Goal: Task Accomplishment & Management: Manage account settings

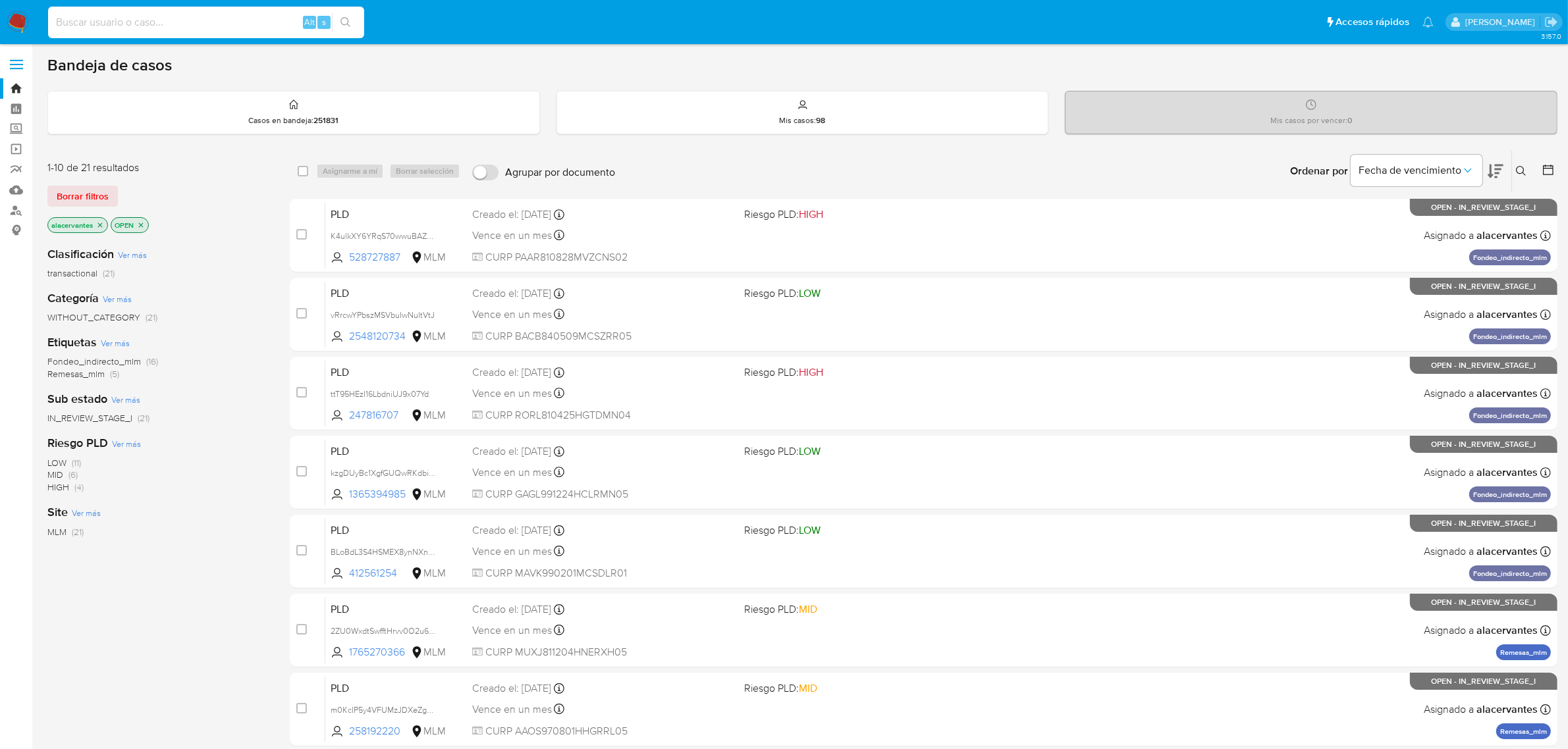
click at [166, 15] on input at bounding box center [206, 23] width 316 height 17
click at [1516, 168] on icon at bounding box center [1521, 171] width 11 height 11
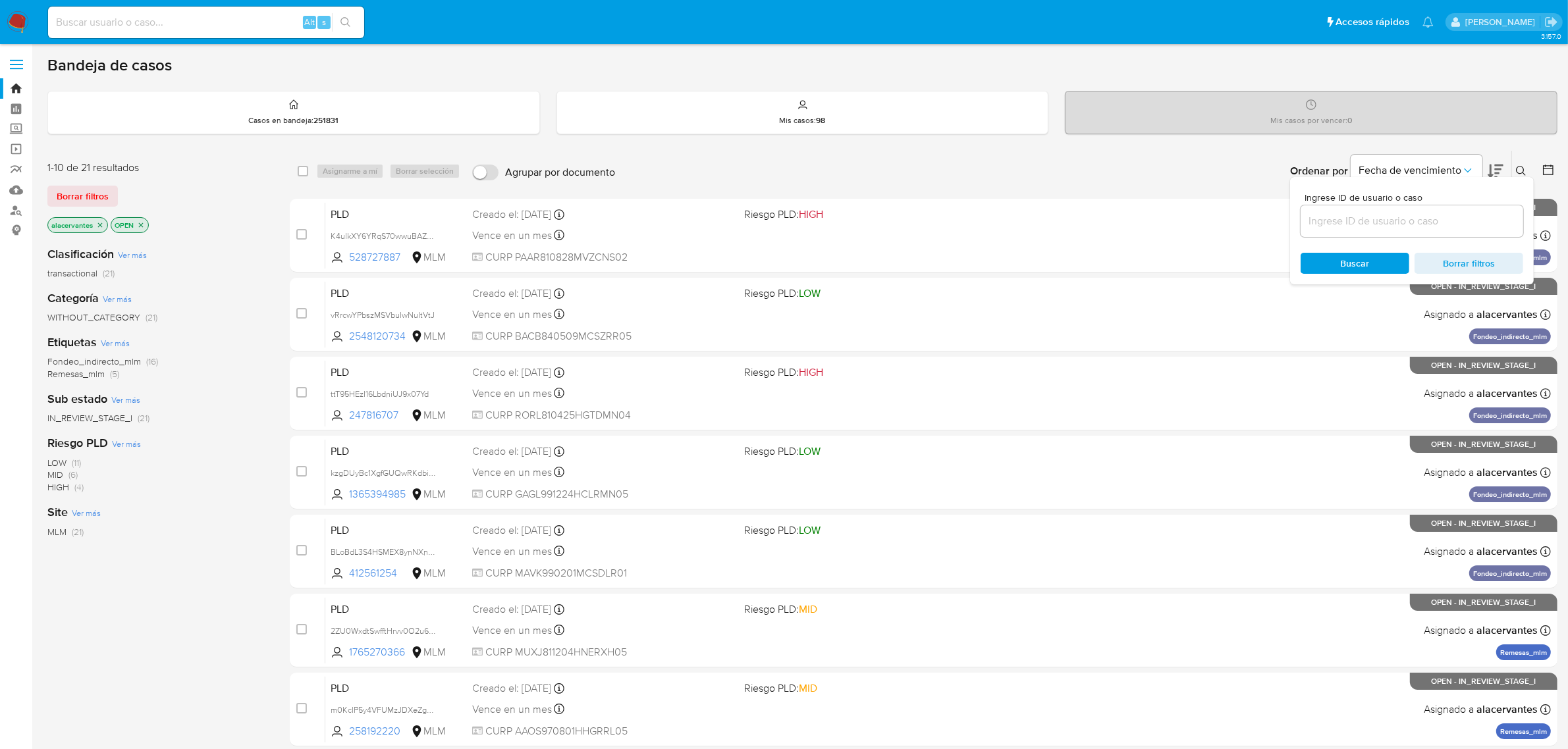
click at [1402, 219] on input at bounding box center [1412, 221] width 223 height 17
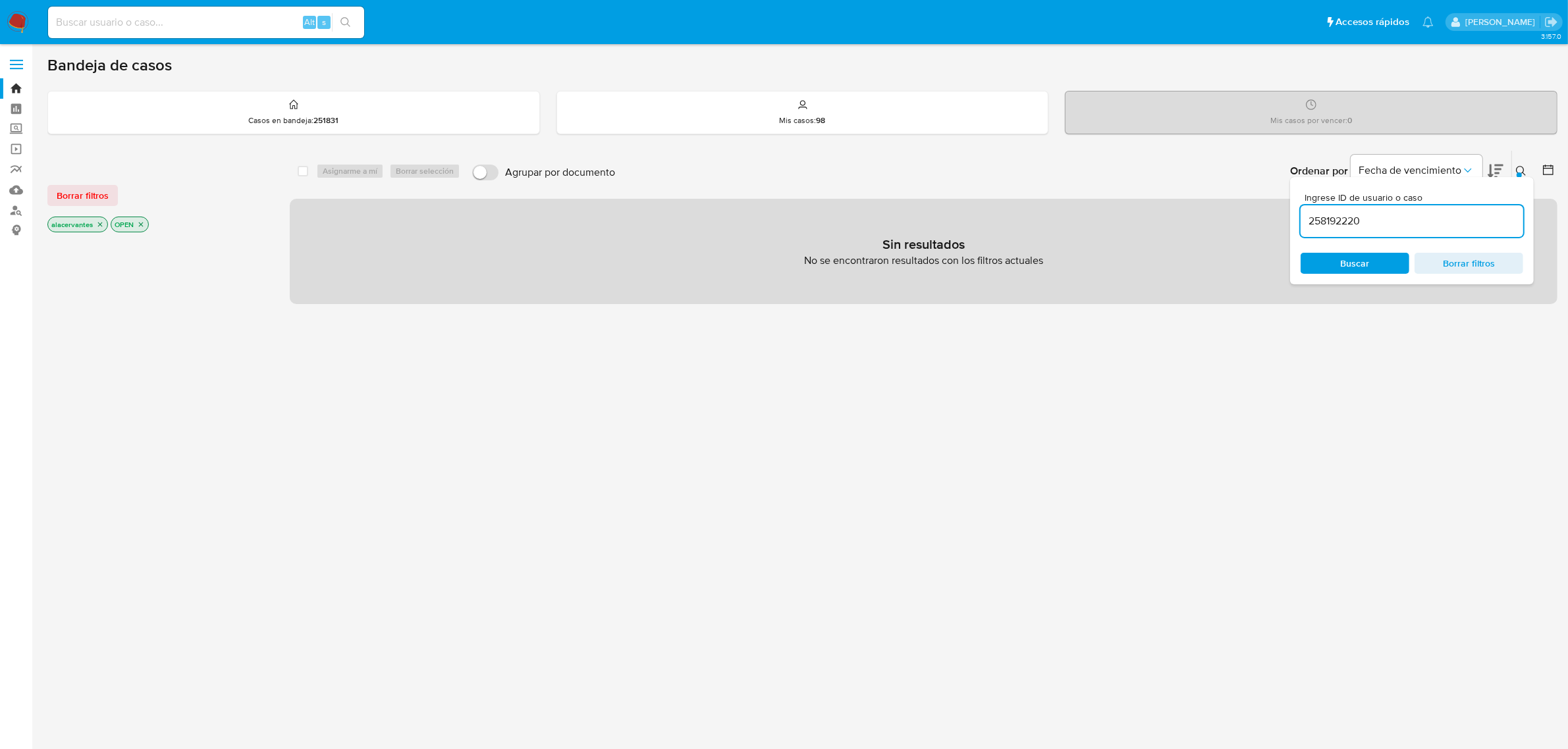
click at [1420, 213] on input "258192220" at bounding box center [1412, 221] width 223 height 17
type input "258192220"
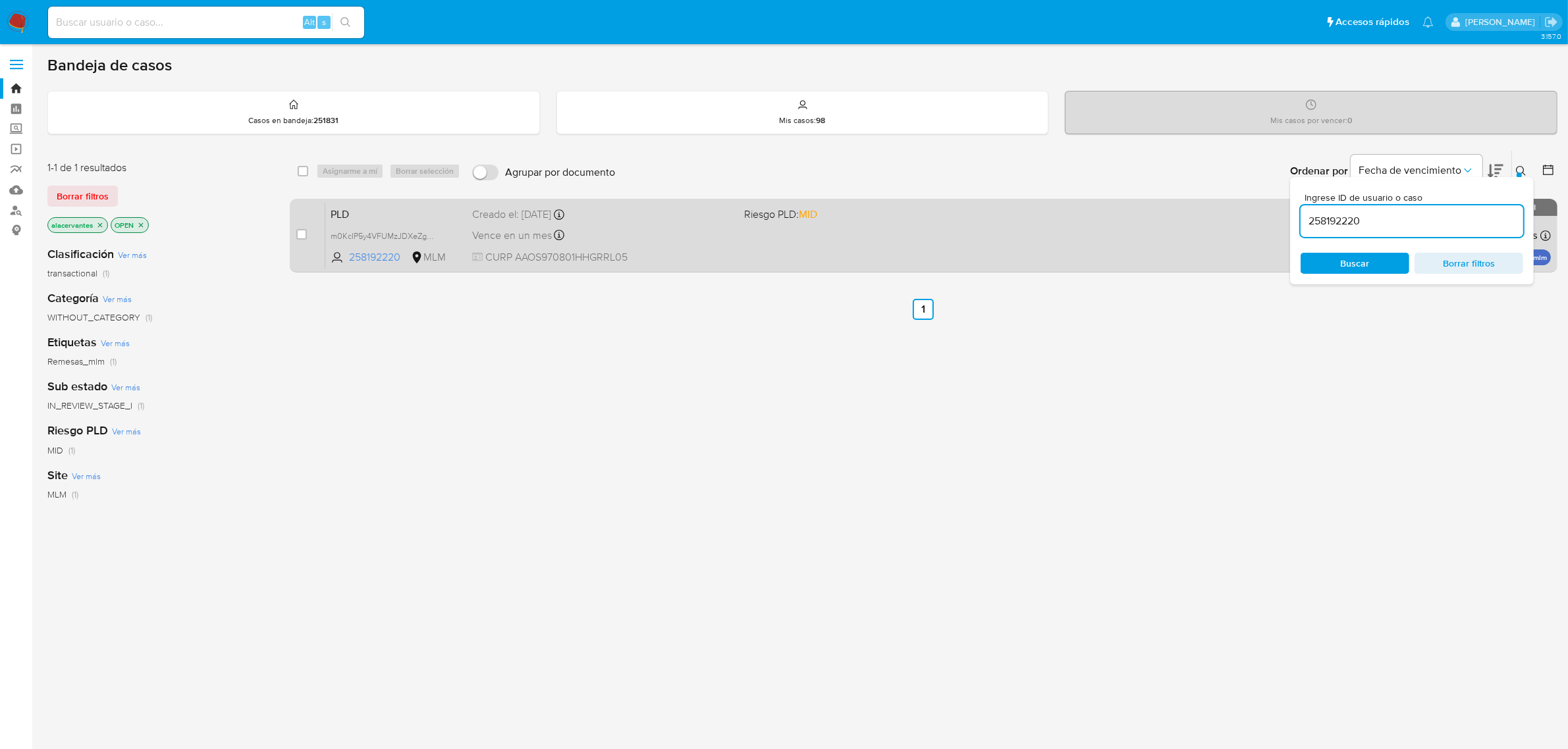
click at [860, 243] on div "PLD m0KcIP5y4VFUMzJDXeZgmWde 258192220 MLM Riesgo PLD: MID Creado el: 12/08/202…" at bounding box center [938, 236] width 1226 height 66
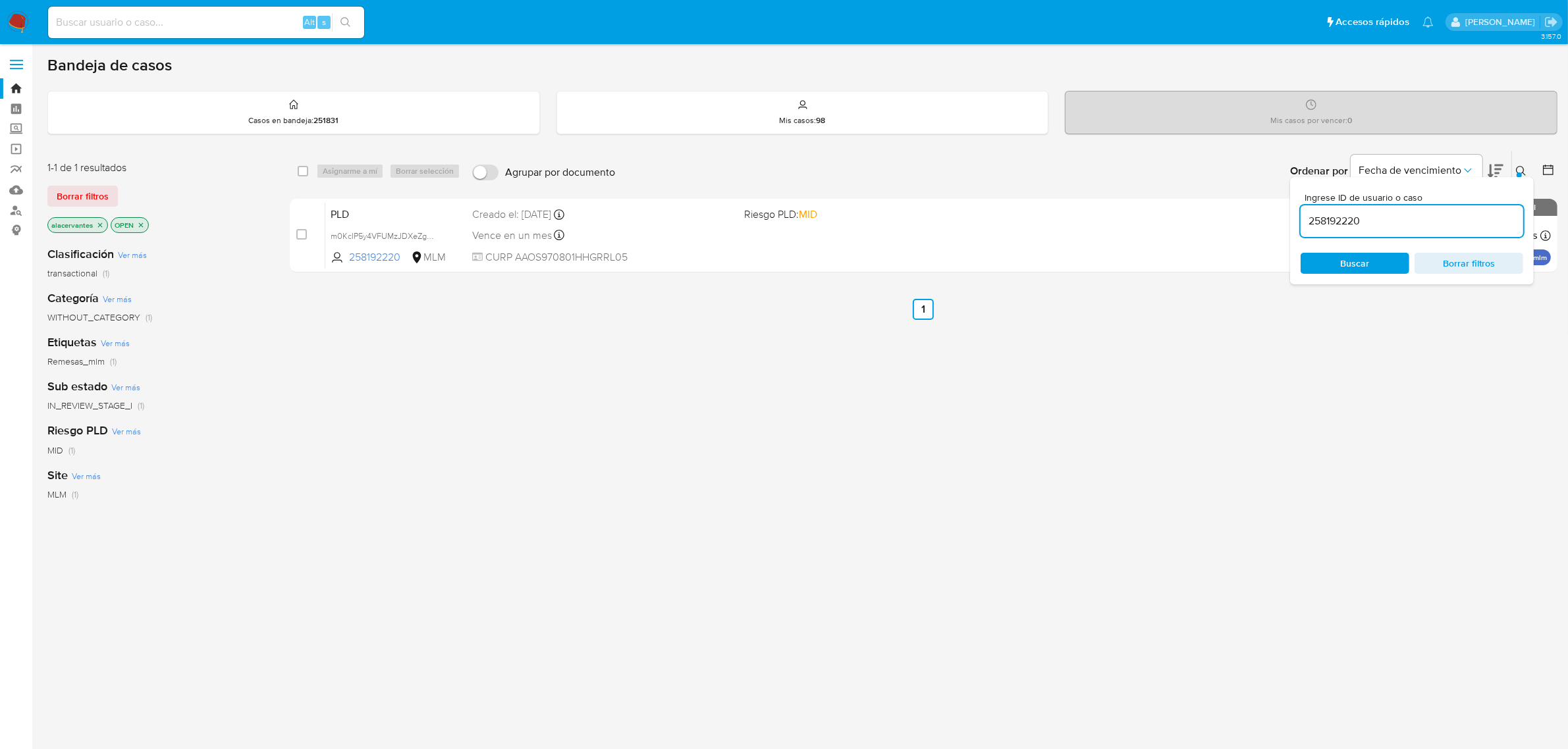
click at [1486, 268] on span "Borrar filtros" at bounding box center [1469, 263] width 91 height 18
click at [100, 223] on icon "close-filter" at bounding box center [100, 225] width 8 height 8
click at [1394, 225] on input at bounding box center [1412, 221] width 223 height 17
paste input "665428610"
type input "665428610"
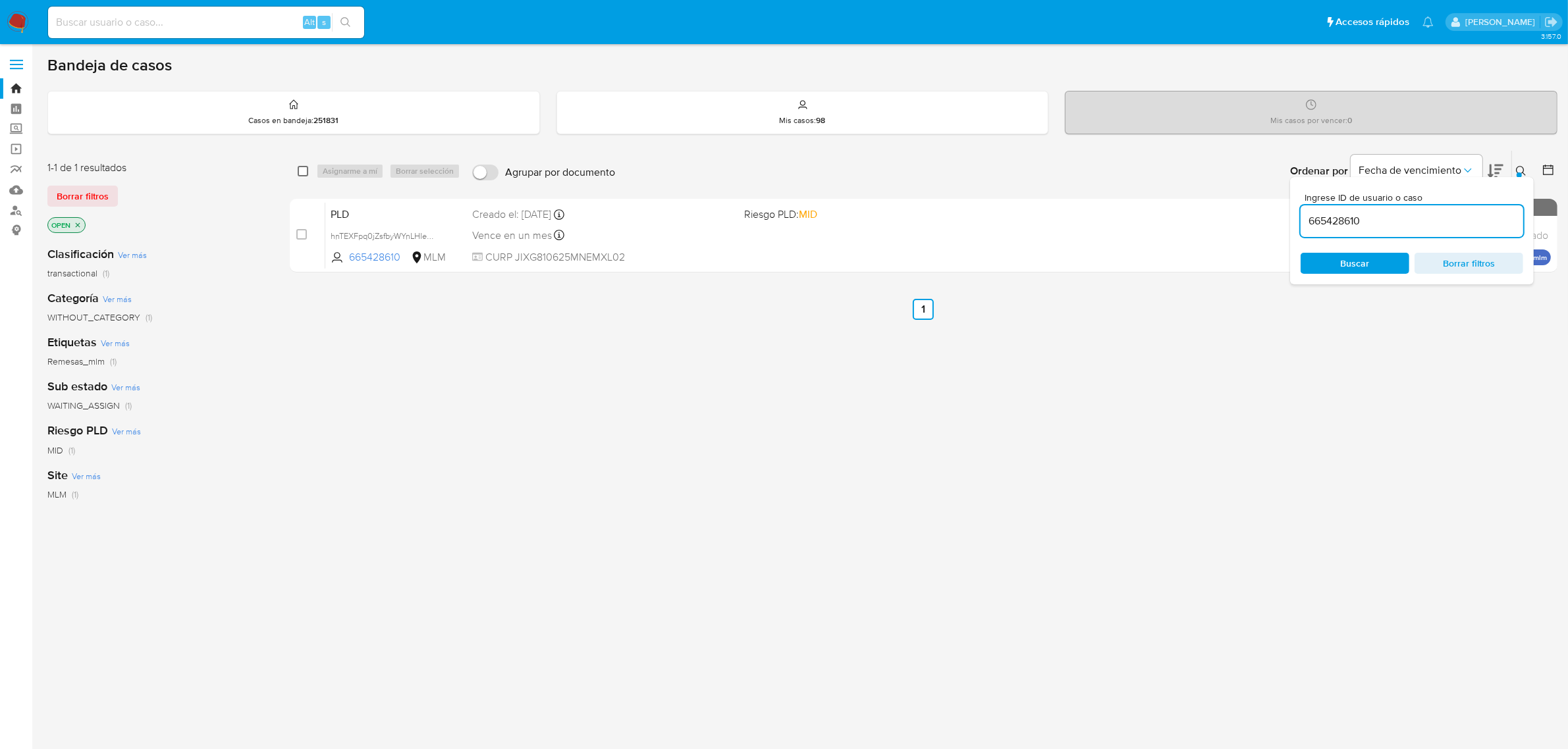
click at [307, 168] on input "checkbox" at bounding box center [303, 171] width 11 height 11
checkbox input "true"
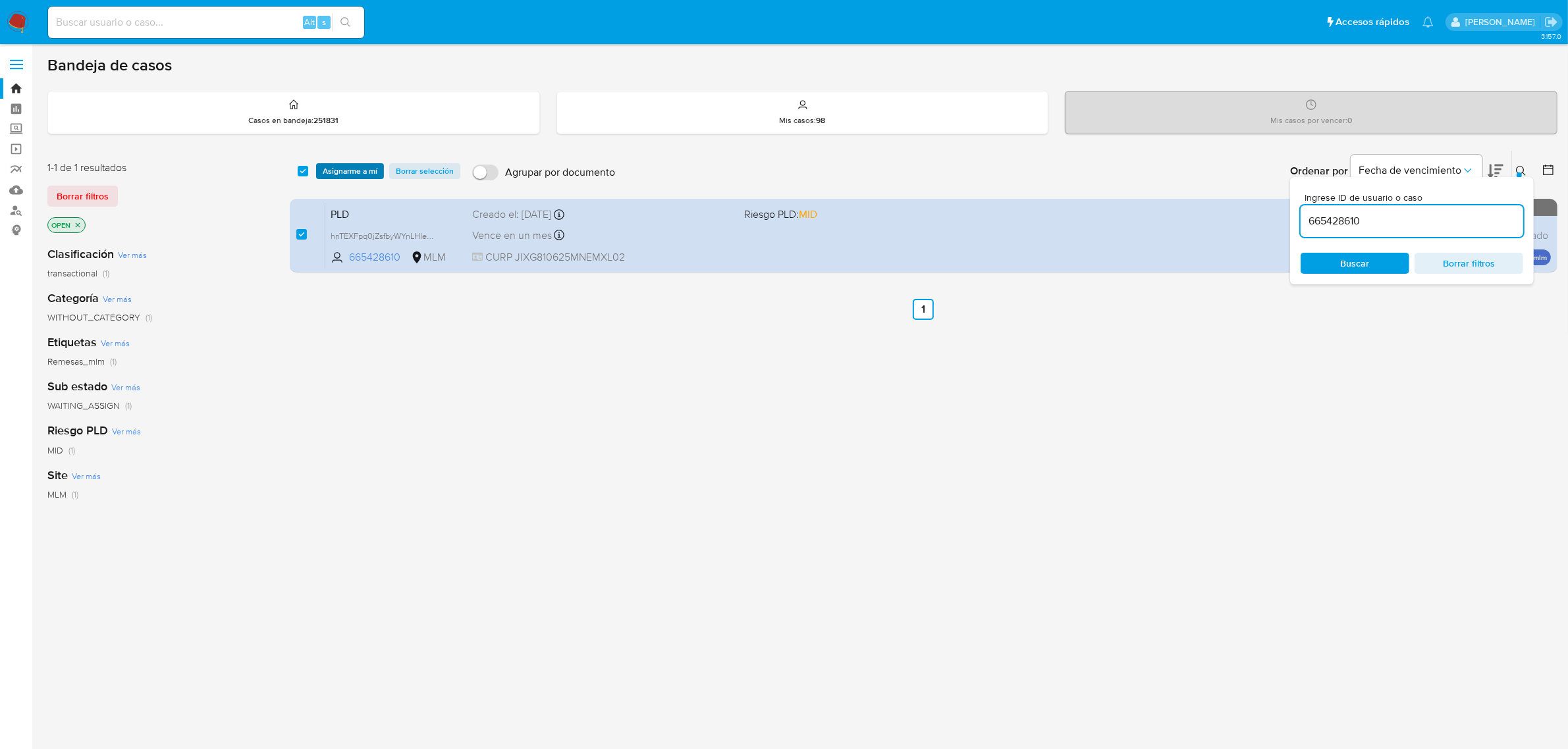
click at [351, 172] on span "Asignarme a mí" at bounding box center [350, 171] width 54 height 13
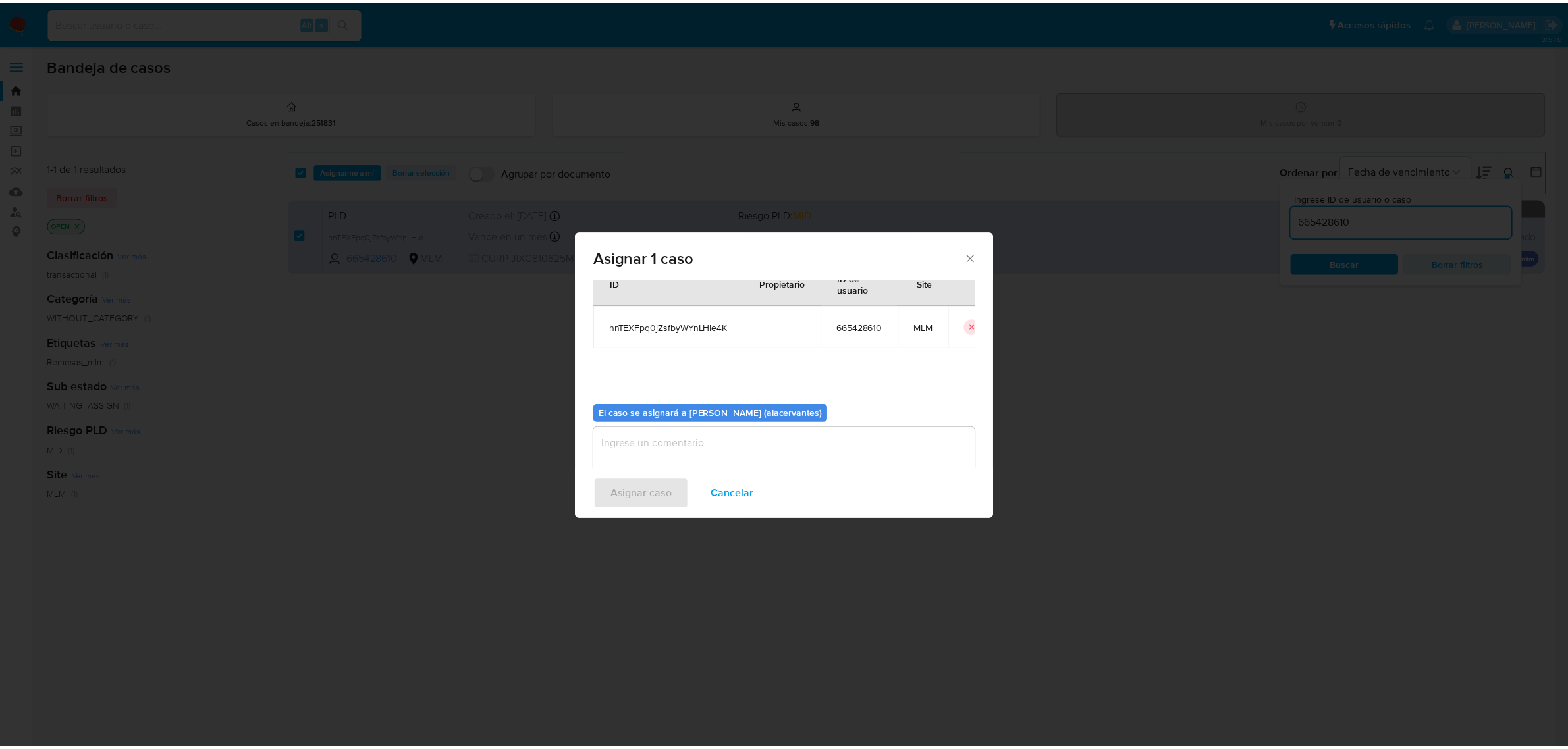
scroll to position [67, 0]
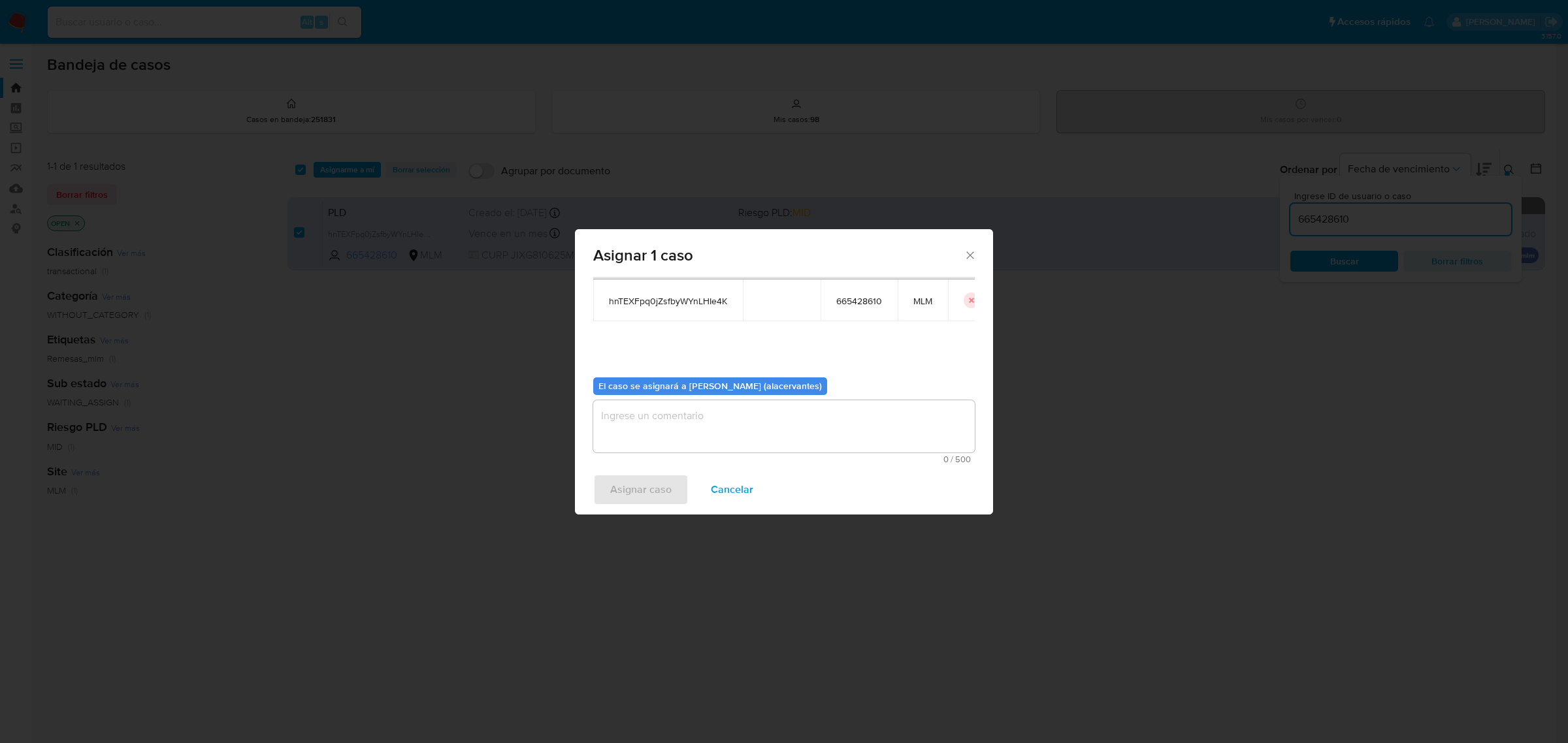
click at [693, 420] on textarea "assign-modal" at bounding box center [784, 427] width 382 height 52
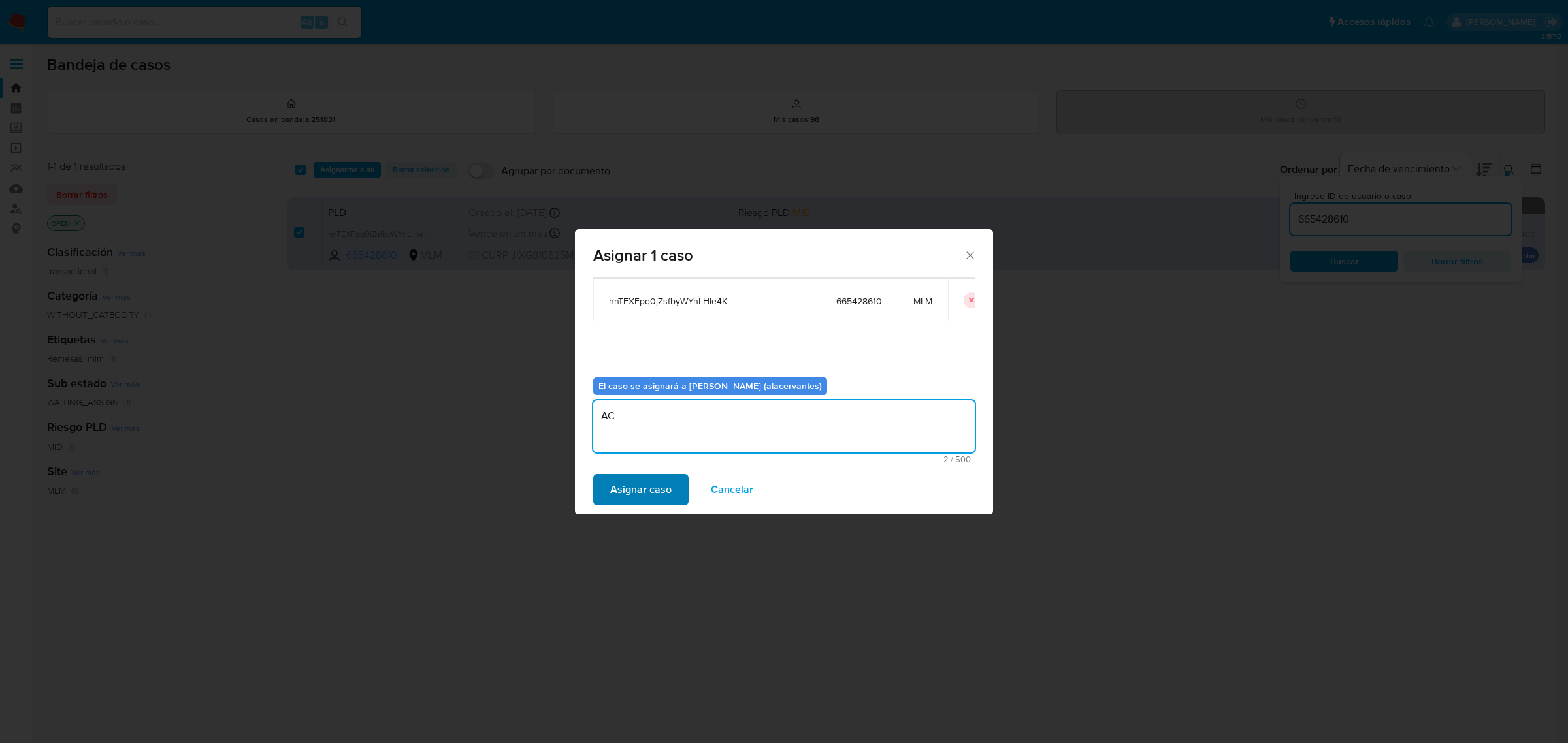
type textarea "AC"
click at [658, 488] on span "Asignar caso" at bounding box center [640, 490] width 61 height 29
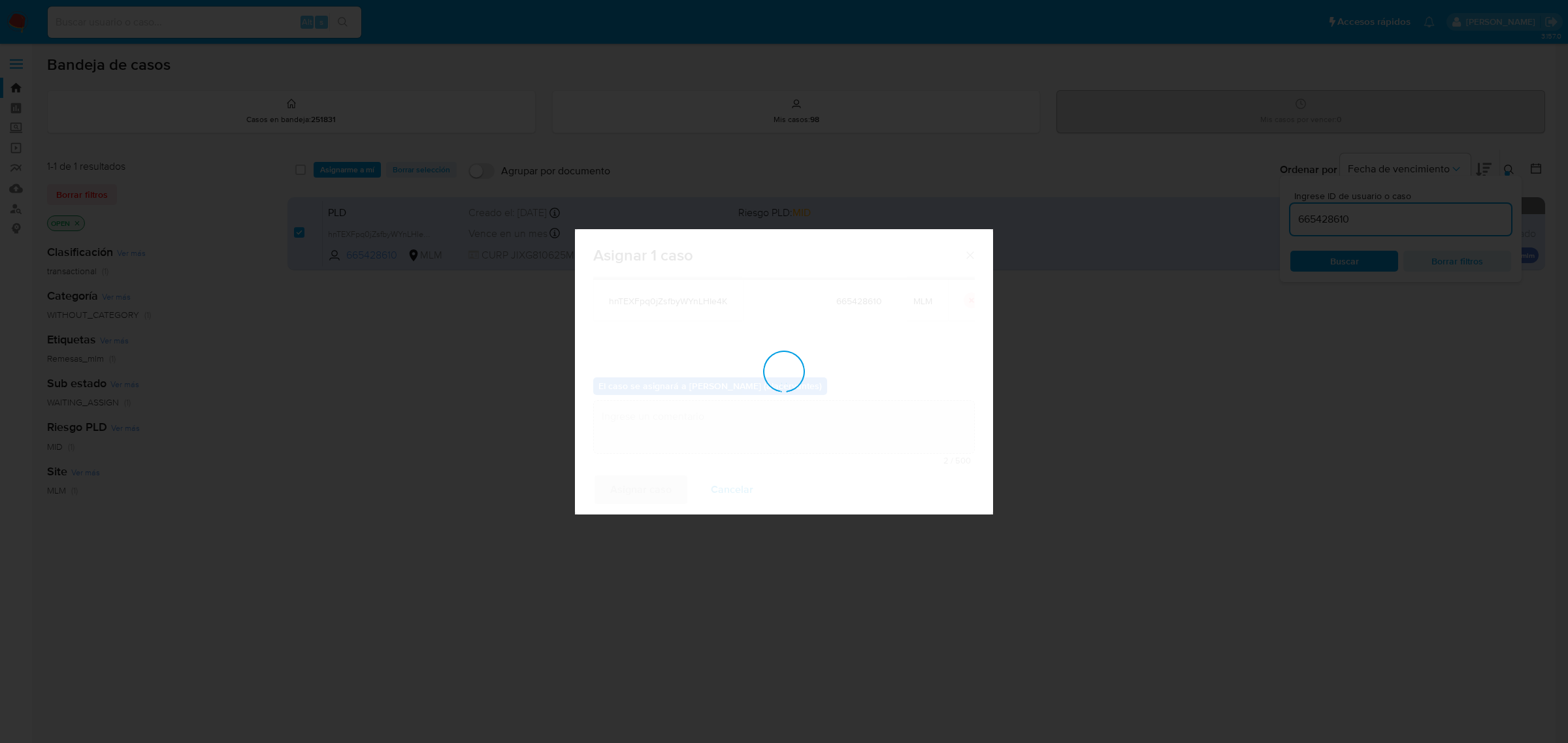
checkbox input "false"
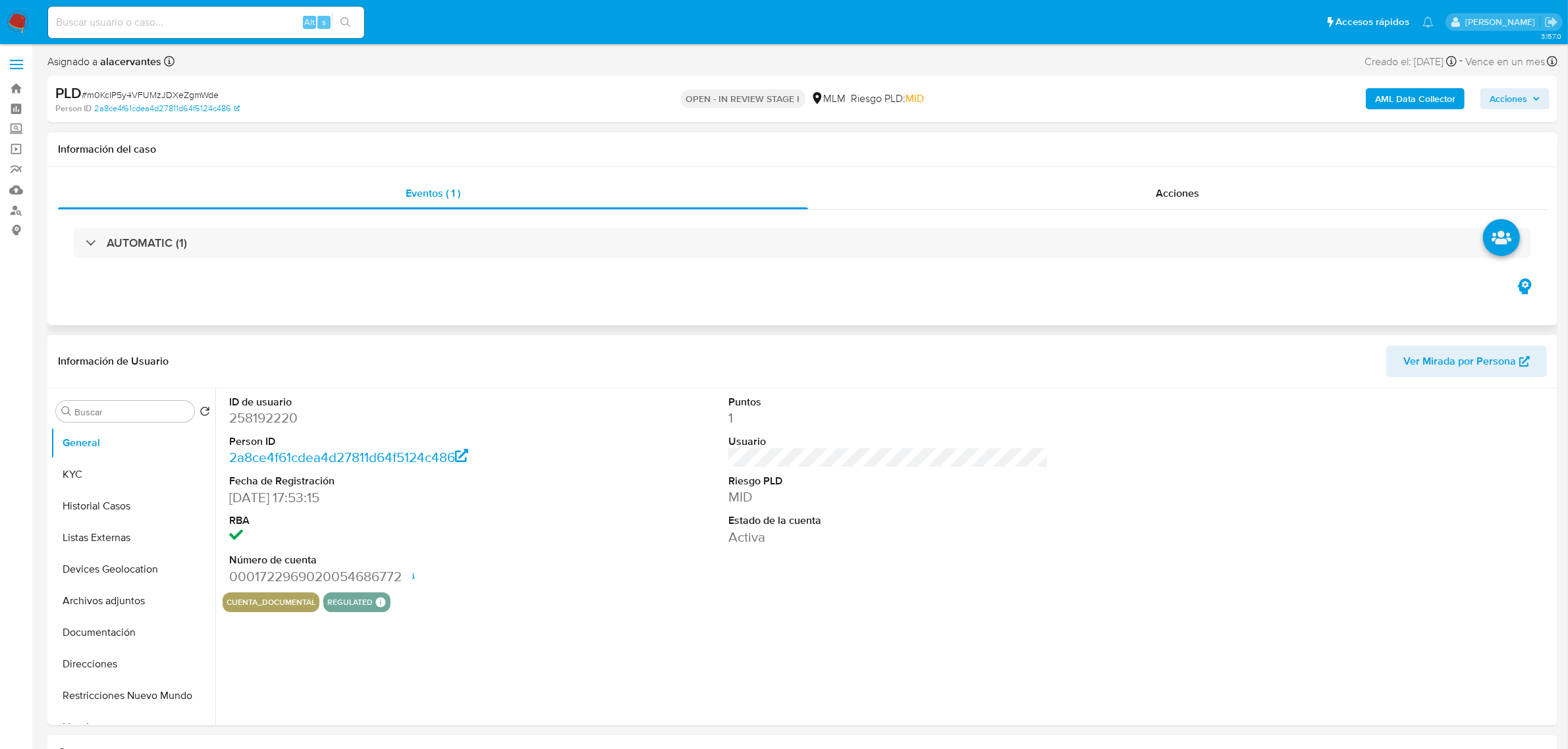
select select "10"
click at [122, 474] on button "KYC" at bounding box center [128, 475] width 154 height 32
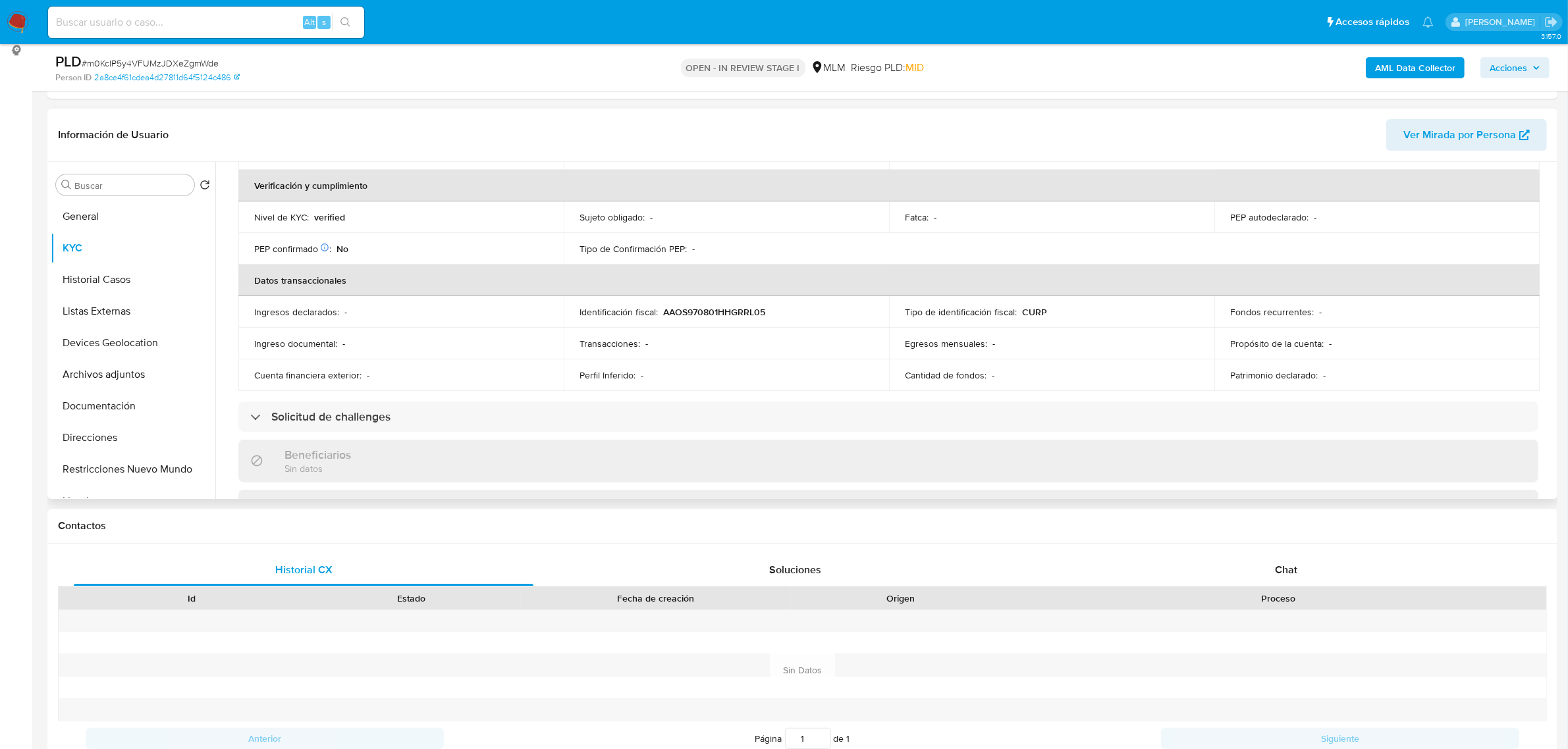
scroll to position [310, 0]
drag, startPoint x: 1564, startPoint y: 288, endPoint x: 1558, endPoint y: 295, distance: 9.2
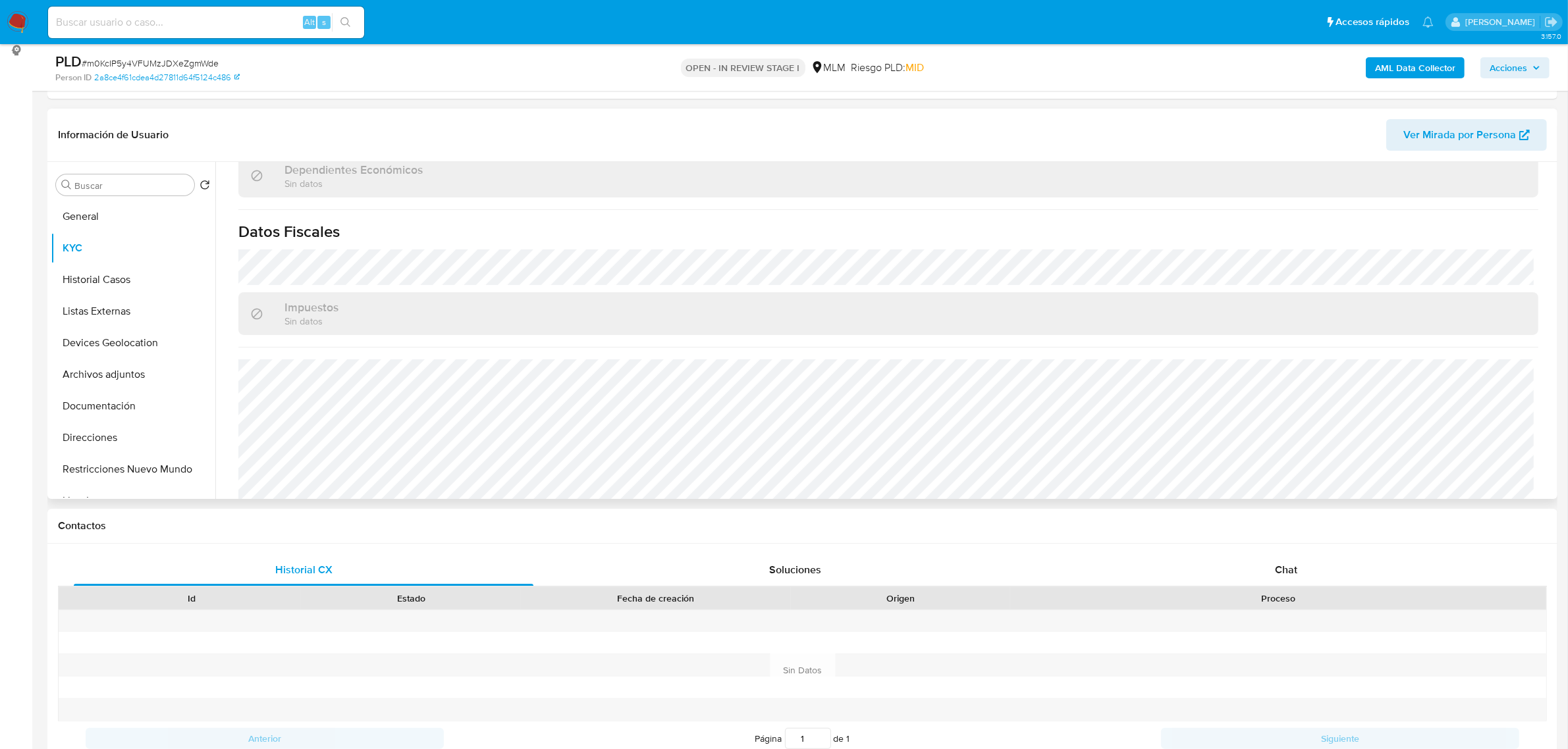
scroll to position [801, 0]
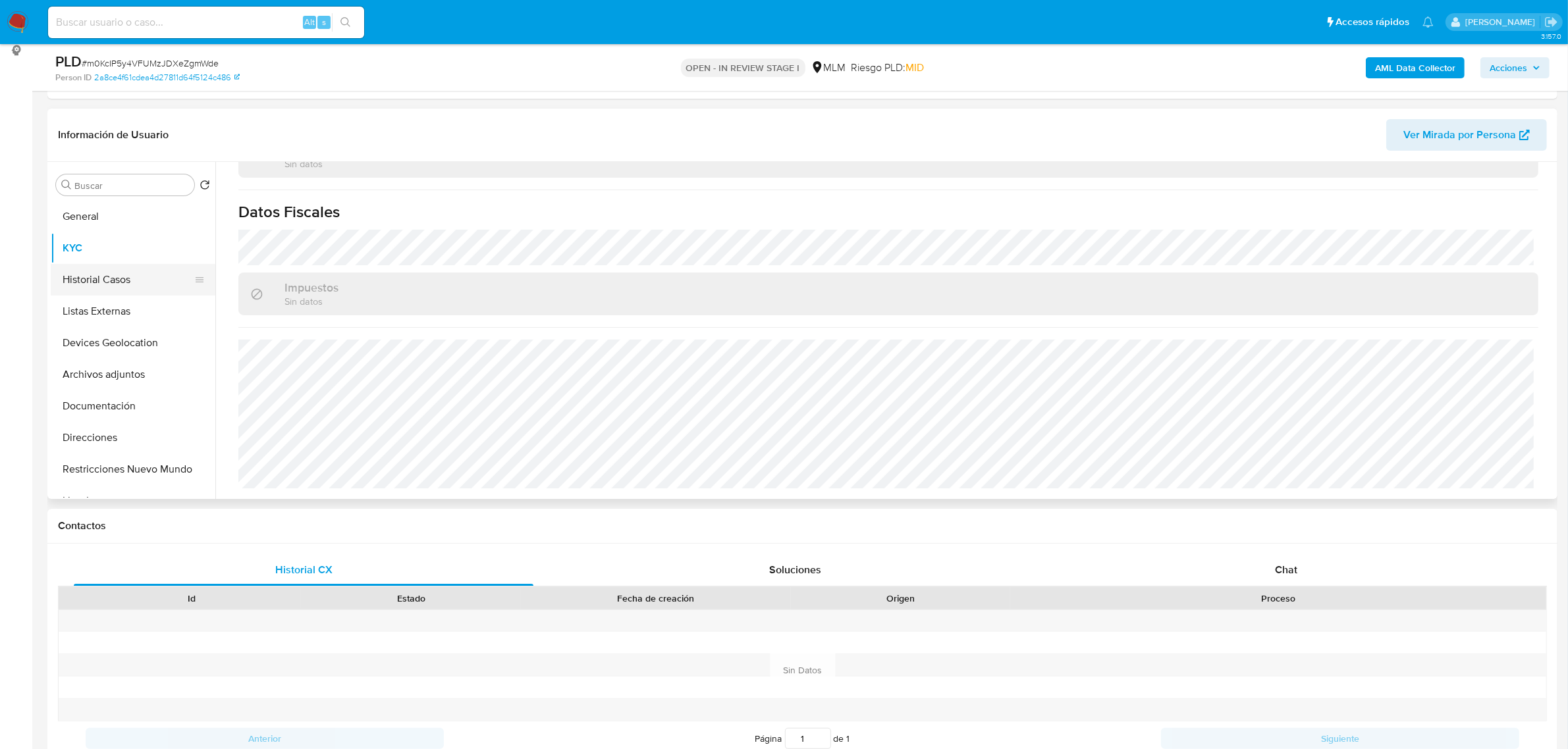
click at [124, 277] on button "Historial Casos" at bounding box center [128, 279] width 154 height 32
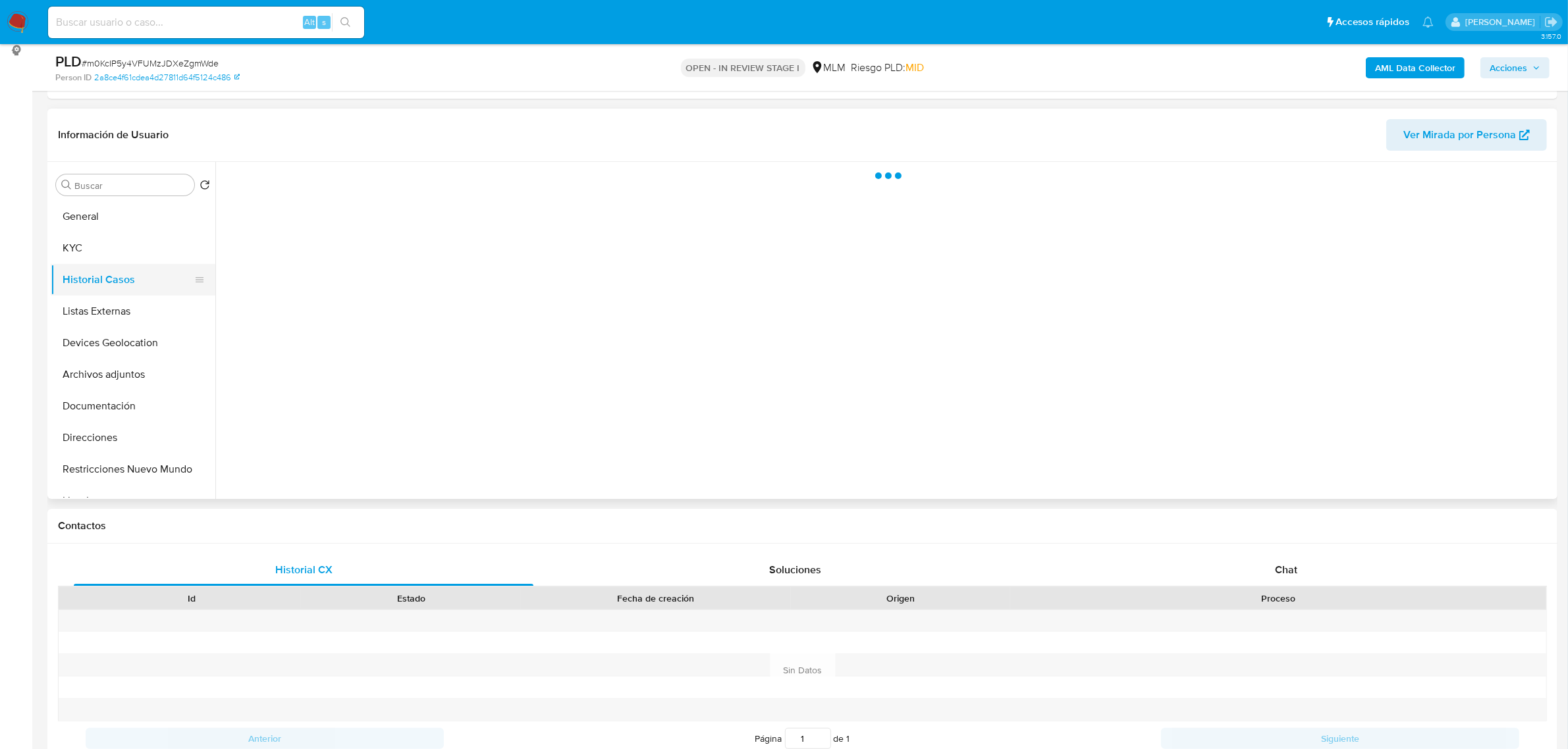
scroll to position [0, 0]
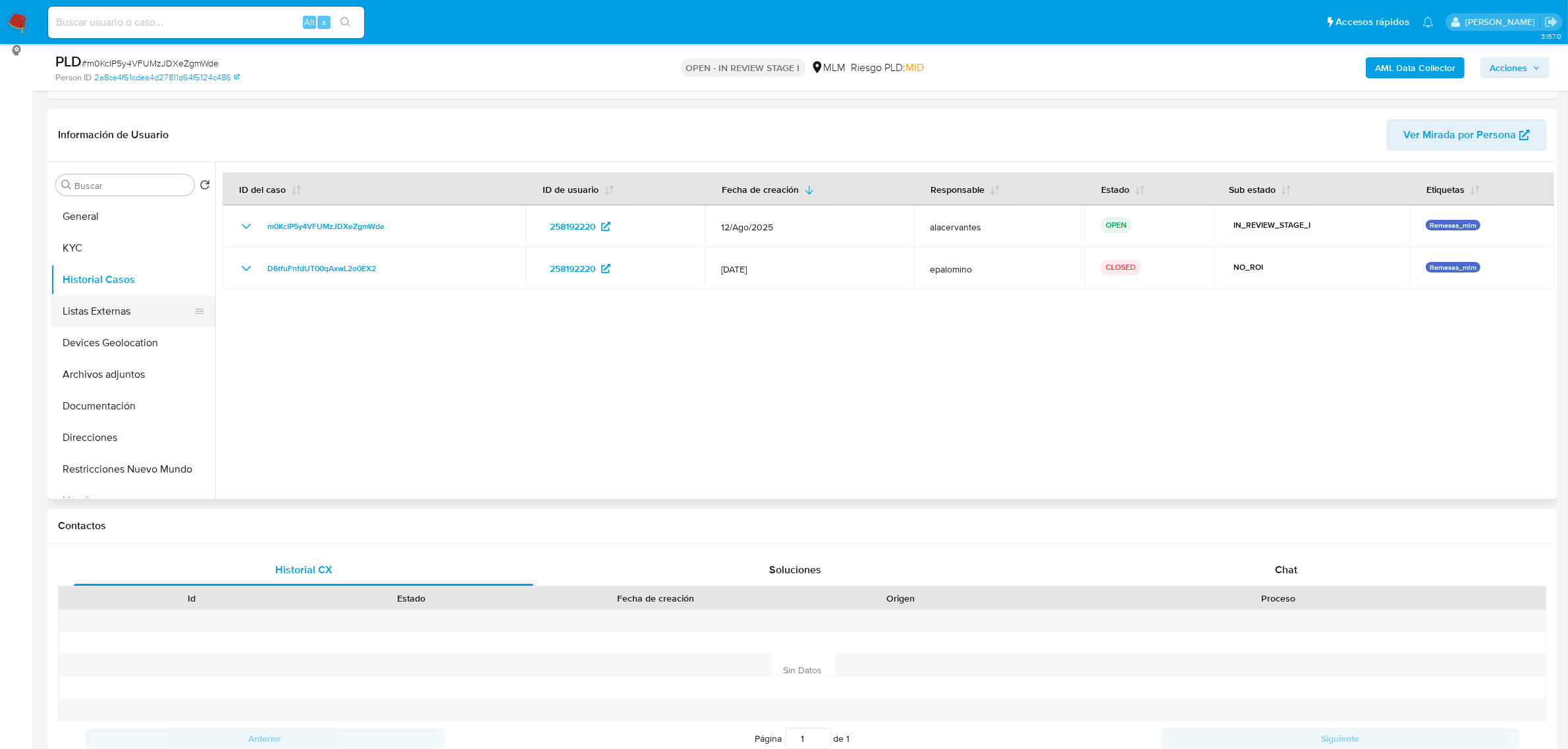
click at [92, 314] on button "Listas Externas" at bounding box center [128, 311] width 154 height 32
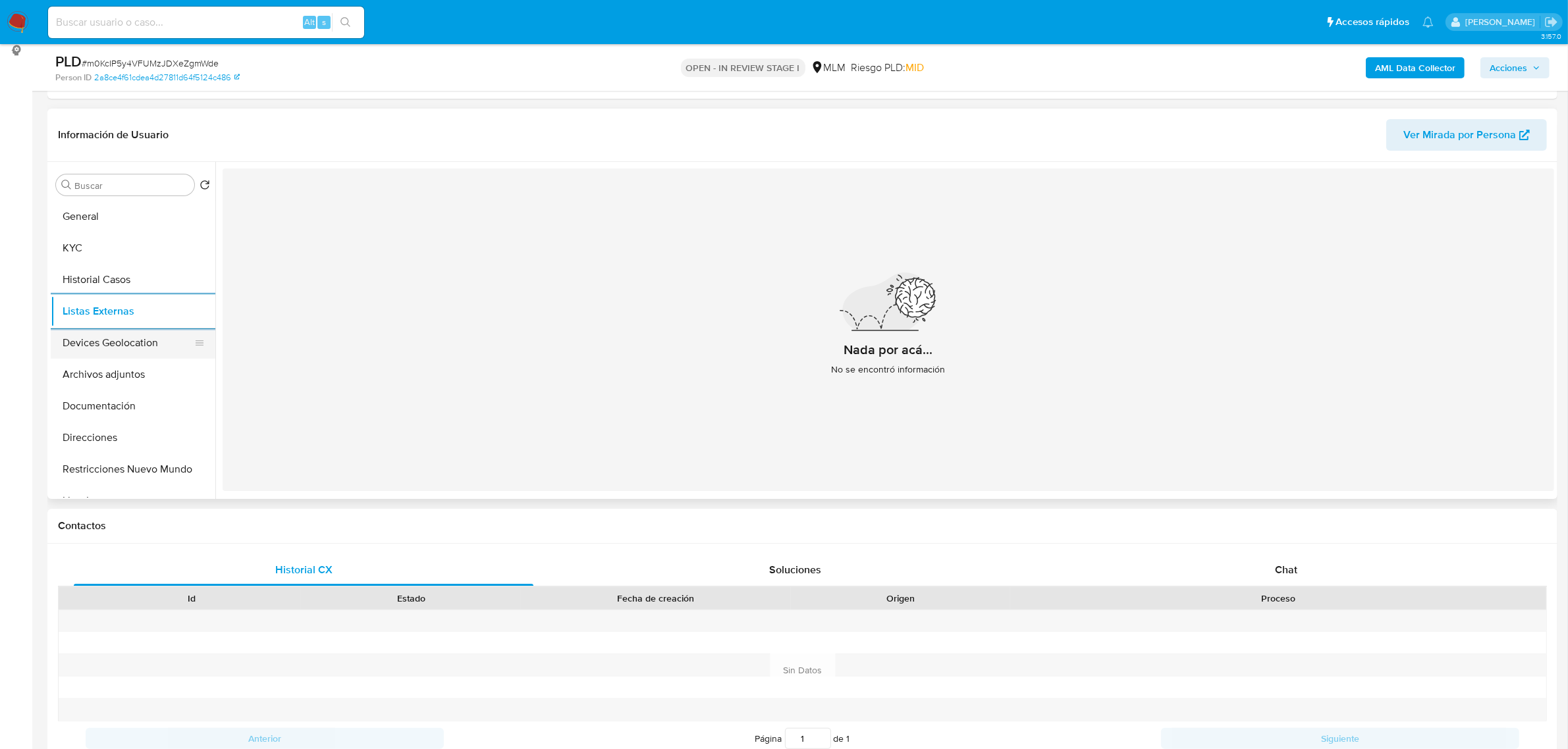
click at [140, 340] on button "Devices Geolocation" at bounding box center [128, 343] width 154 height 32
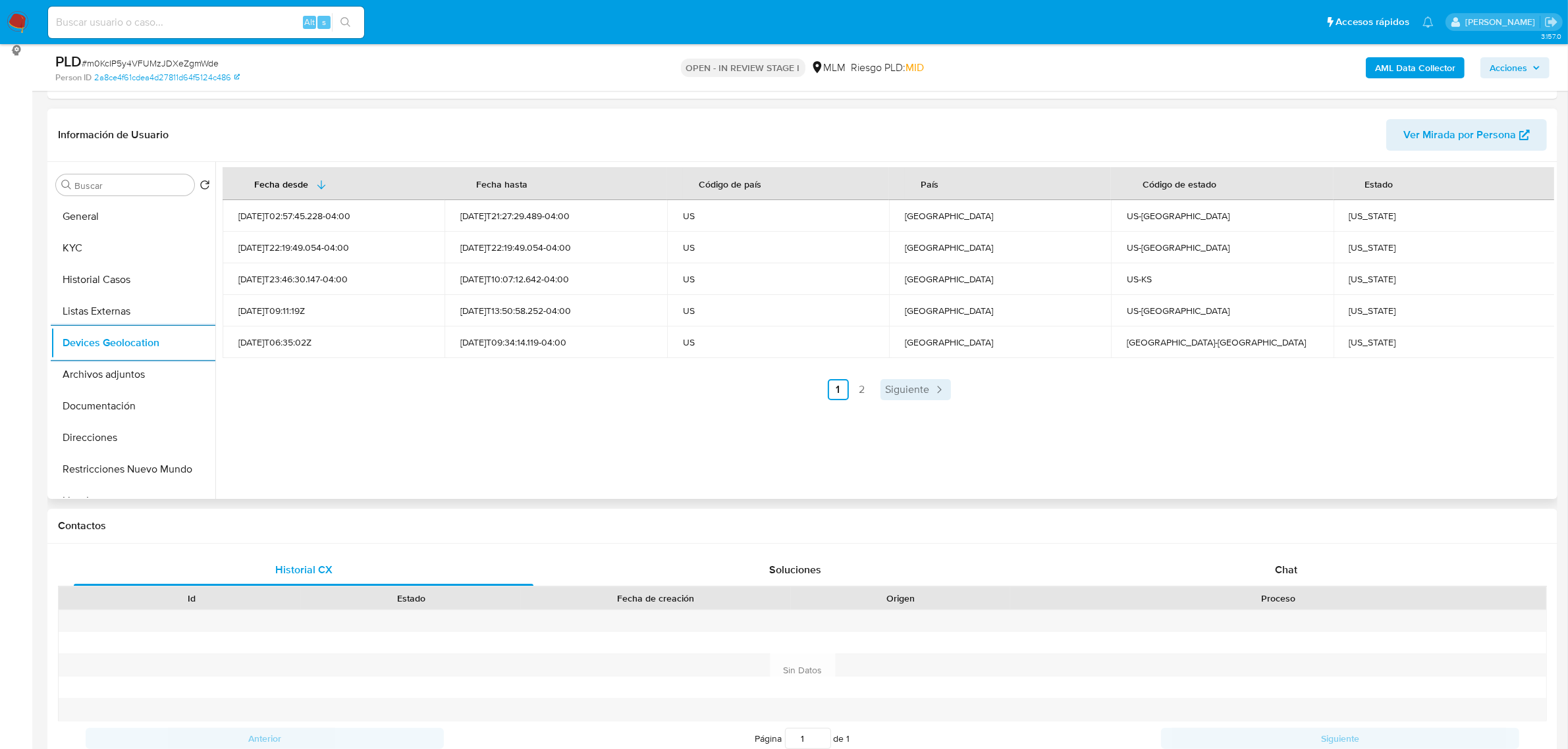
click at [914, 394] on span "Siguiente" at bounding box center [908, 390] width 44 height 11
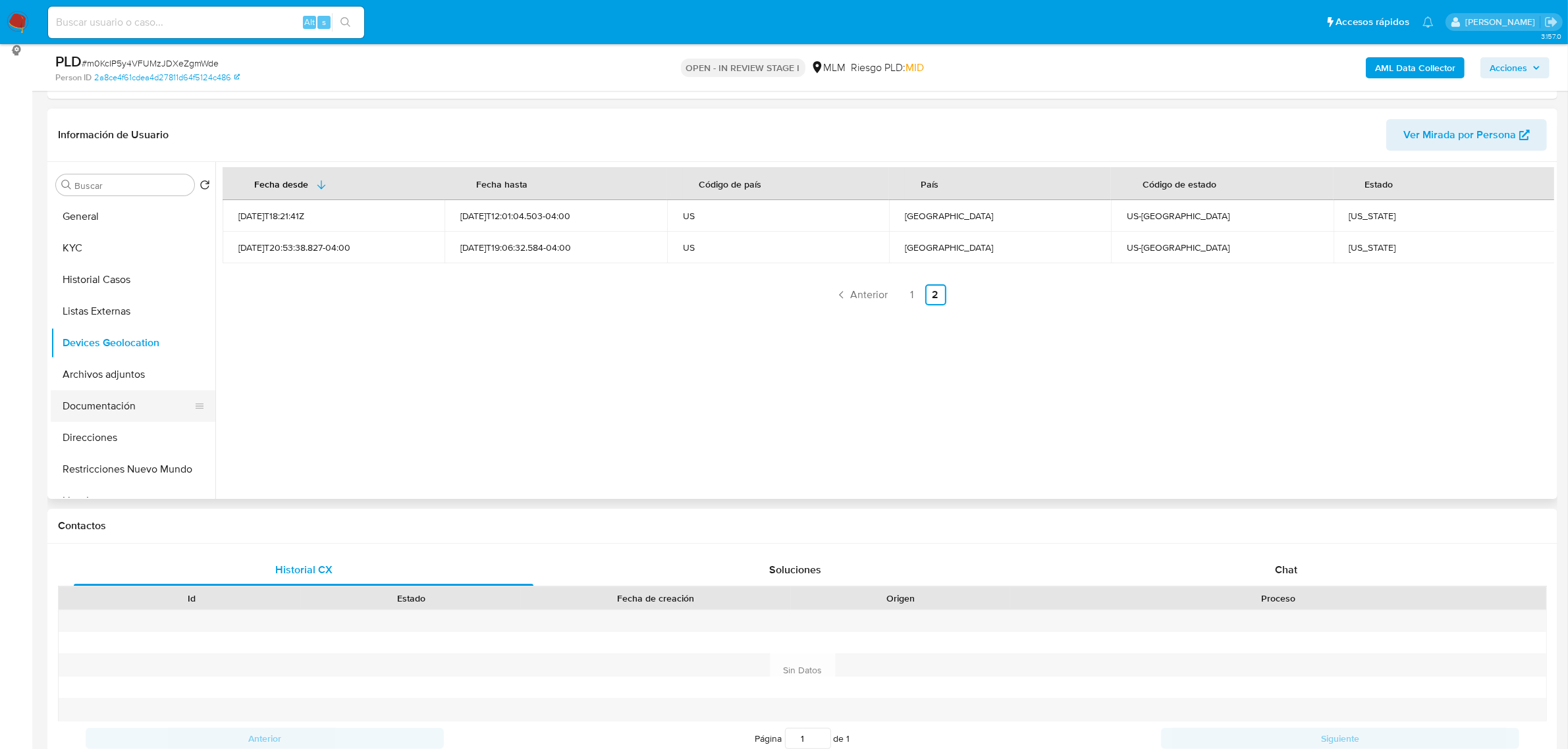
click at [110, 412] on button "Documentación" at bounding box center [128, 406] width 154 height 32
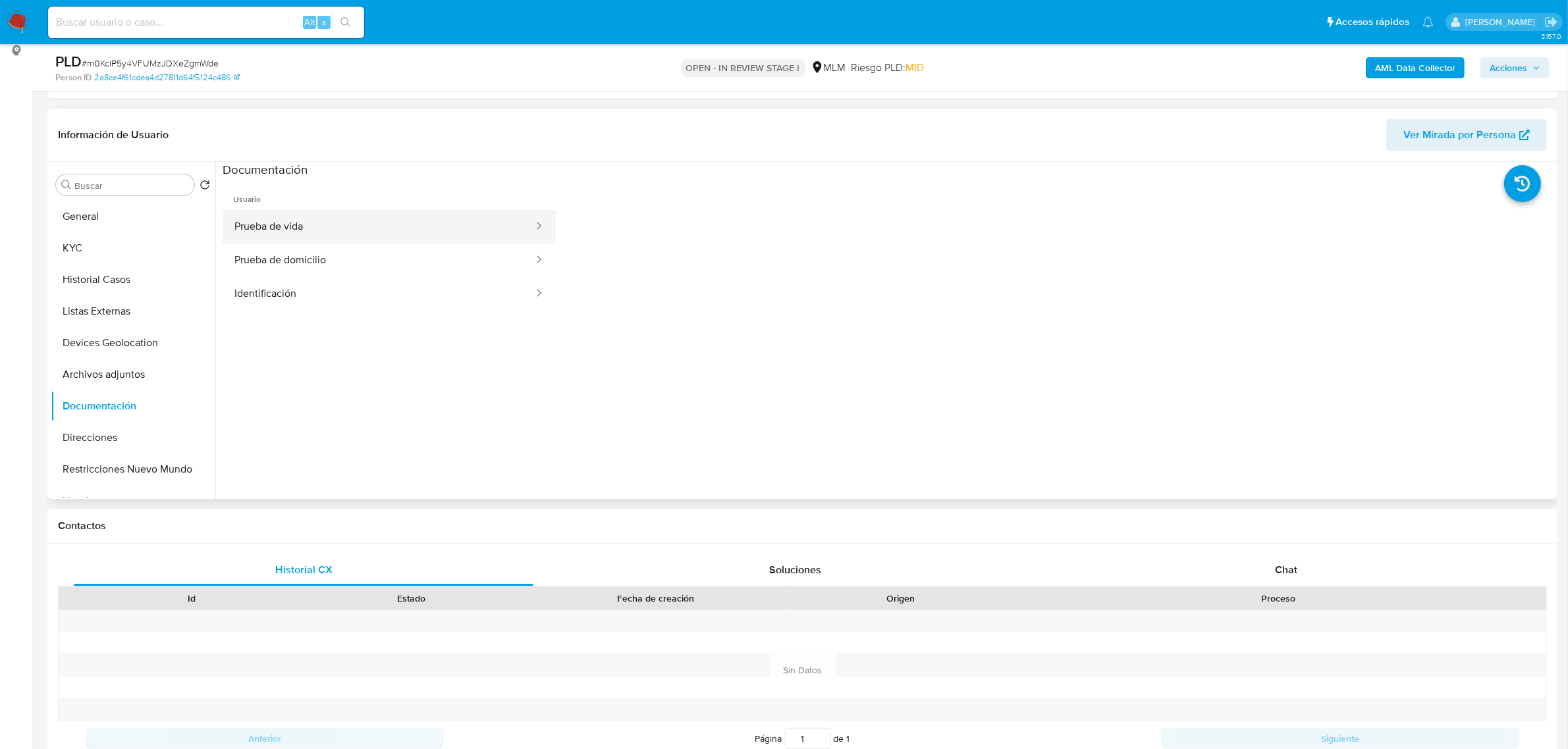
click at [345, 228] on button "Prueba de vida" at bounding box center [379, 226] width 312 height 33
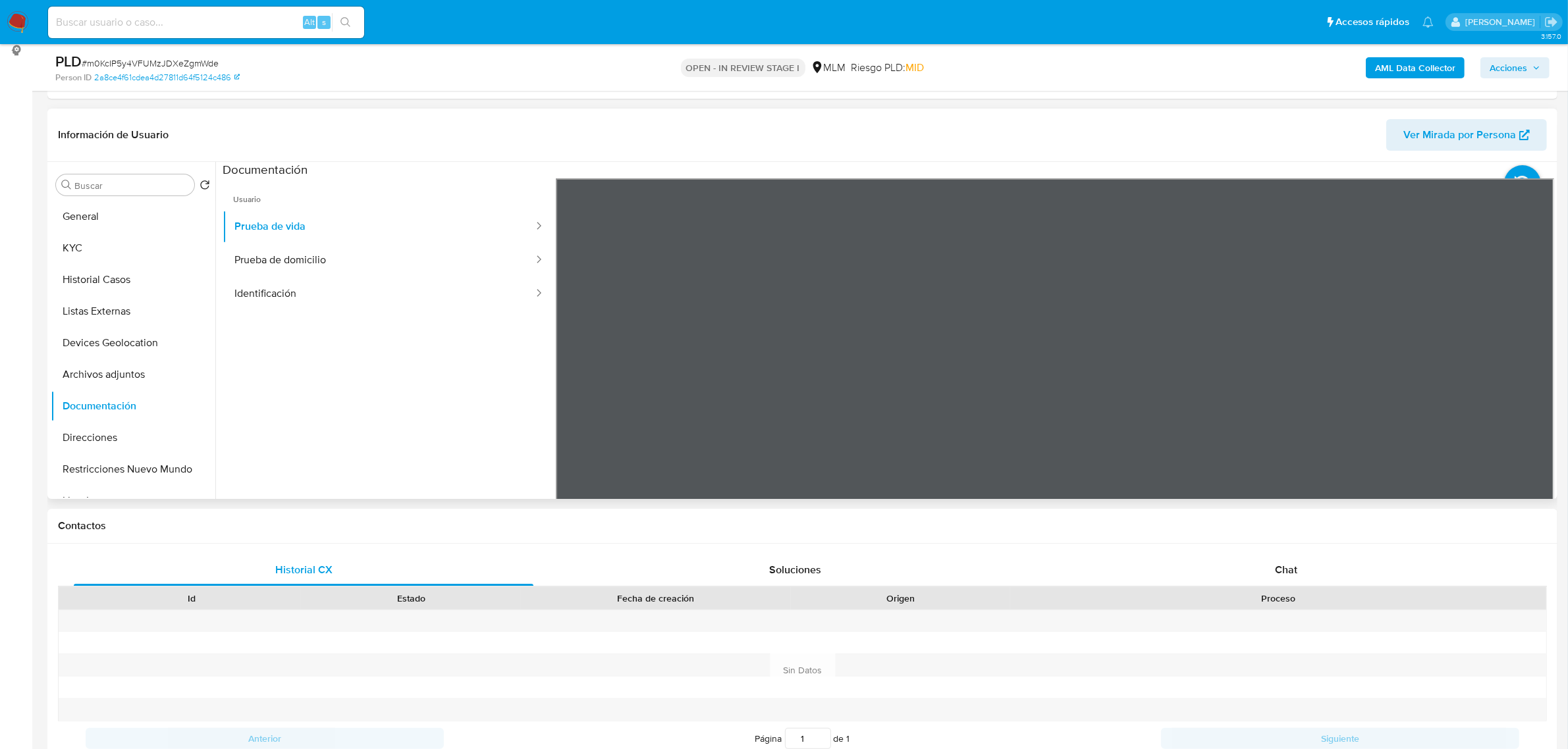
scroll to position [51, 0]
drag, startPoint x: 1232, startPoint y: 366, endPoint x: 1211, endPoint y: 299, distance: 70.2
click at [1212, 300] on div at bounding box center [1055, 394] width 999 height 432
click at [386, 255] on button "Prueba de domicilio" at bounding box center [379, 260] width 312 height 33
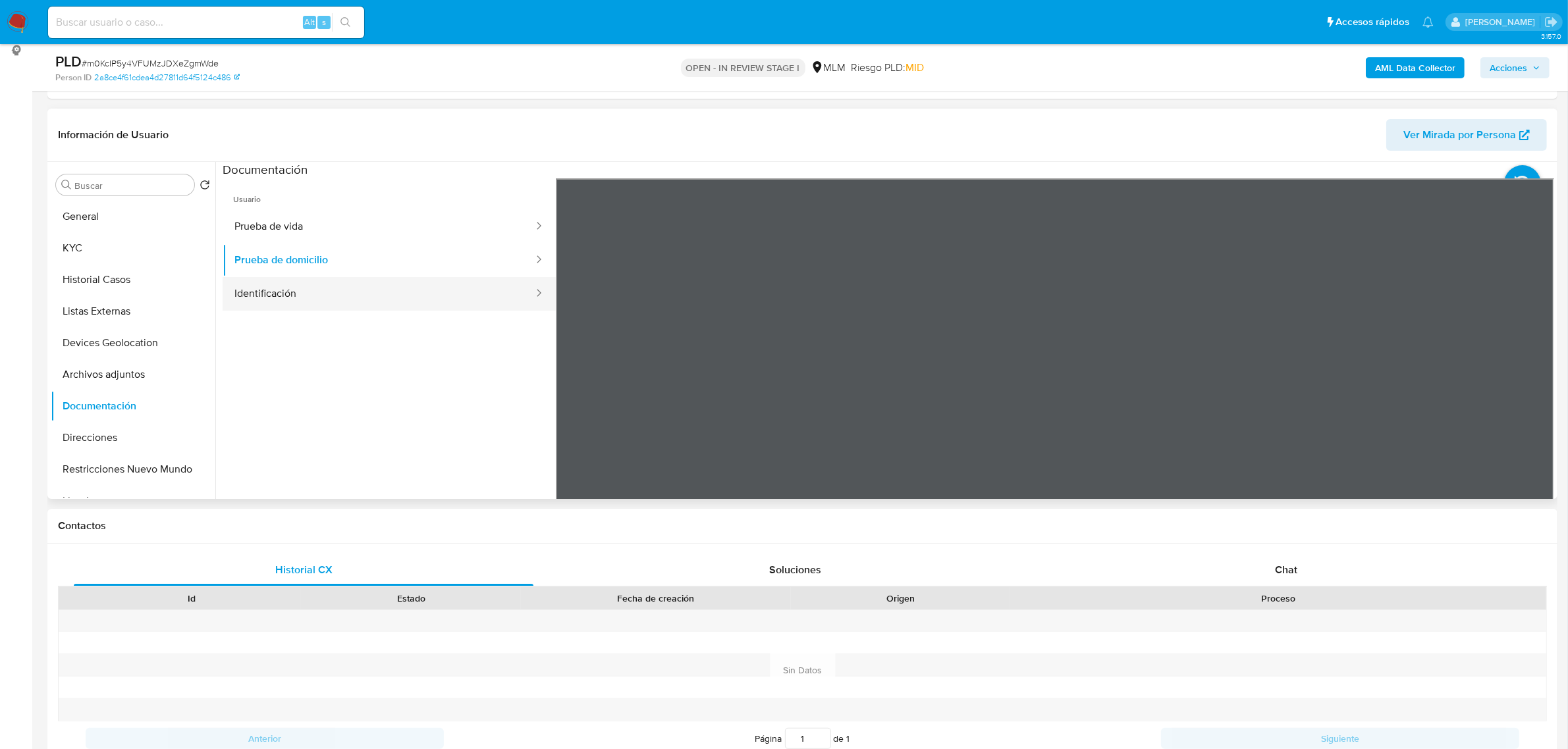
click at [388, 284] on button "Identificación" at bounding box center [379, 294] width 312 height 33
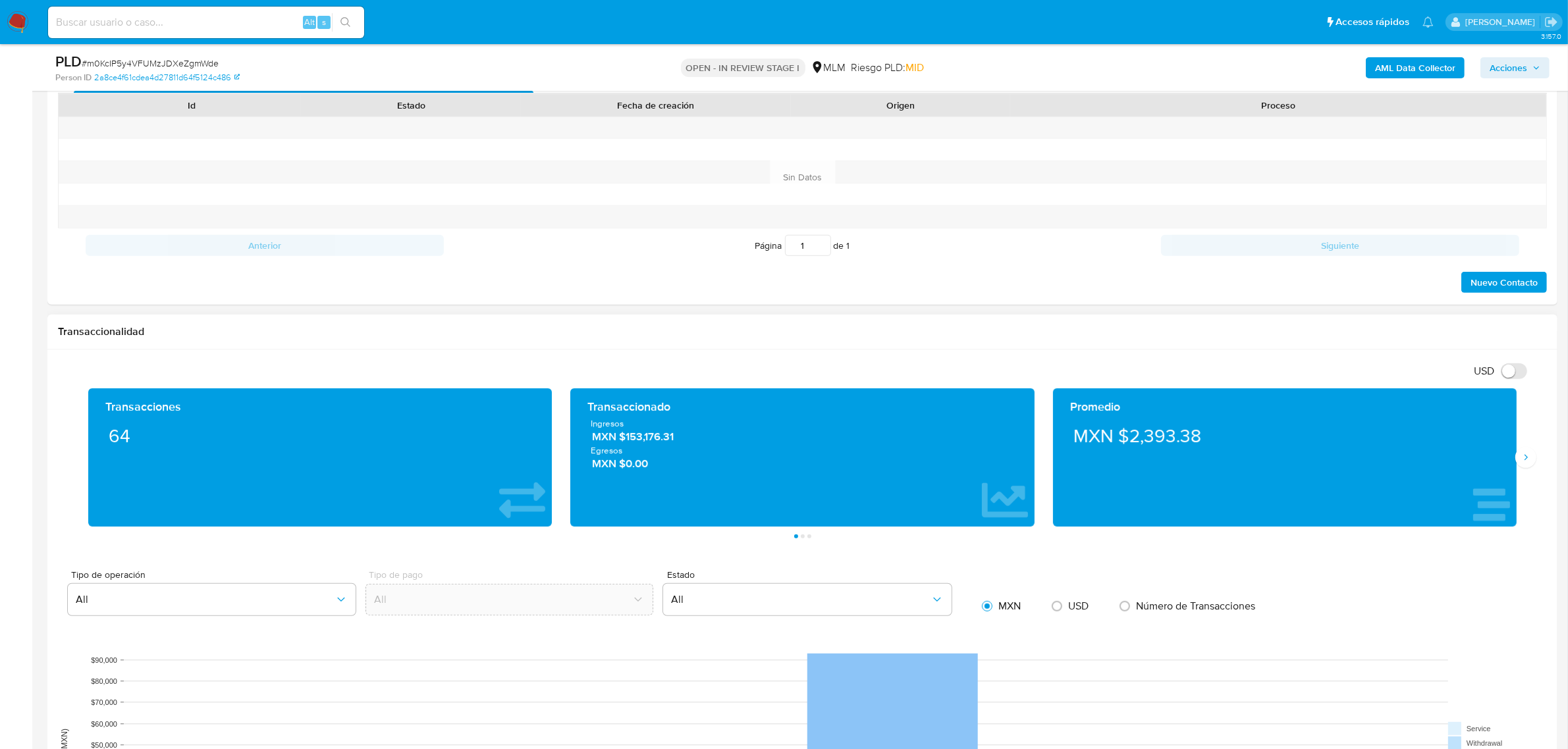
scroll to position [673, 0]
click at [1533, 463] on button "Siguiente" at bounding box center [1526, 457] width 21 height 21
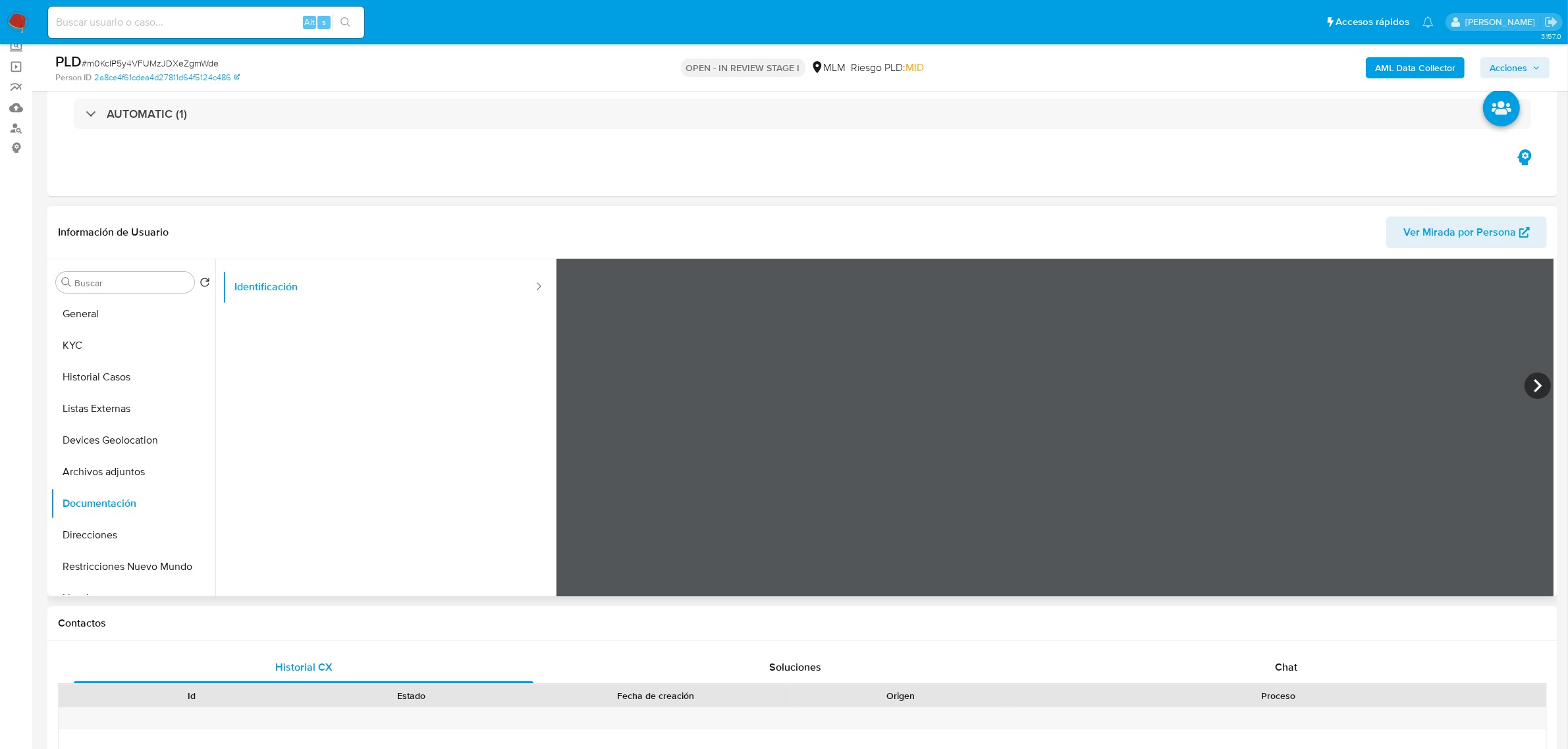
scroll to position [110, 0]
click at [100, 346] on button "KYC" at bounding box center [128, 345] width 154 height 32
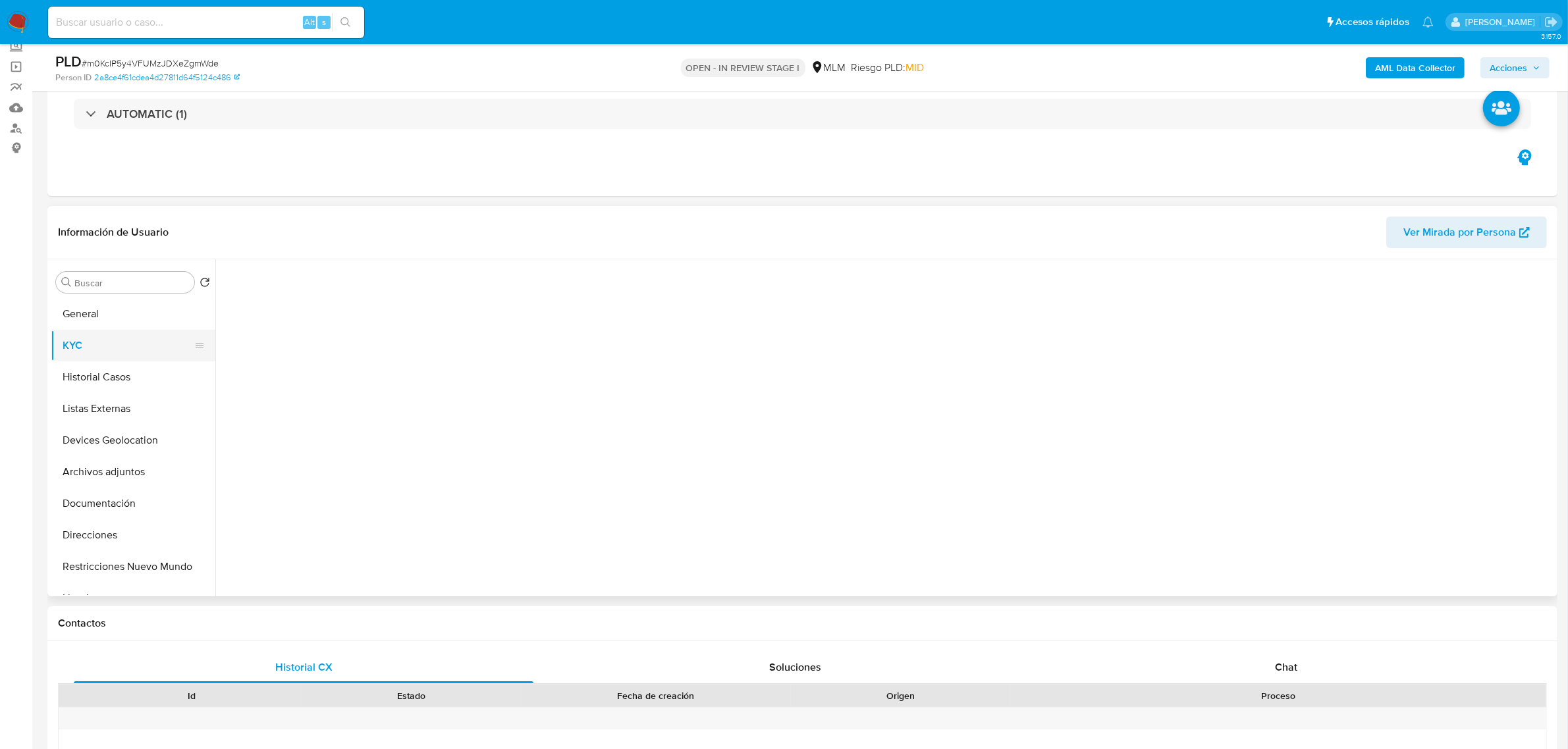
scroll to position [0, 0]
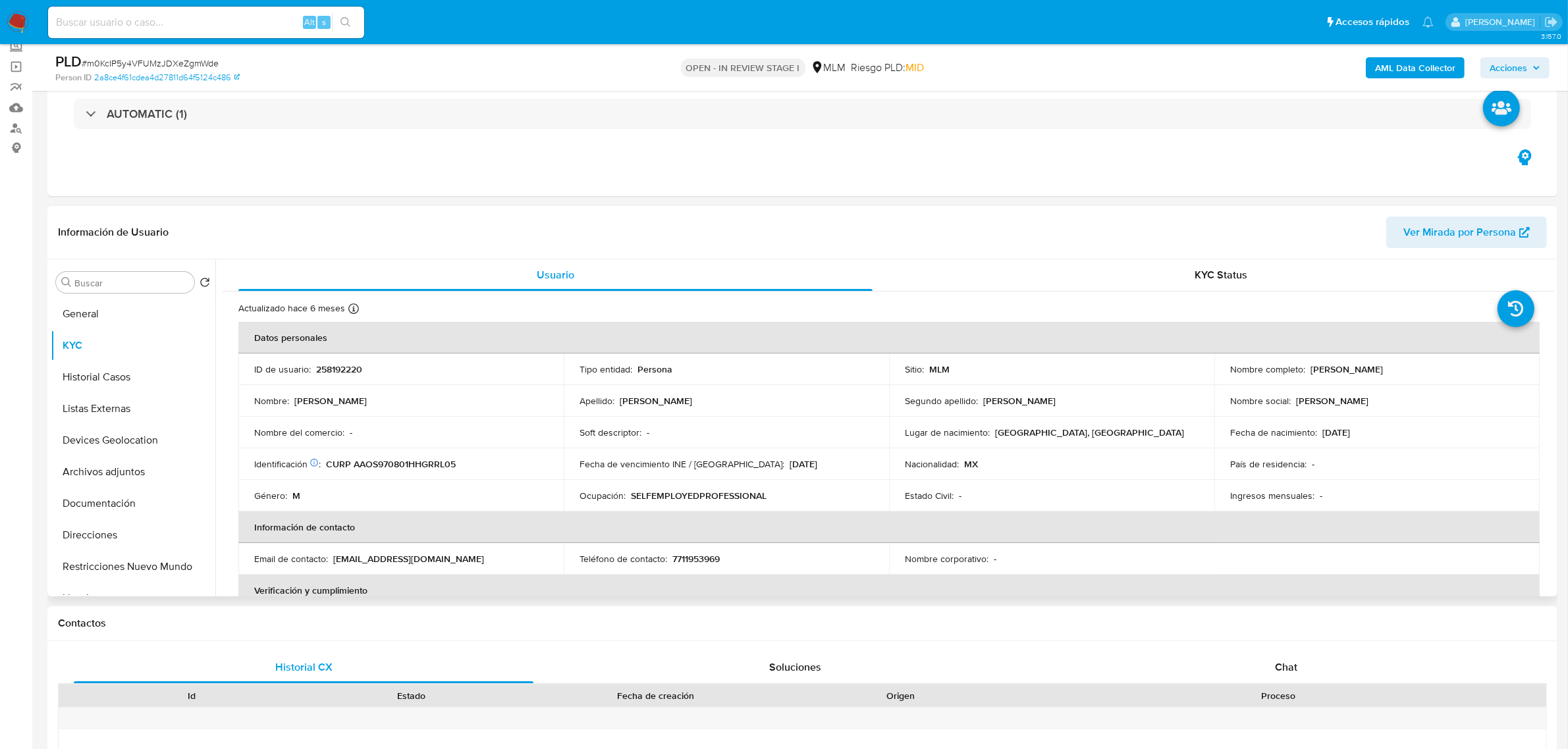
click at [695, 557] on p "7711953969" at bounding box center [696, 559] width 47 height 12
copy p "7711953969"
drag, startPoint x: 330, startPoint y: 560, endPoint x: 452, endPoint y: 559, distance: 122.0
click at [452, 559] on div "Email de contacto : saularagonortiz@gmail.com" at bounding box center [400, 559] width 294 height 12
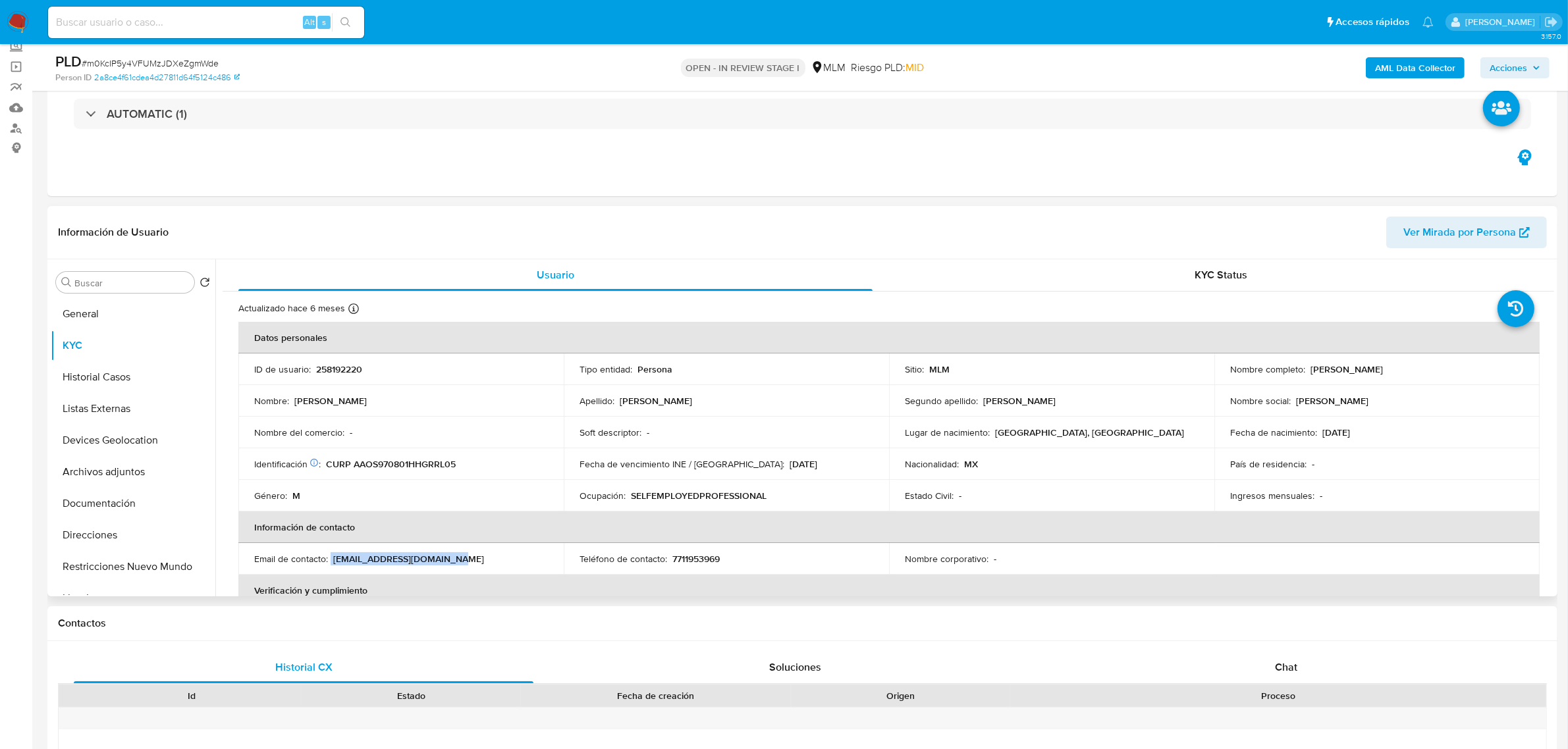
copy div "saularagonortiz@gmail.com"
click at [103, 315] on button "General" at bounding box center [128, 314] width 154 height 32
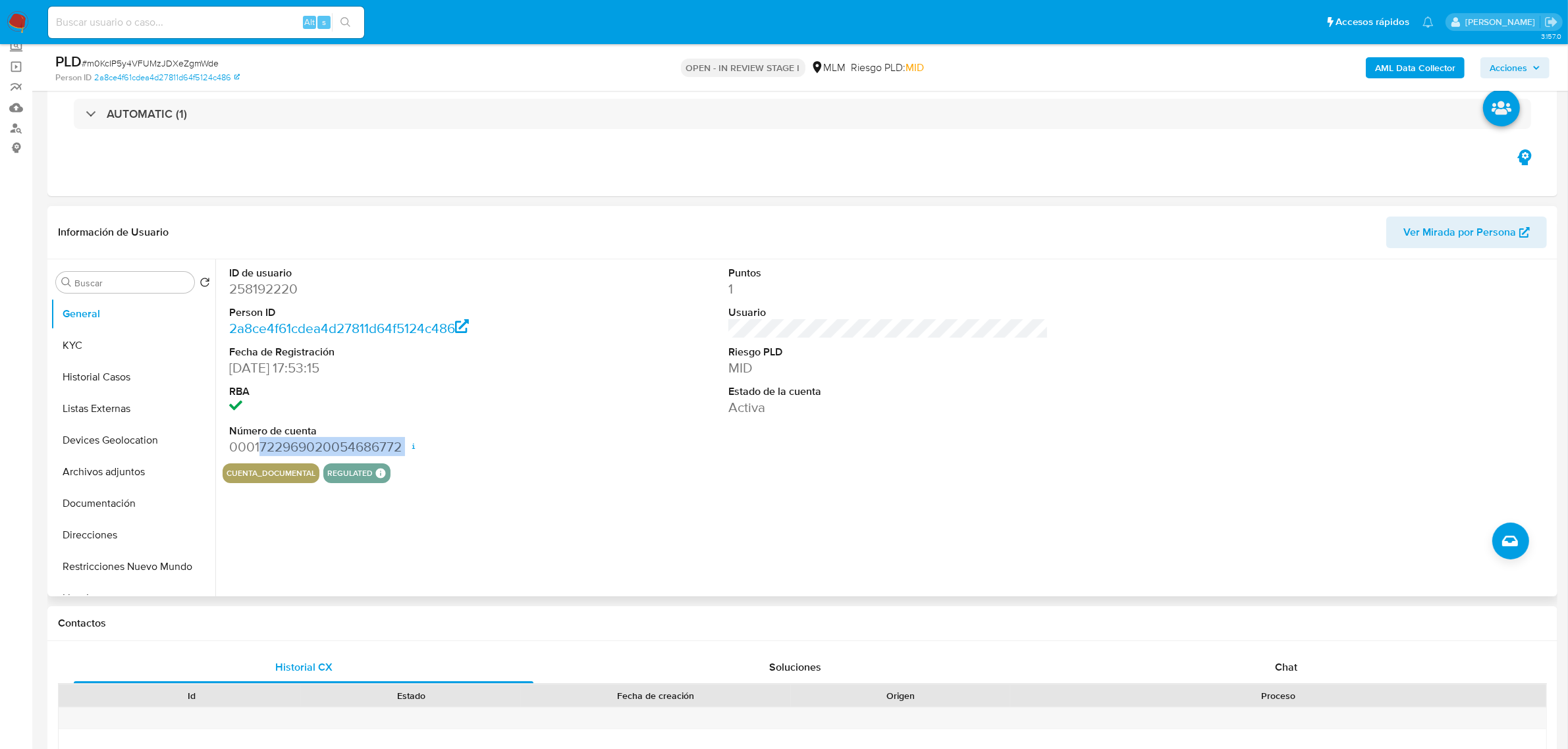
drag, startPoint x: 259, startPoint y: 450, endPoint x: 392, endPoint y: 460, distance: 133.4
click at [392, 460] on div "ID de usuario 258192220 Person ID 2a8ce4f61cdea4d27811d64f5124c486 Fecha de Reg…" at bounding box center [389, 361] width 333 height 204
copy dd "722969020054686772"
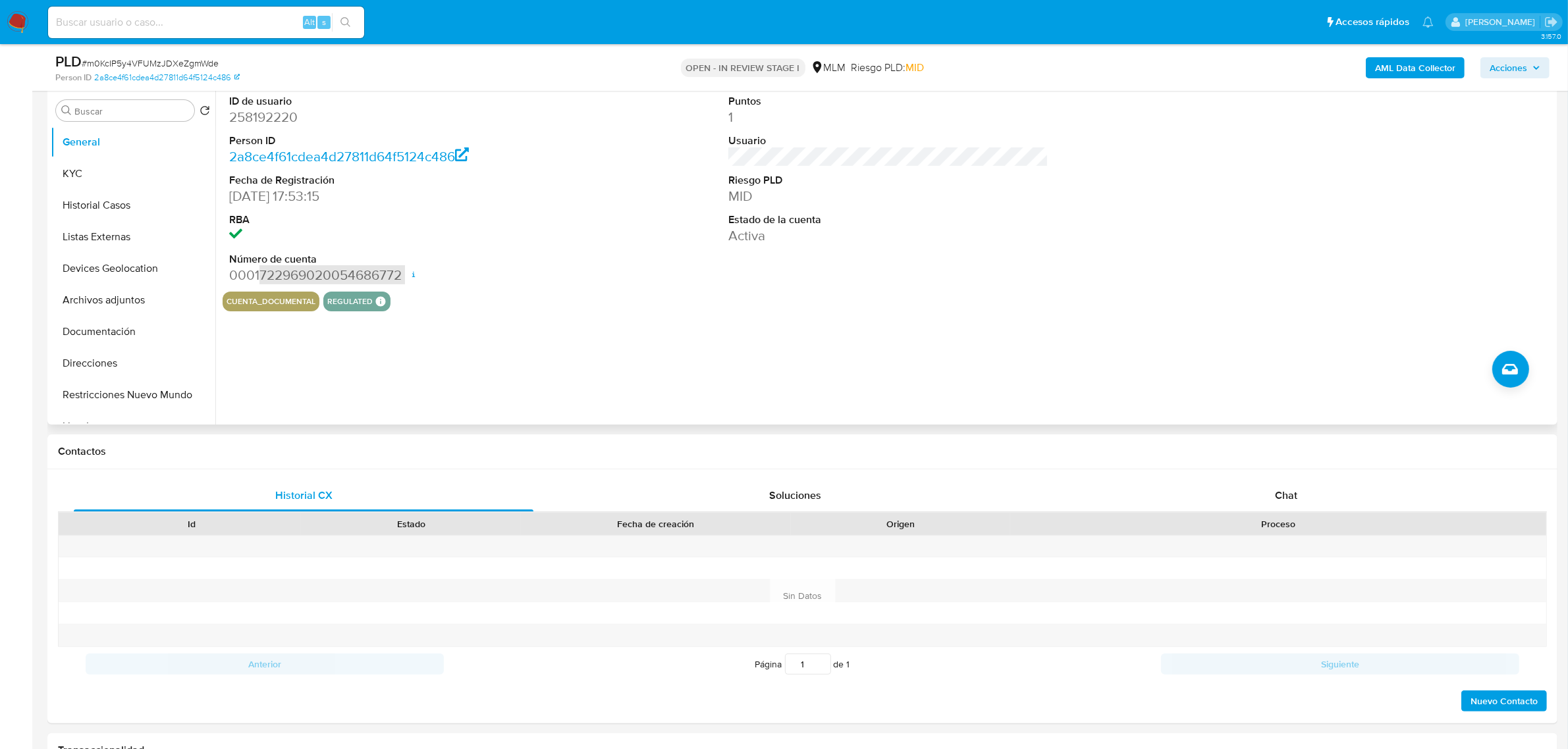
scroll to position [247, 0]
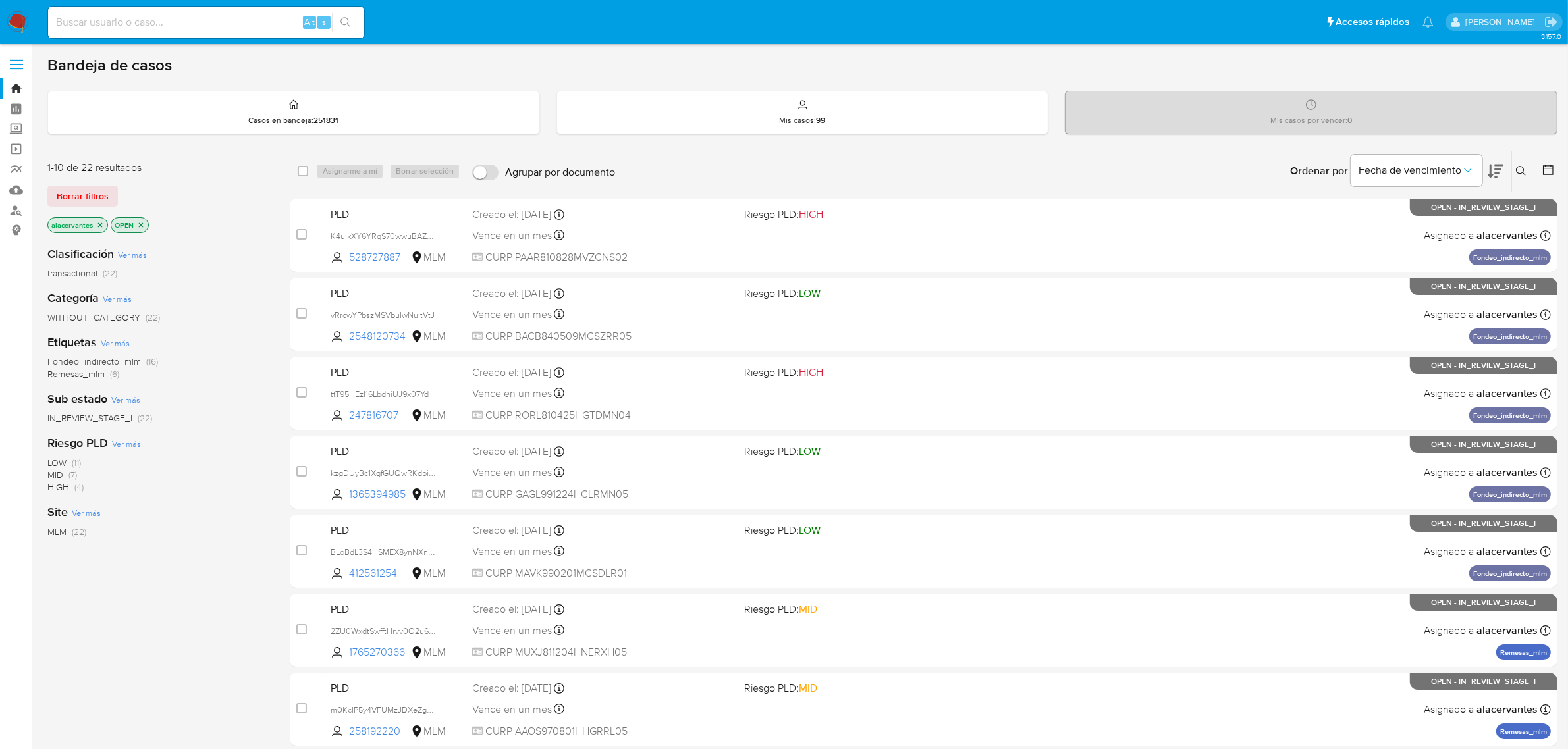
click at [137, 18] on input at bounding box center [206, 23] width 316 height 17
type input "1765270366"
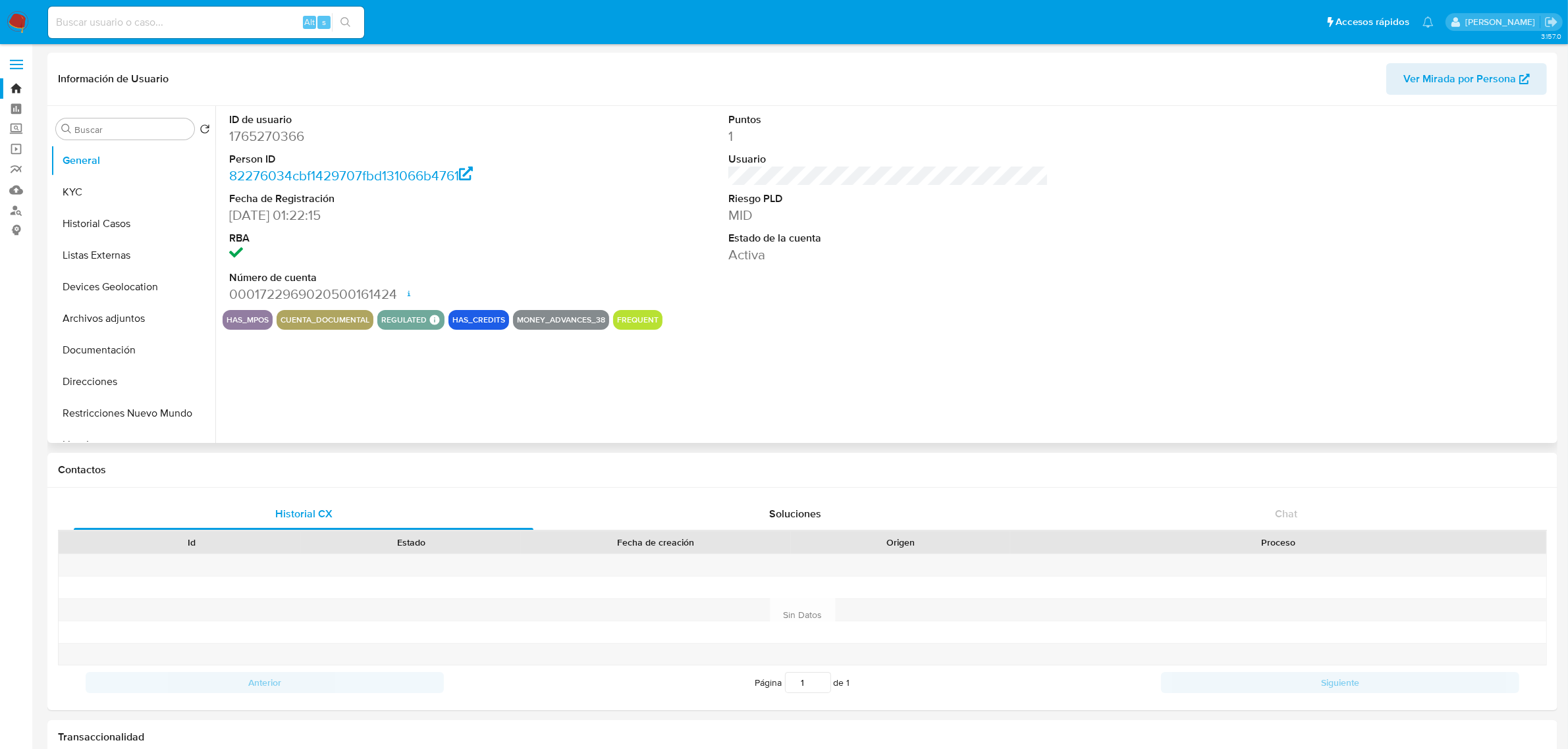
select select "10"
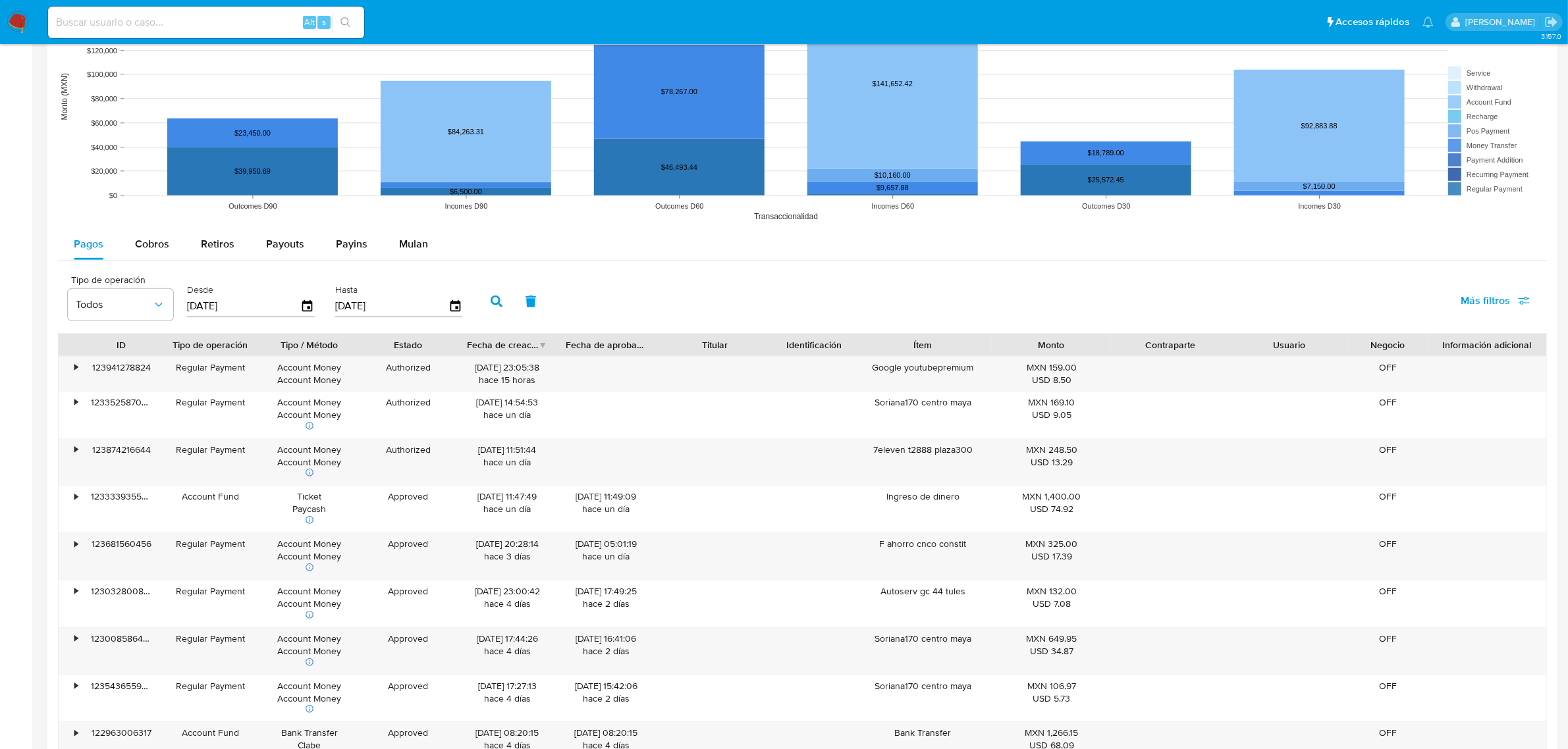
scroll to position [1069, 0]
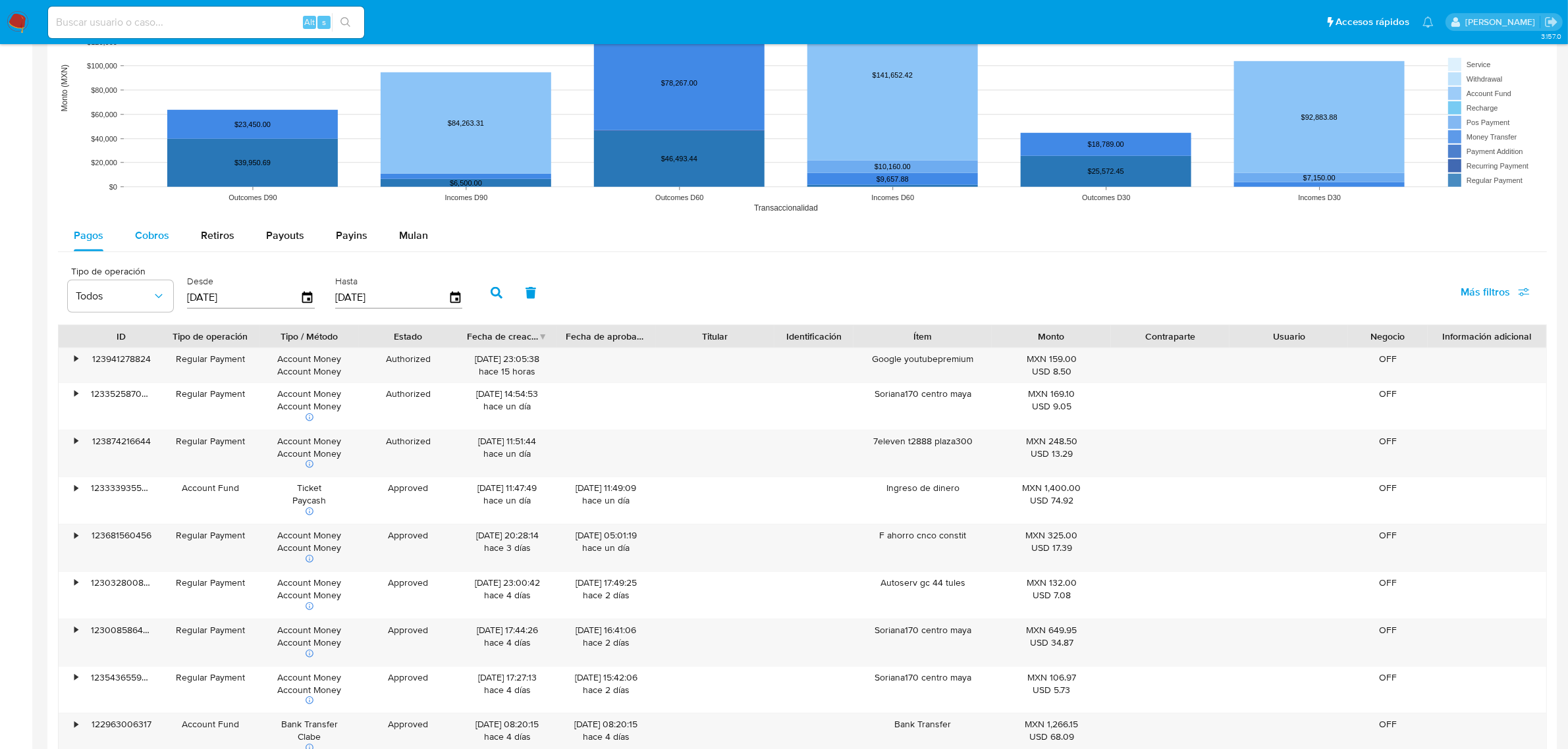
click at [166, 231] on span "Cobros" at bounding box center [152, 235] width 34 height 15
select select "10"
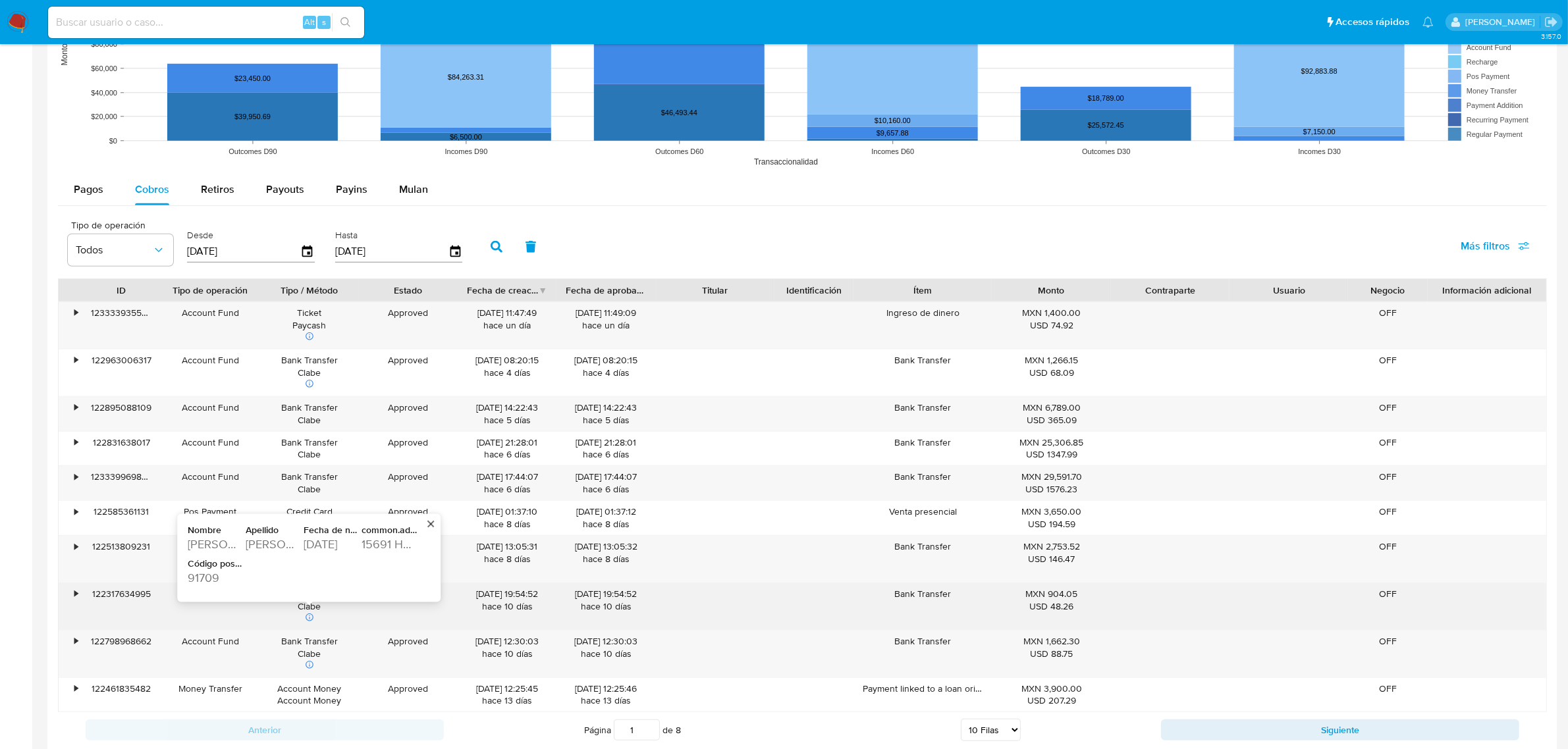
scroll to position [1152, 0]
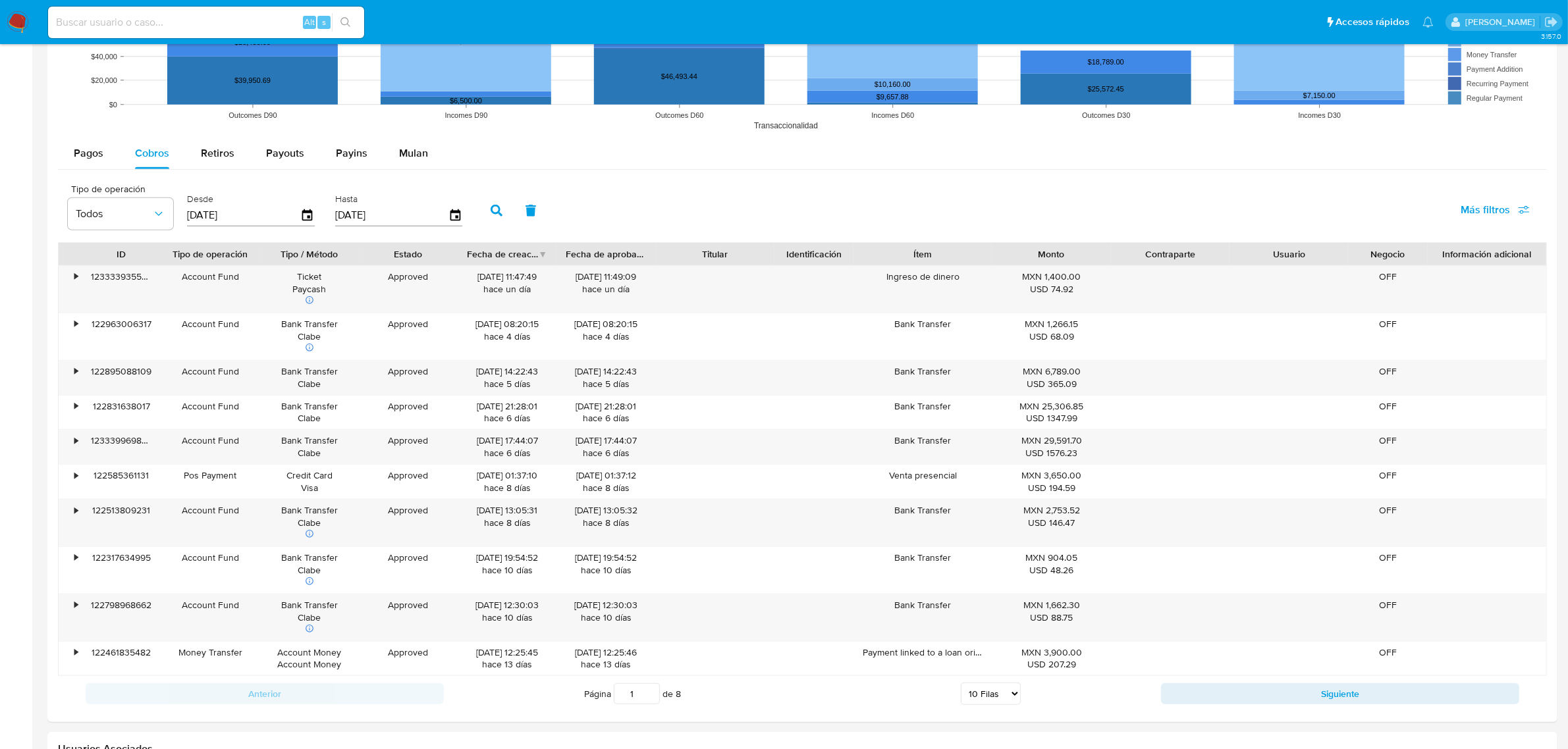
click at [1240, 695] on button "Siguiente" at bounding box center [1340, 694] width 358 height 21
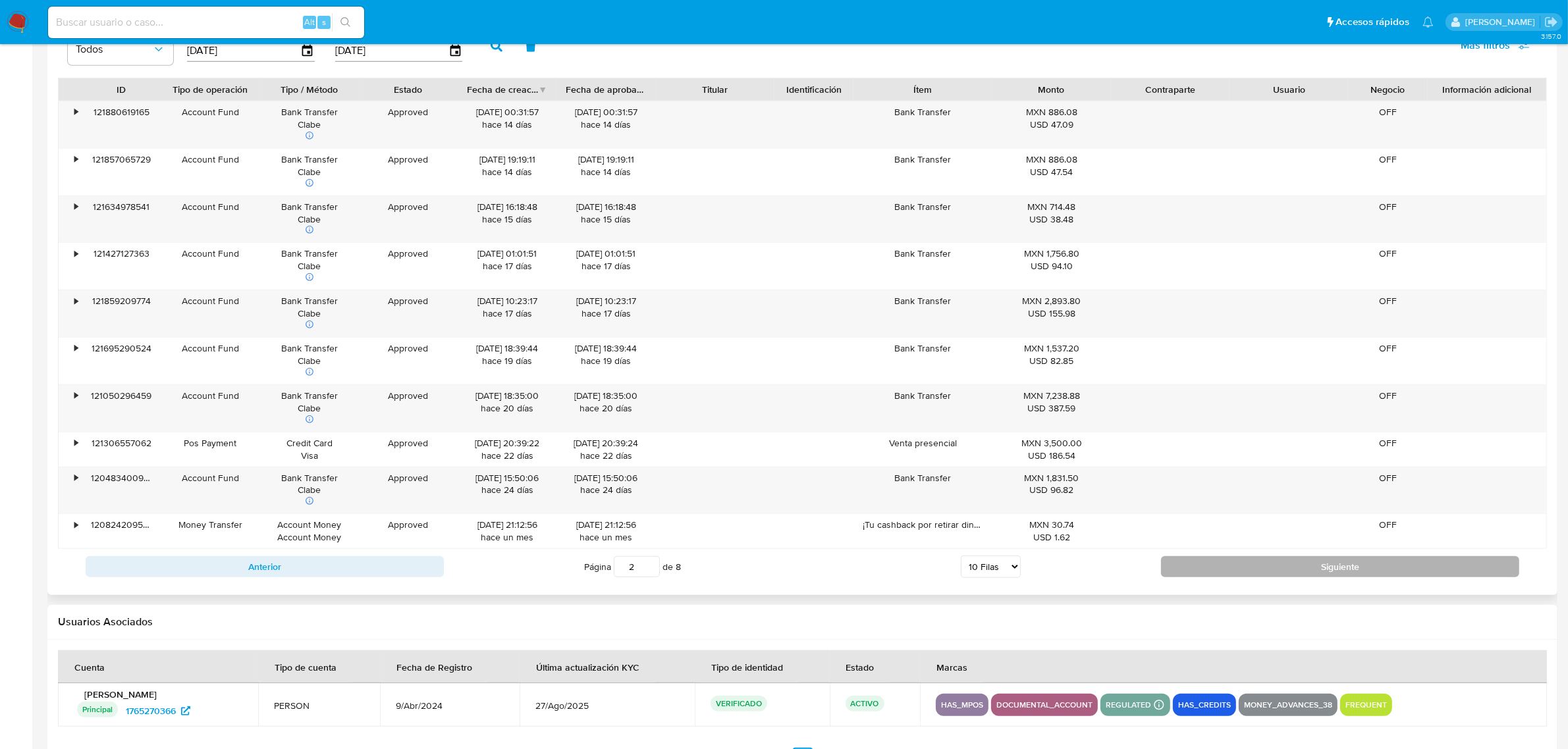
click at [1251, 571] on button "Siguiente" at bounding box center [1340, 567] width 358 height 21
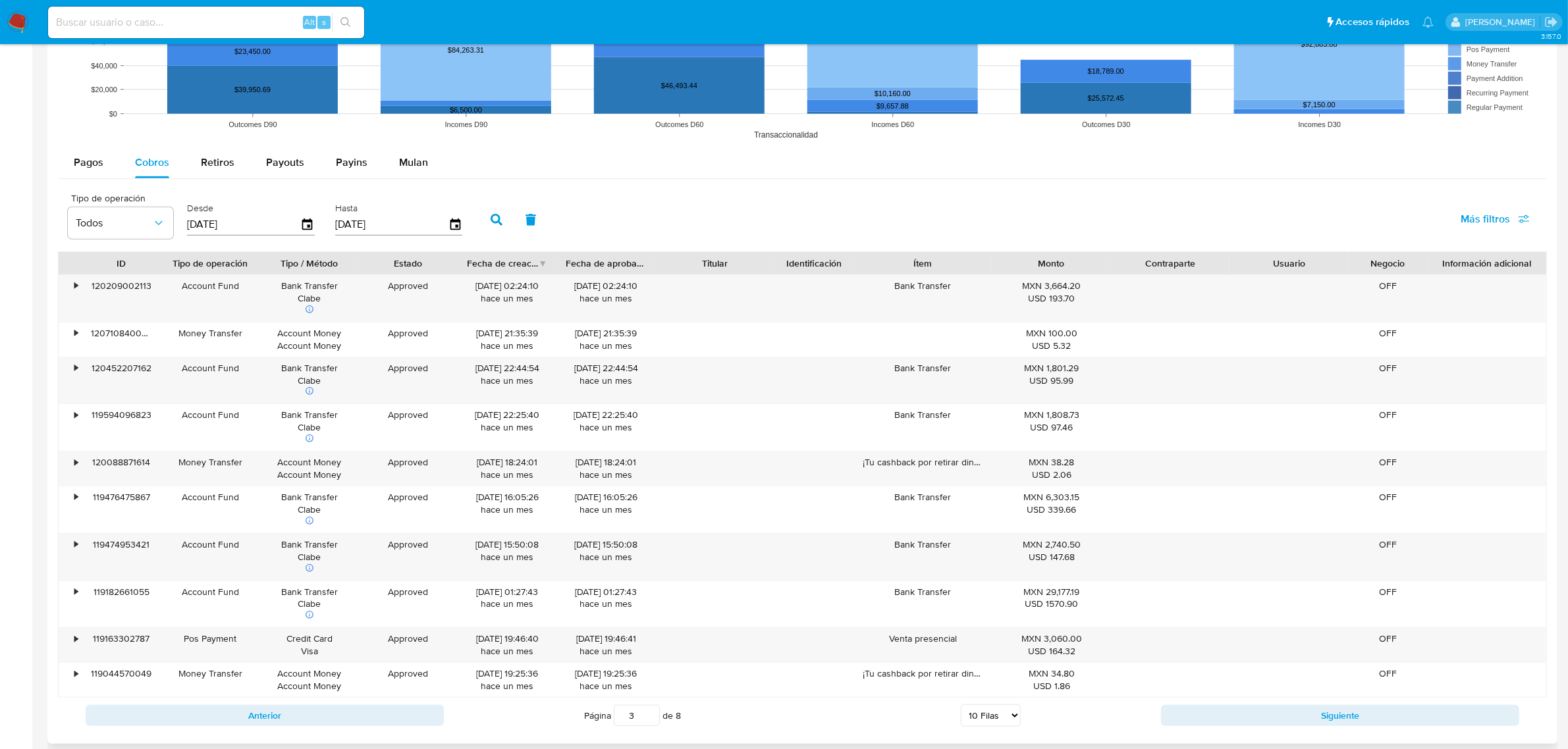
scroll to position [1316, 0]
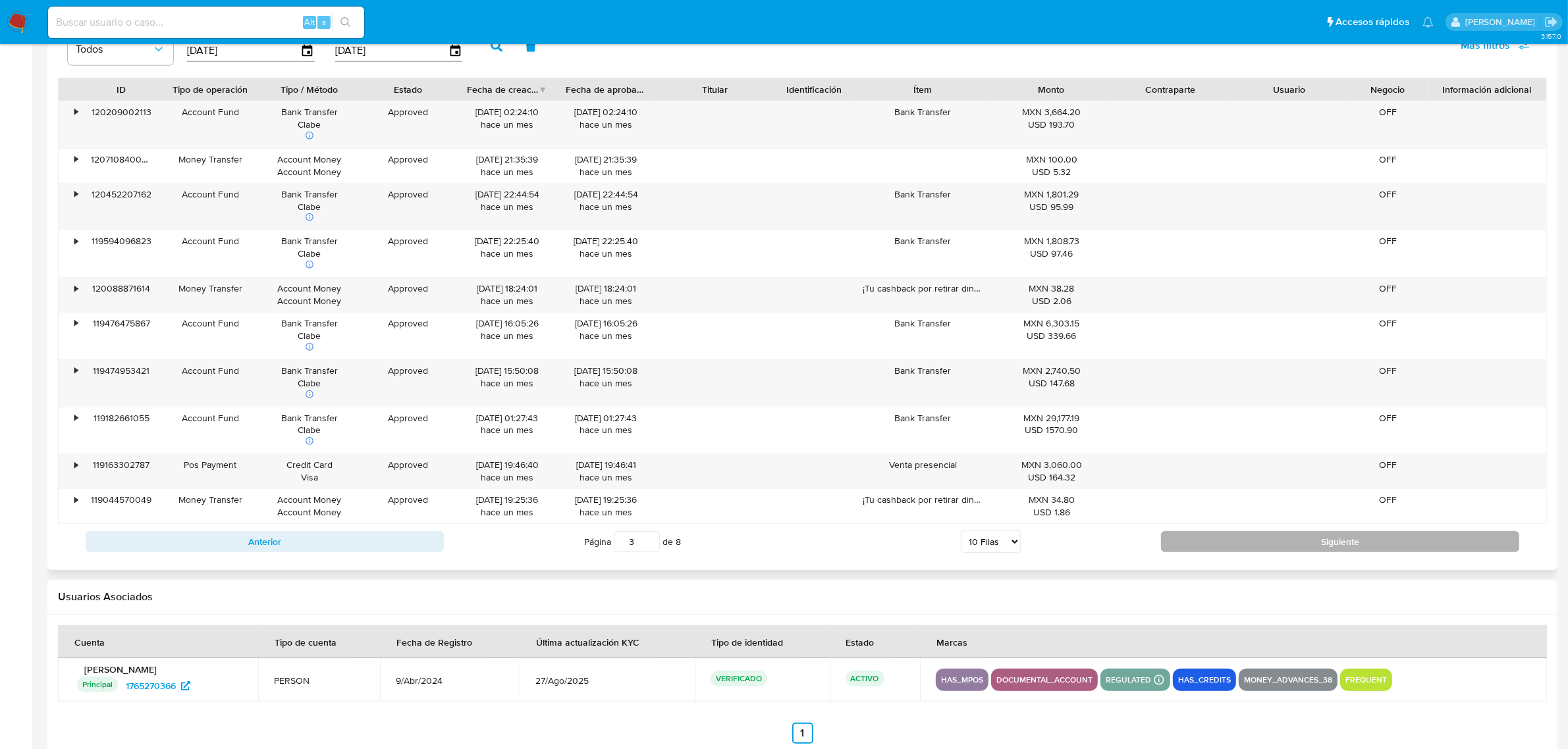
click at [1257, 536] on button "Siguiente" at bounding box center [1340, 542] width 358 height 21
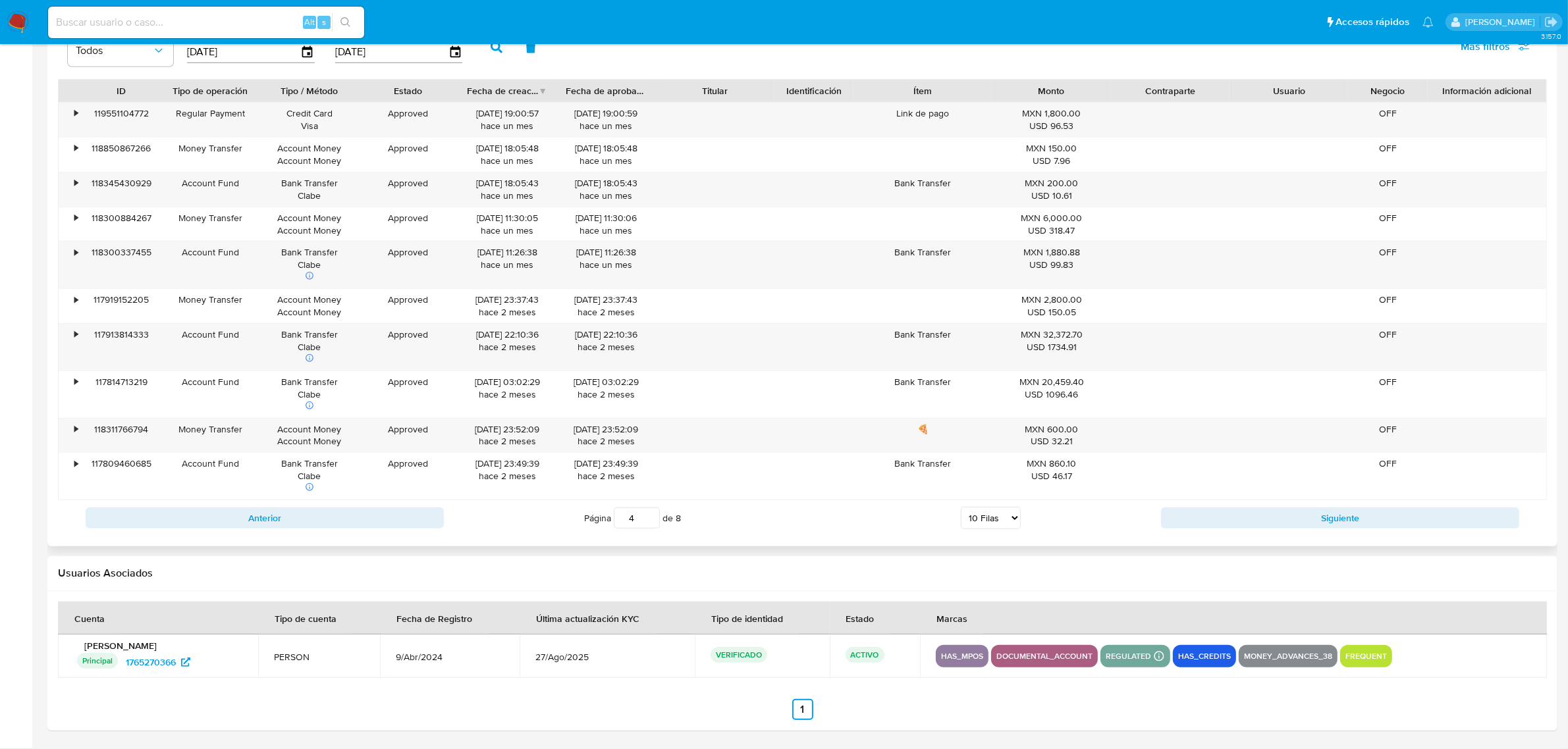
click at [1259, 507] on div "Anterior Página 4 de 8 5 Filas 10 Filas 20 Filas 25 Filas 50 Filas 100 Filas Si…" at bounding box center [802, 518] width 1489 height 35
click at [1264, 517] on button "Siguiente" at bounding box center [1340, 518] width 358 height 21
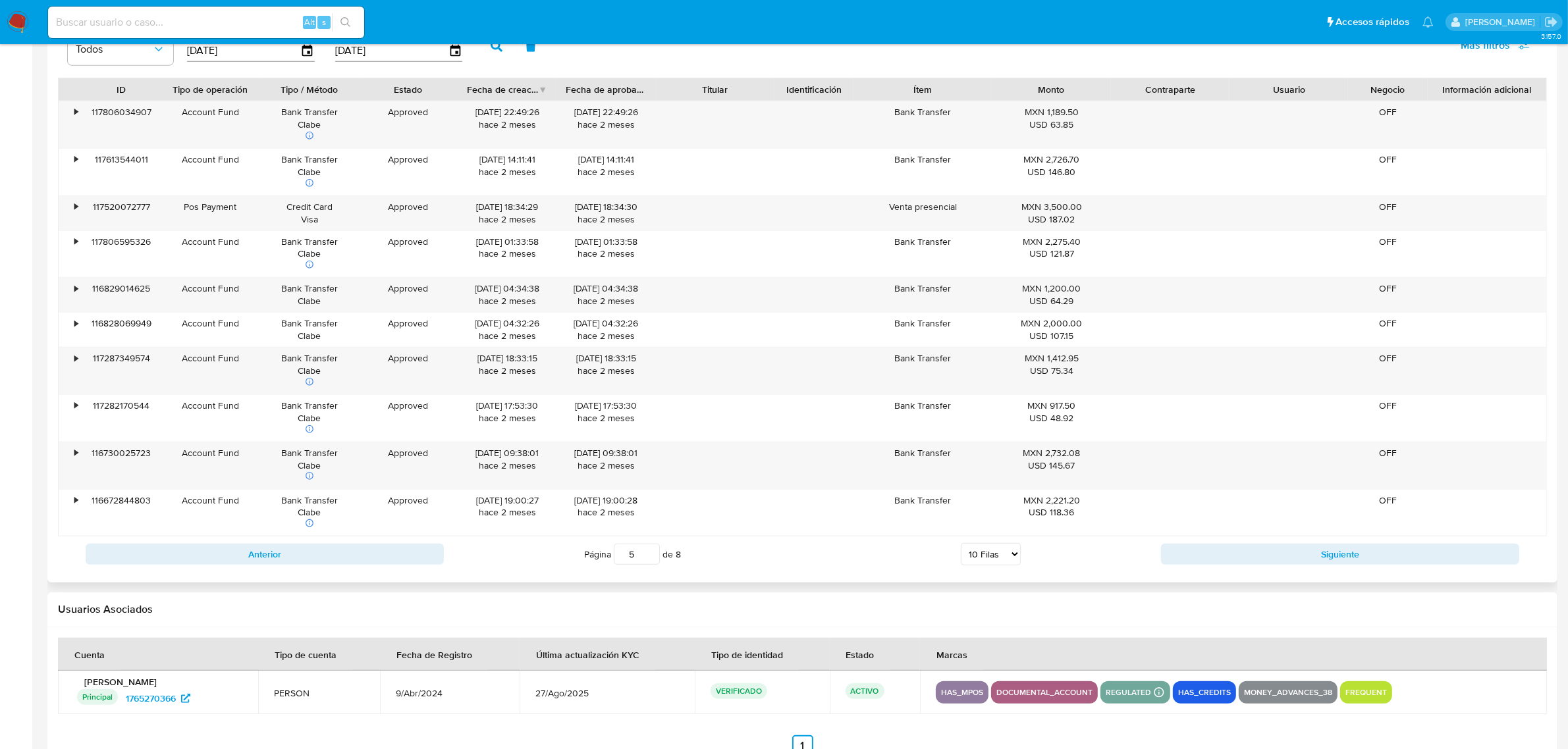
click at [1406, 546] on div "Anterior Página 5 de 8 5 Filas 10 Filas 20 Filas 25 Filas 50 Filas 100 Filas Si…" at bounding box center [802, 554] width 1489 height 35
click at [1405, 561] on button "Siguiente" at bounding box center [1340, 555] width 358 height 21
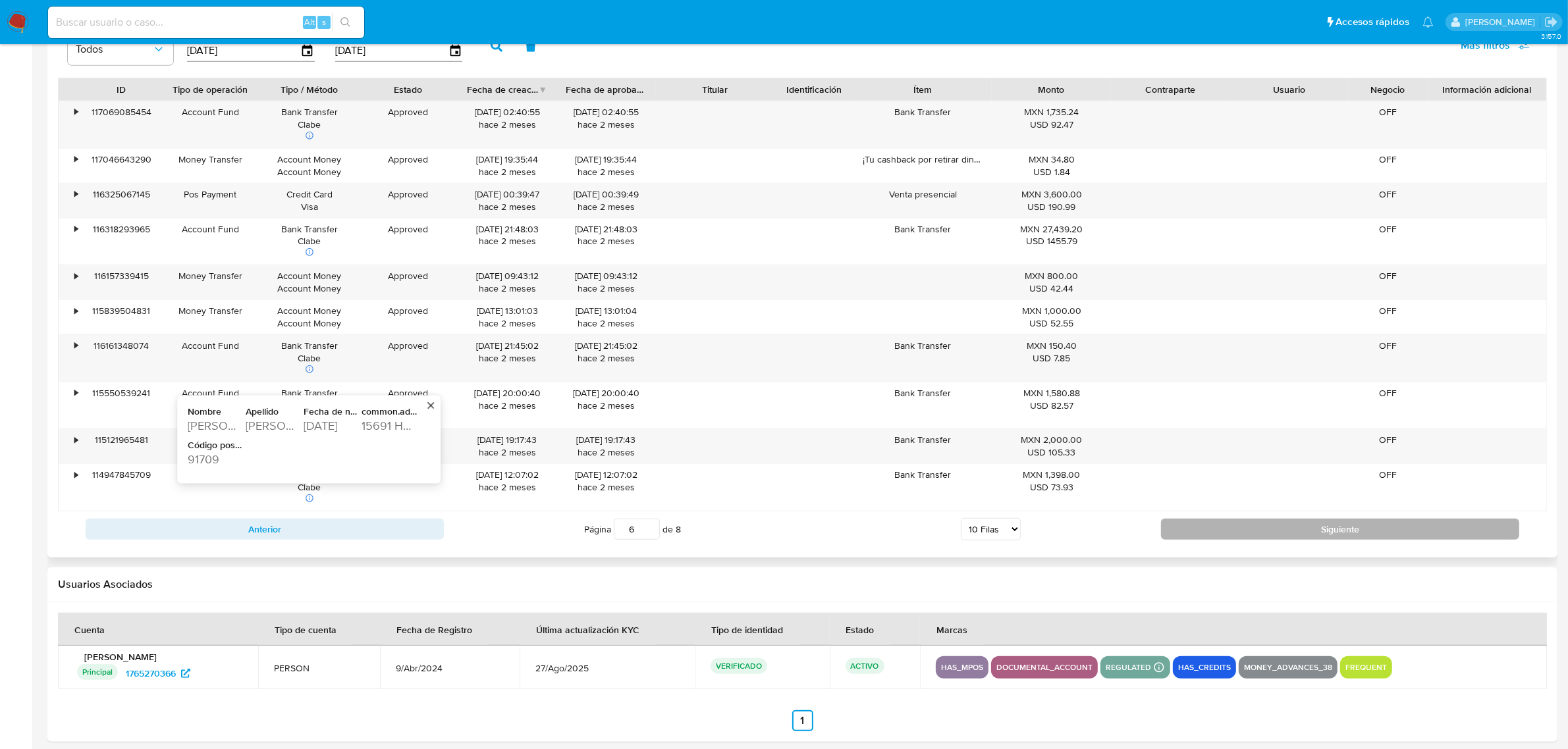
click at [1205, 536] on button "Siguiente" at bounding box center [1340, 529] width 358 height 21
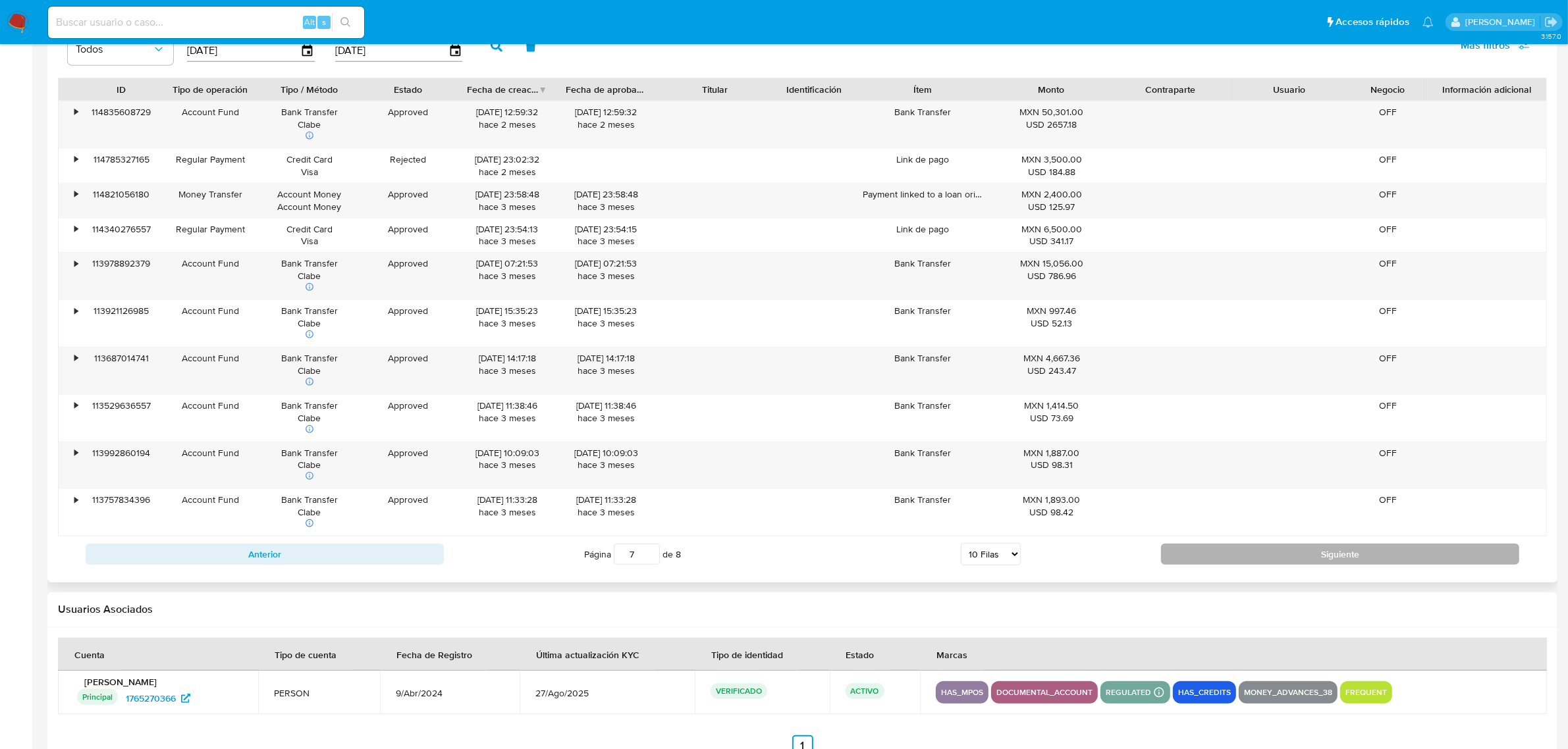
click at [1298, 557] on button "Siguiente" at bounding box center [1340, 555] width 358 height 21
type input "8"
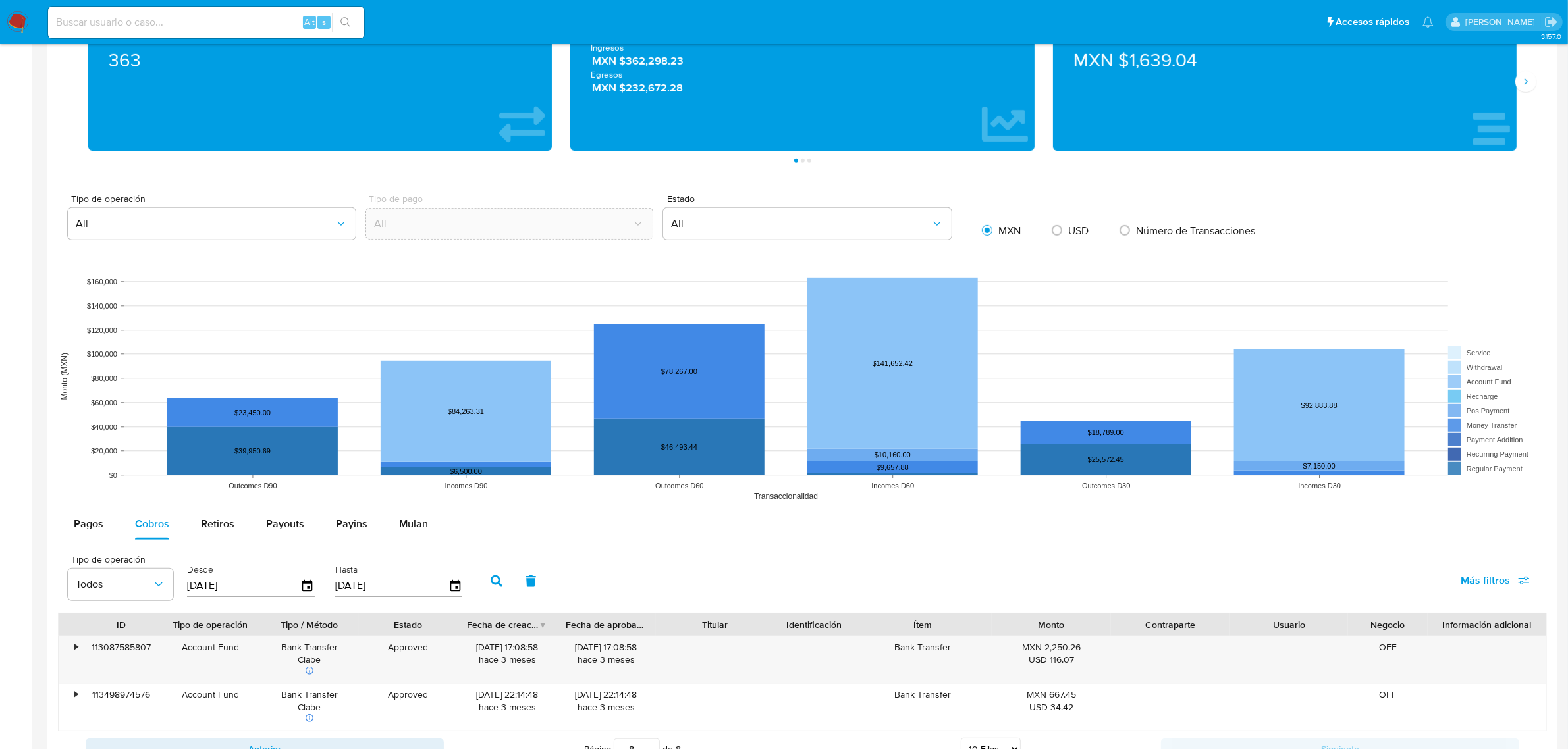
scroll to position [767, 0]
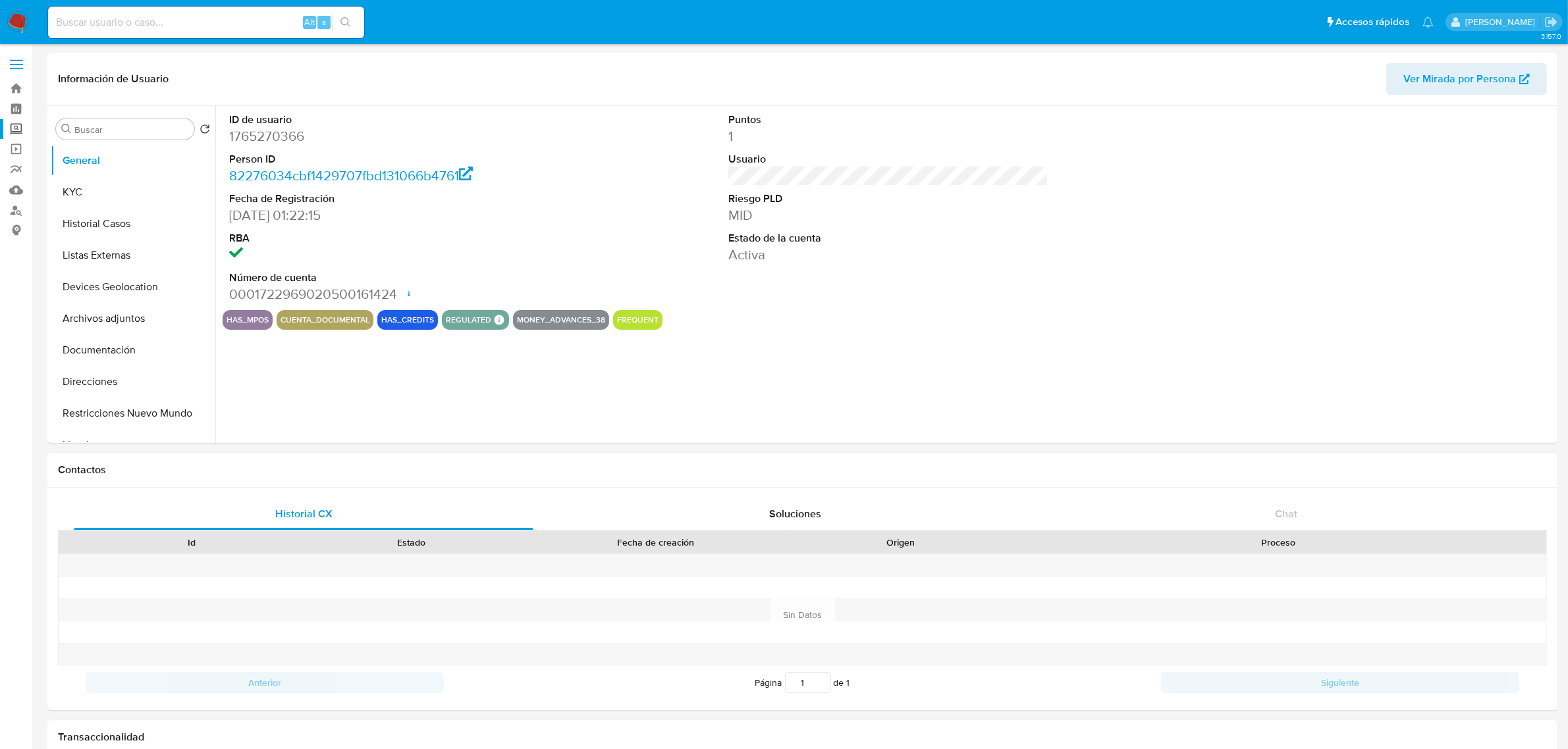
click at [21, 129] on label "Screening" at bounding box center [79, 129] width 157 height 21
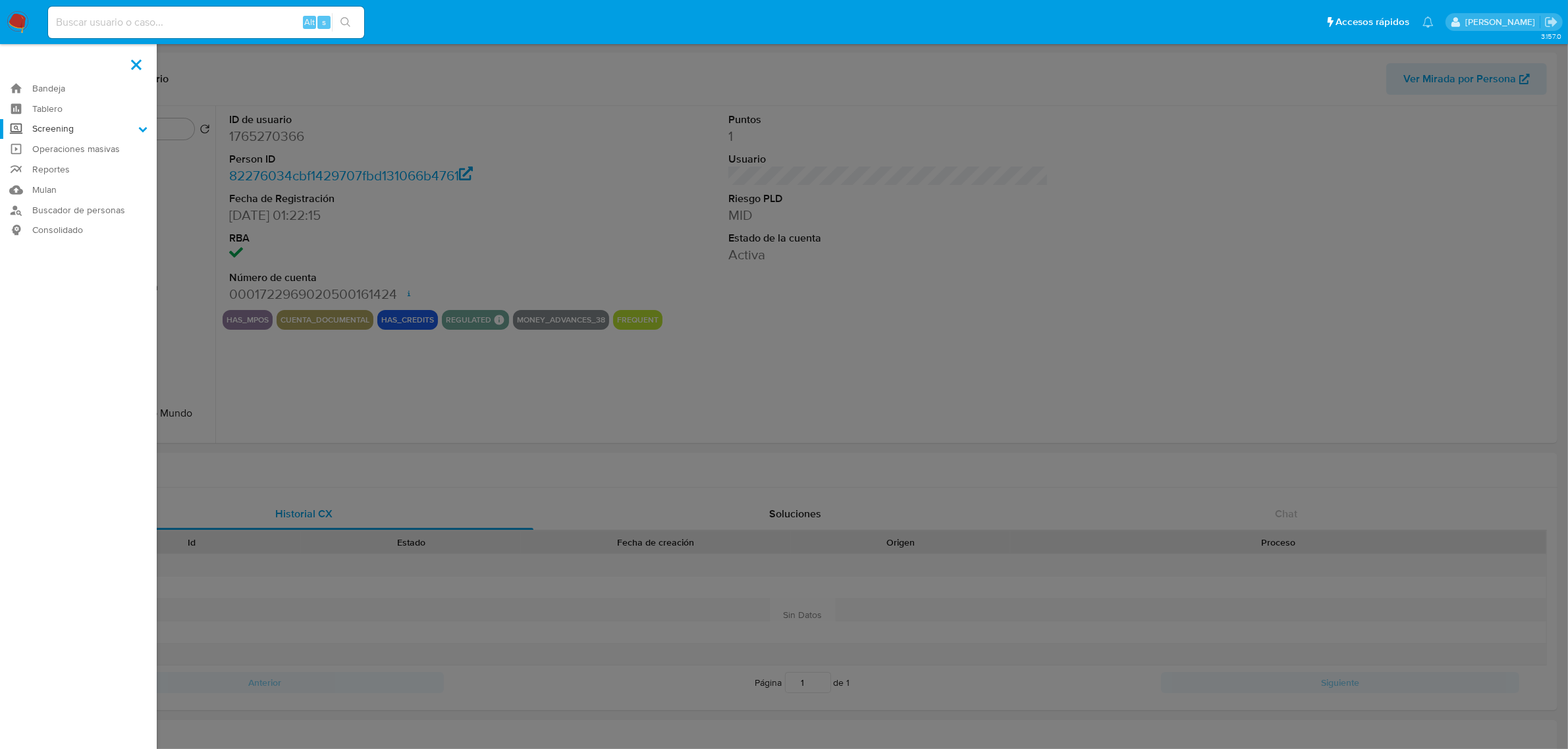
click at [0, 0] on input "Screening" at bounding box center [0, 0] width 0 height 0
select select "10"
click at [81, 180] on link "Herramientas" at bounding box center [79, 180] width 157 height 16
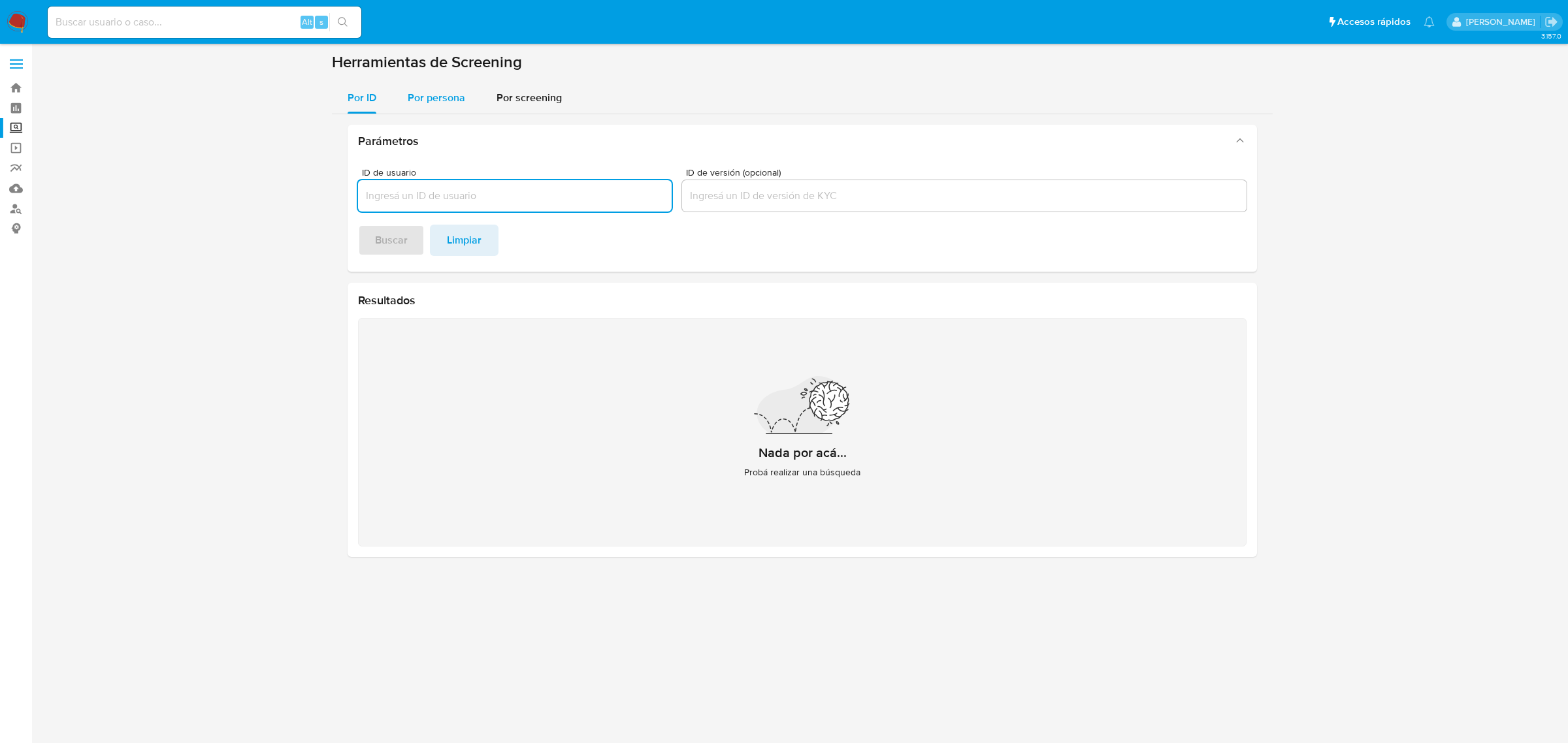
click at [465, 92] on button "Por persona" at bounding box center [436, 98] width 89 height 32
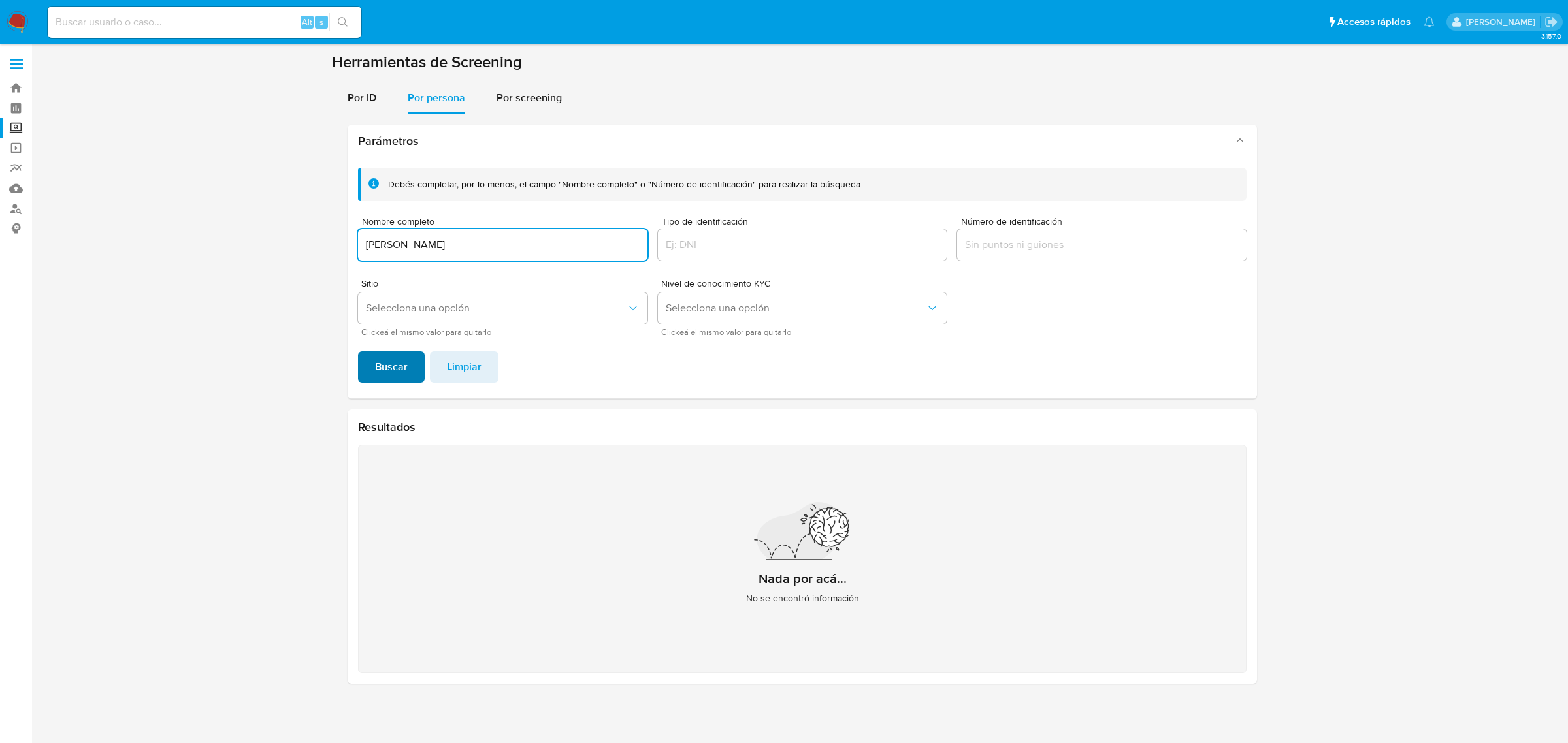
type input "[PERSON_NAME]"
click at [406, 364] on button "Buscar" at bounding box center [391, 367] width 67 height 32
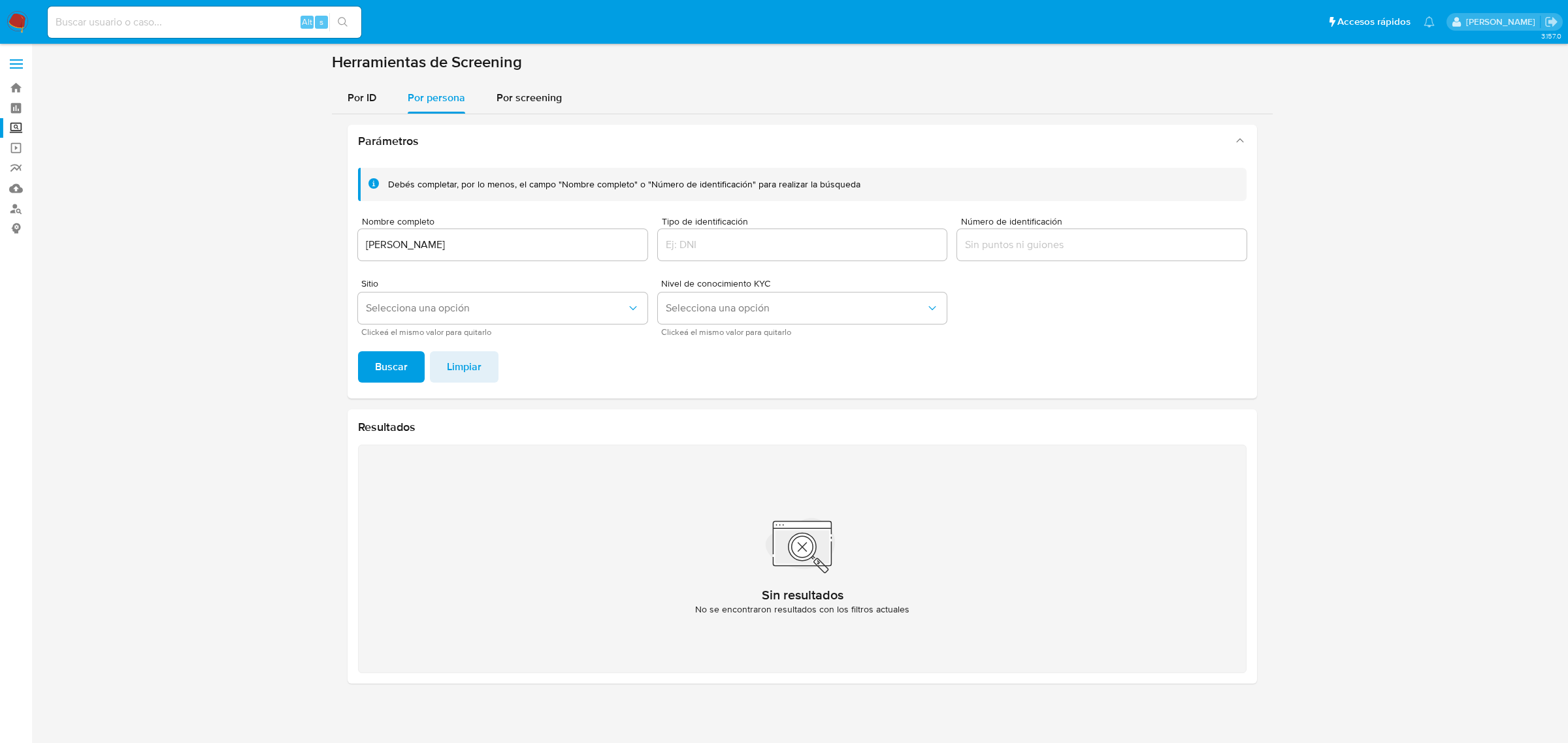
click at [434, 246] on input "[PERSON_NAME]" at bounding box center [503, 245] width 289 height 17
click at [433, 245] on input "[PERSON_NAME]" at bounding box center [503, 245] width 289 height 17
click at [358, 352] on button "Buscar" at bounding box center [391, 367] width 67 height 32
type input "[PERSON_NAME]"
click at [358, 352] on button "Buscar" at bounding box center [391, 367] width 67 height 32
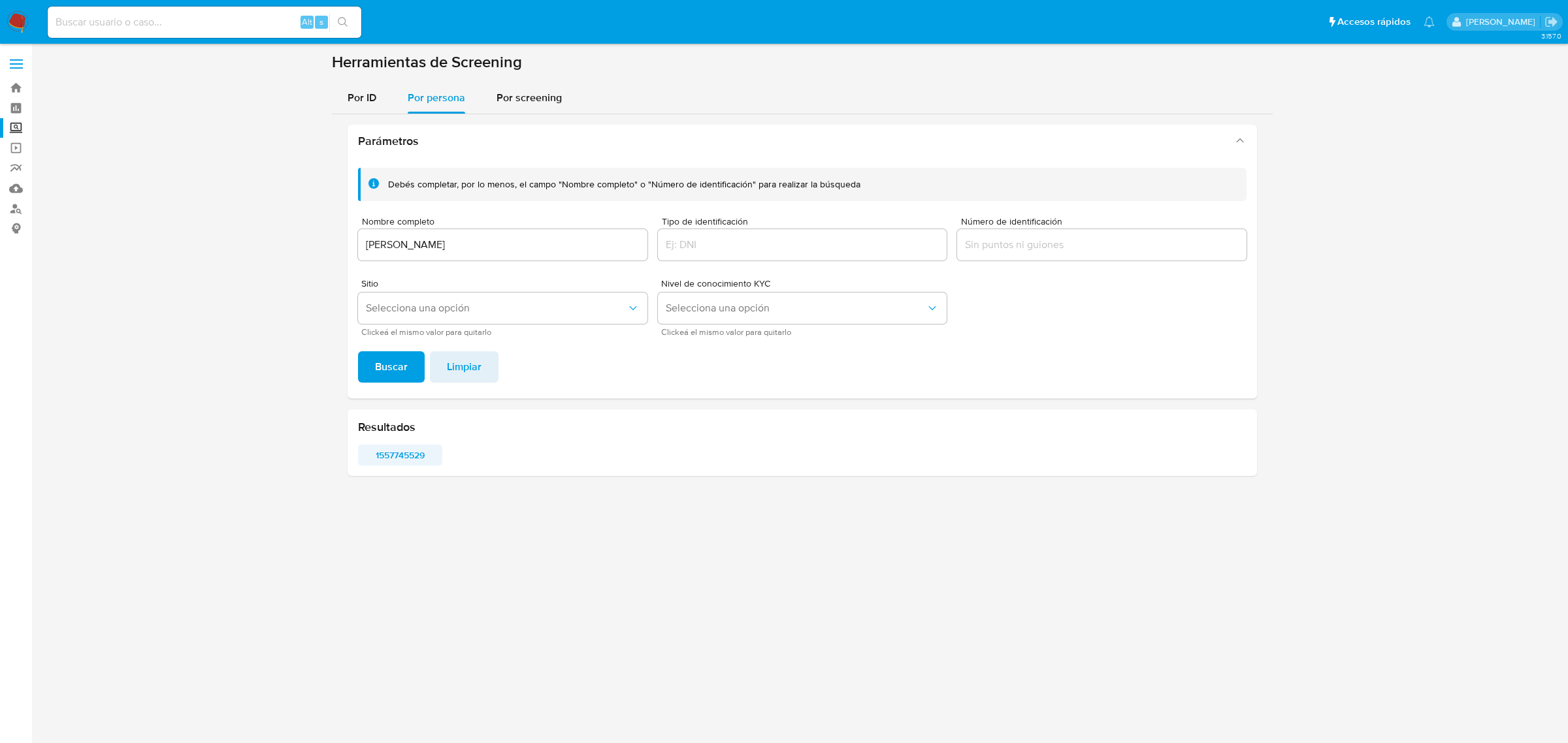
click at [396, 452] on span "1557745529" at bounding box center [400, 455] width 66 height 18
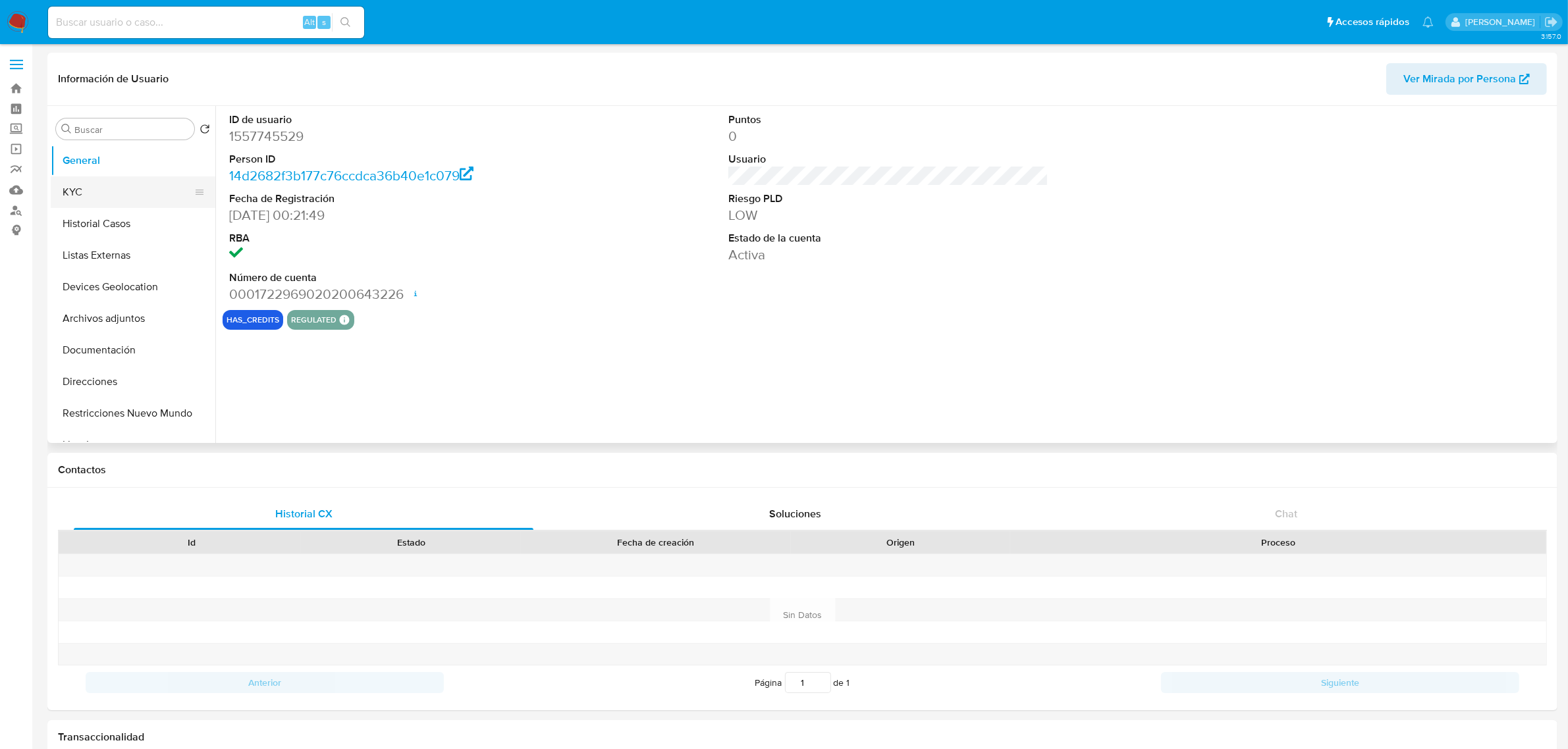
click at [106, 191] on button "KYC" at bounding box center [128, 192] width 154 height 32
select select "10"
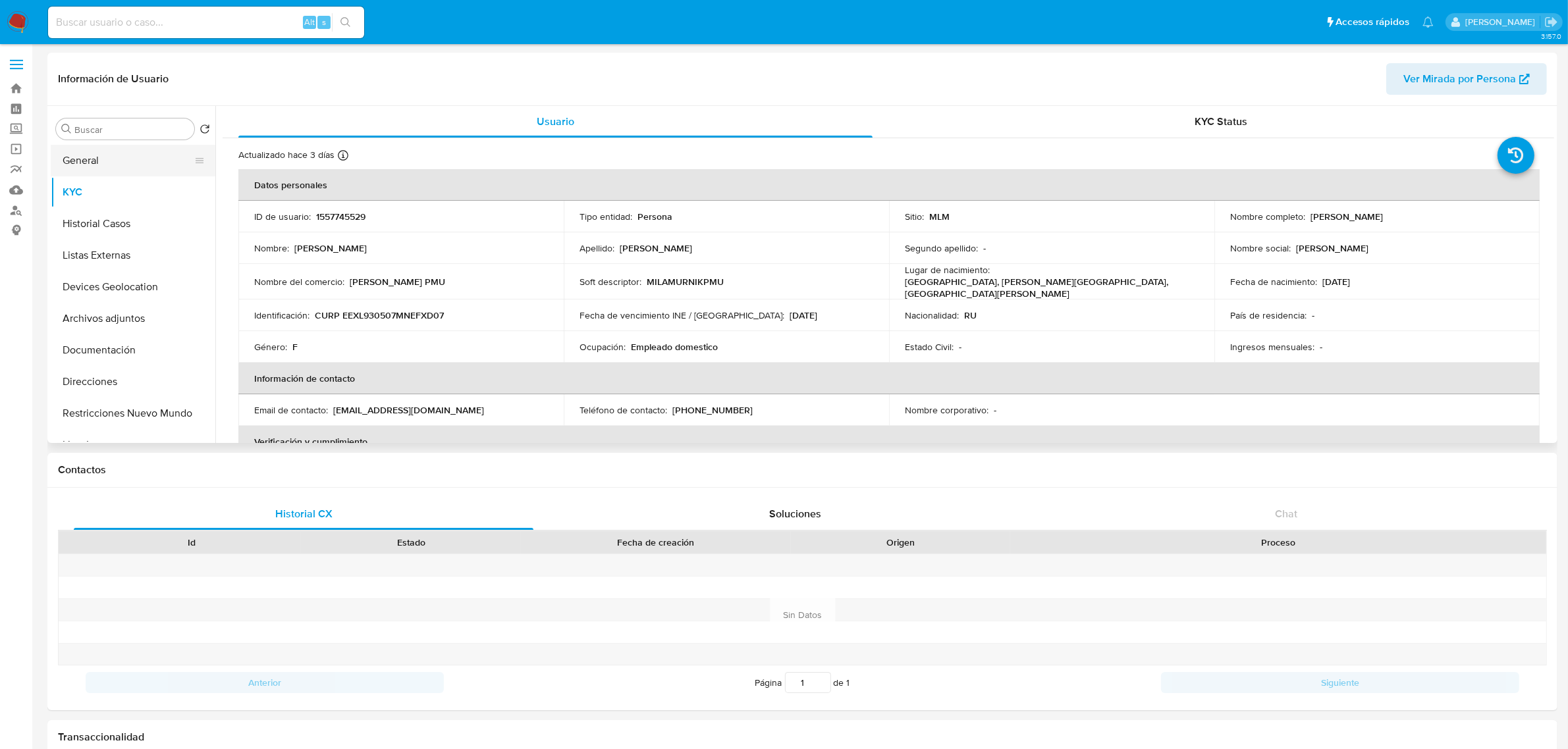
click at [120, 171] on button "General" at bounding box center [128, 161] width 154 height 32
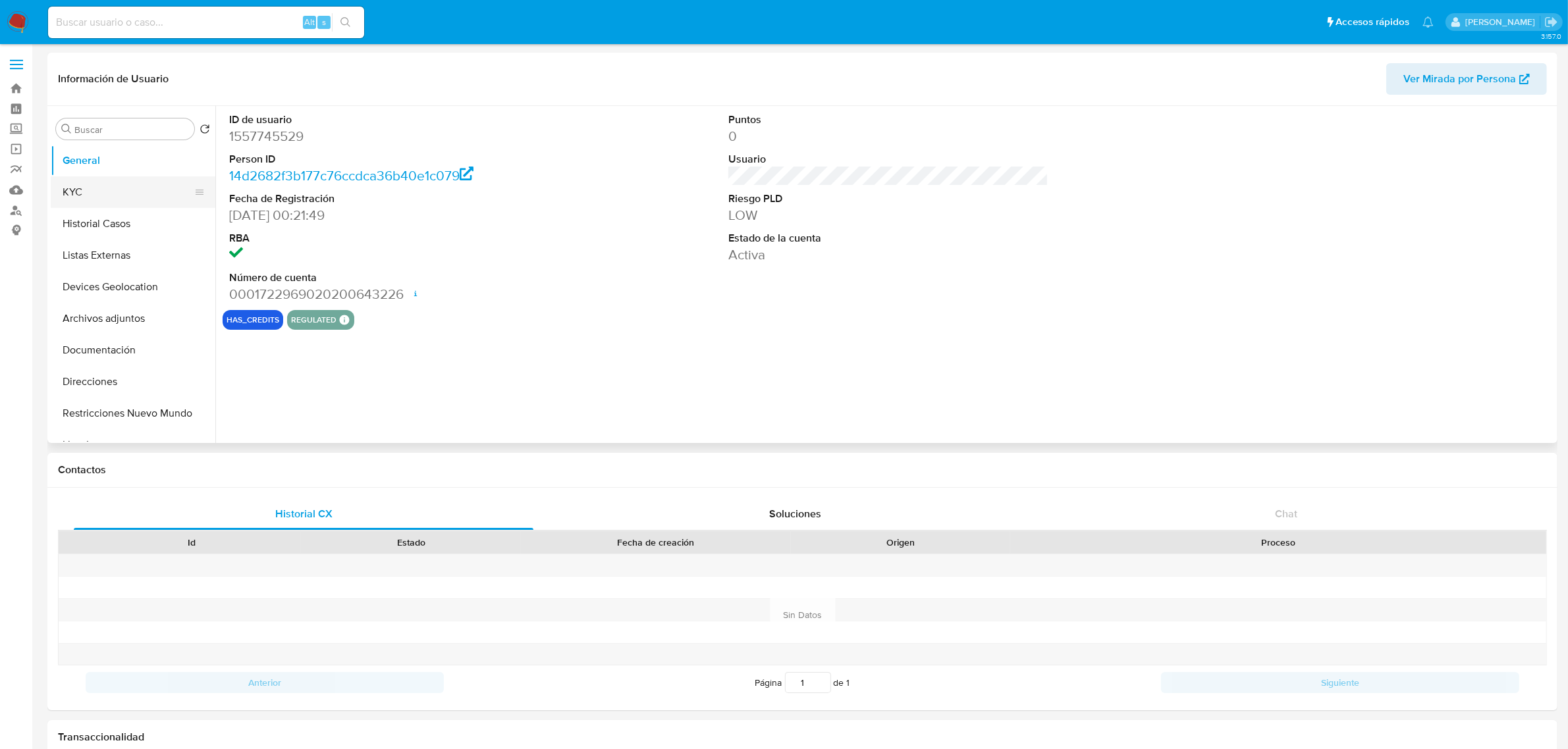
click at [117, 193] on button "KYC" at bounding box center [128, 192] width 154 height 32
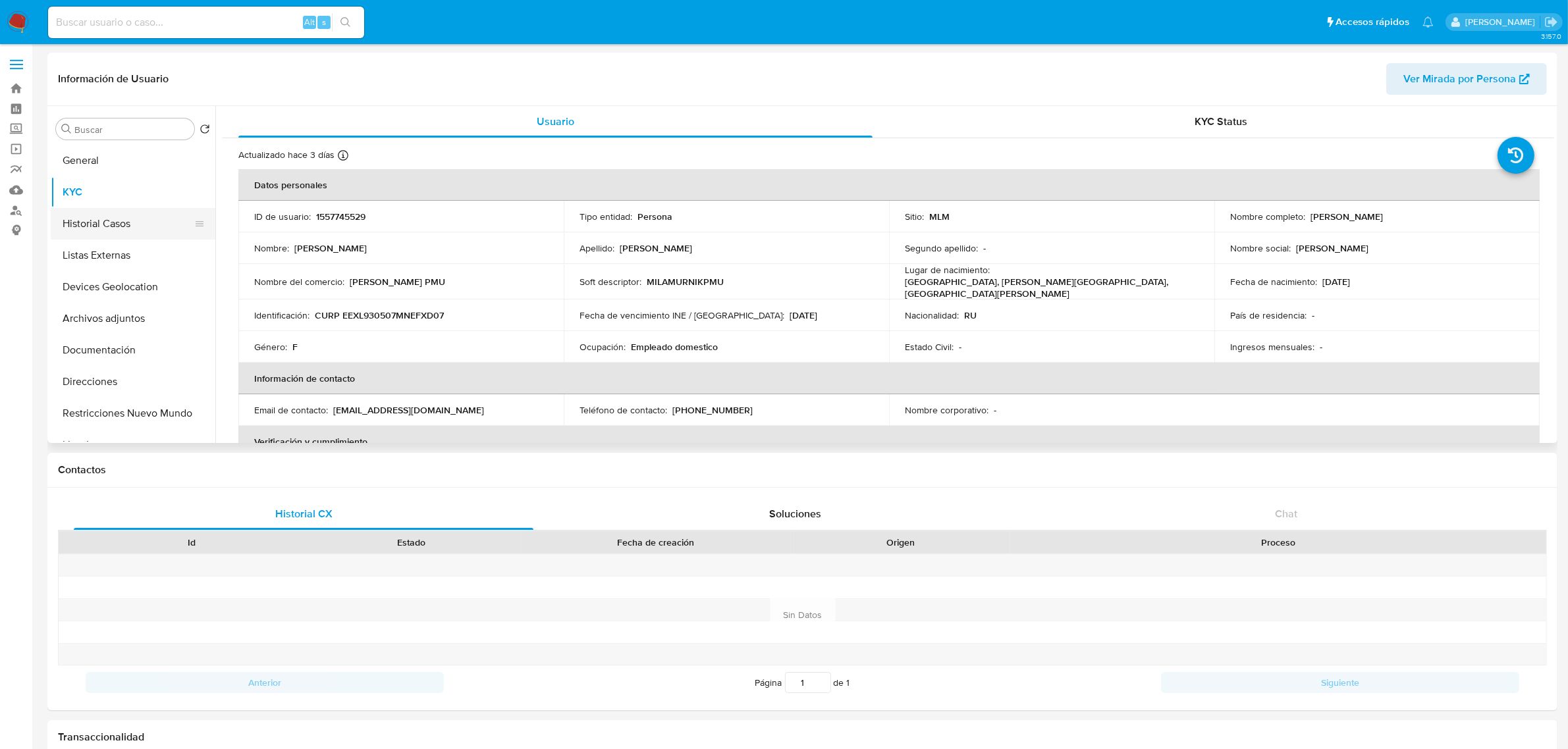
click at [103, 224] on button "Historial Casos" at bounding box center [128, 223] width 154 height 32
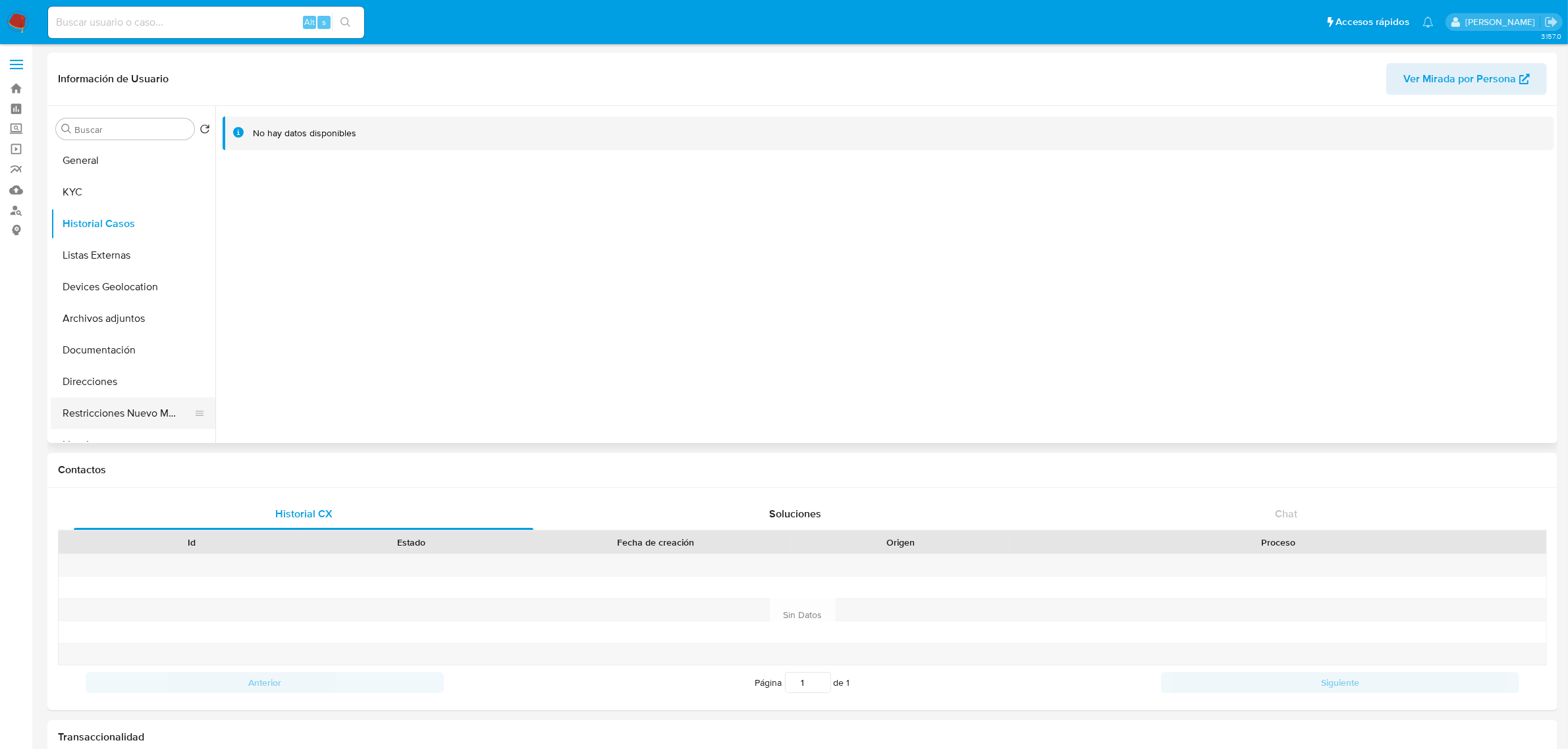
click at [142, 399] on button "Restricciones Nuevo Mundo" at bounding box center [128, 413] width 154 height 32
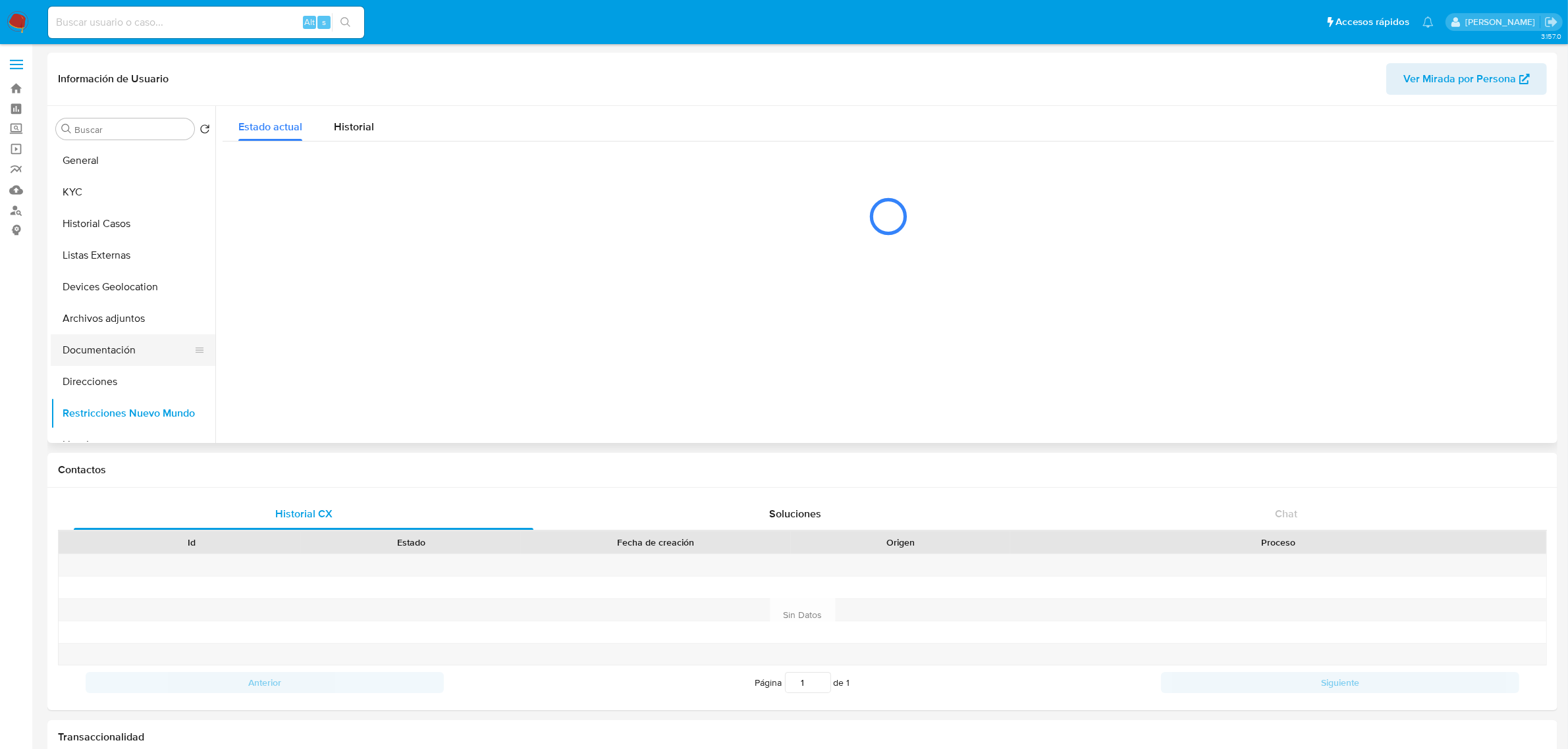
click at [126, 354] on button "Documentación" at bounding box center [128, 350] width 154 height 32
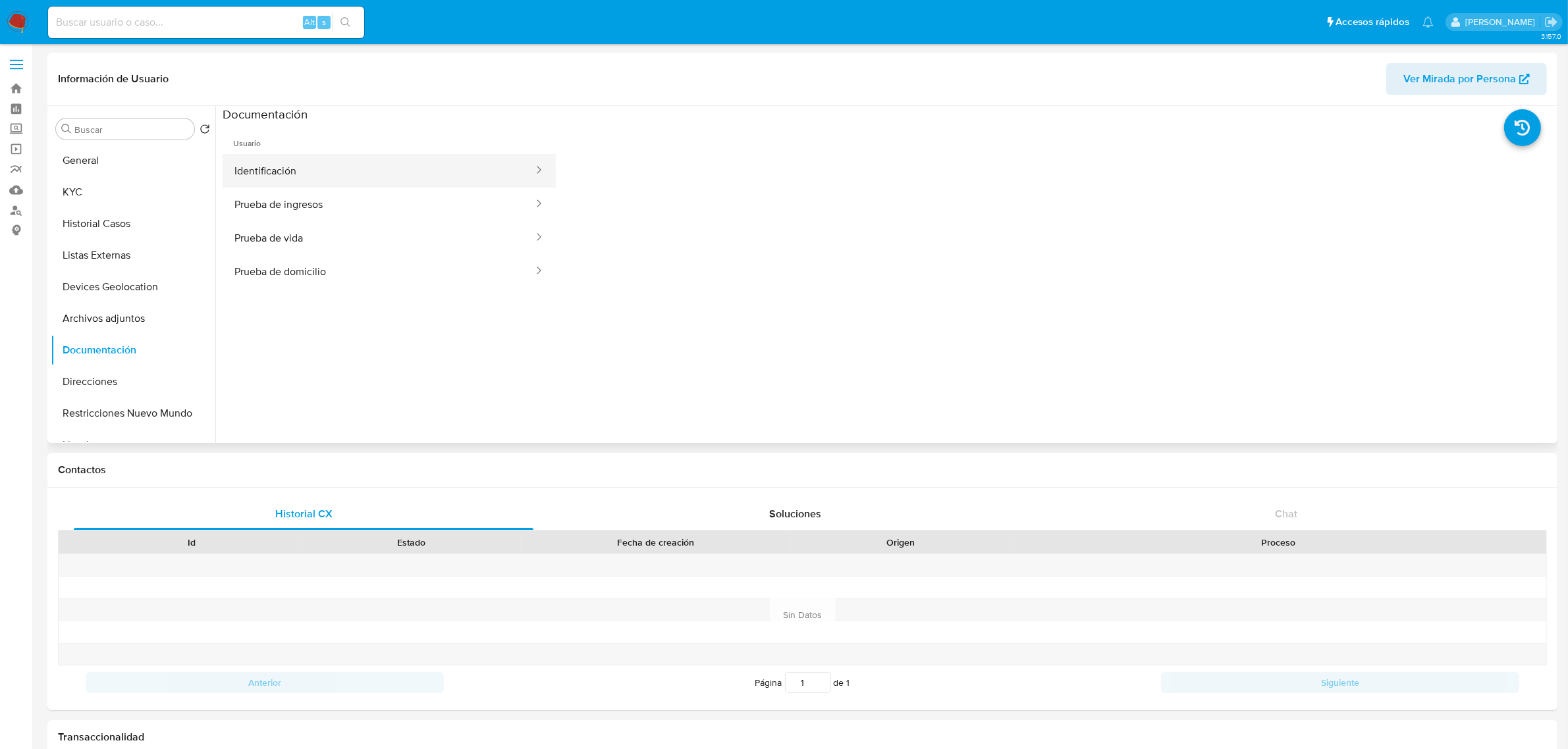
click at [305, 172] on button "Identificación" at bounding box center [379, 170] width 312 height 33
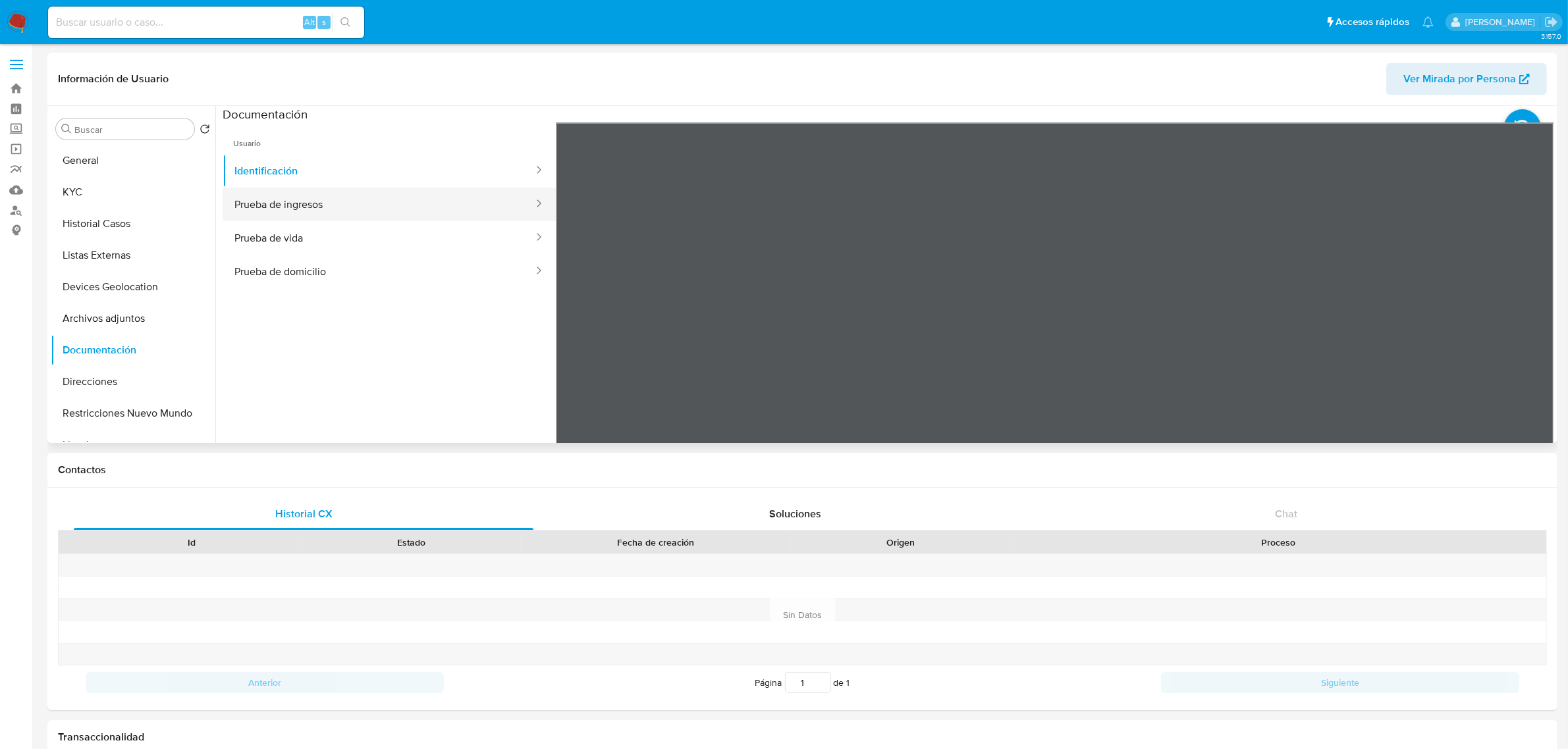
click at [376, 196] on button "Prueba de ingresos" at bounding box center [379, 204] width 312 height 33
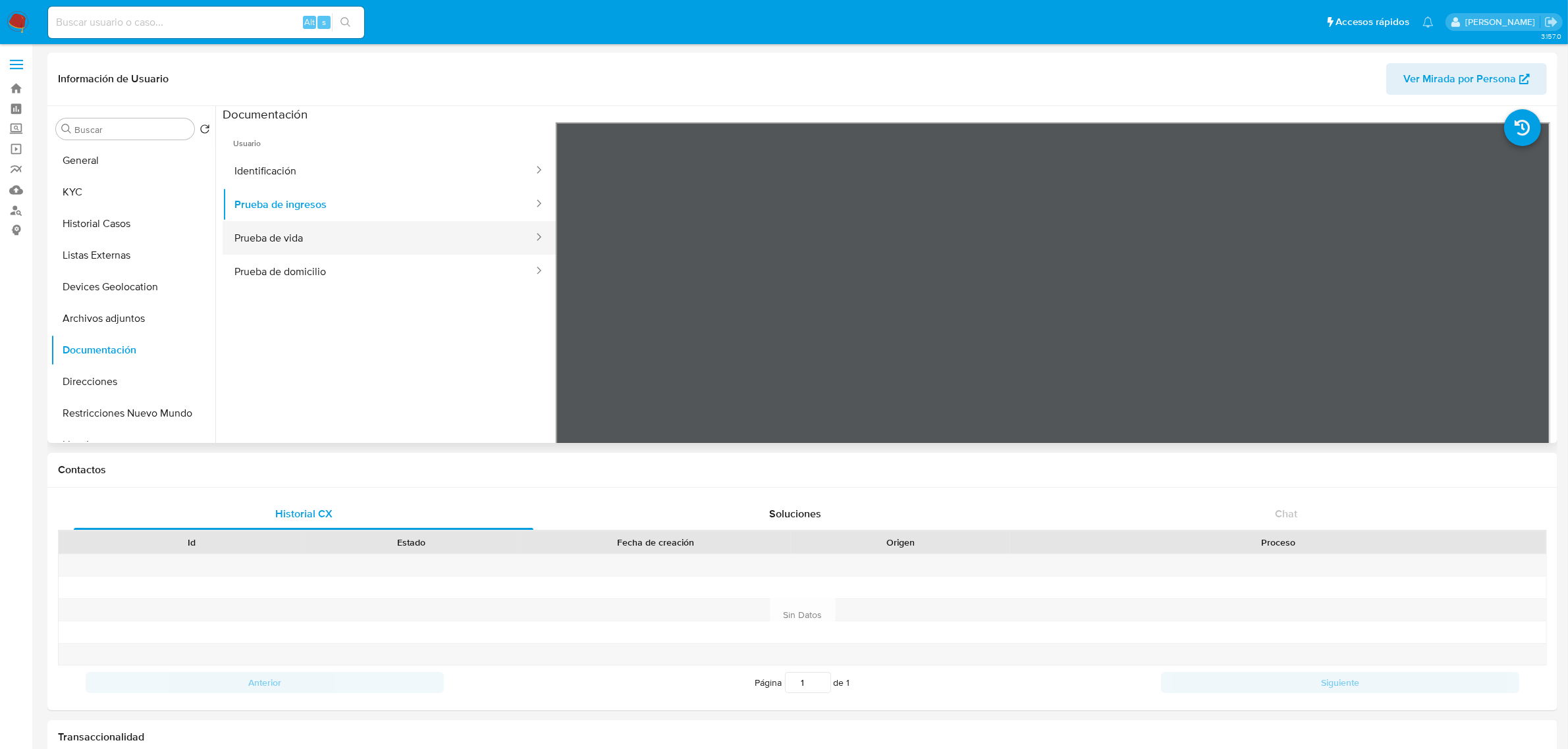
click at [413, 240] on button "Prueba de vida" at bounding box center [379, 238] width 312 height 33
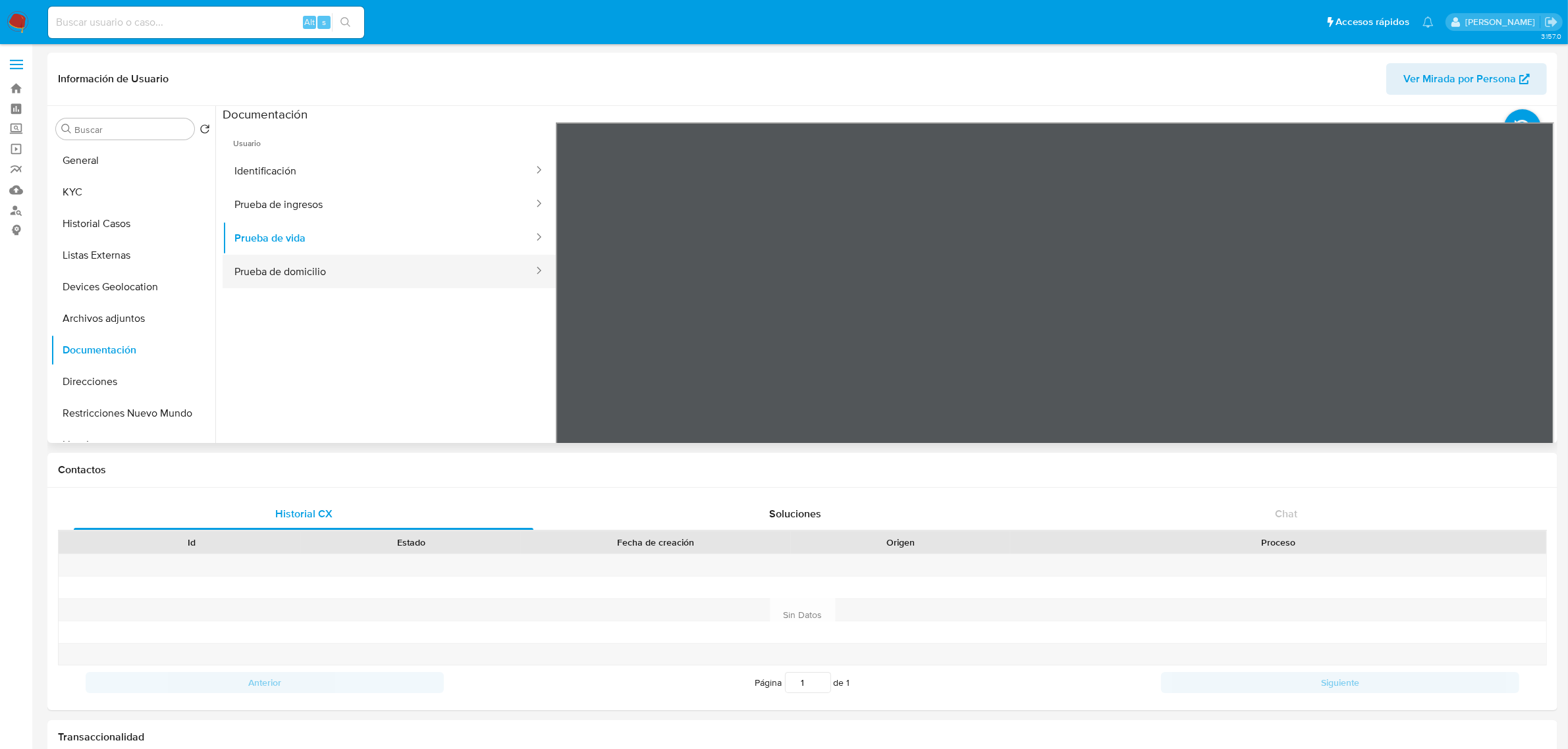
click at [444, 285] on button "Prueba de domicilio" at bounding box center [379, 271] width 312 height 33
click at [275, 238] on button "Prueba de vida" at bounding box center [379, 238] width 312 height 33
click at [137, 187] on button "KYC" at bounding box center [128, 192] width 154 height 32
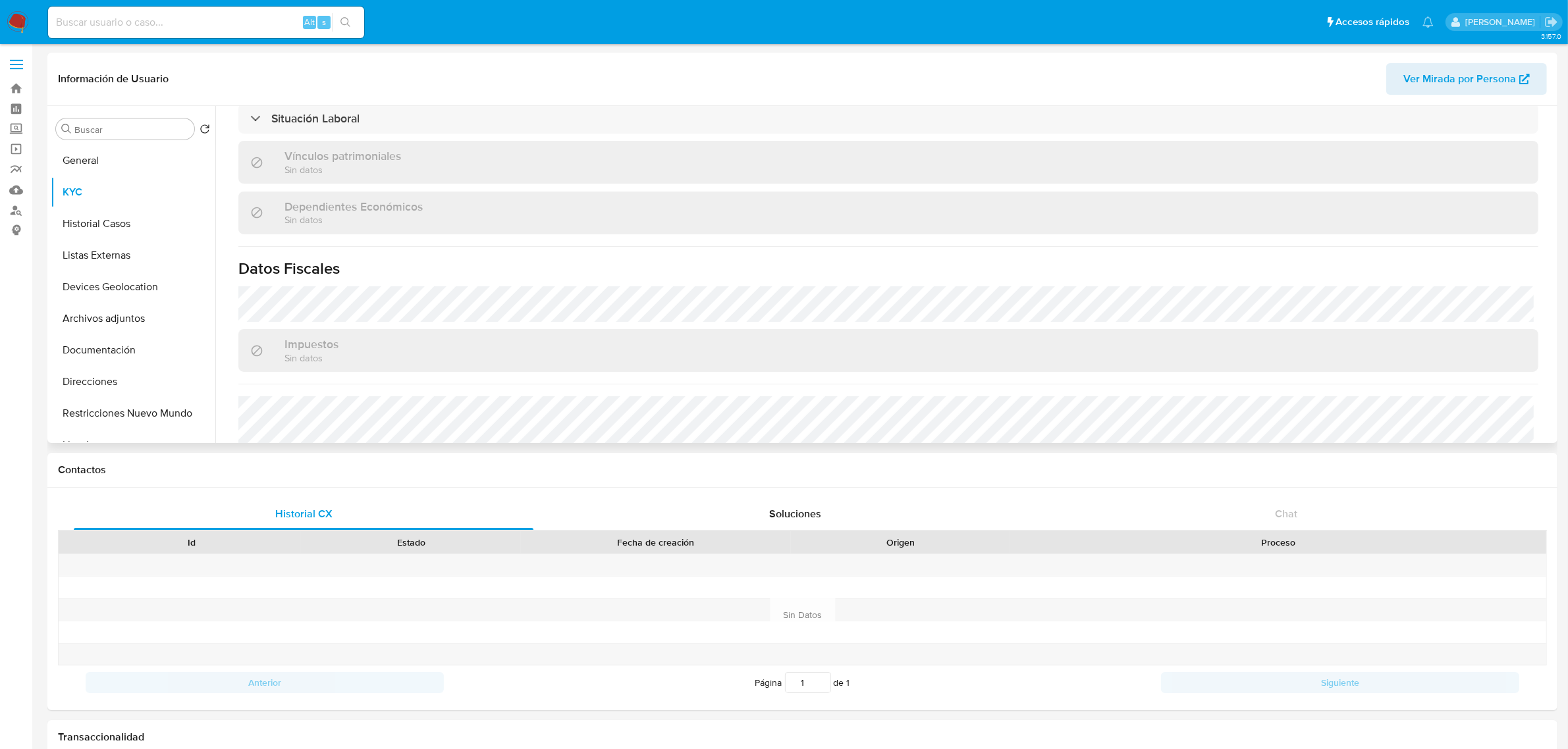
scroll to position [649, 0]
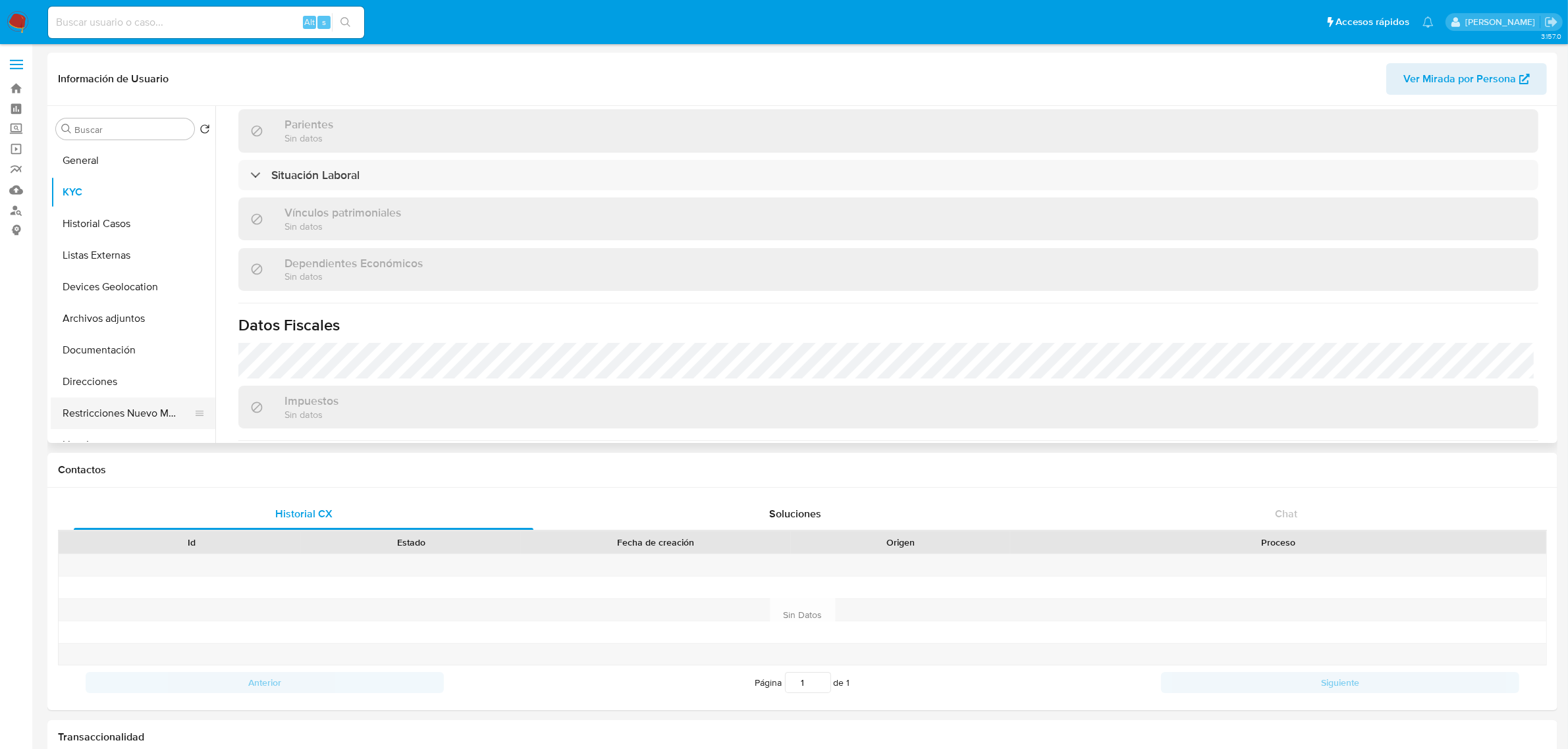
click at [83, 409] on button "Restricciones Nuevo Mundo" at bounding box center [128, 413] width 154 height 32
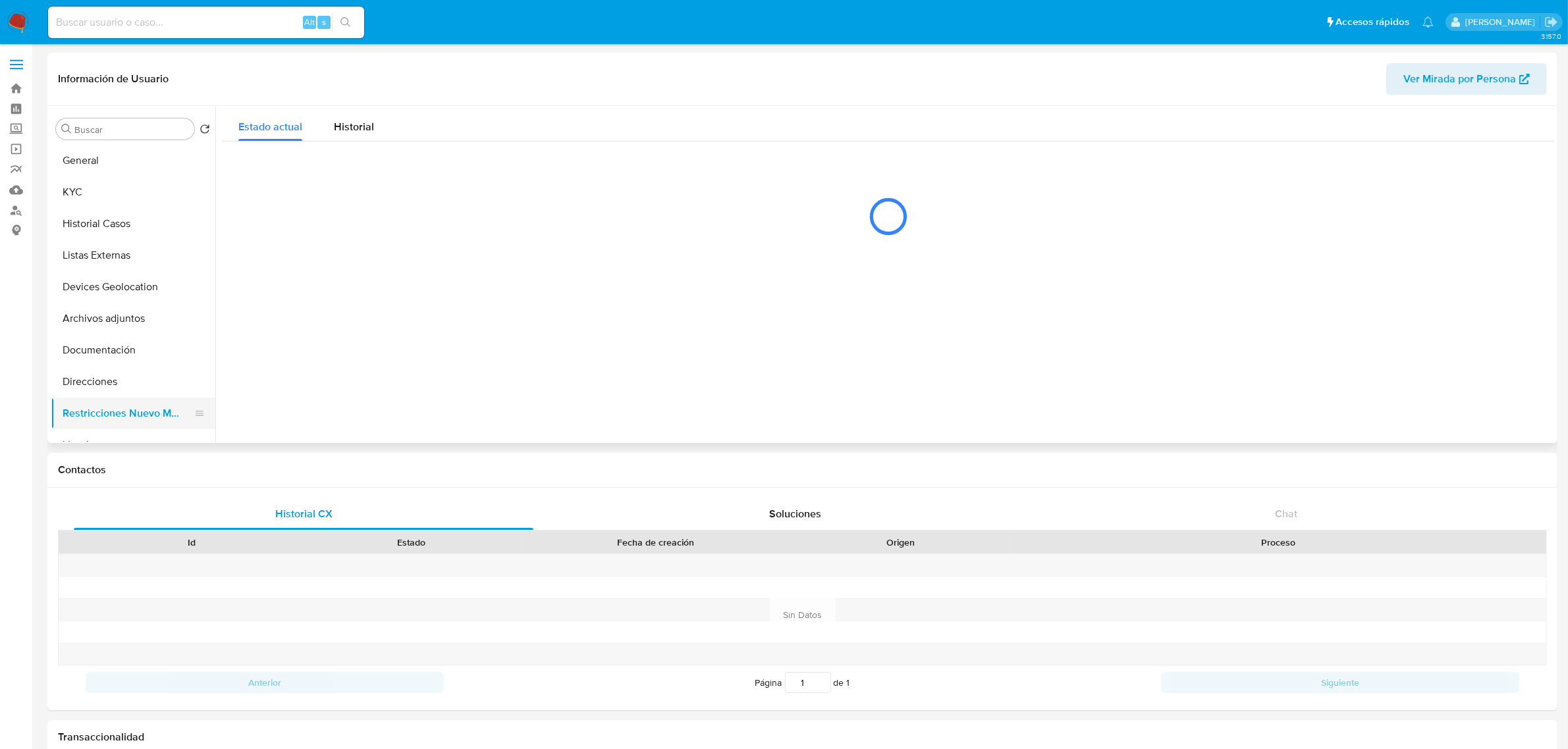
scroll to position [0, 0]
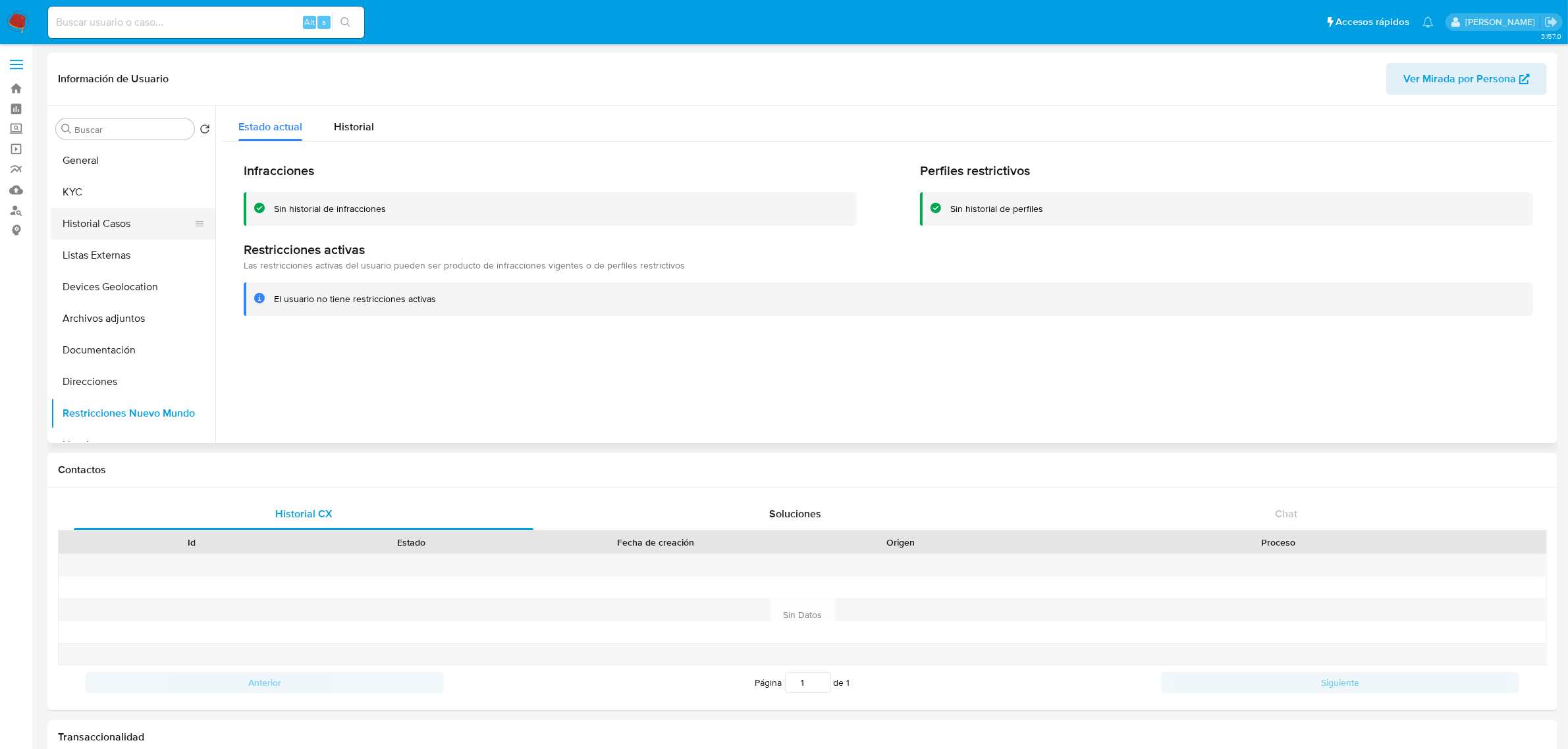
click at [137, 212] on button "Historial Casos" at bounding box center [128, 223] width 154 height 32
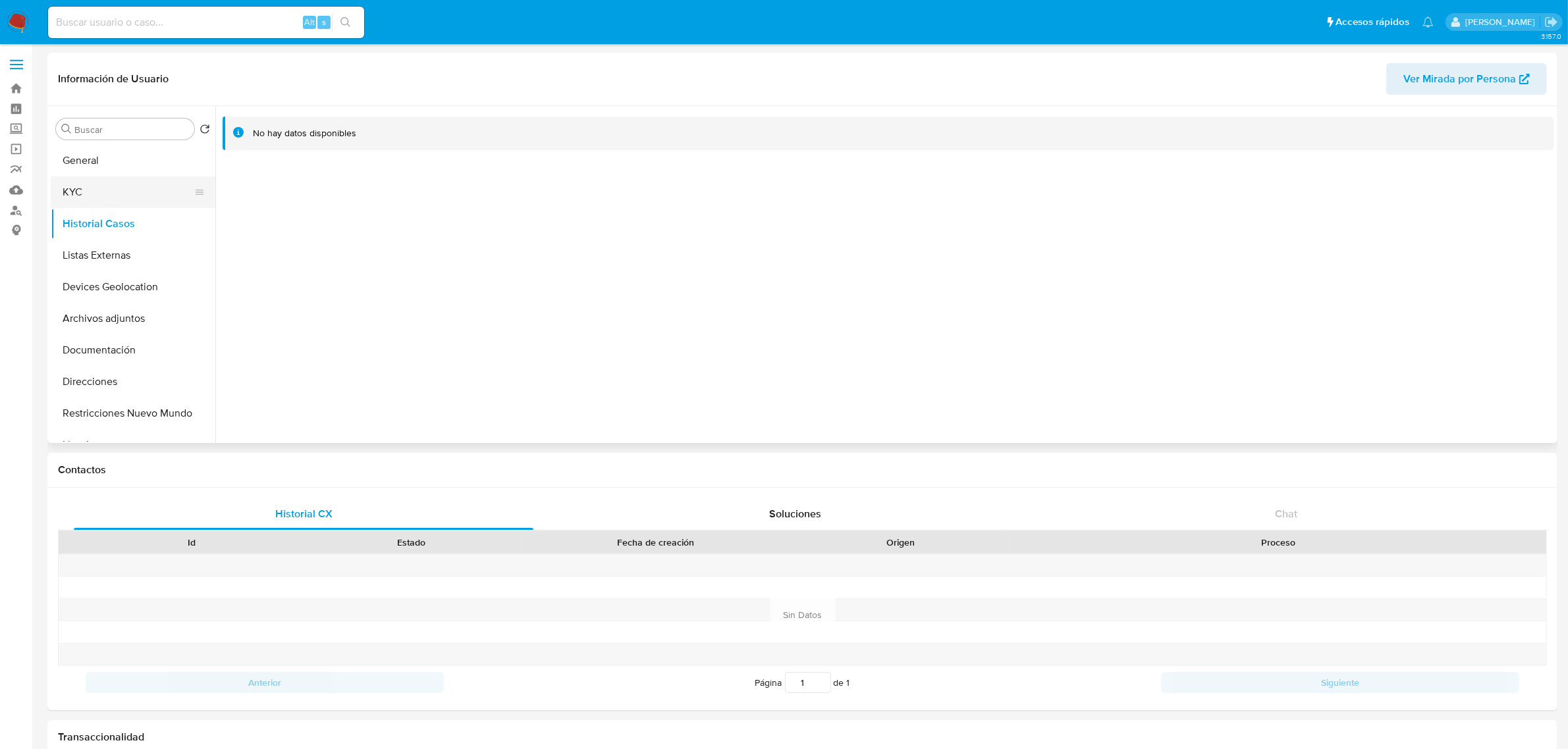
click at [114, 176] on button "KYC" at bounding box center [128, 192] width 154 height 32
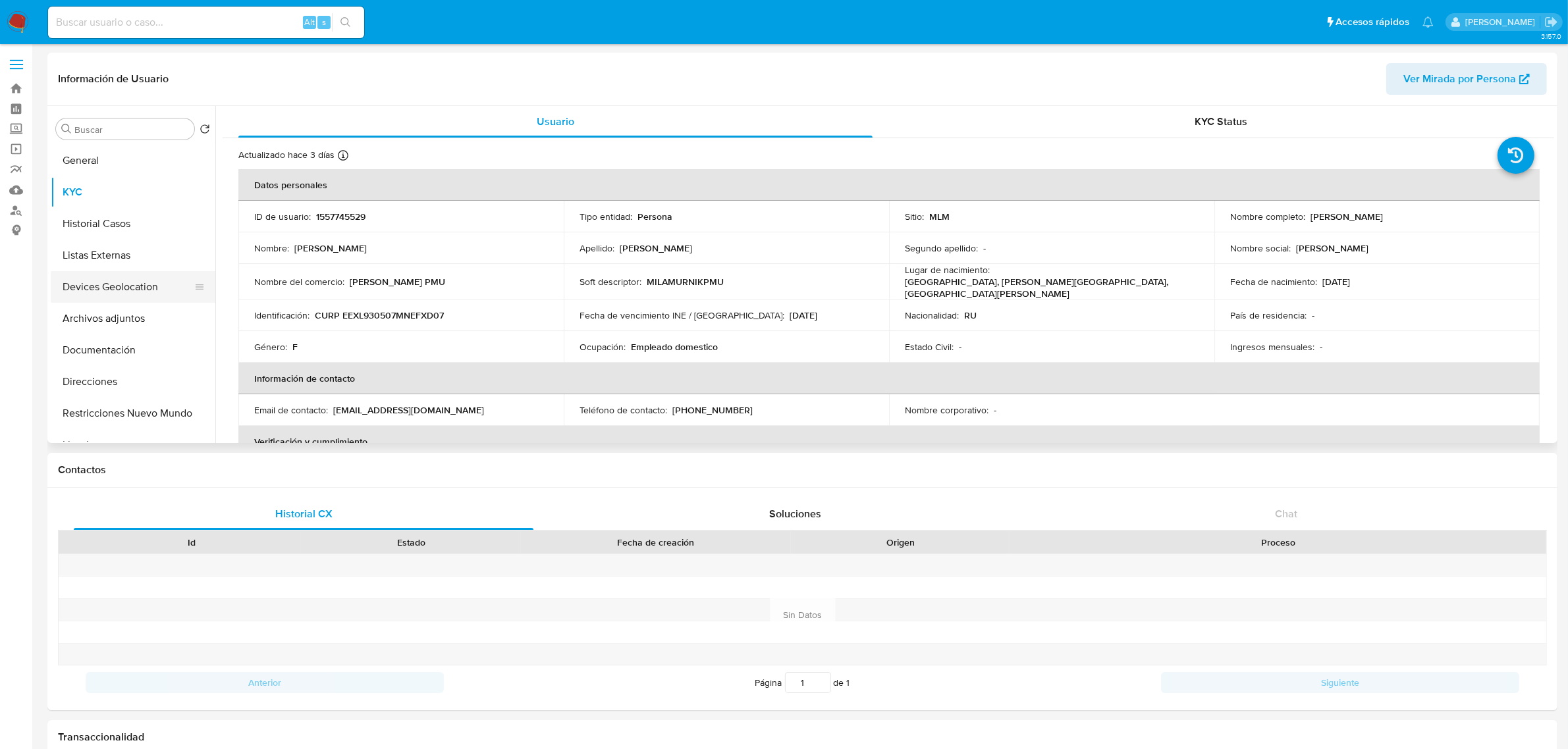
click at [103, 287] on button "Devices Geolocation" at bounding box center [128, 286] width 154 height 32
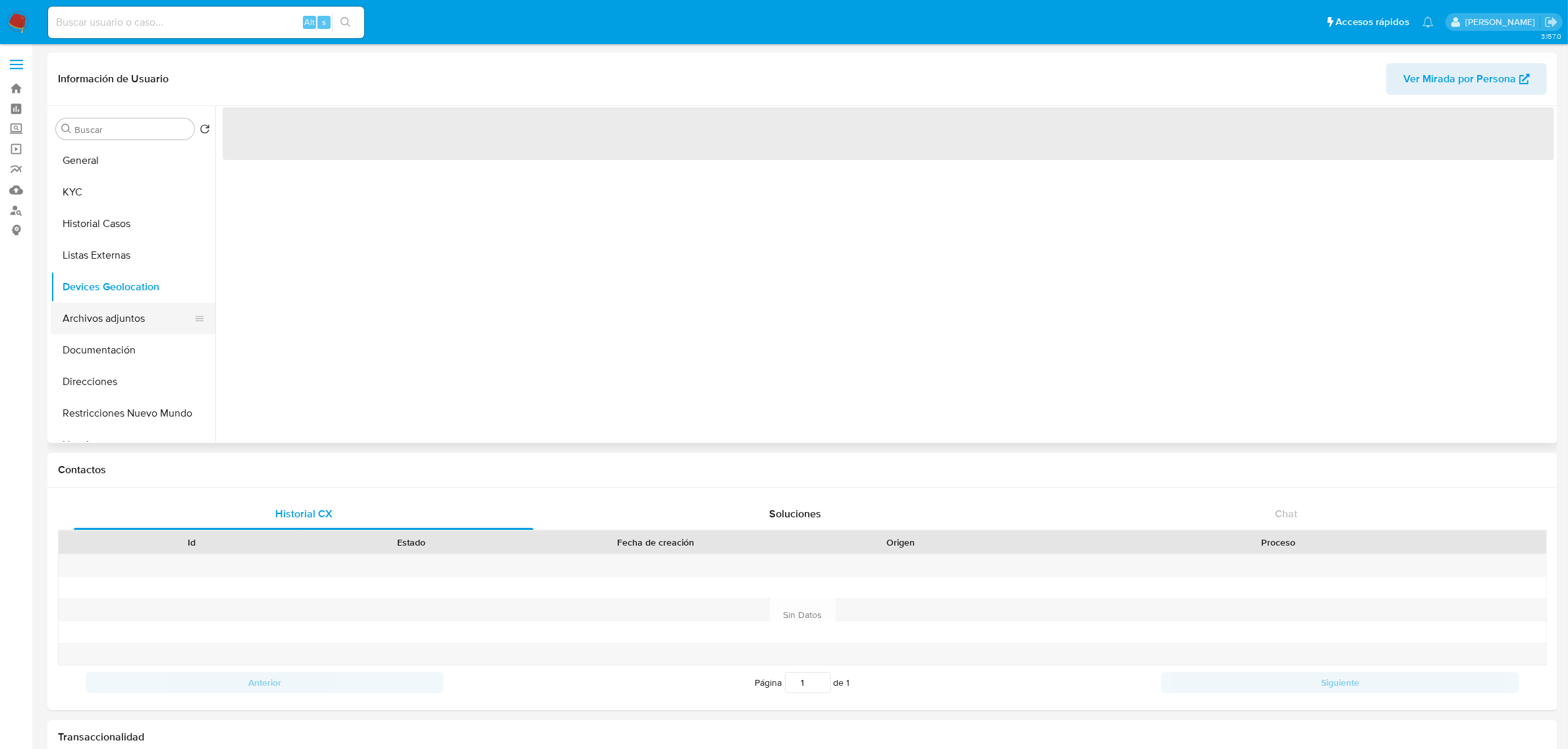
click at [106, 320] on button "Archivos adjuntos" at bounding box center [128, 318] width 154 height 32
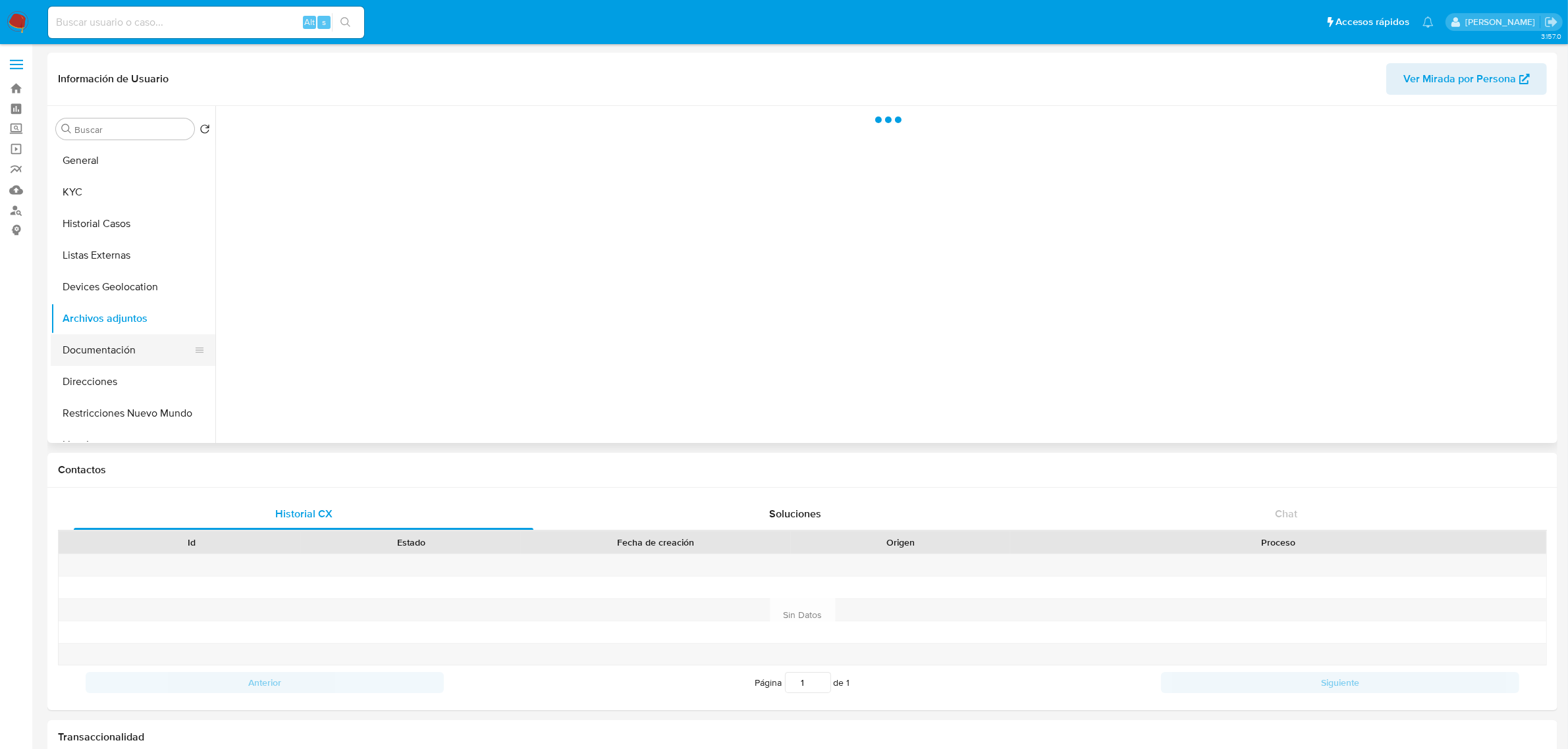
click at [107, 351] on button "Documentación" at bounding box center [128, 350] width 154 height 32
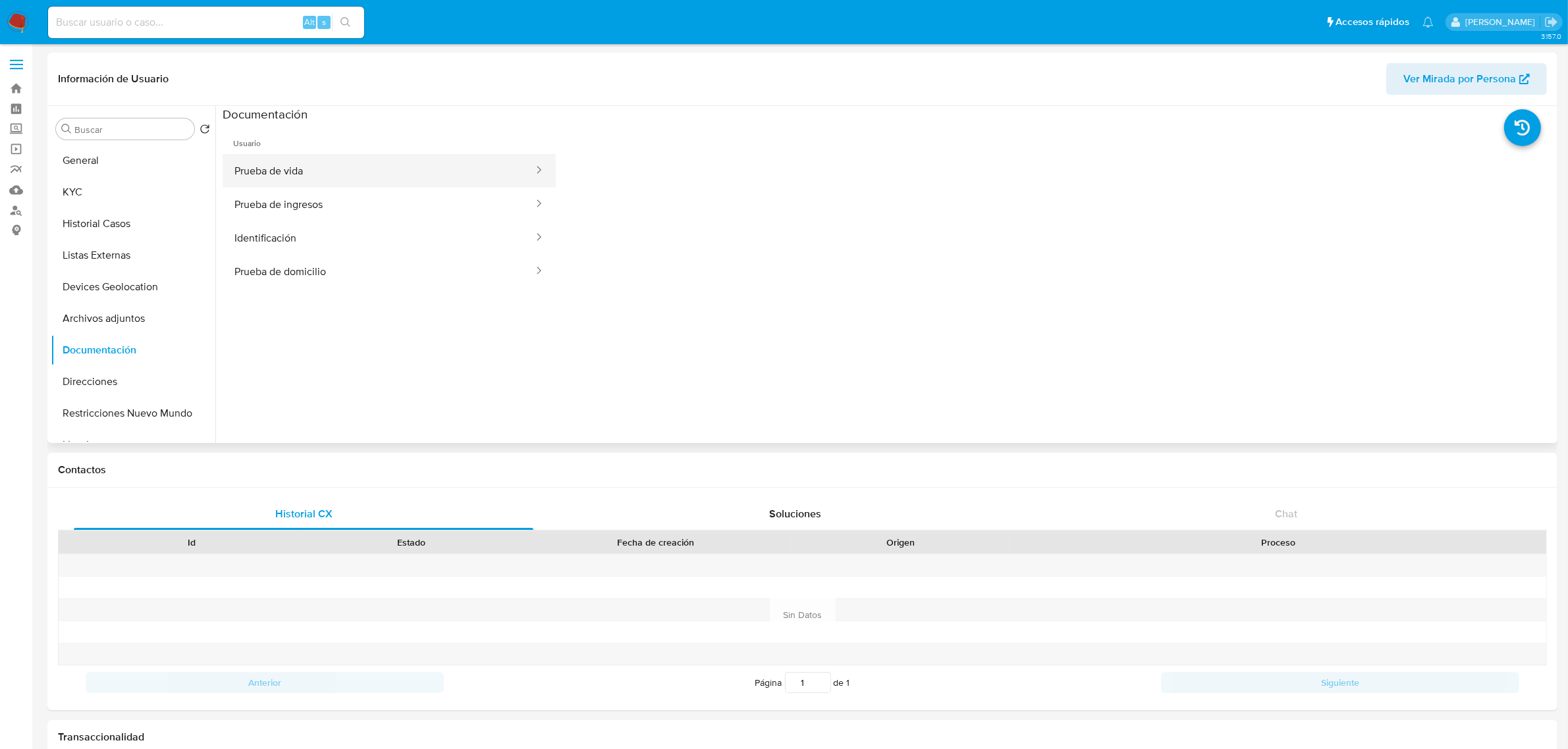
click at [350, 178] on button "Prueba de vida" at bounding box center [379, 170] width 312 height 33
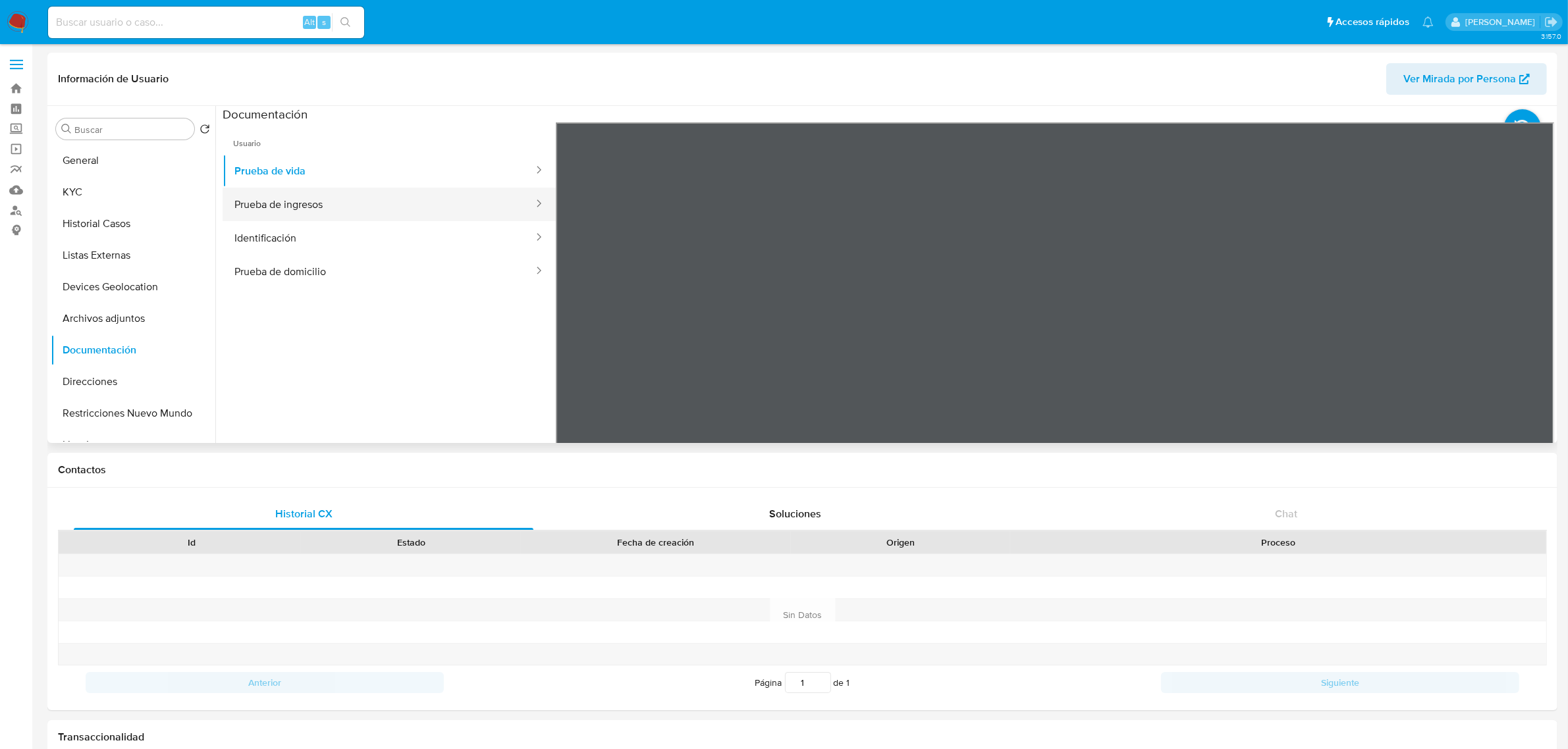
click at [380, 202] on button "Prueba de ingresos" at bounding box center [379, 204] width 312 height 33
click at [374, 218] on button "Prueba de ingresos" at bounding box center [379, 204] width 312 height 33
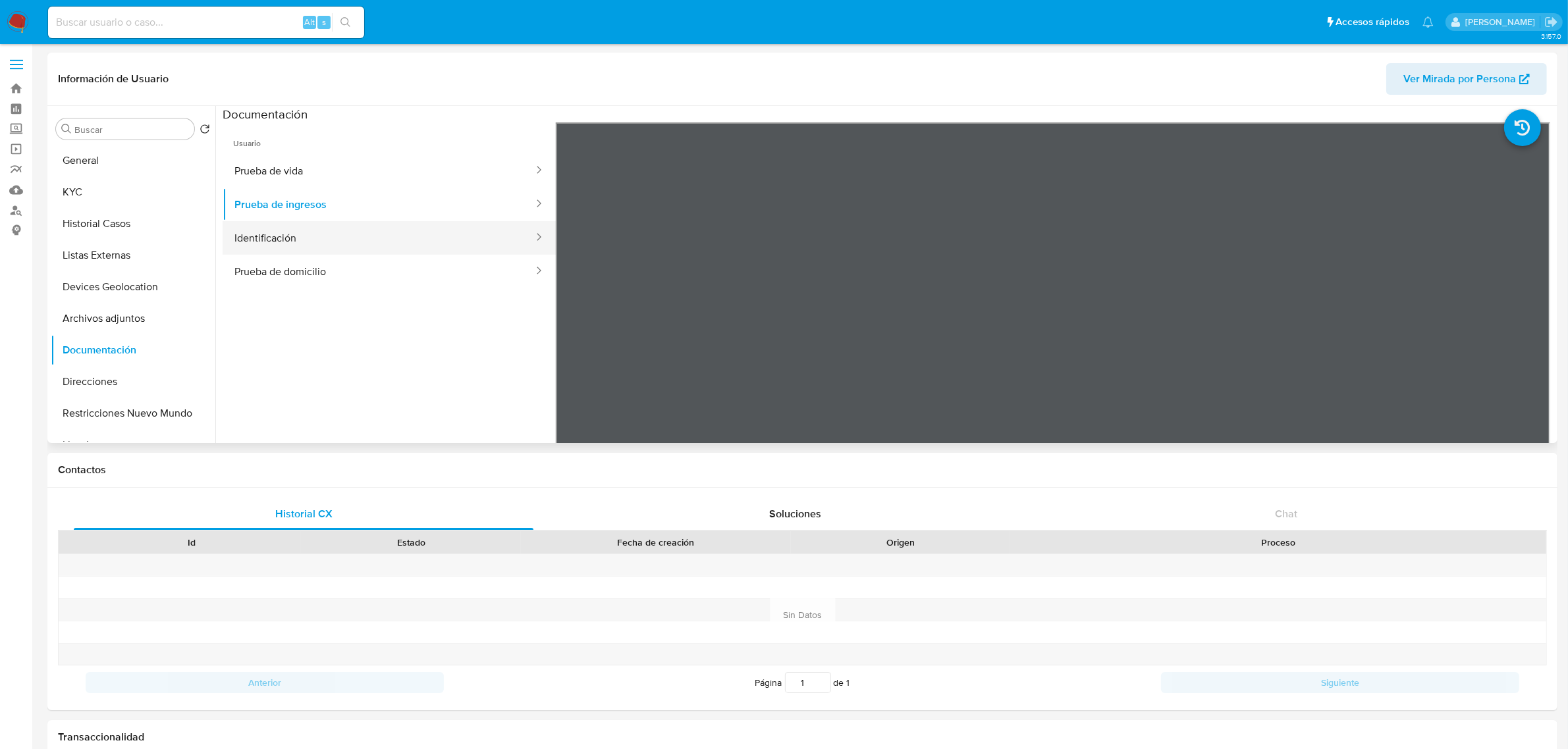
click at [382, 242] on button "Identificación" at bounding box center [379, 238] width 312 height 33
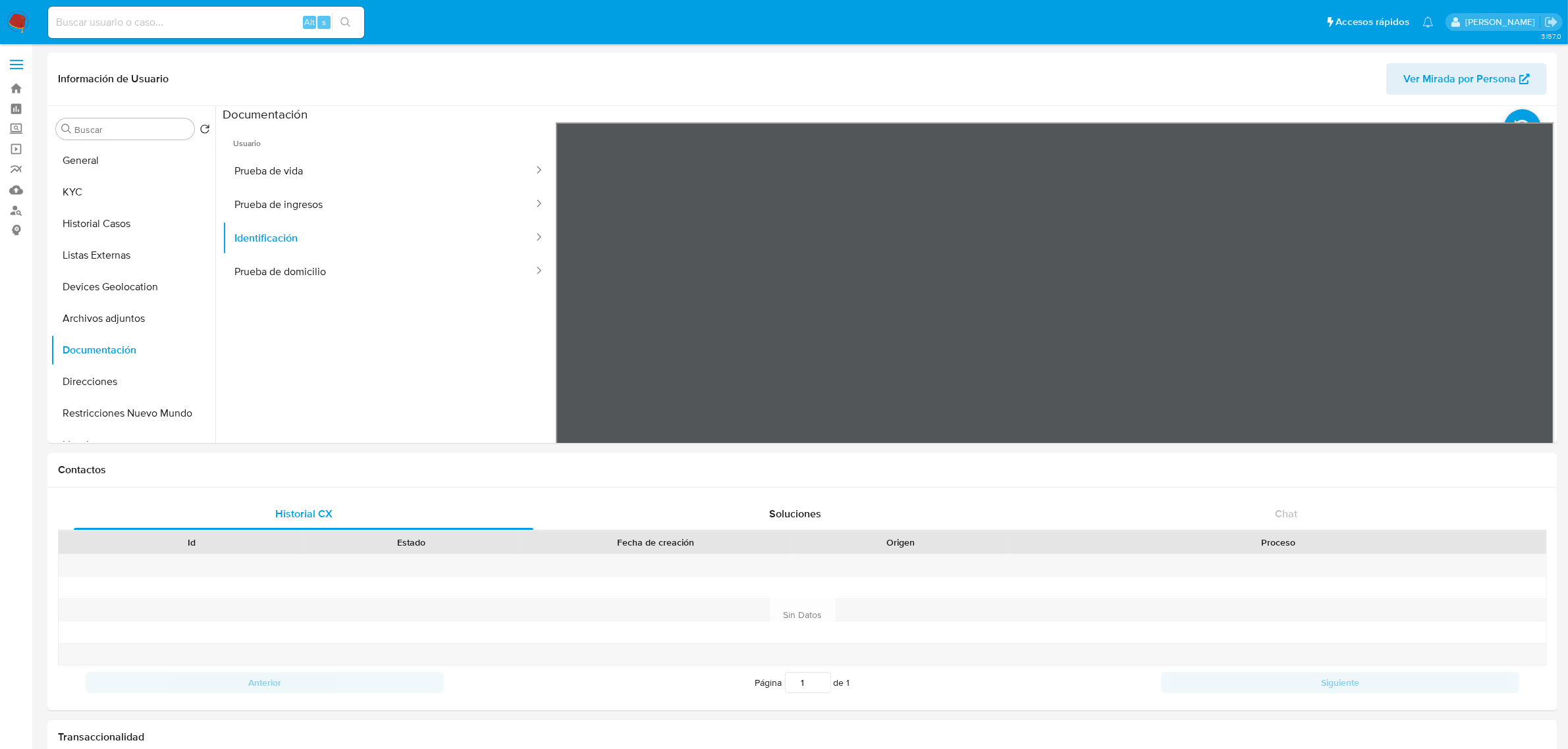
click at [211, 14] on input at bounding box center [206, 23] width 316 height 17
paste input "574451595"
type input "574451595"
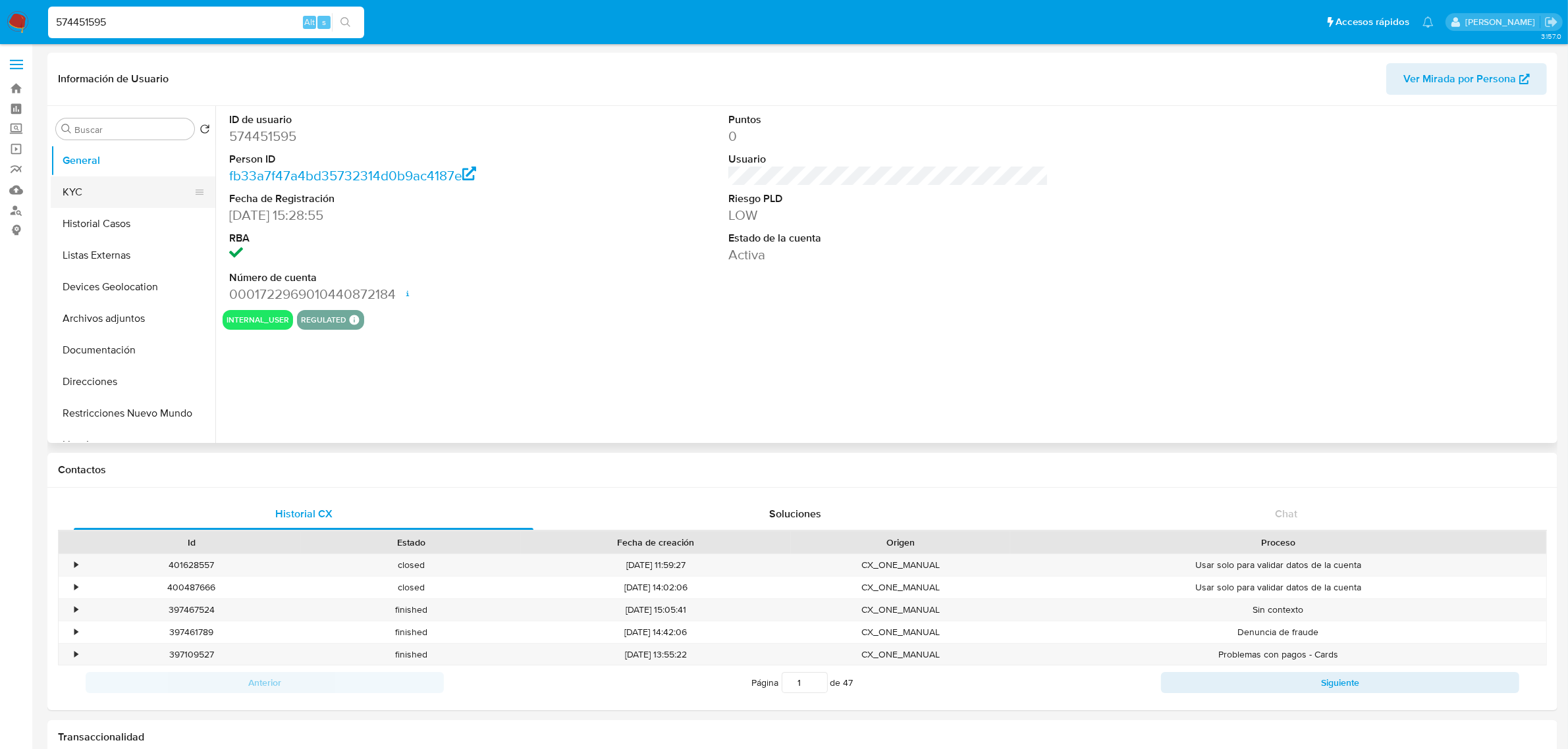
click at [138, 185] on button "KYC" at bounding box center [128, 192] width 154 height 32
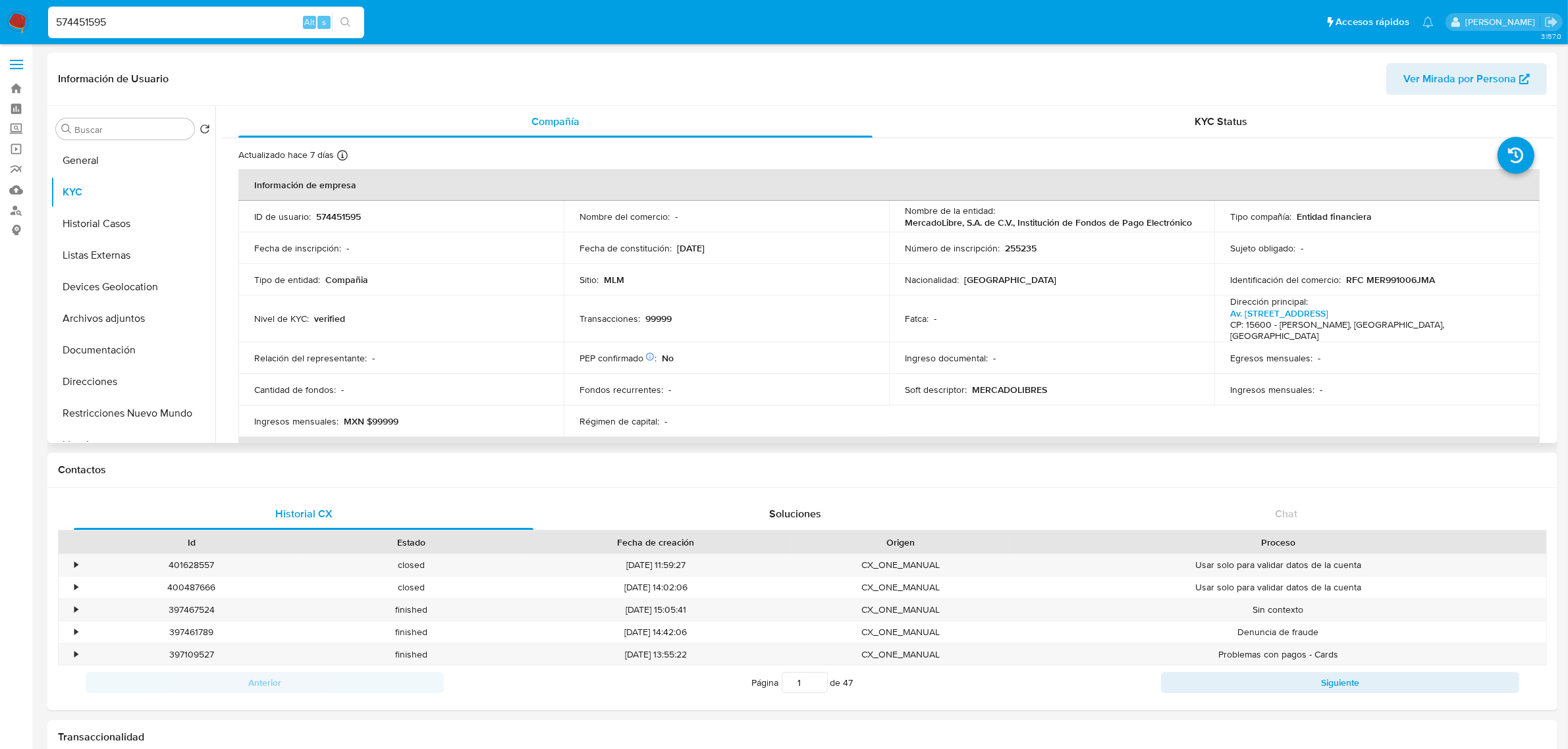
select select "10"
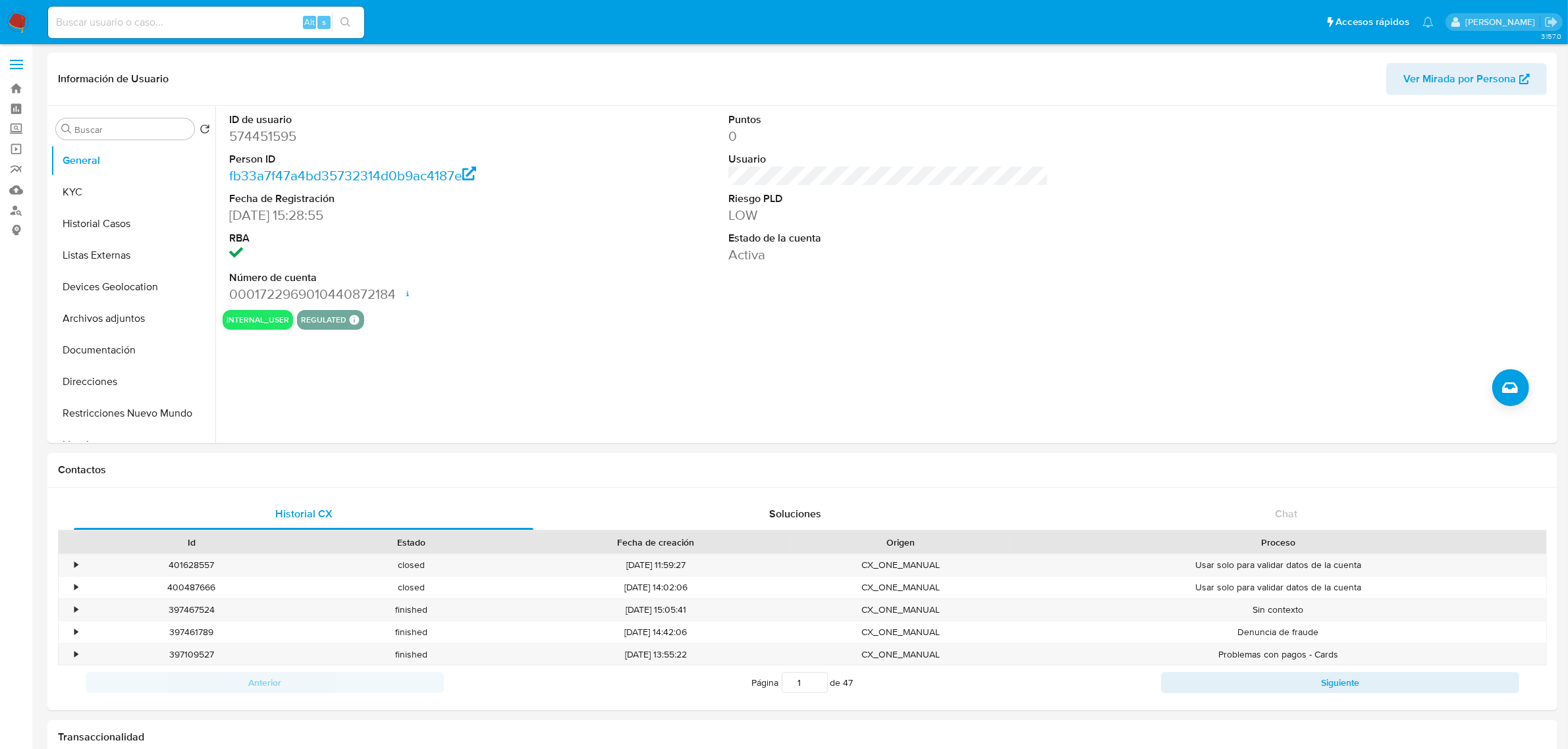
select select "10"
click at [24, 133] on label "Screening" at bounding box center [79, 129] width 157 height 21
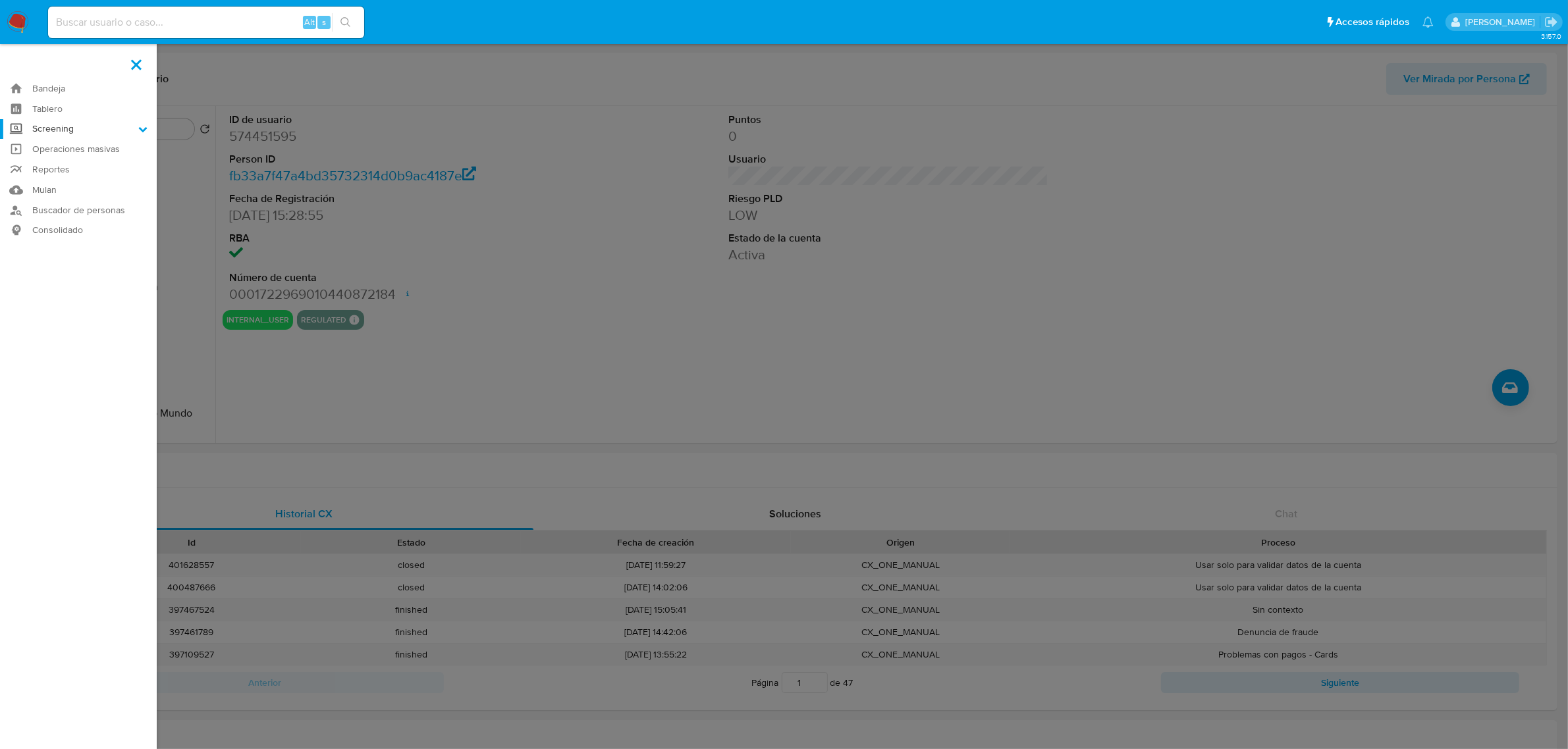
click at [0, 0] on input "Screening" at bounding box center [0, 0] width 0 height 0
click at [52, 185] on link "Herramientas" at bounding box center [79, 180] width 157 height 16
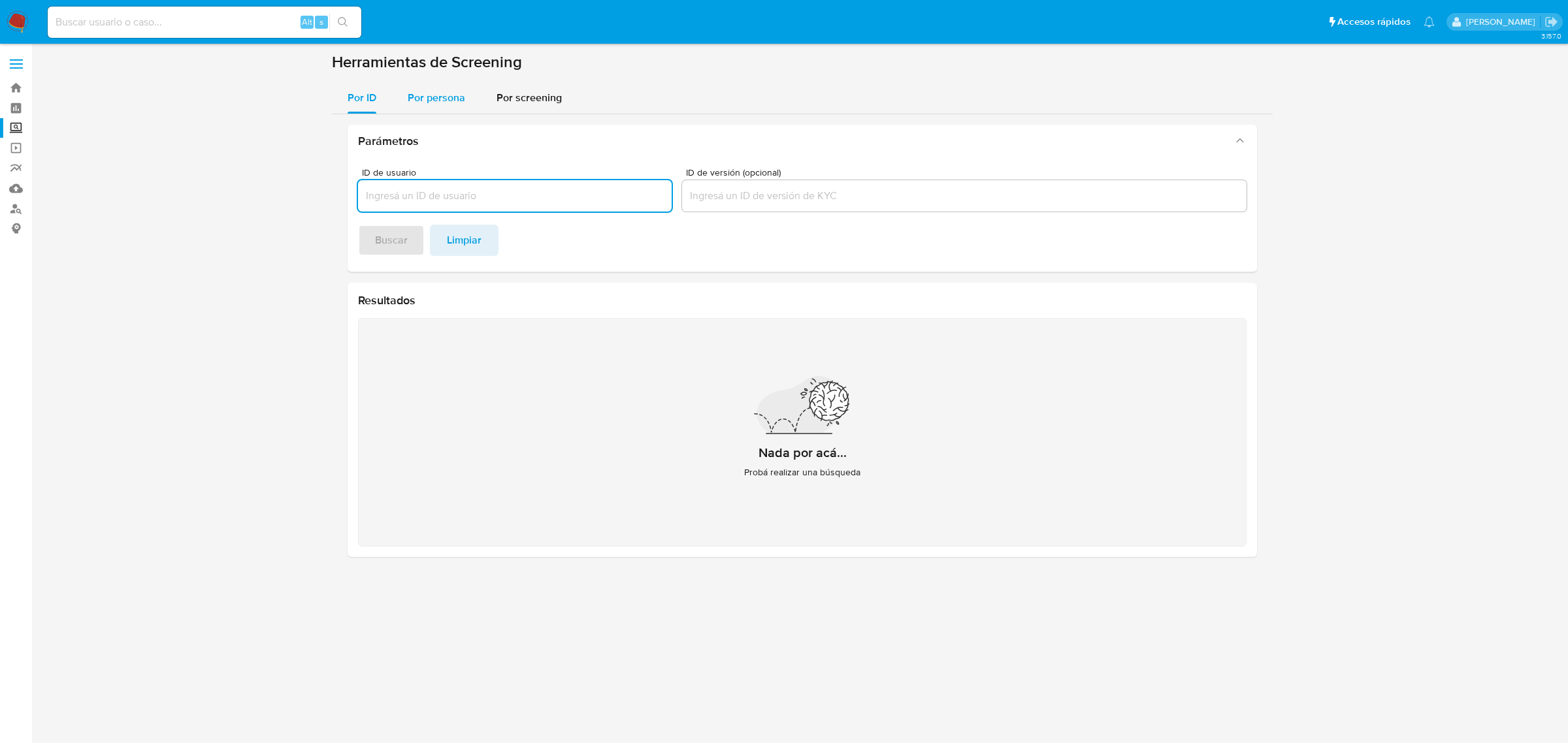
click at [419, 87] on div "Por persona" at bounding box center [437, 98] width 58 height 32
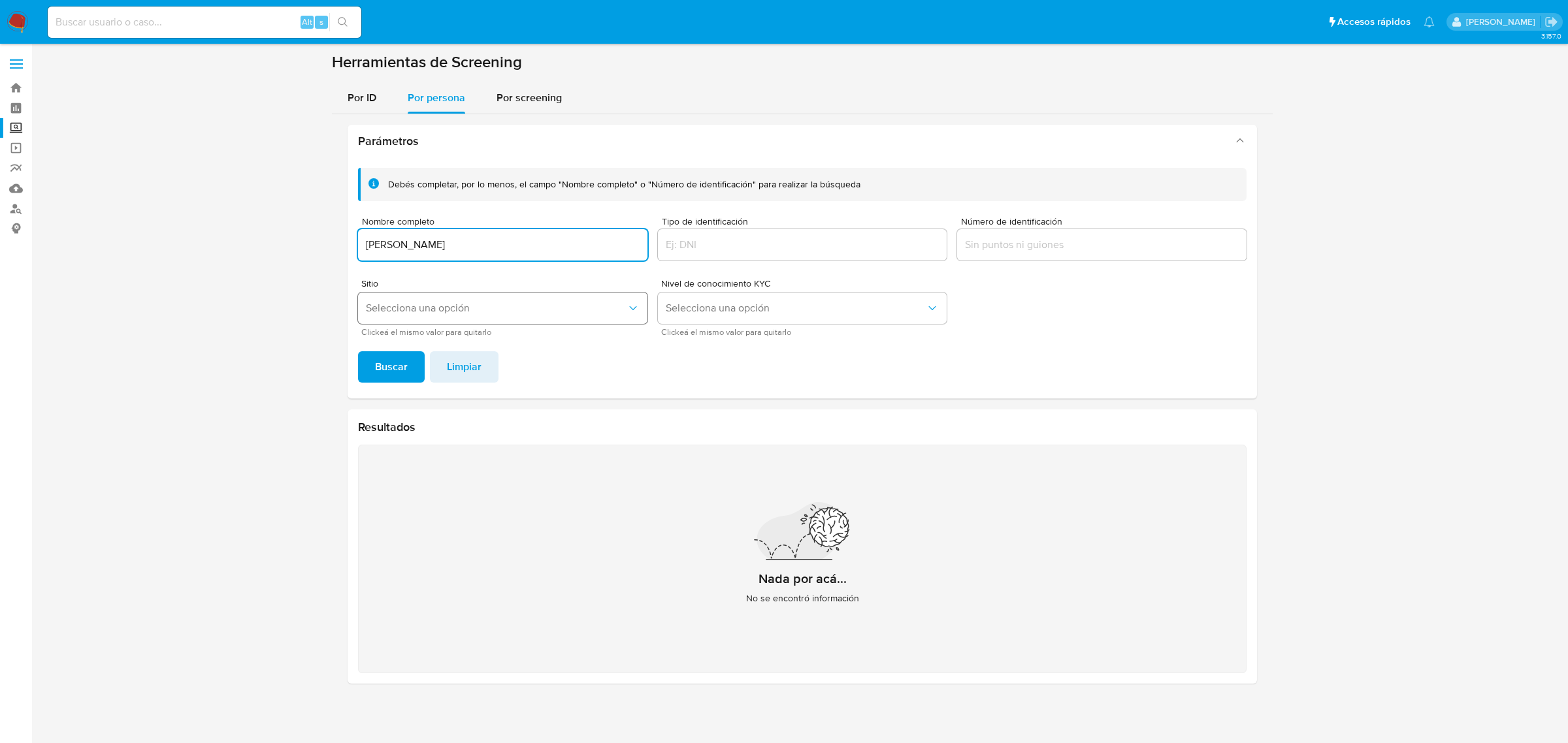
click at [427, 315] on button "Selecciona una opción" at bounding box center [503, 308] width 289 height 32
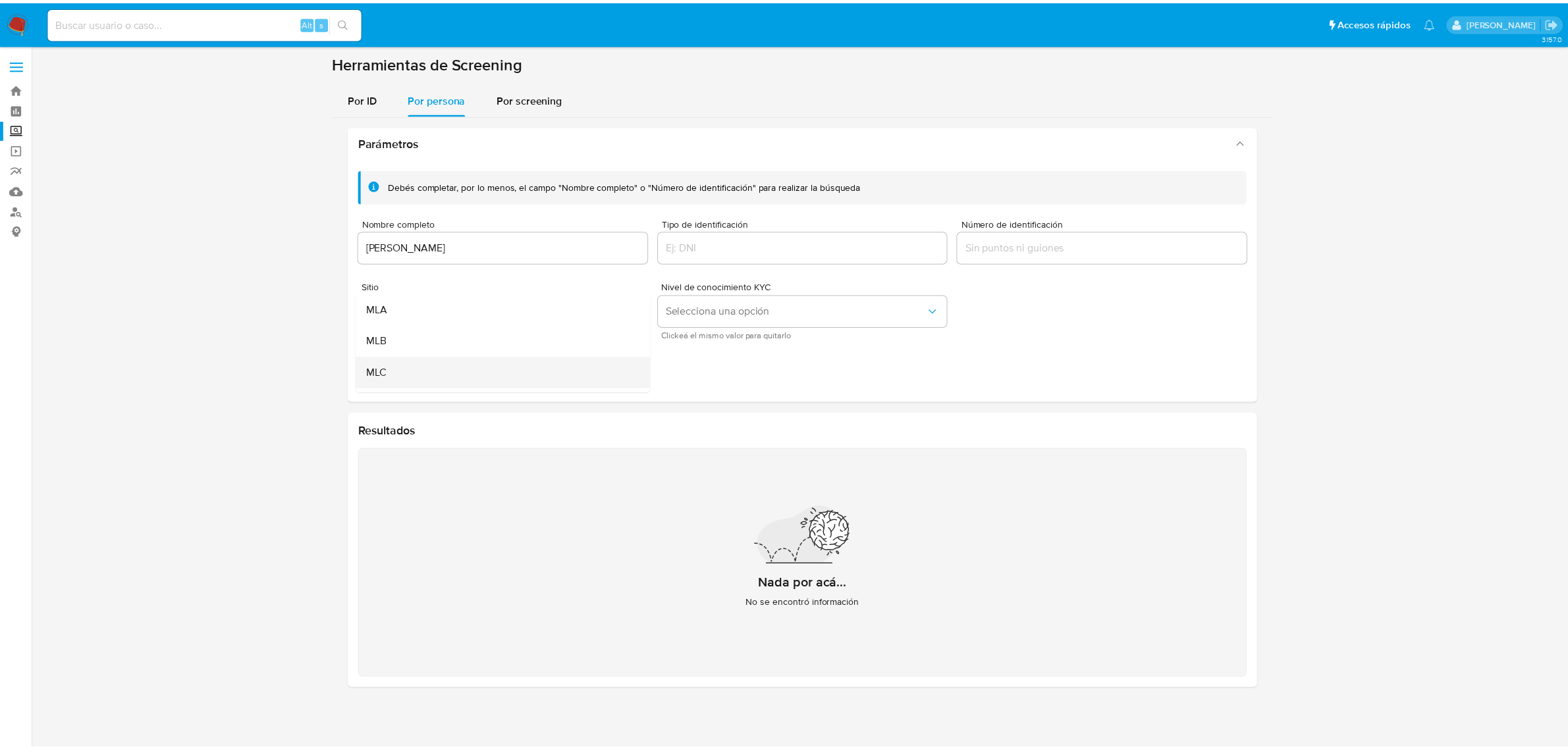
scroll to position [82, 0]
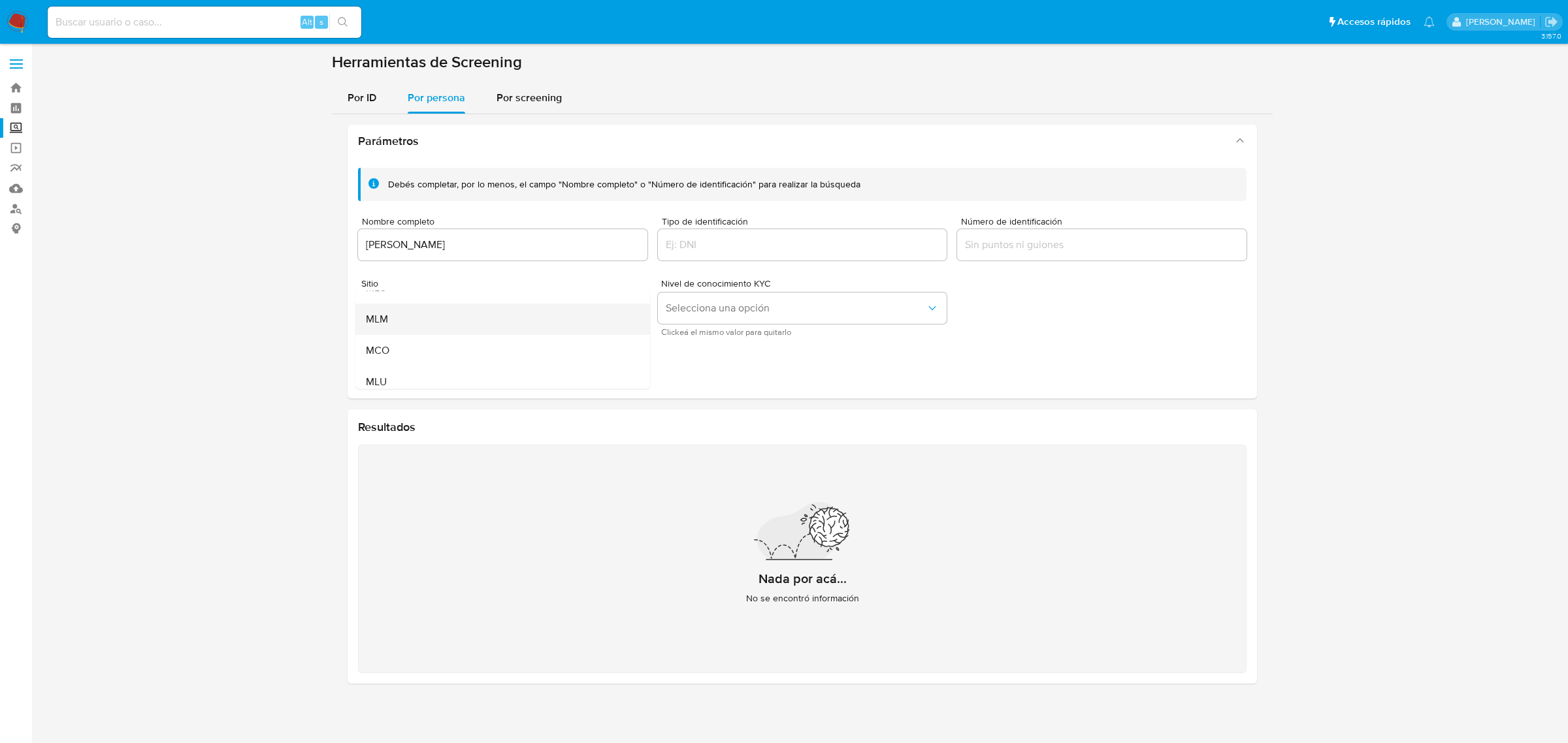
click at [406, 330] on div "MLM" at bounding box center [498, 319] width 266 height 32
click at [376, 373] on span "Buscar" at bounding box center [391, 367] width 33 height 29
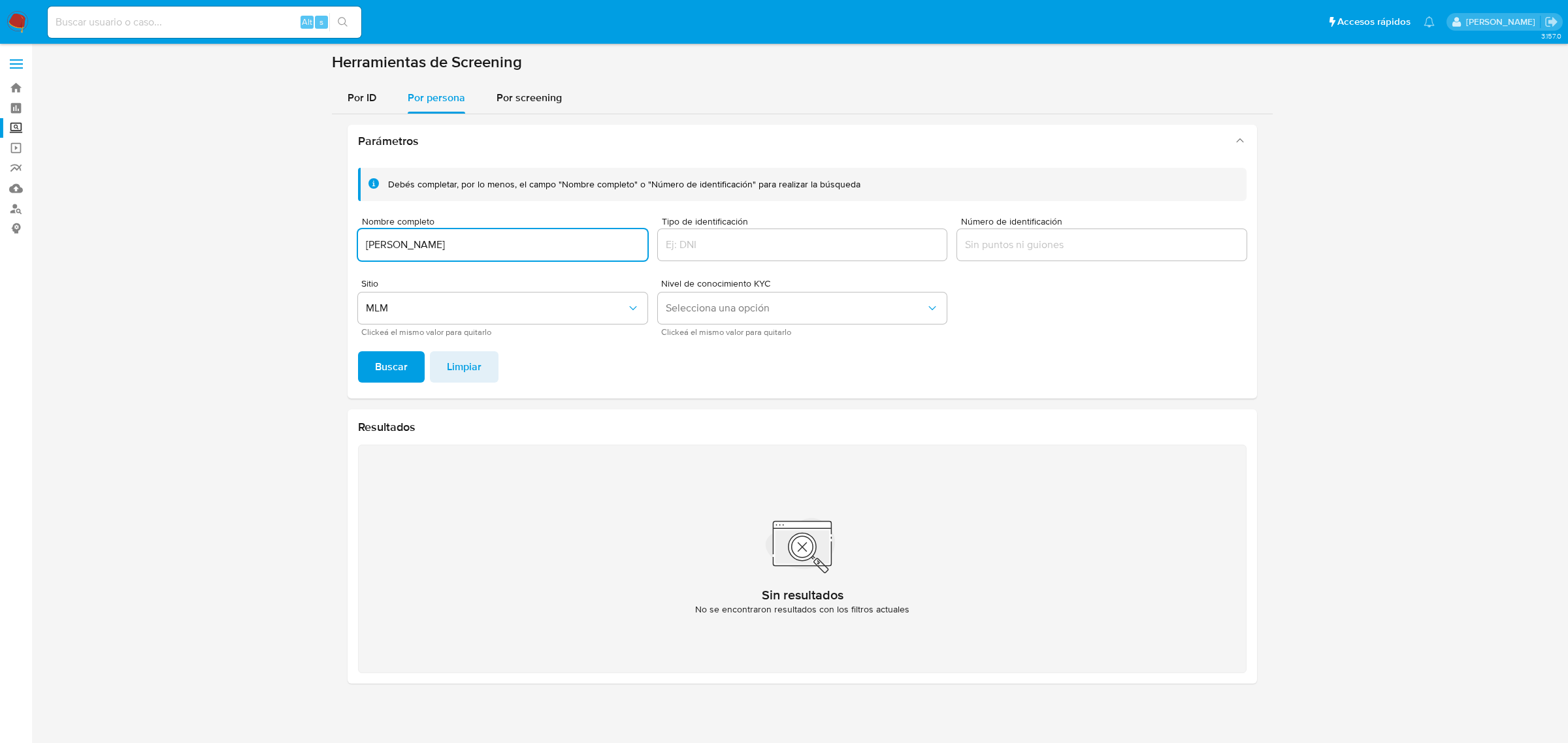
click at [465, 251] on input "[PERSON_NAME]" at bounding box center [503, 245] width 289 height 17
click at [465, 252] on input "SVETLANA CHISTIAKOVA" at bounding box center [503, 245] width 289 height 17
click at [442, 250] on input "RICARDO,SAAB/SAAB" at bounding box center [503, 245] width 289 height 17
type input "RICARDO SAAB SAAB"
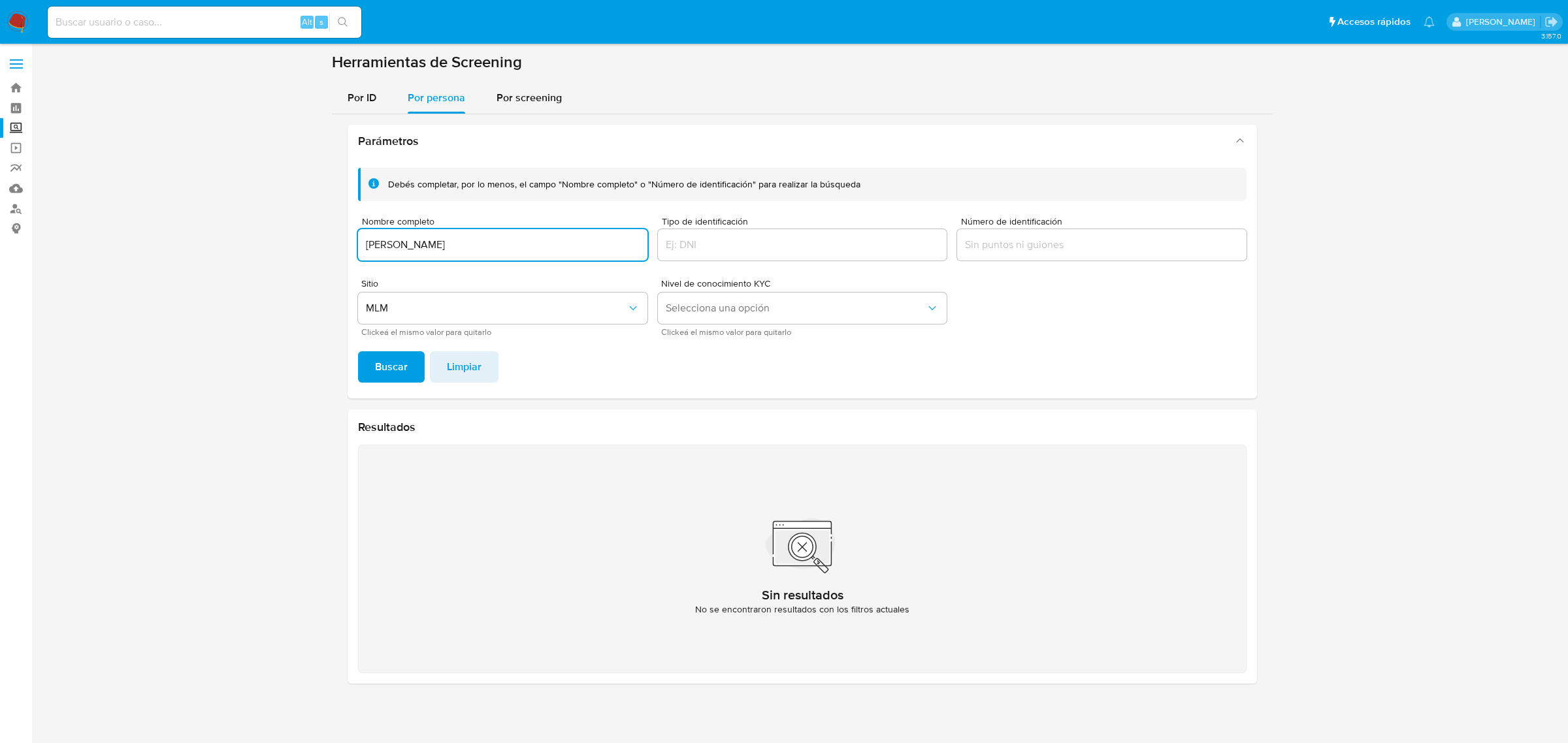
click at [358, 352] on button "Buscar" at bounding box center [391, 367] width 67 height 32
click at [220, 30] on input at bounding box center [204, 22] width 314 height 17
paste input "1557745529"
type input "1557745529"
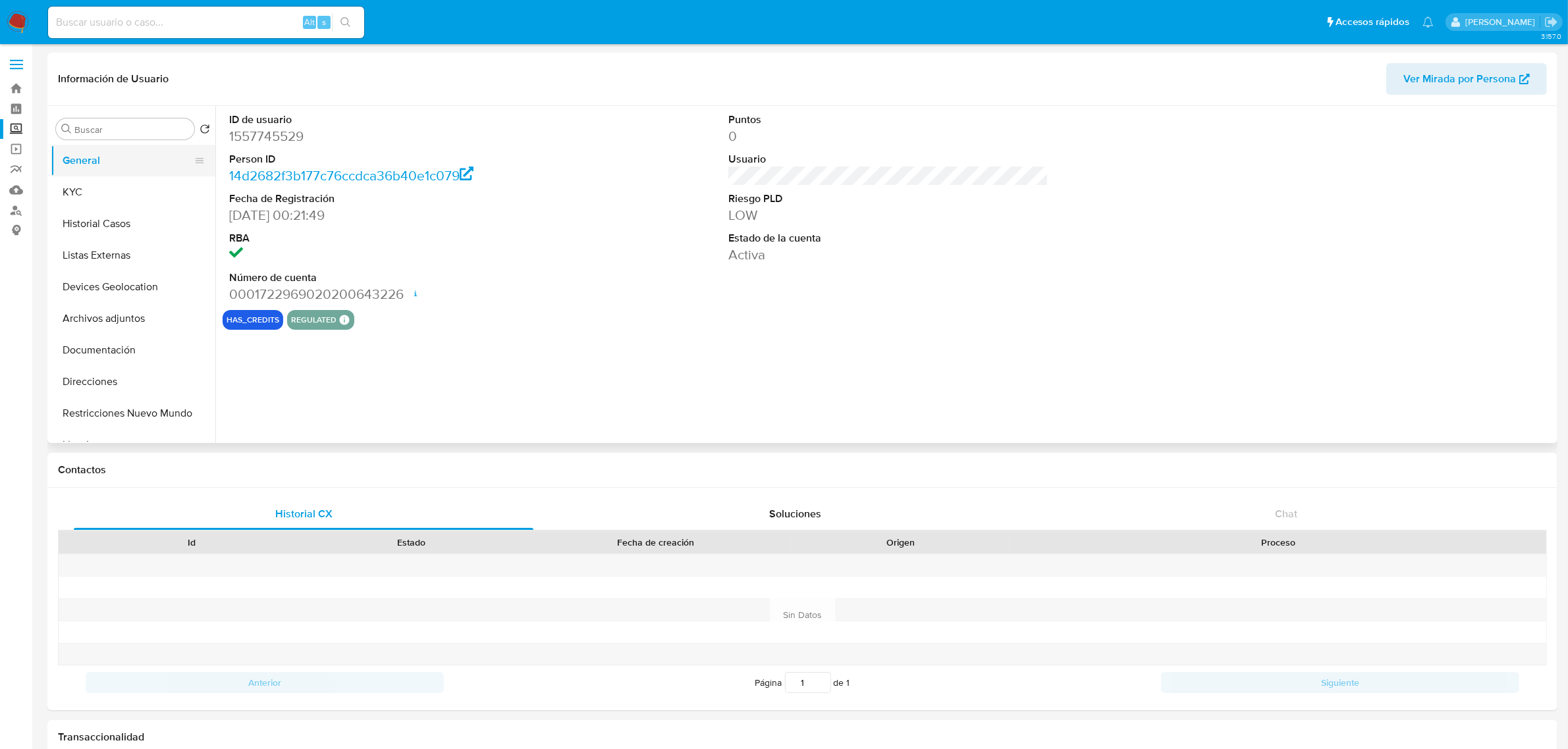
select select "10"
click at [87, 202] on button "KYC" at bounding box center [128, 192] width 154 height 32
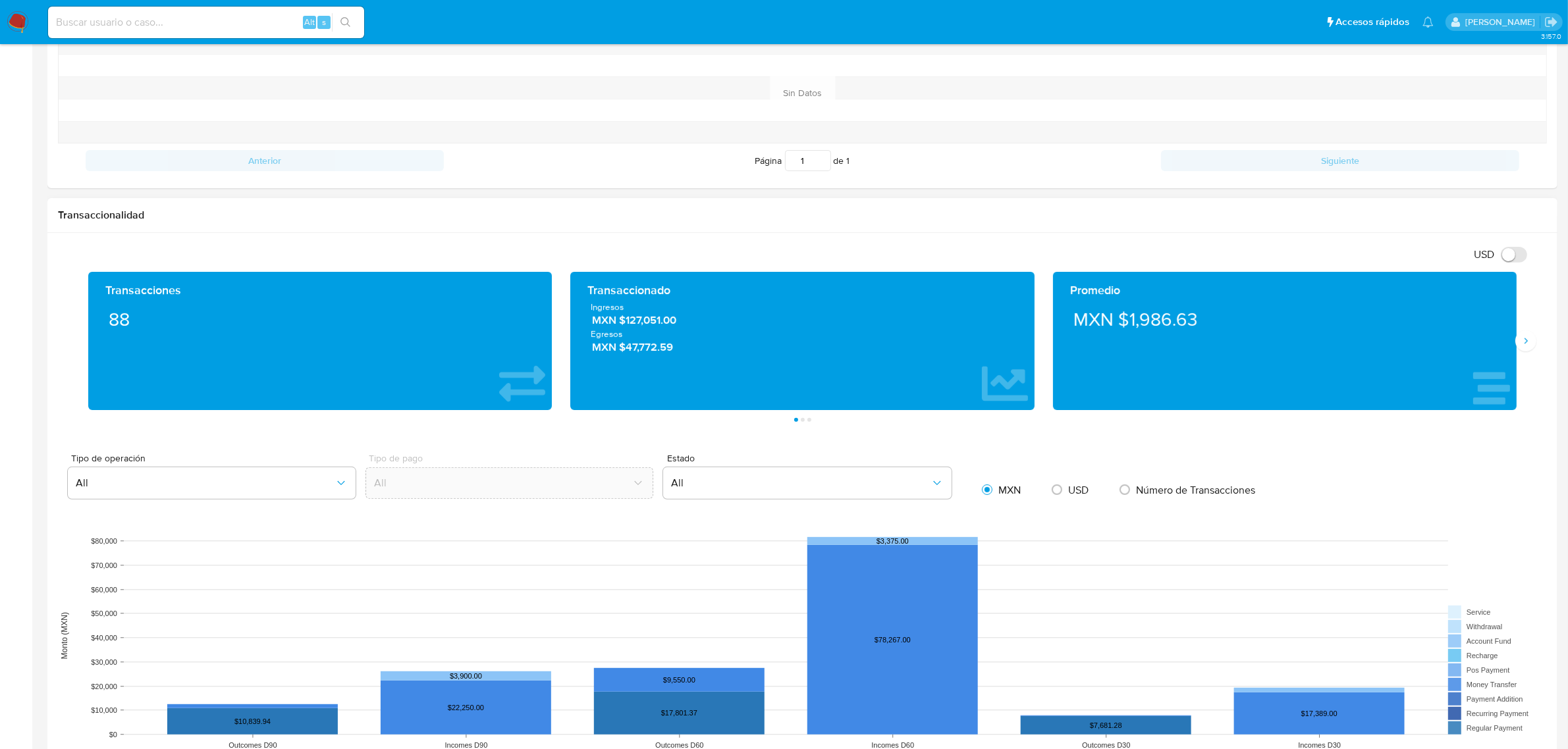
scroll to position [494, 0]
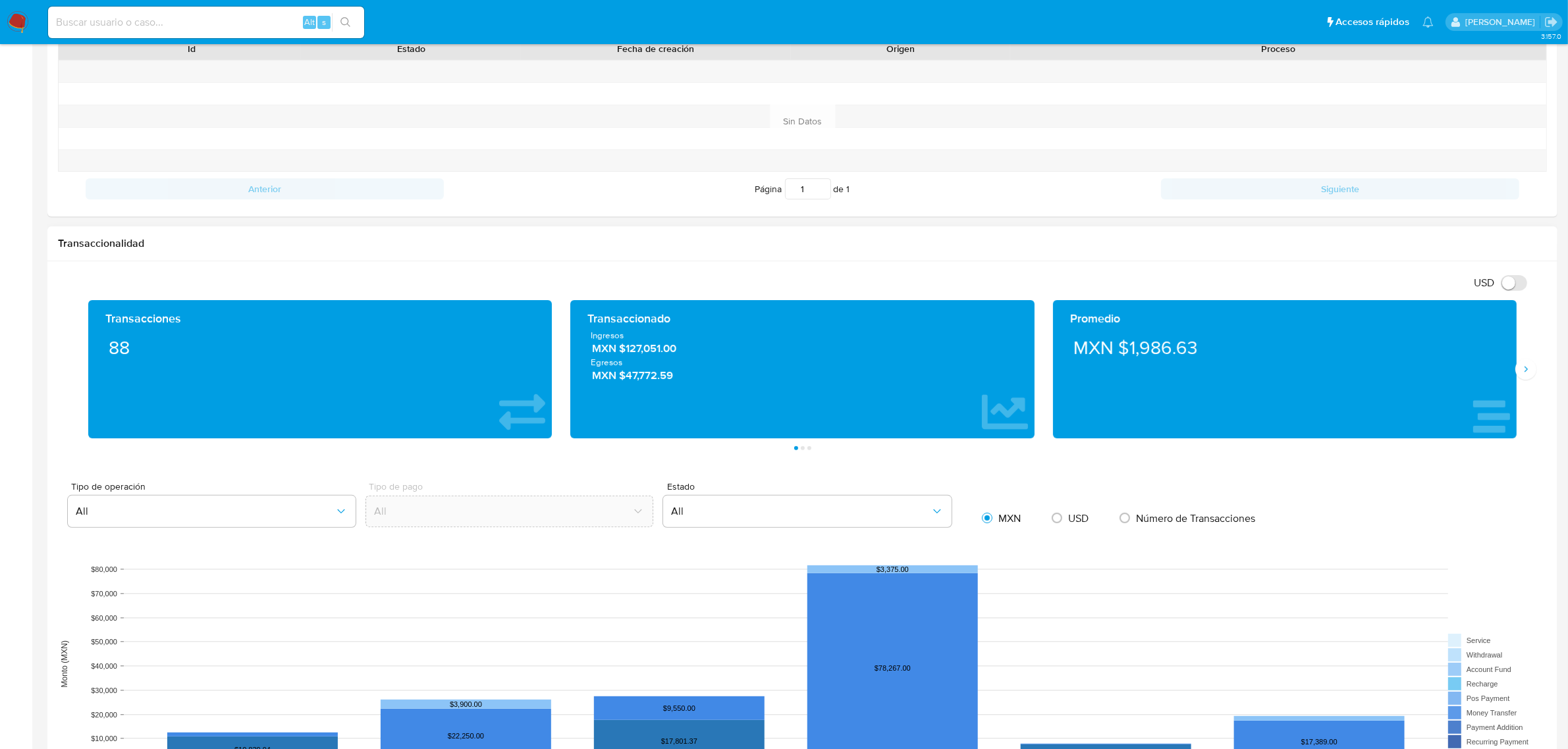
click at [1525, 387] on div "Promedio MXN $1,986.63" at bounding box center [1284, 368] width 482 height 138
click at [1518, 378] on button "Siguiente" at bounding box center [1526, 369] width 21 height 21
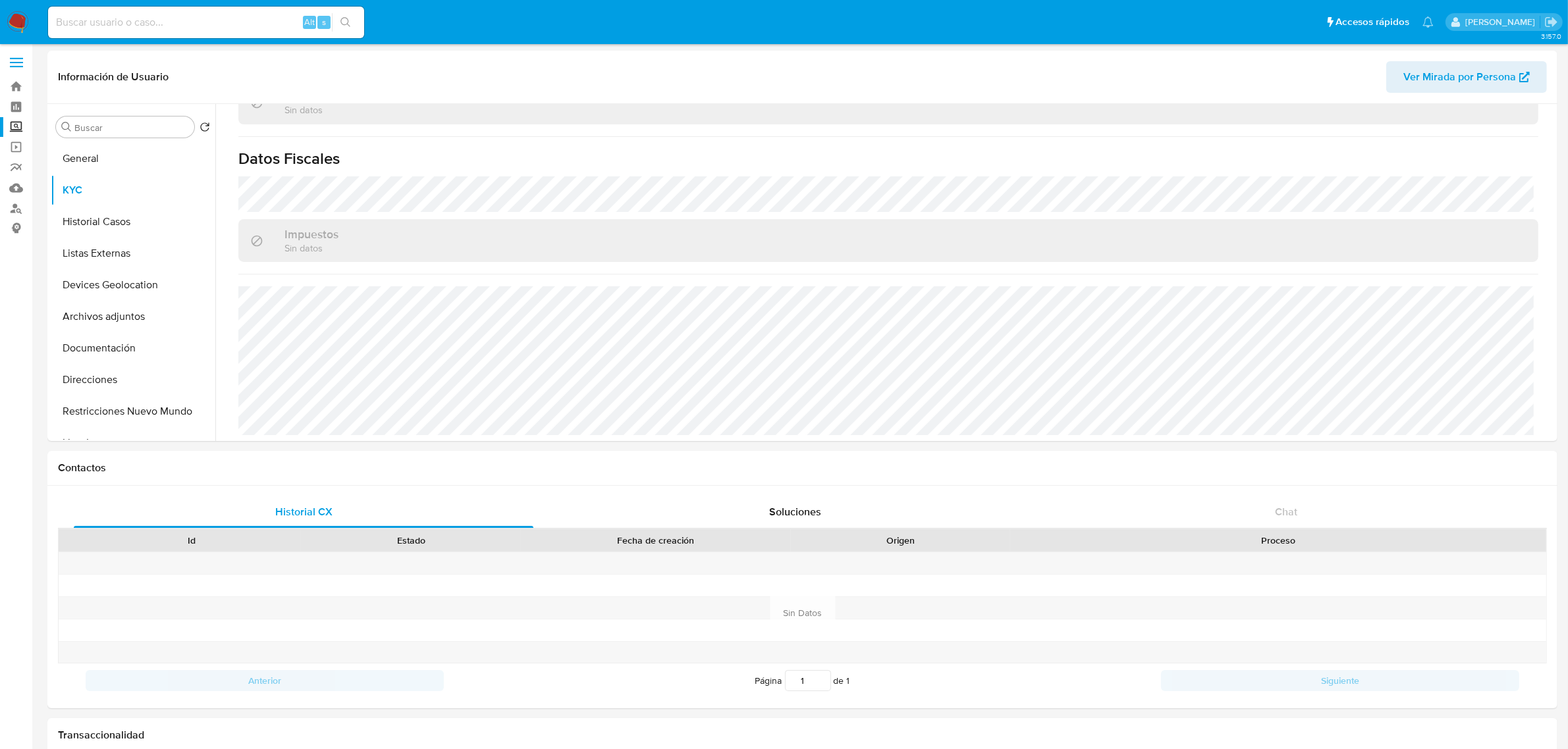
scroll to position [0, 0]
drag, startPoint x: 198, startPoint y: 26, endPoint x: 188, endPoint y: 28, distance: 10.2
click at [192, 27] on input at bounding box center [206, 23] width 316 height 17
paste input "1765270366"
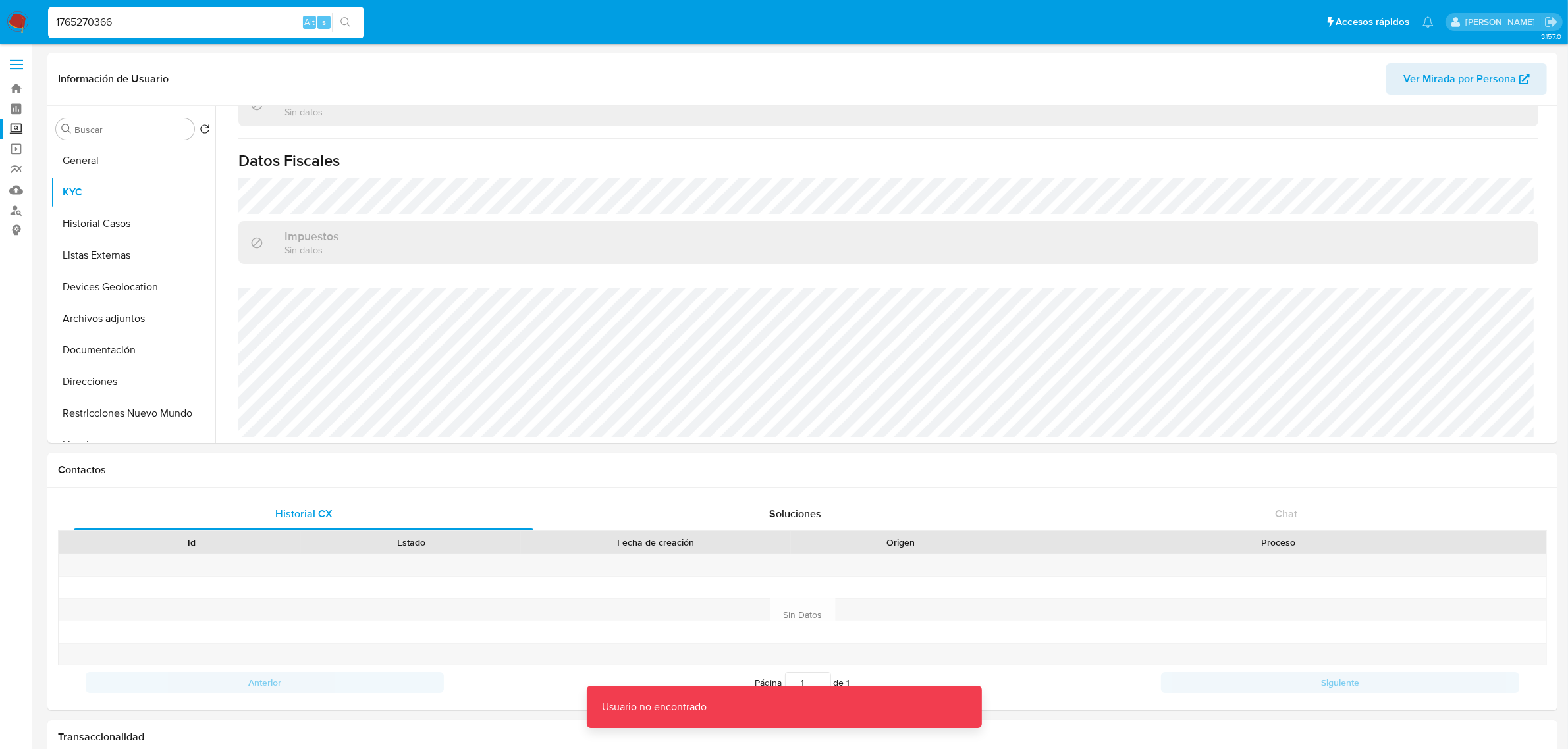
click at [183, 30] on input "1765270366" at bounding box center [206, 23] width 316 height 17
type input "1765270366"
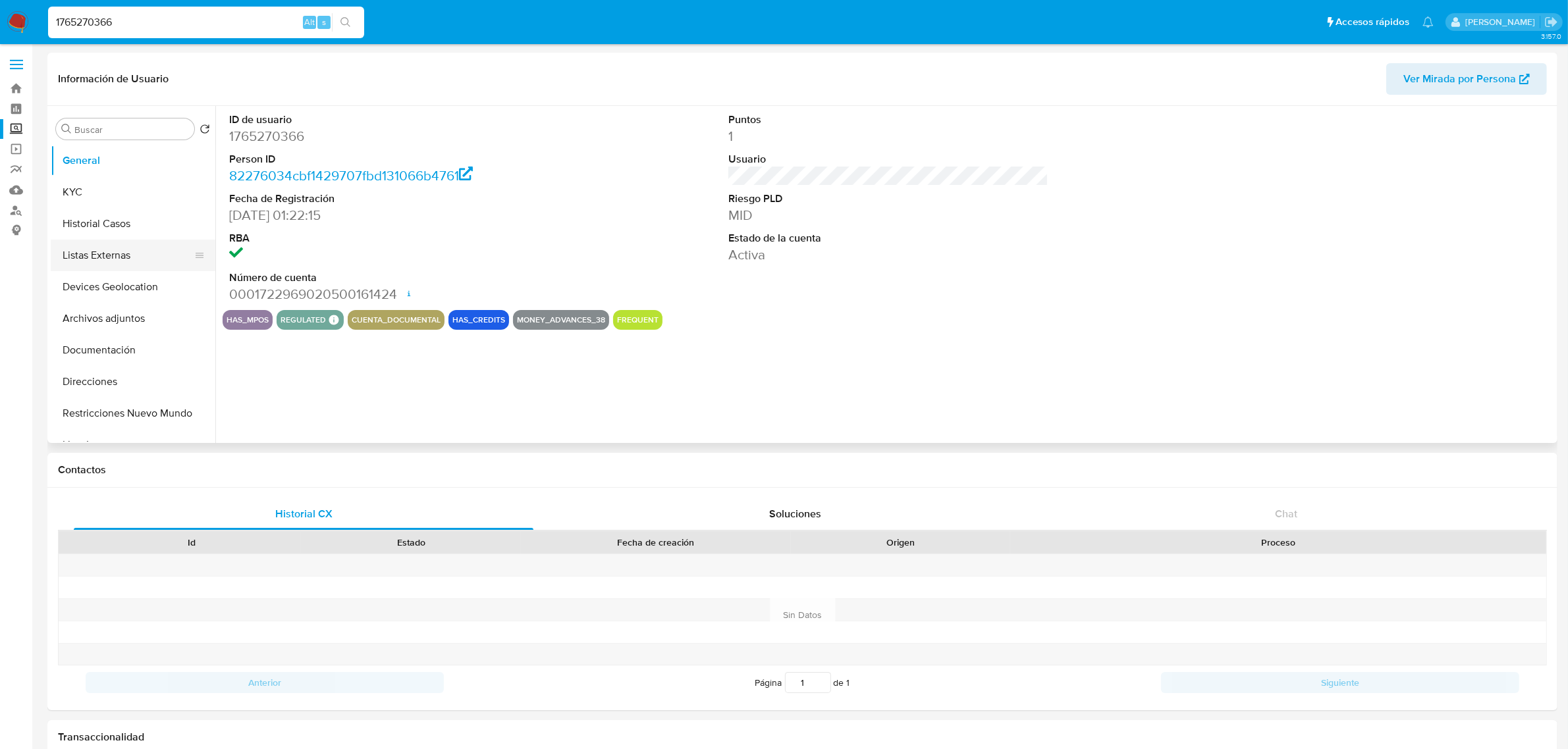
select select "10"
click at [100, 231] on button "Historial Casos" at bounding box center [128, 223] width 154 height 32
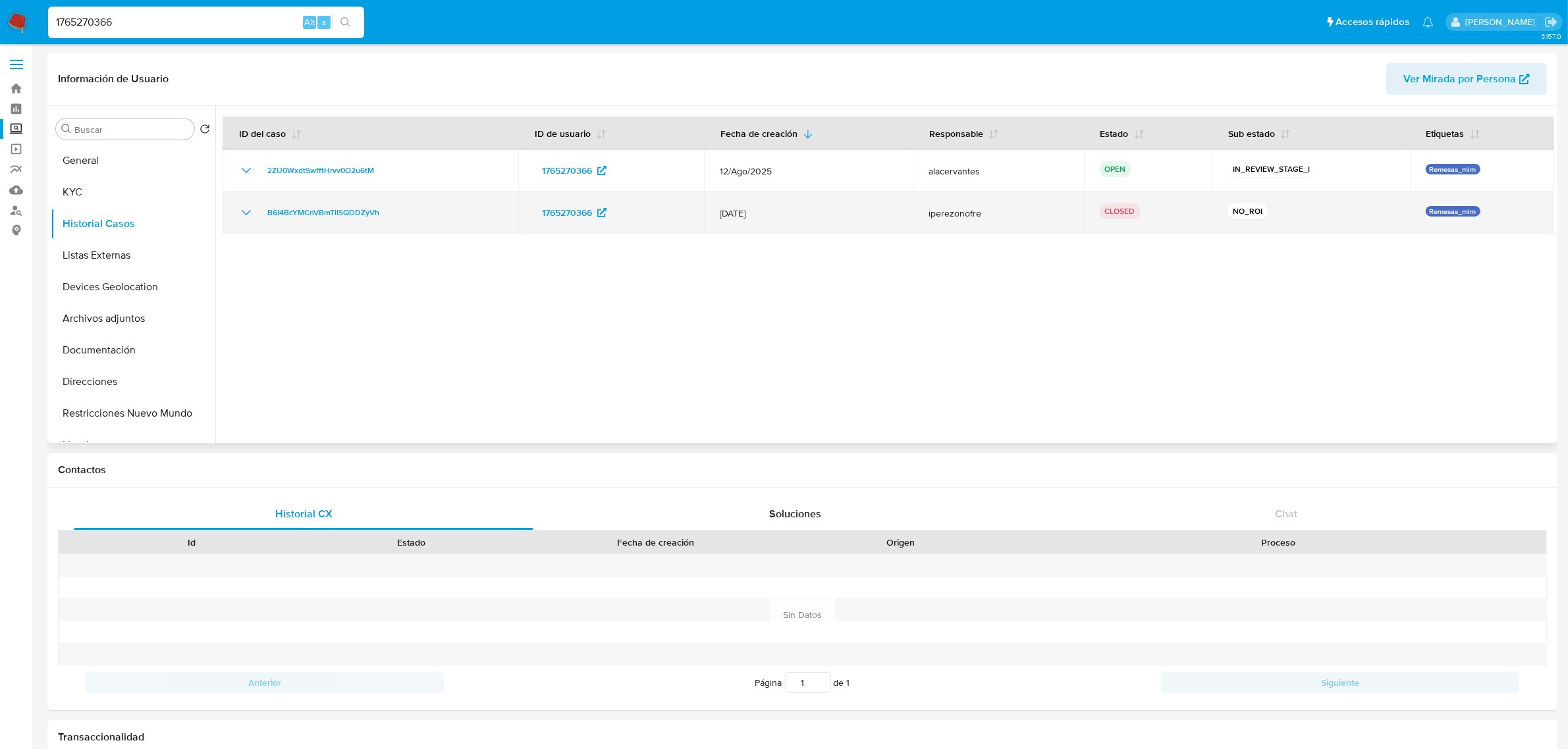
click at [242, 208] on icon "Mostrar/Ocultar" at bounding box center [246, 212] width 16 height 16
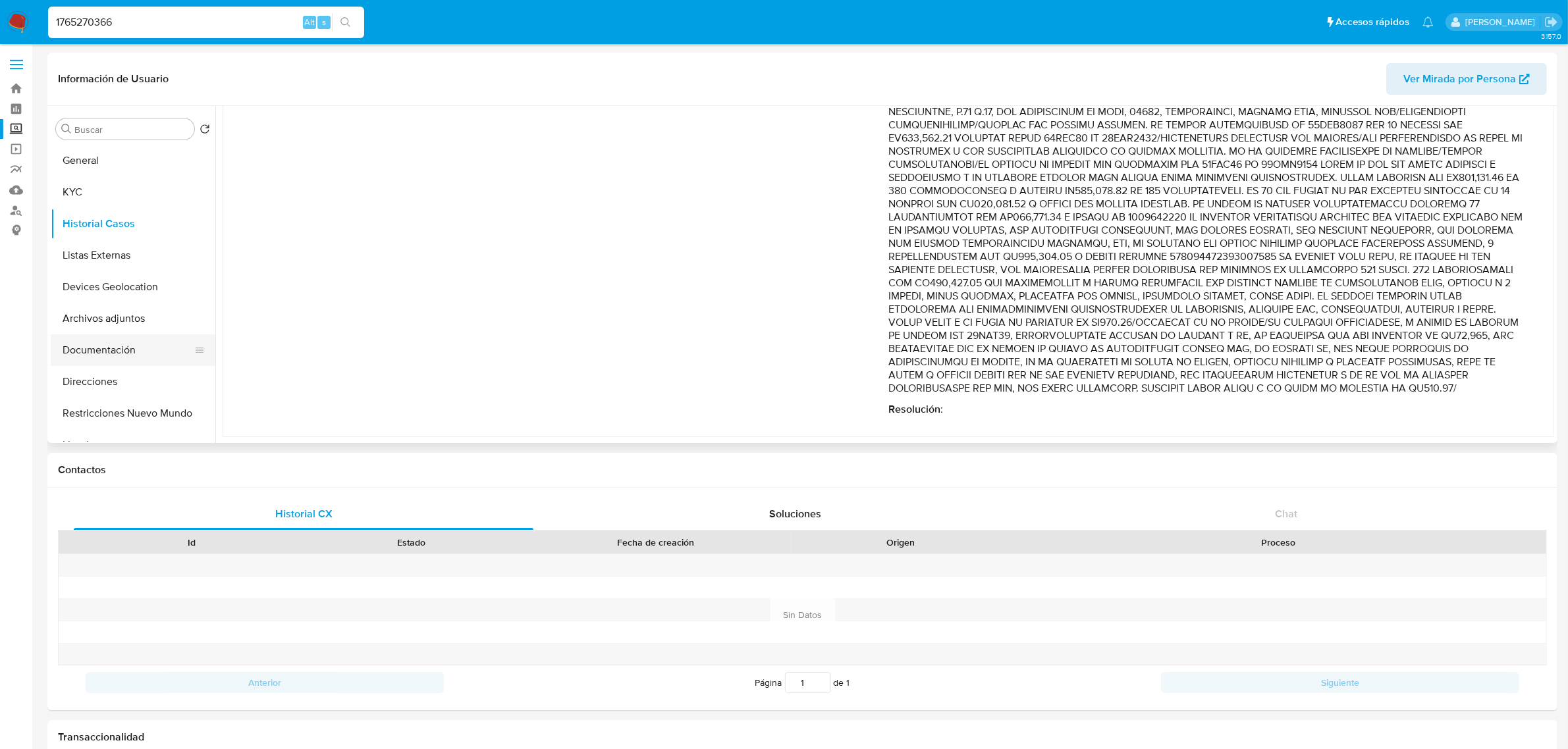
click at [119, 347] on button "Documentación" at bounding box center [128, 350] width 154 height 32
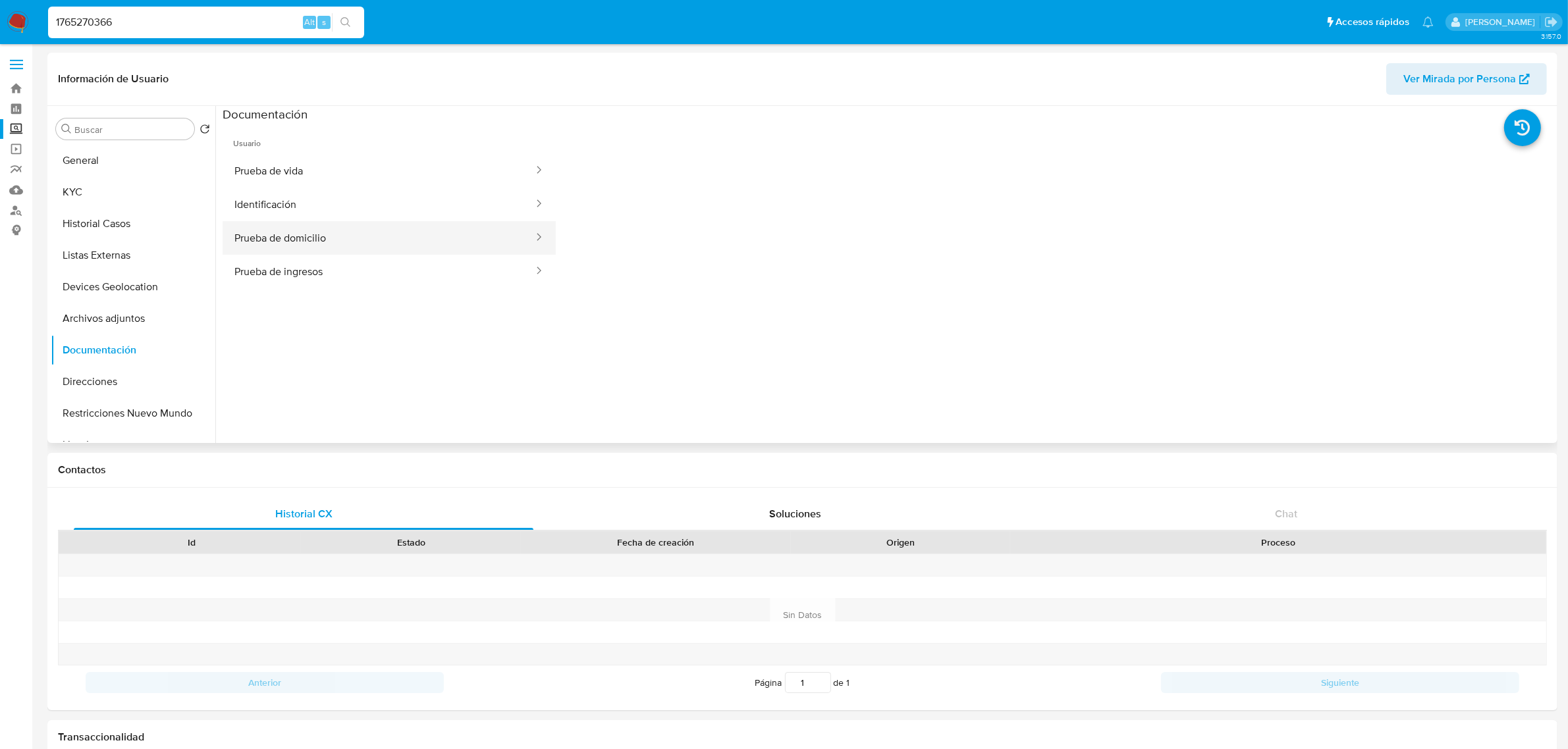
click at [327, 252] on button "Prueba de domicilio" at bounding box center [379, 238] width 312 height 33
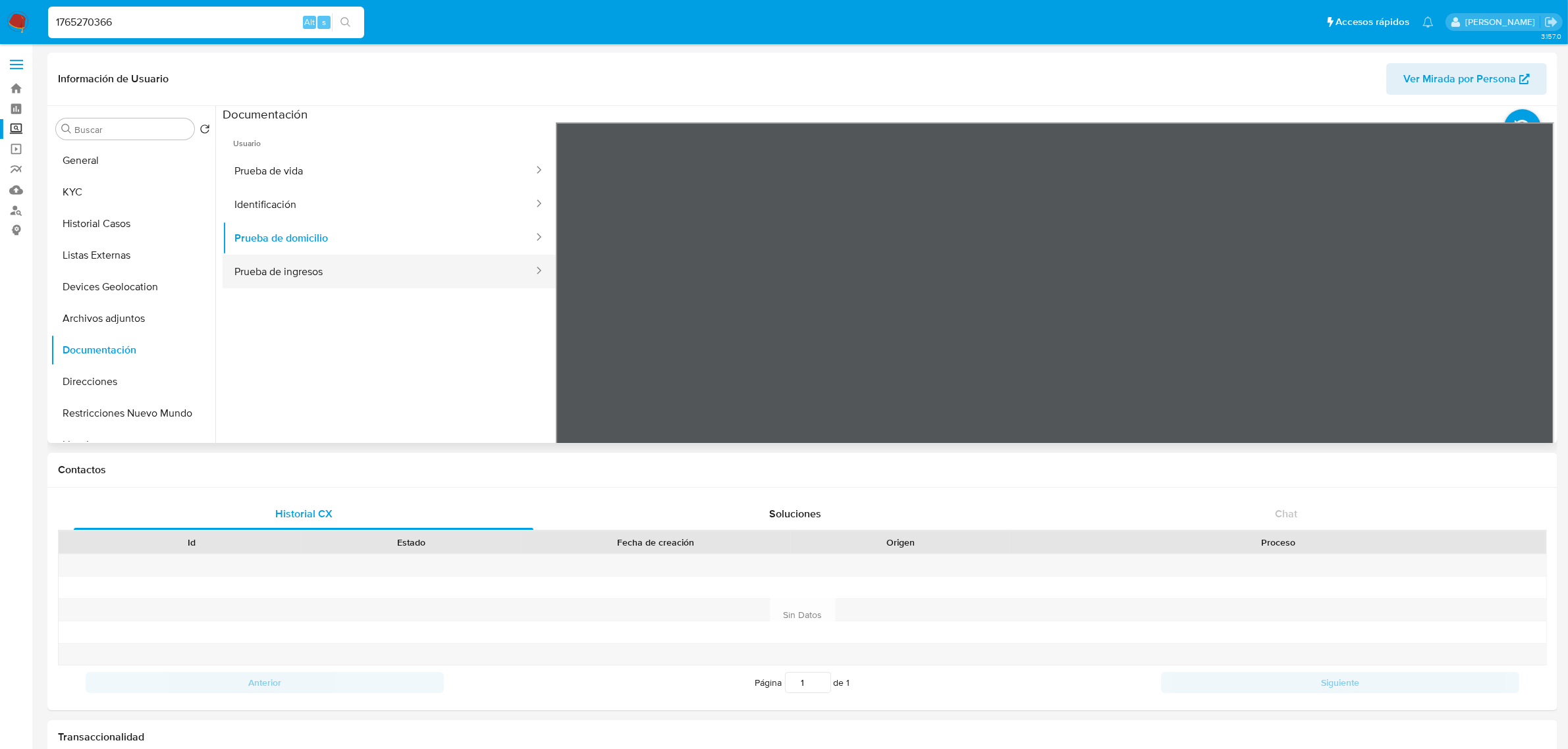
click at [328, 271] on button "Prueba de ingresos" at bounding box center [379, 271] width 312 height 33
click at [102, 325] on button "Archivos adjuntos" at bounding box center [128, 318] width 154 height 32
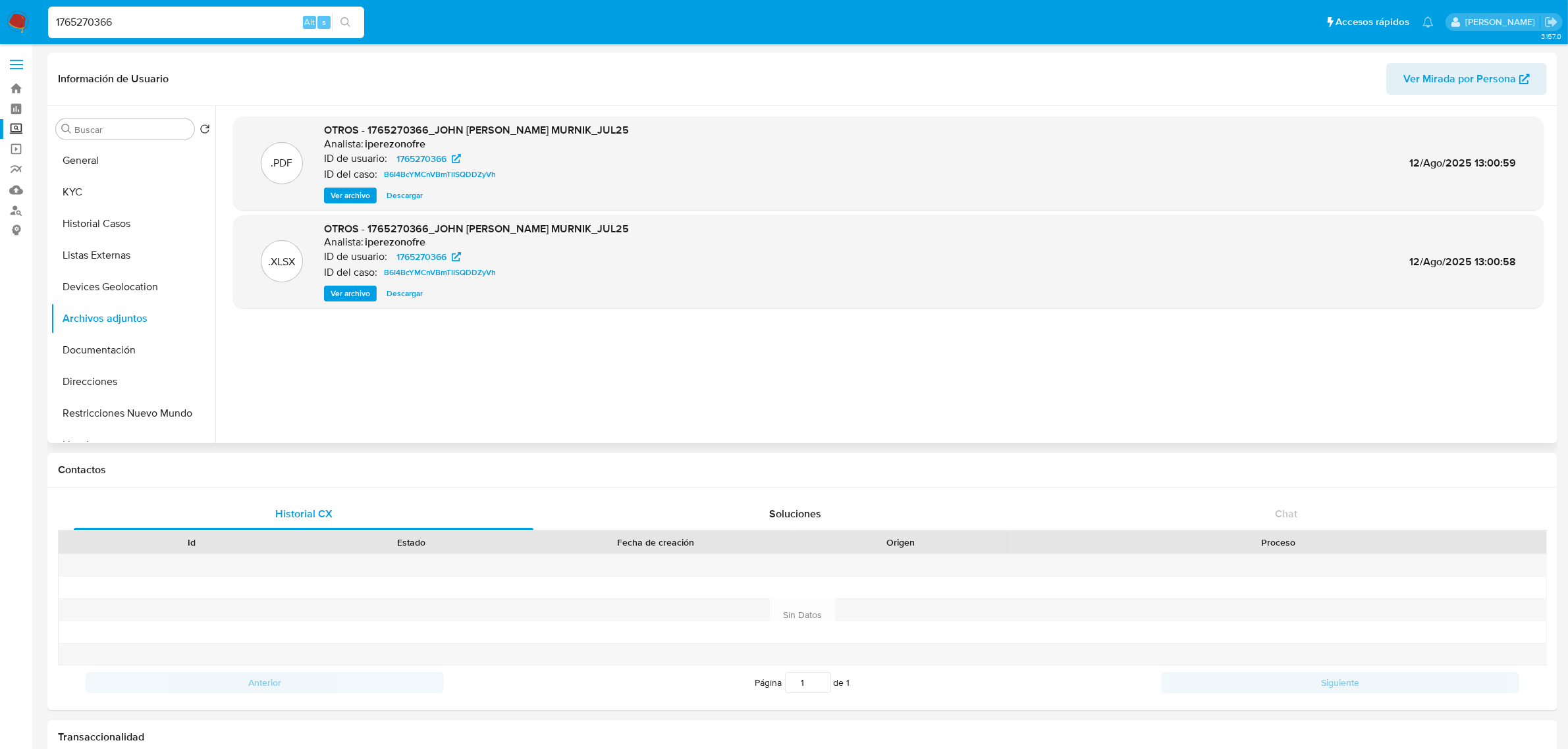
click at [354, 189] on span "Ver archivo" at bounding box center [350, 195] width 40 height 13
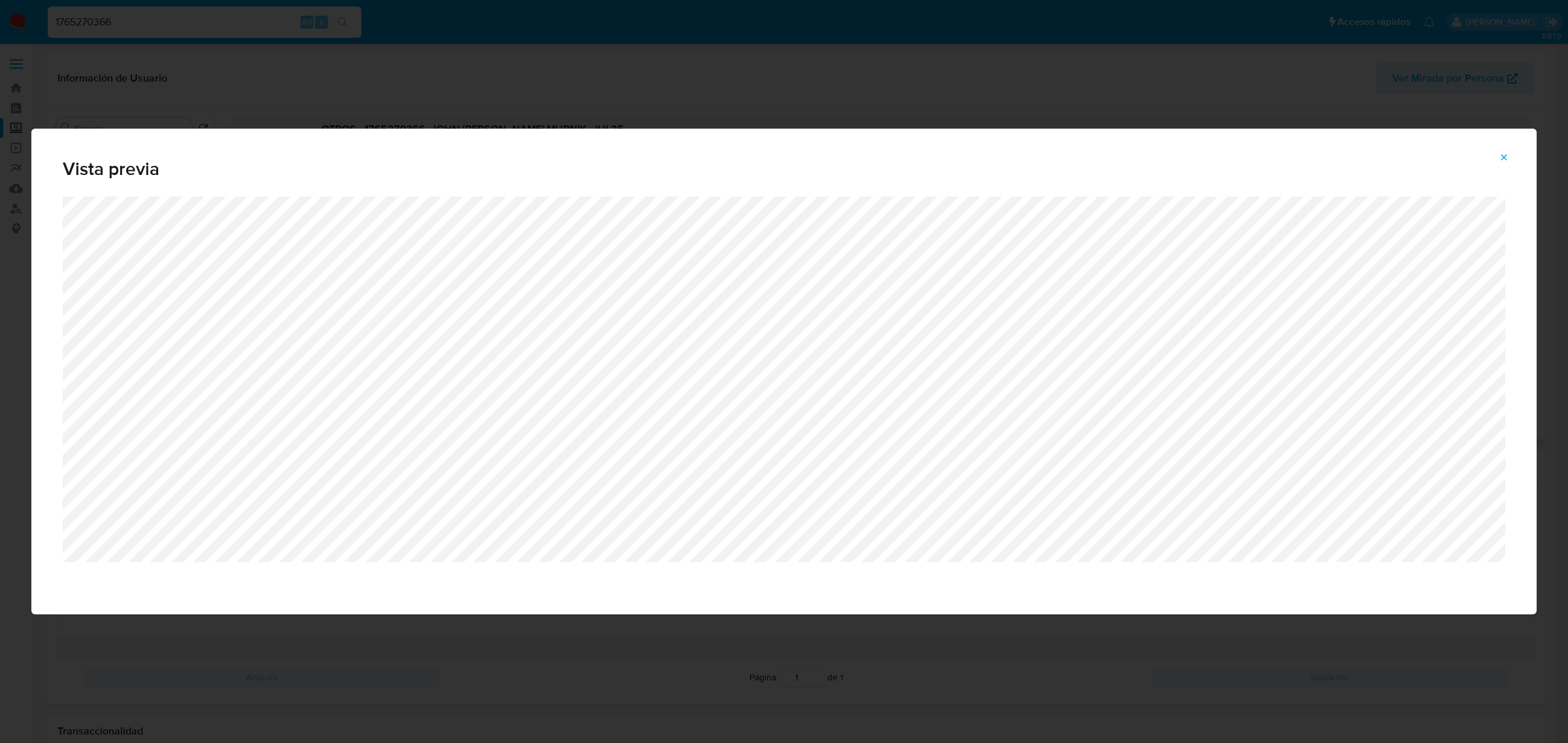
drag, startPoint x: 302, startPoint y: 123, endPoint x: 305, endPoint y: 108, distance: 15.3
click at [305, 108] on div "Vista previa" at bounding box center [784, 371] width 1568 height 743
click at [1501, 161] on icon "Attachment preview" at bounding box center [1503, 157] width 11 height 11
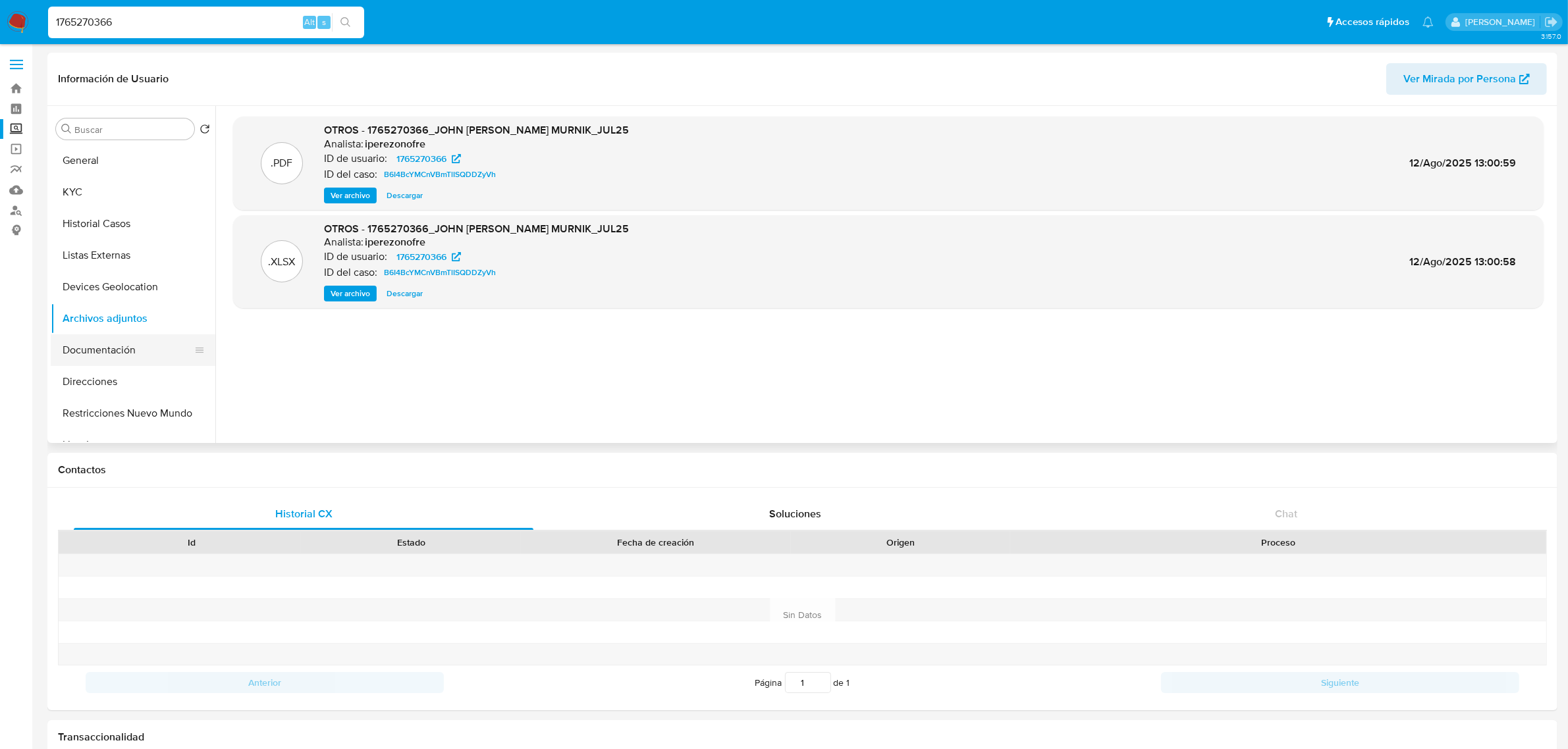
click at [133, 359] on button "Documentación" at bounding box center [128, 350] width 154 height 32
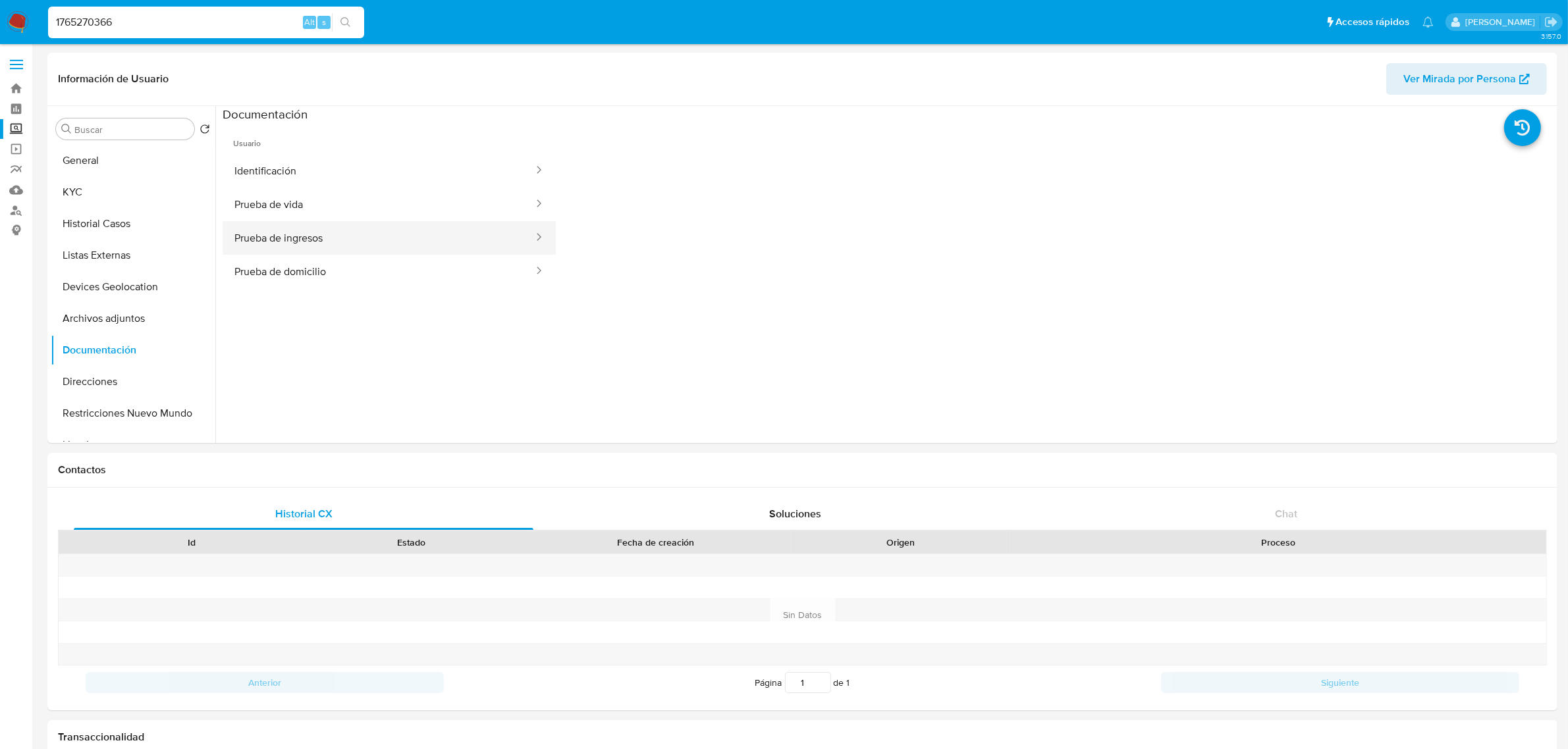
click at [340, 252] on button "Prueba de ingresos" at bounding box center [379, 238] width 312 height 33
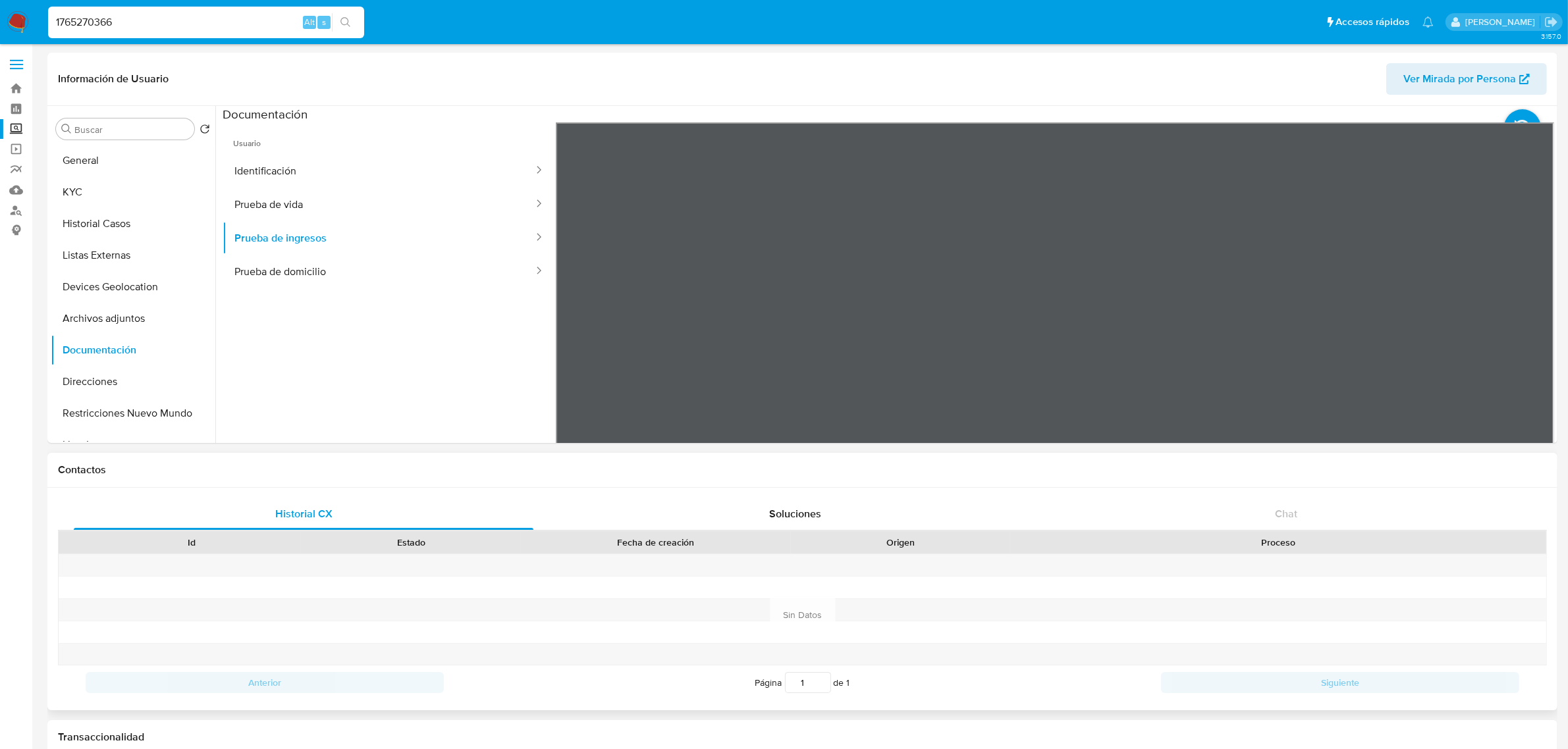
click at [115, 304] on button "Archivos adjuntos" at bounding box center [128, 318] width 154 height 32
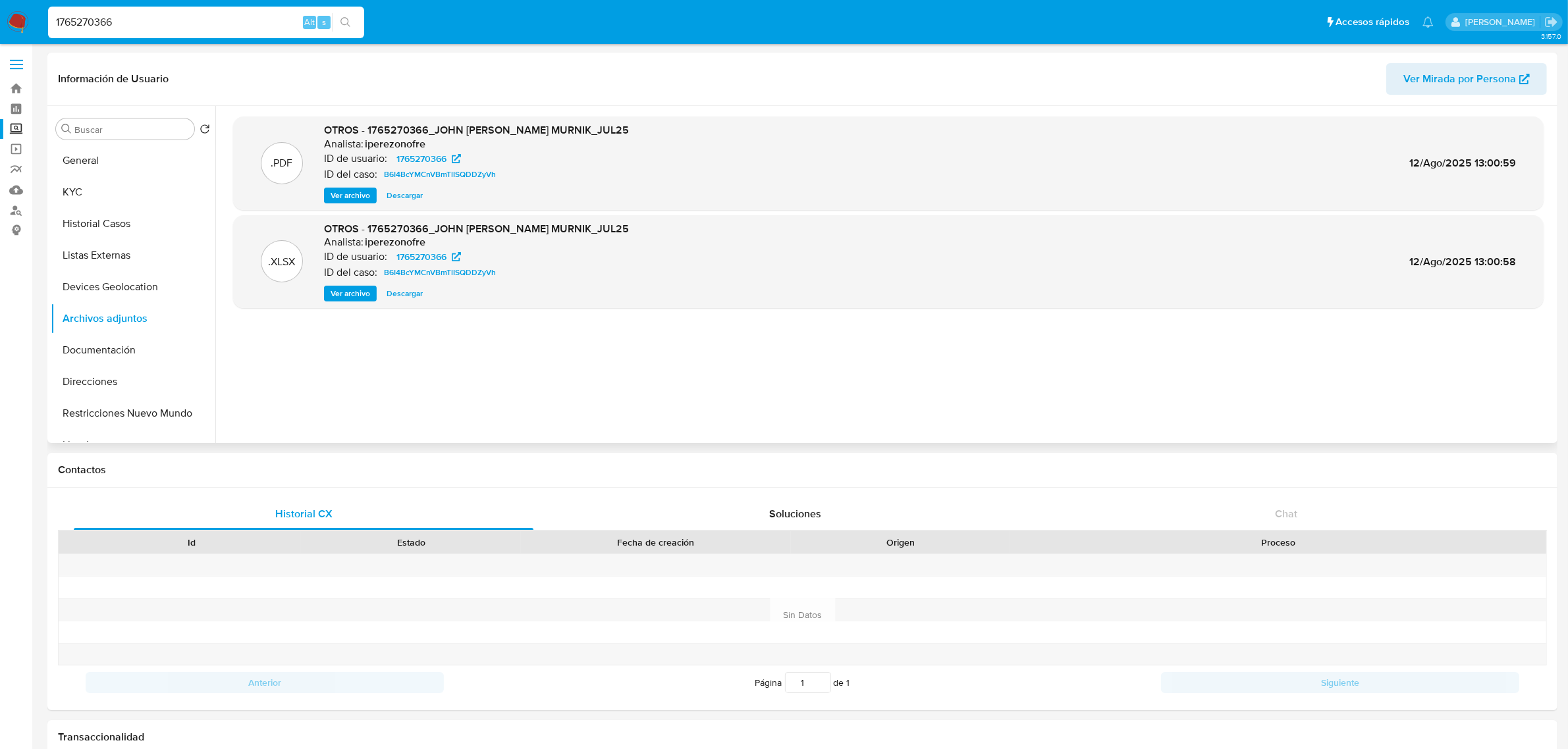
click at [351, 198] on span "Ver archivo" at bounding box center [350, 195] width 40 height 13
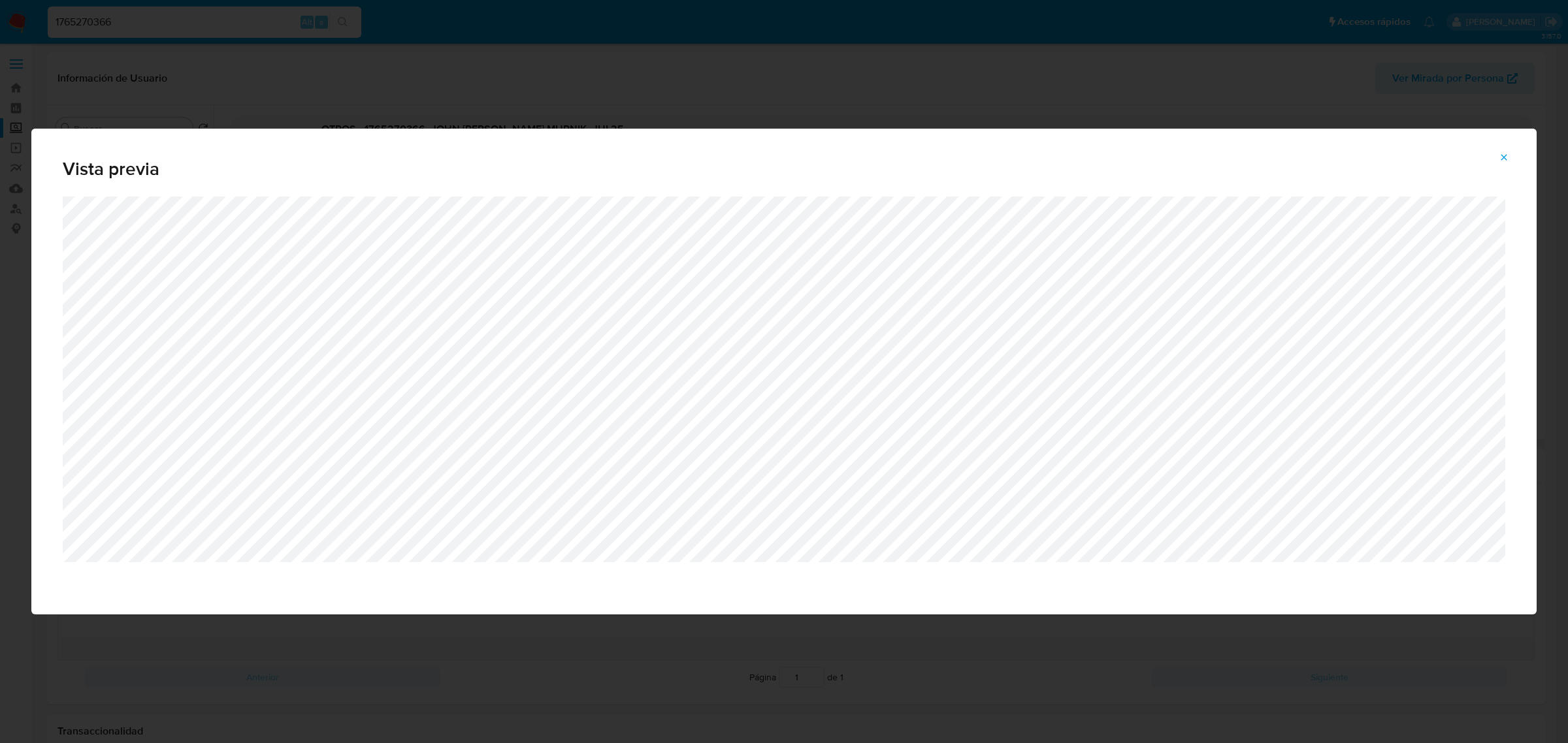
click at [1506, 158] on icon "Attachment preview" at bounding box center [1503, 157] width 11 height 11
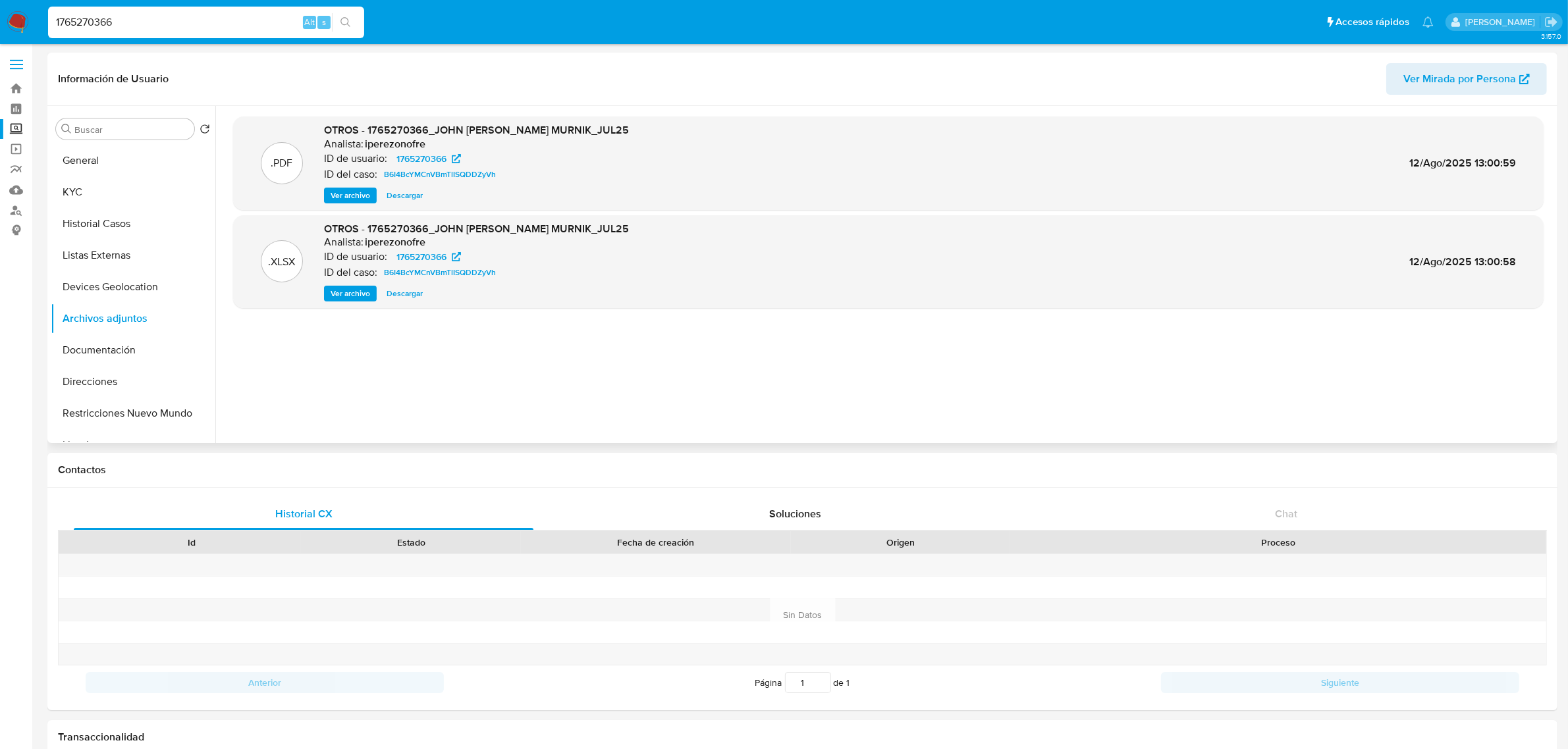
click at [80, 20] on input "1765270366" at bounding box center [206, 23] width 316 height 17
click at [80, 18] on input "1765270366" at bounding box center [206, 23] width 316 height 17
click at [14, 15] on img at bounding box center [18, 23] width 23 height 23
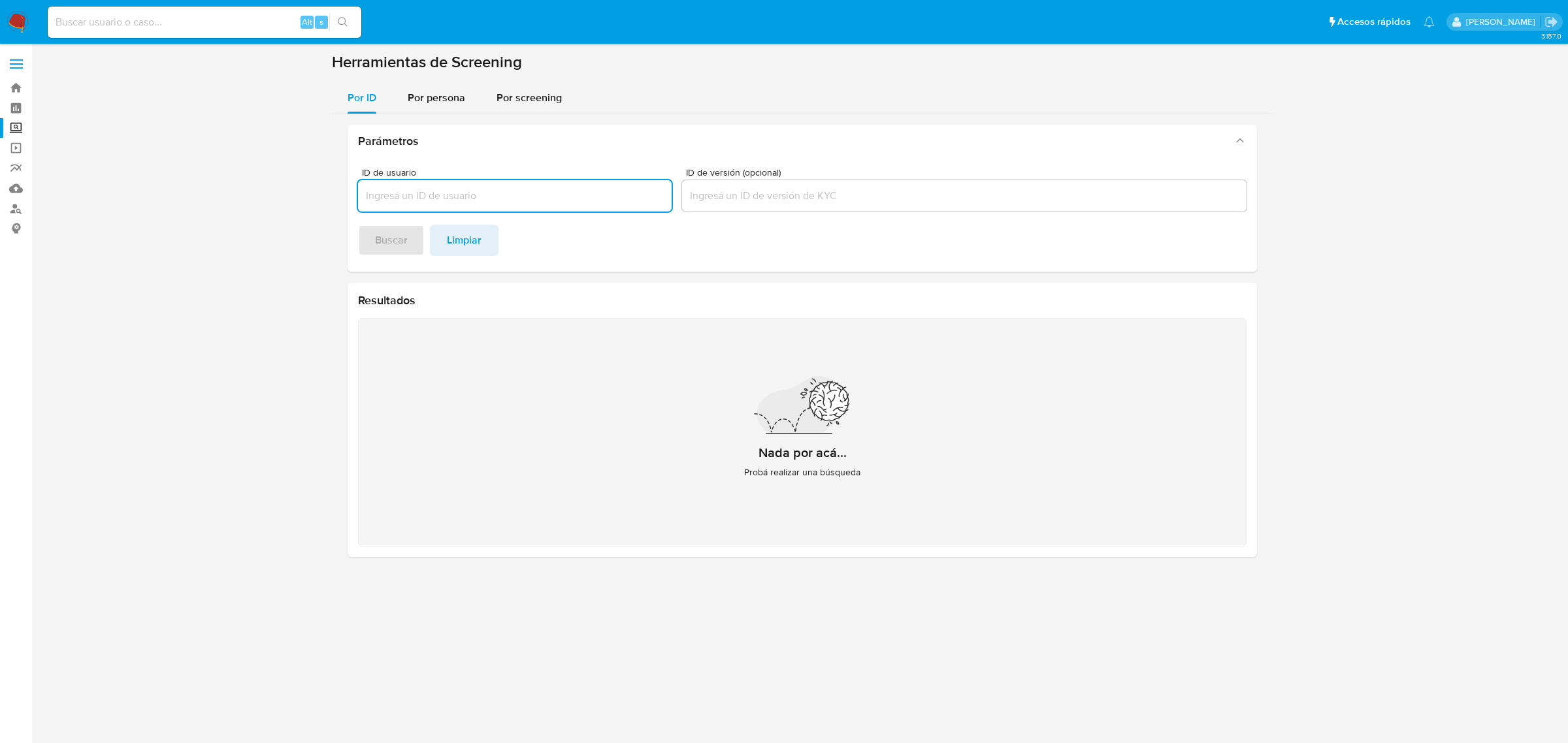
click at [14, 24] on img at bounding box center [18, 22] width 22 height 22
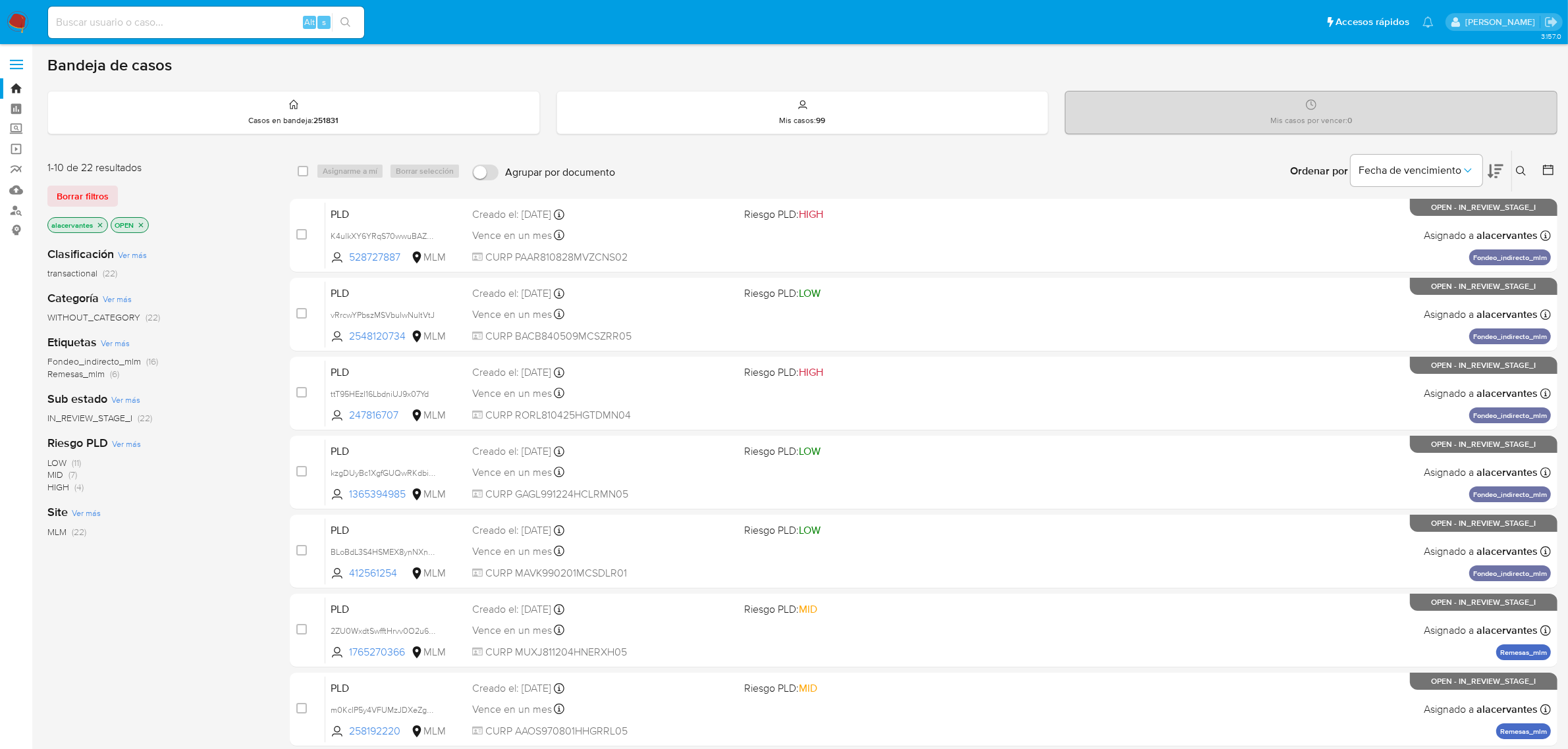
click at [1523, 169] on icon at bounding box center [1521, 171] width 10 height 10
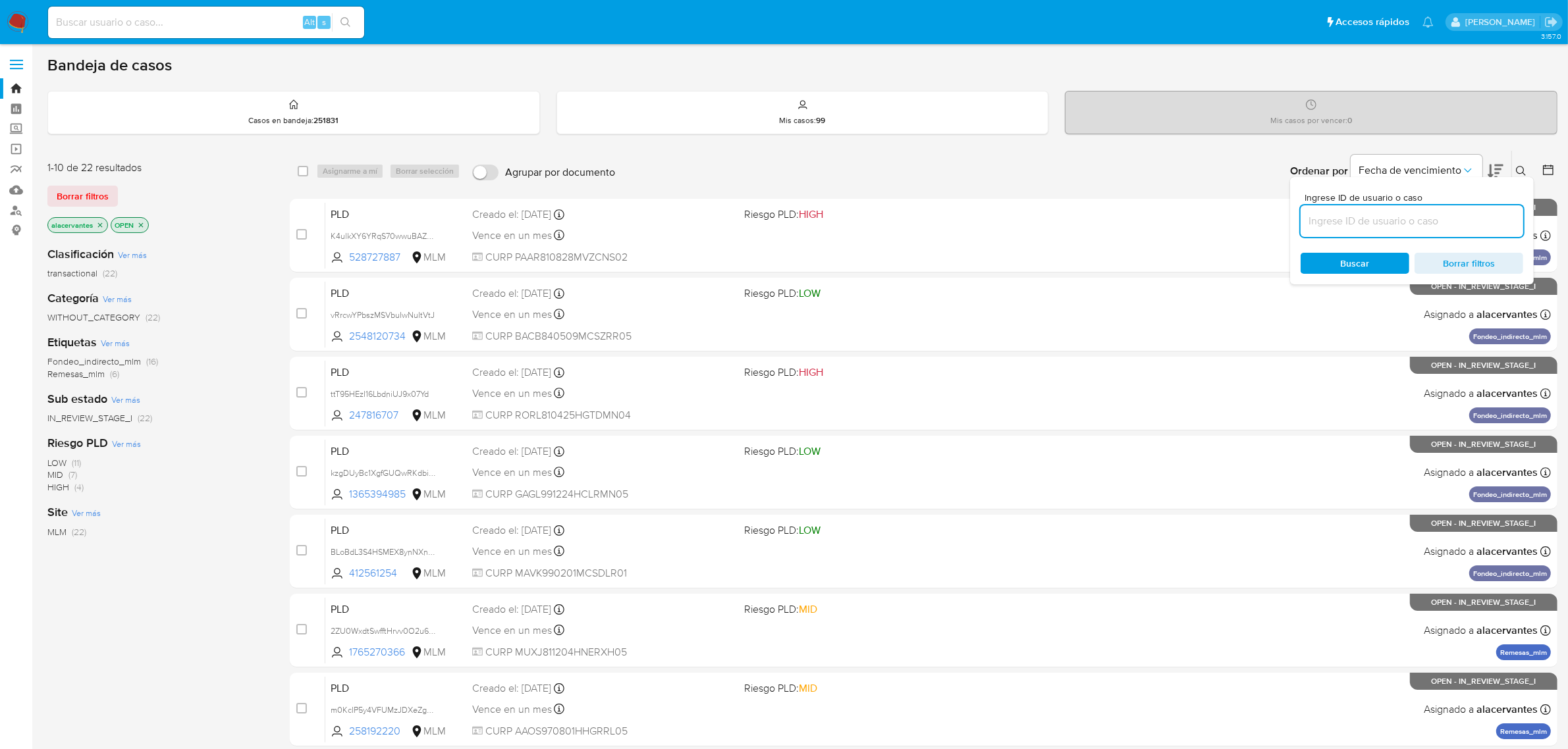
click at [1385, 222] on input at bounding box center [1412, 221] width 223 height 17
type input "1765270366"
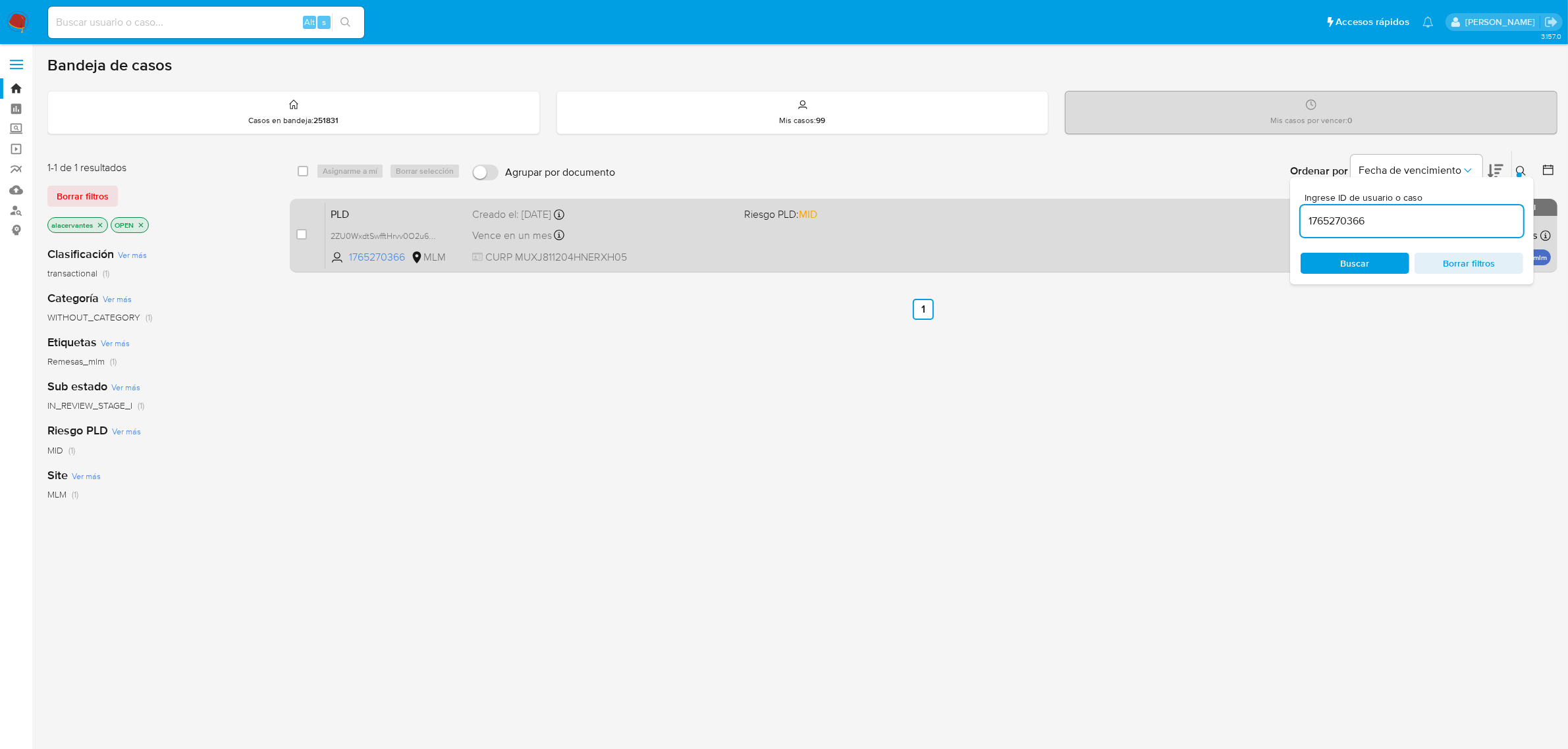
click at [1018, 250] on div "PLD 2ZU0WxdtSwfftHrvv0O2u6tM 1765270366 MLM Riesgo PLD: MID Creado el: 12/08/20…" at bounding box center [938, 236] width 1226 height 66
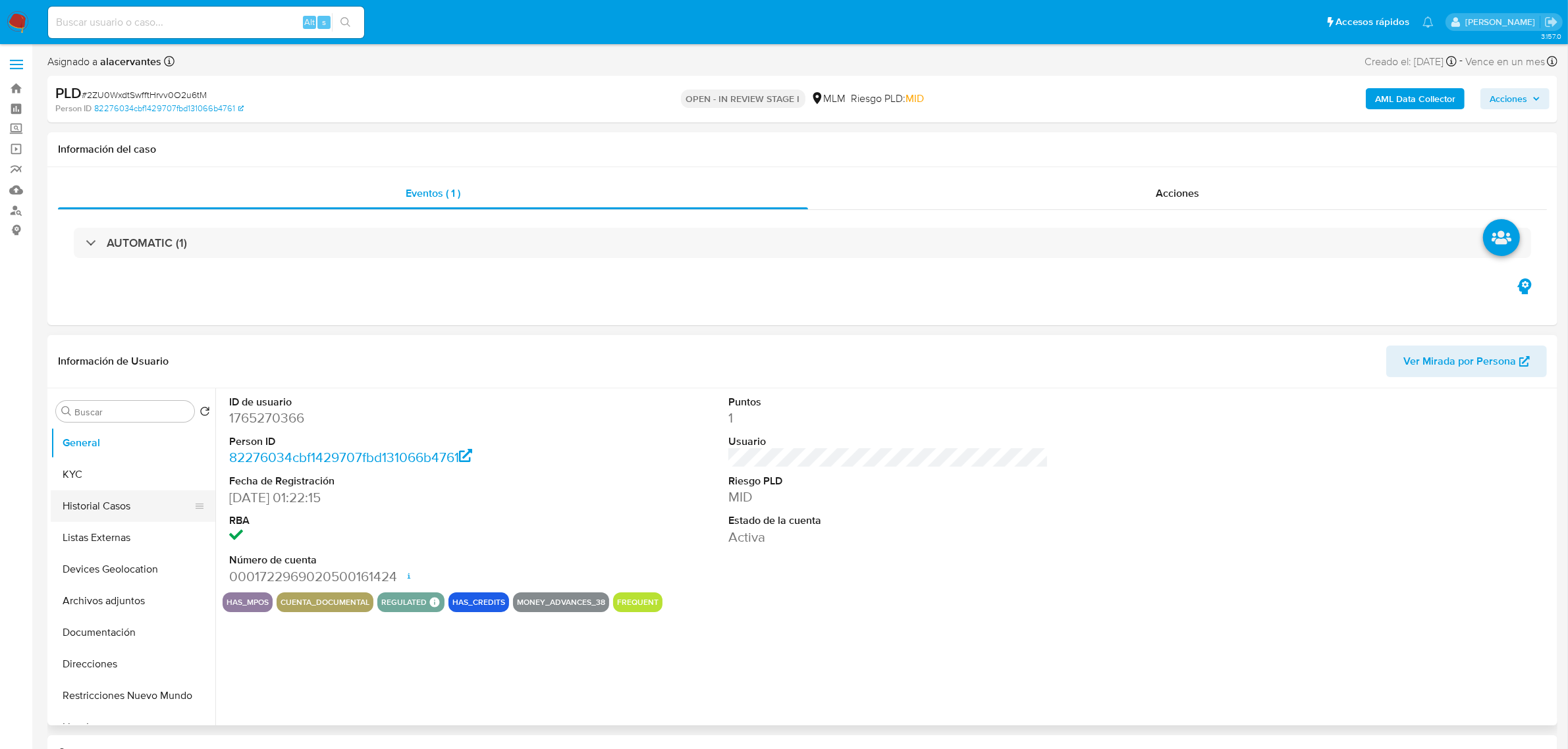
select select "10"
click at [74, 475] on button "KYC" at bounding box center [128, 475] width 154 height 32
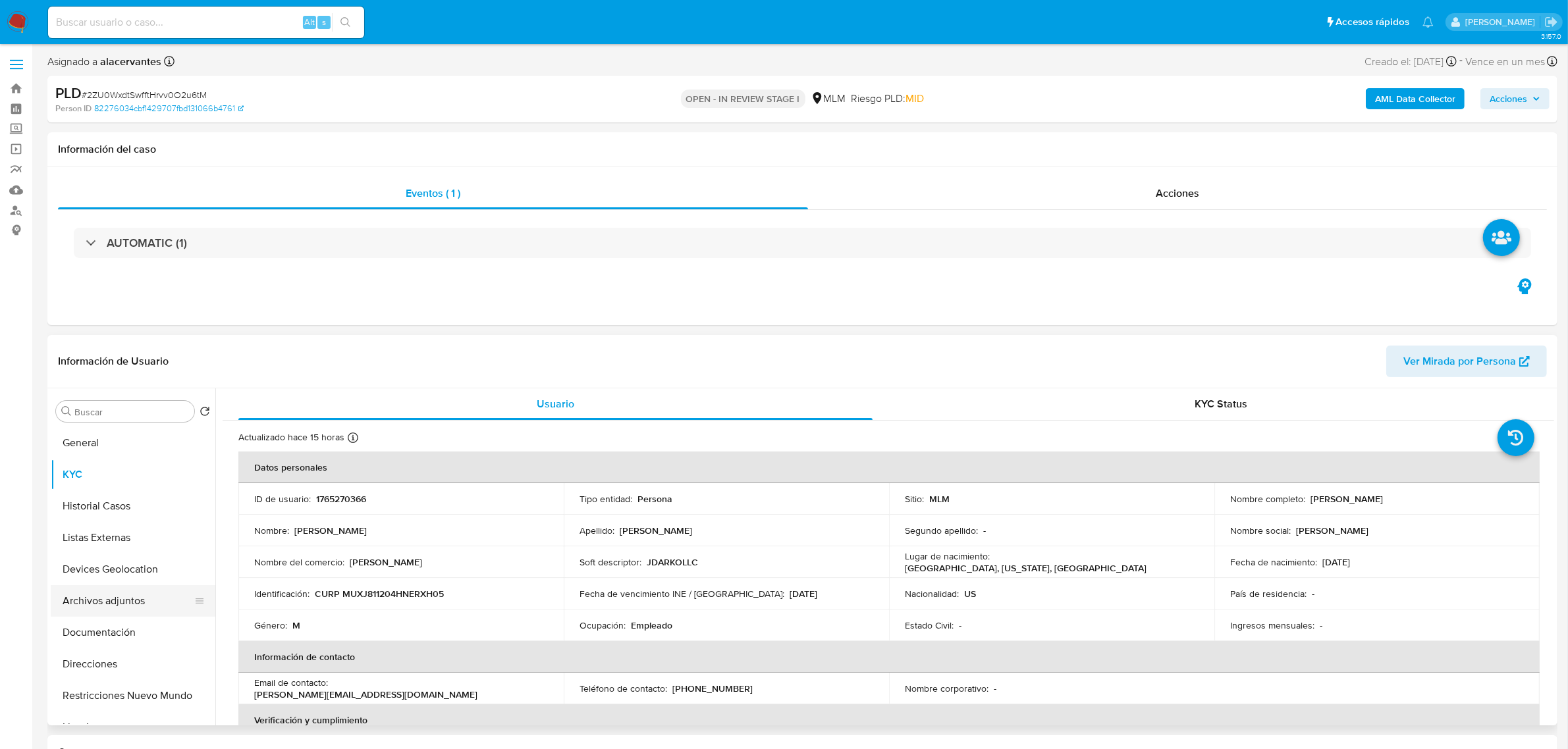
click at [117, 600] on button "Archivos adjuntos" at bounding box center [128, 600] width 154 height 32
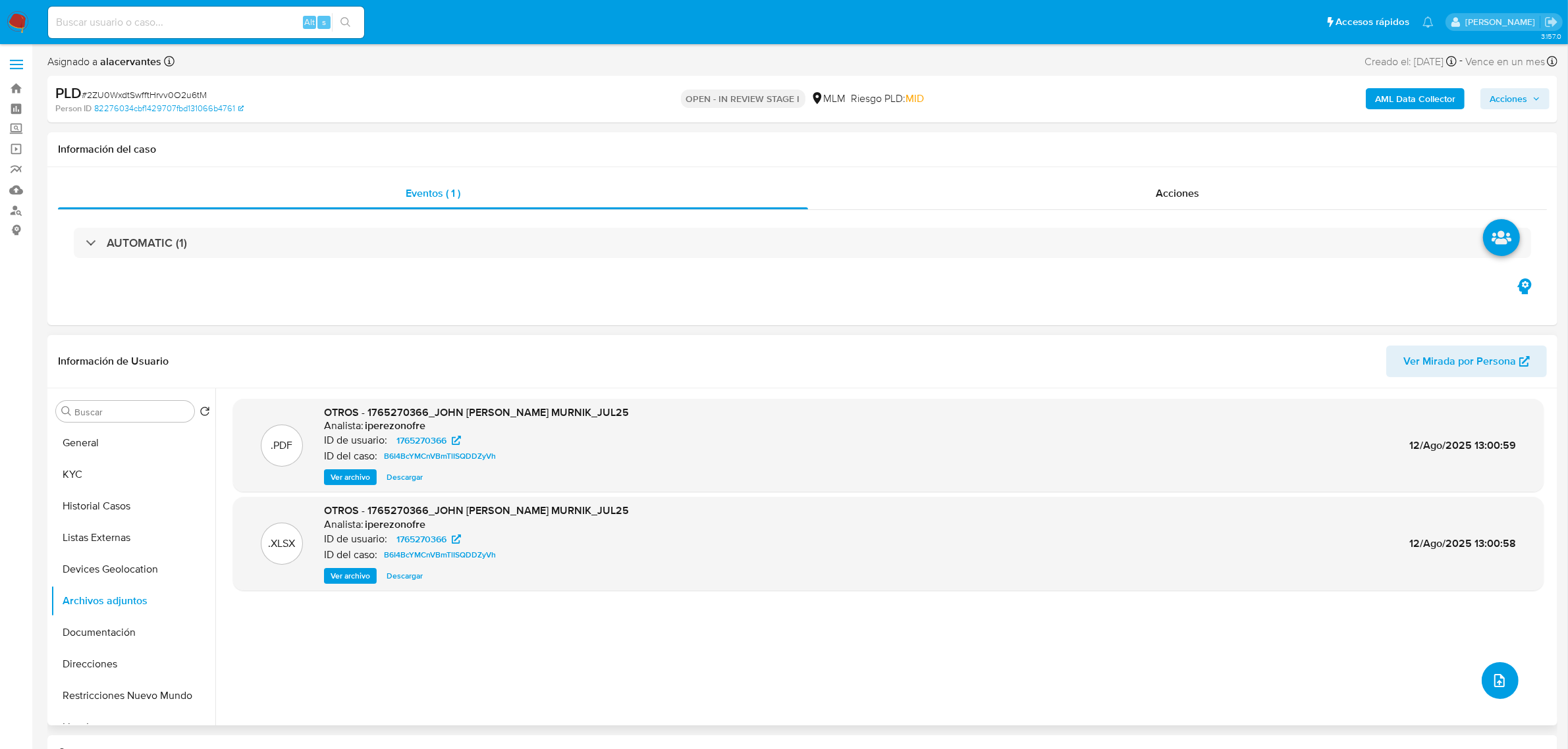
click at [1499, 679] on icon "upload-file" at bounding box center [1499, 680] width 11 height 13
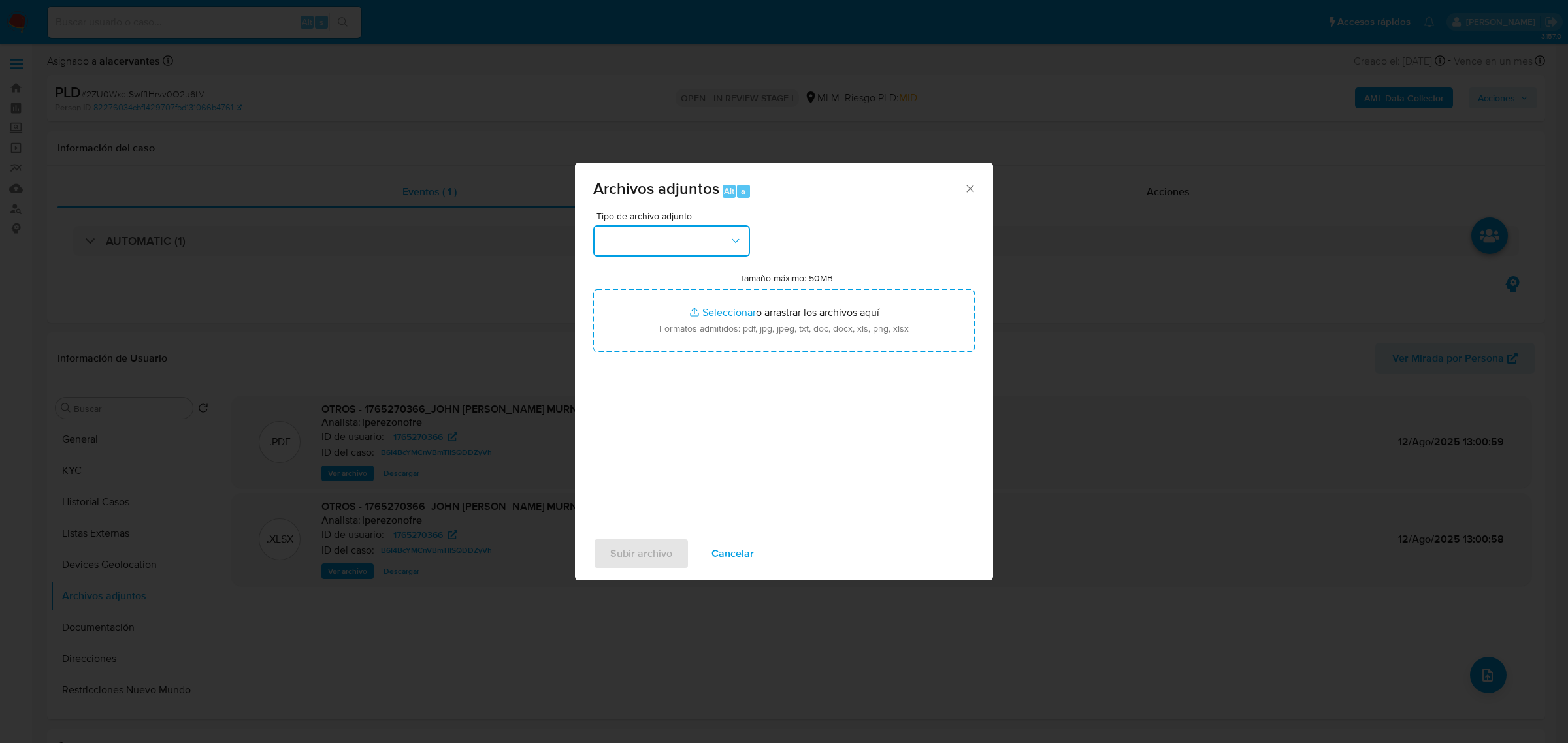
click at [631, 240] on button "button" at bounding box center [671, 241] width 157 height 32
click at [664, 422] on div "OTROS" at bounding box center [667, 413] width 133 height 32
click at [620, 562] on span "Subir archivo" at bounding box center [641, 554] width 62 height 29
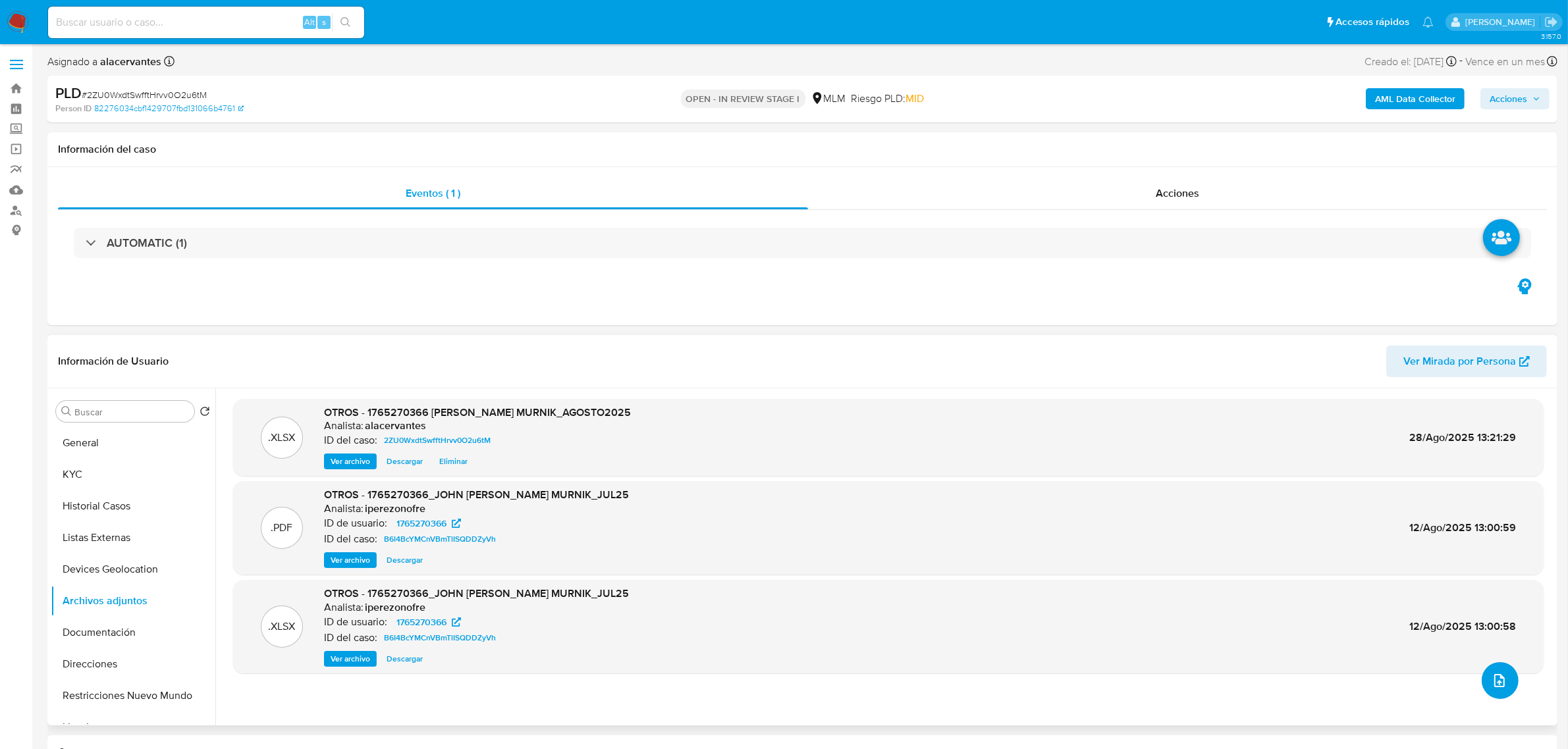
click at [1501, 685] on icon "upload-file" at bounding box center [1499, 680] width 16 height 16
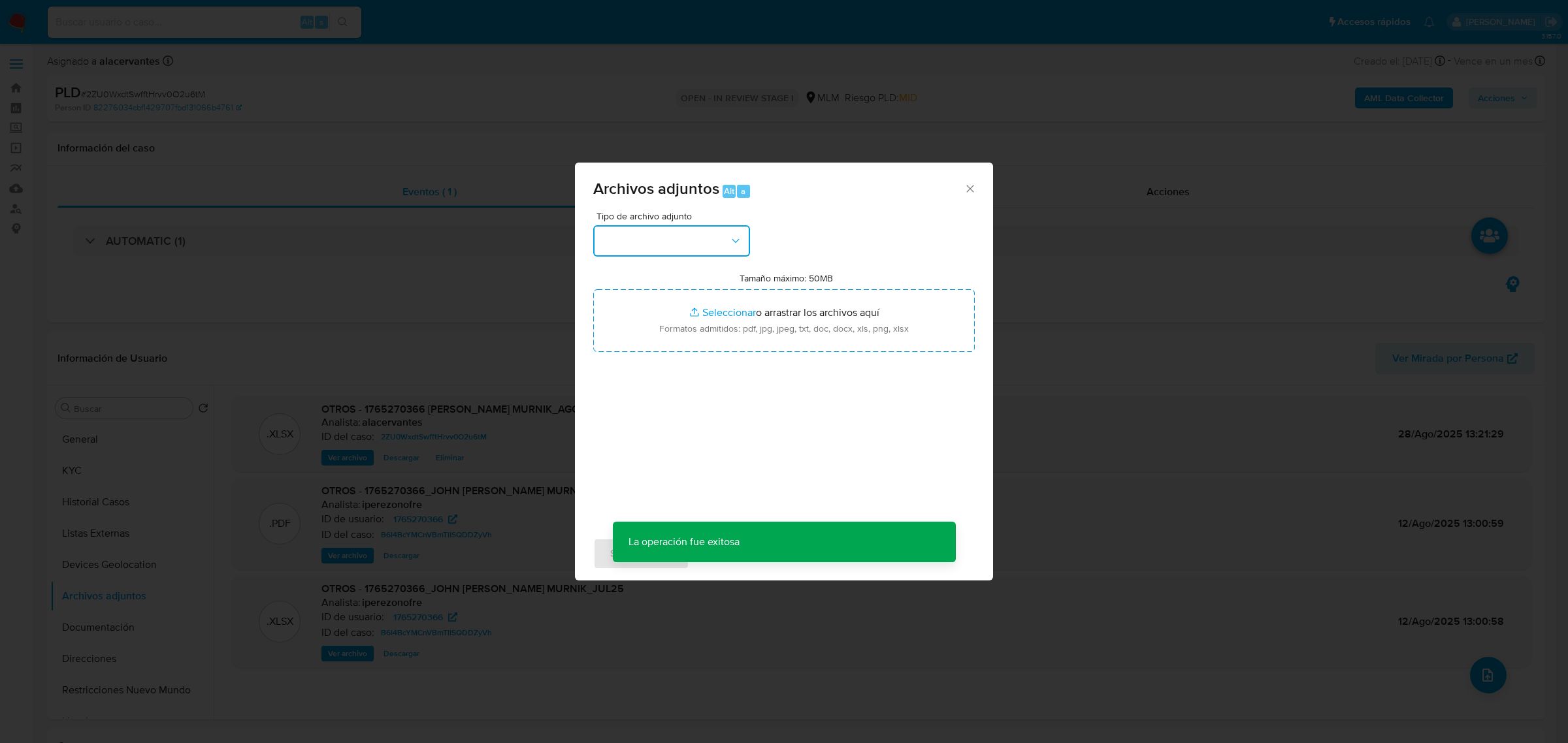
click at [736, 236] on icon "button" at bounding box center [736, 241] width 13 height 13
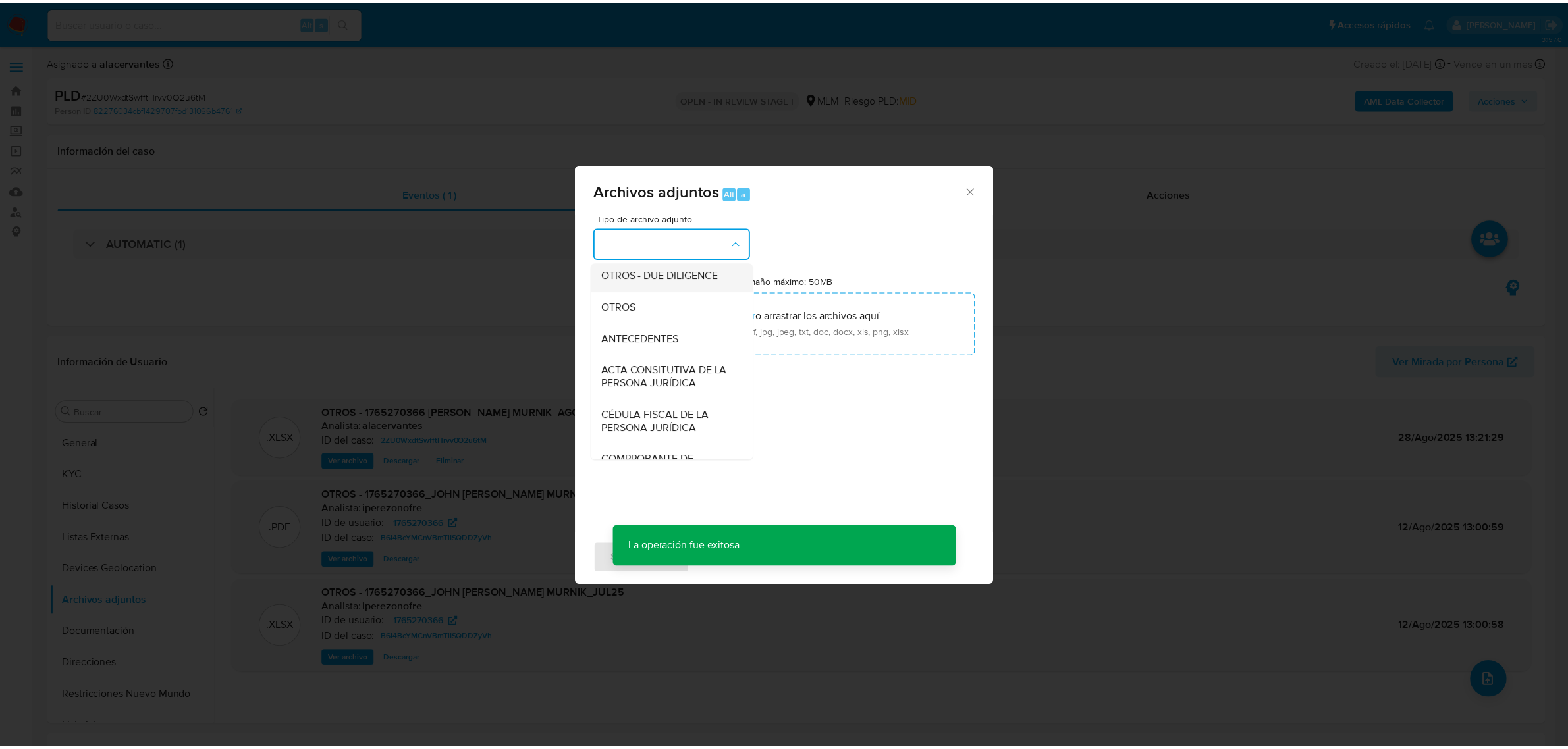
scroll to position [165, 0]
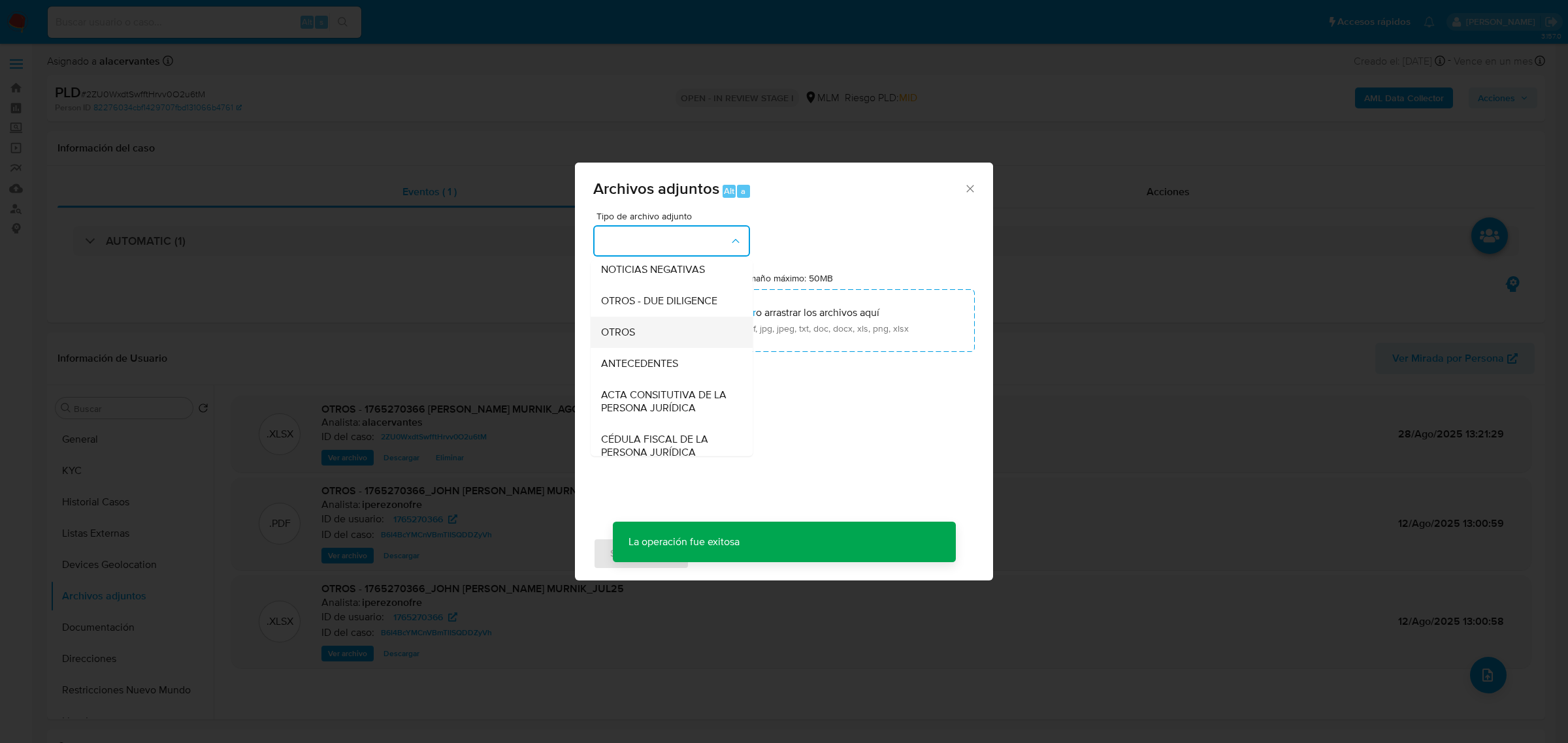
click at [651, 344] on div "OTROS" at bounding box center [667, 331] width 133 height 32
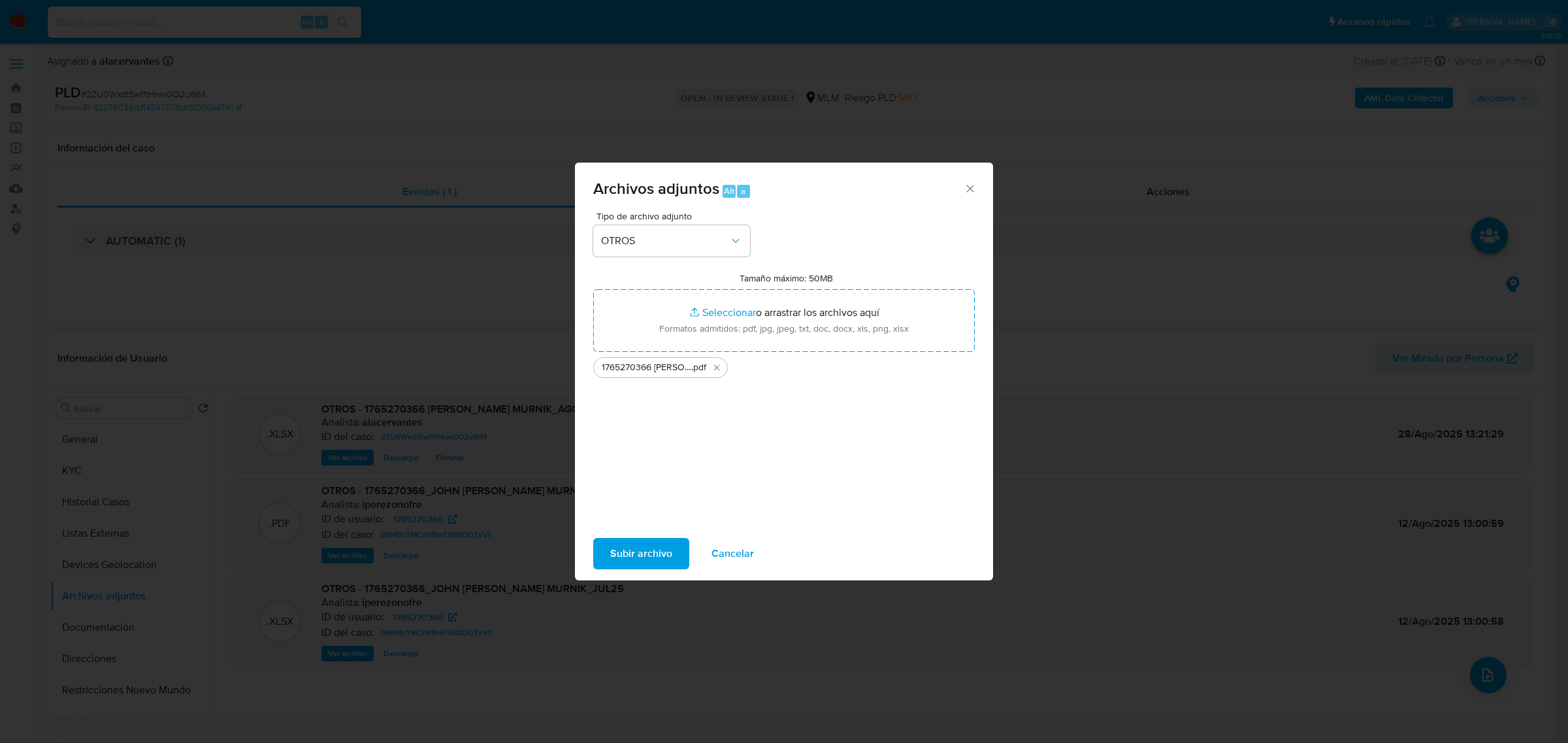
click at [660, 562] on span "Subir archivo" at bounding box center [641, 554] width 62 height 29
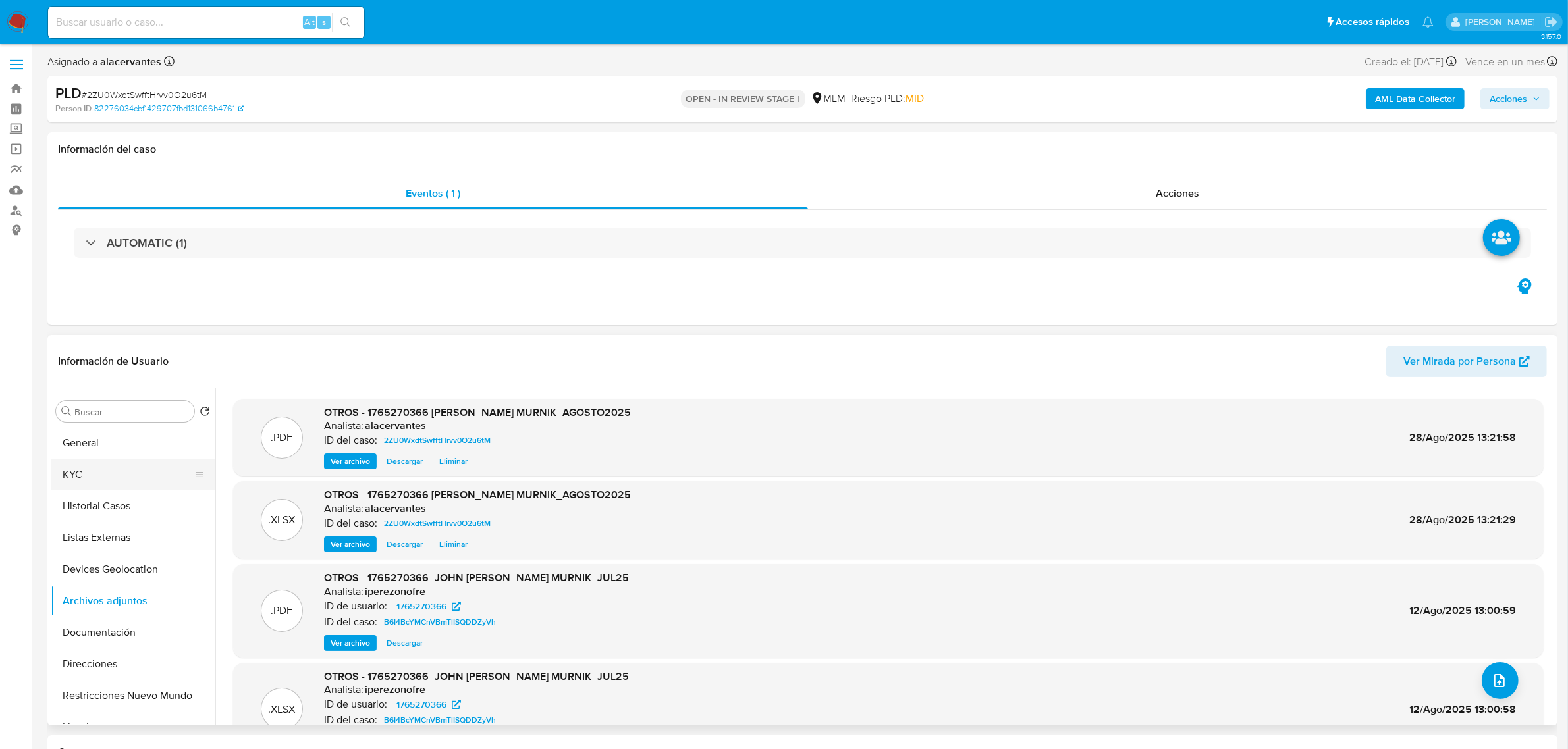
click at [96, 485] on button "KYC" at bounding box center [128, 475] width 154 height 32
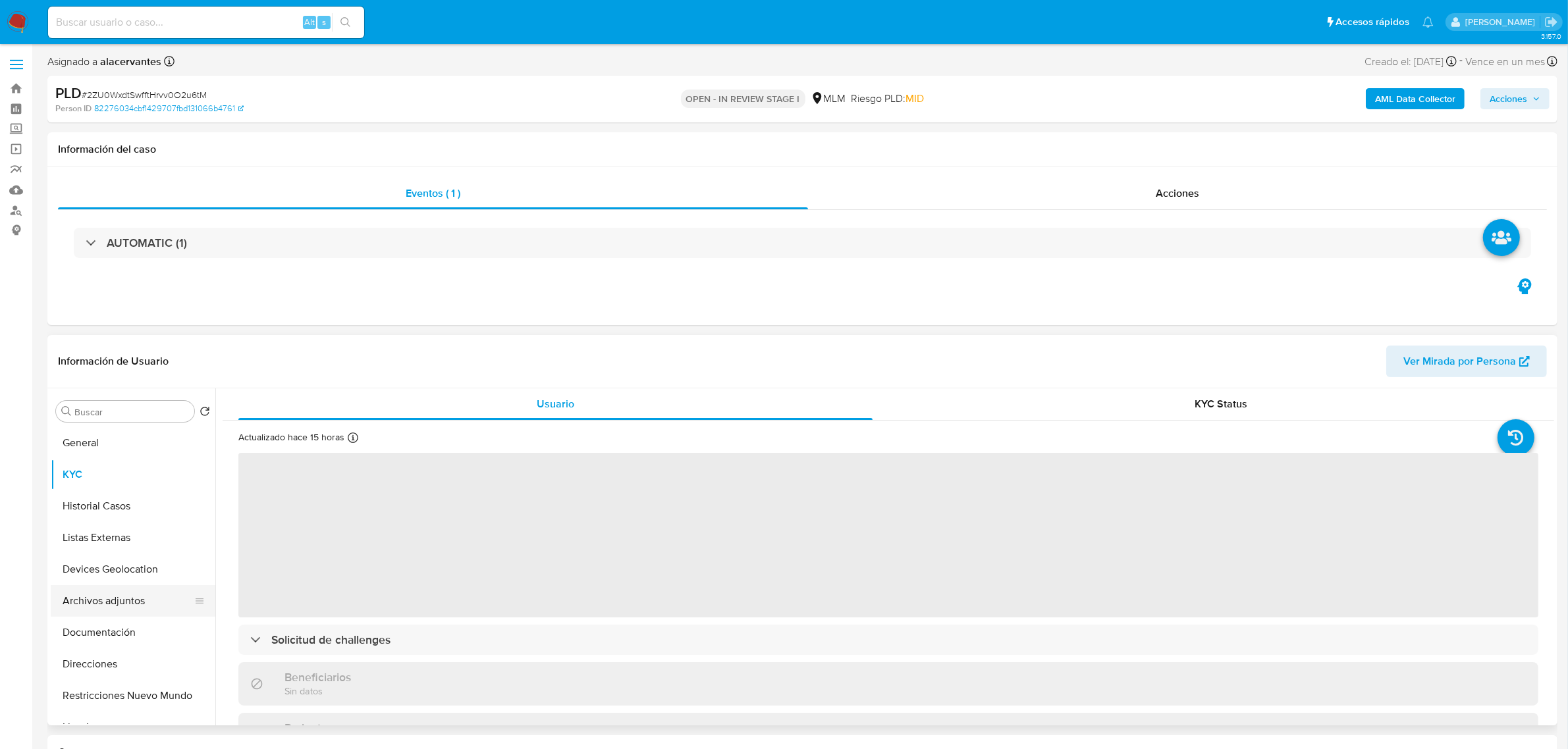
click at [102, 605] on button "Archivos adjuntos" at bounding box center [128, 600] width 154 height 32
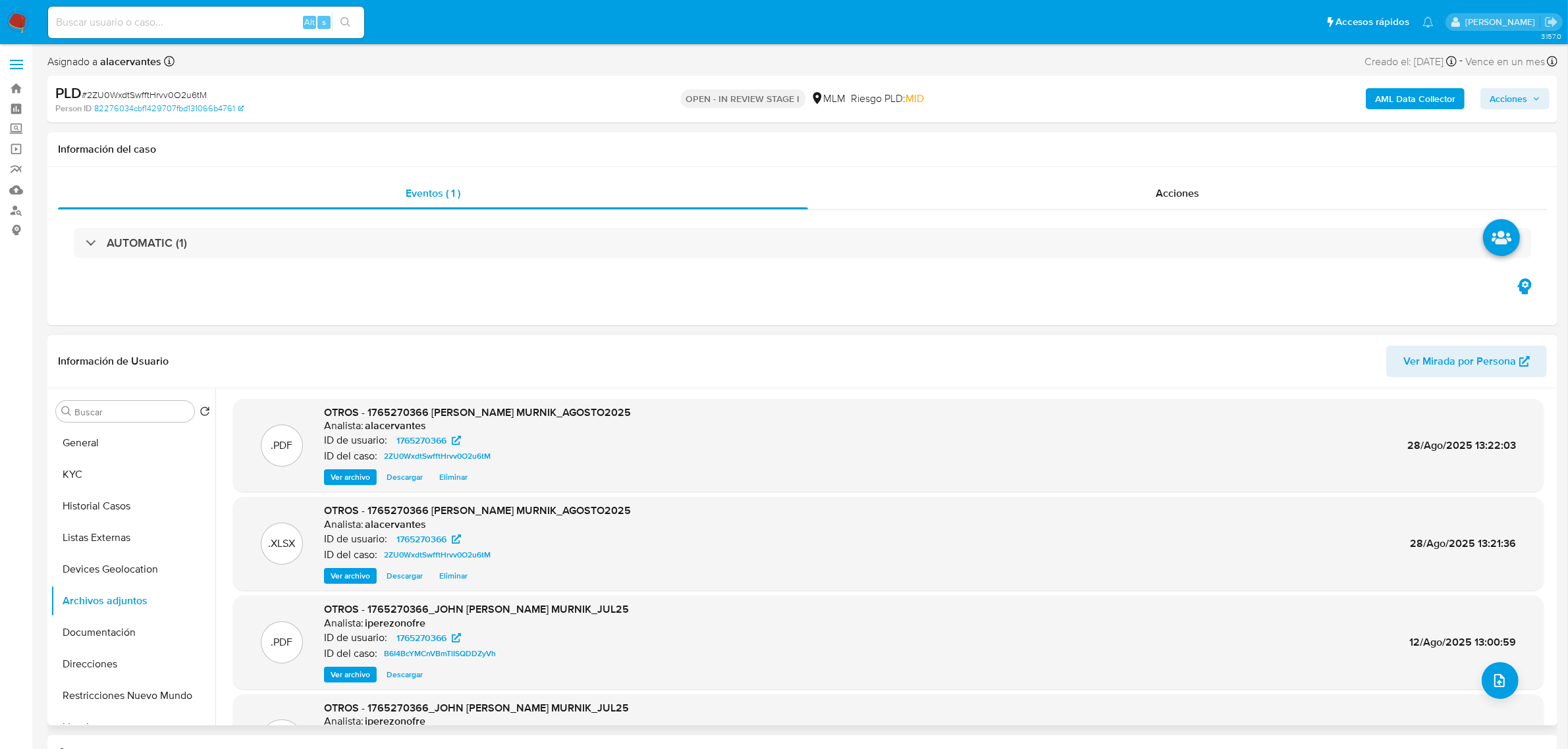
click at [354, 482] on span "Ver archivo" at bounding box center [350, 477] width 40 height 13
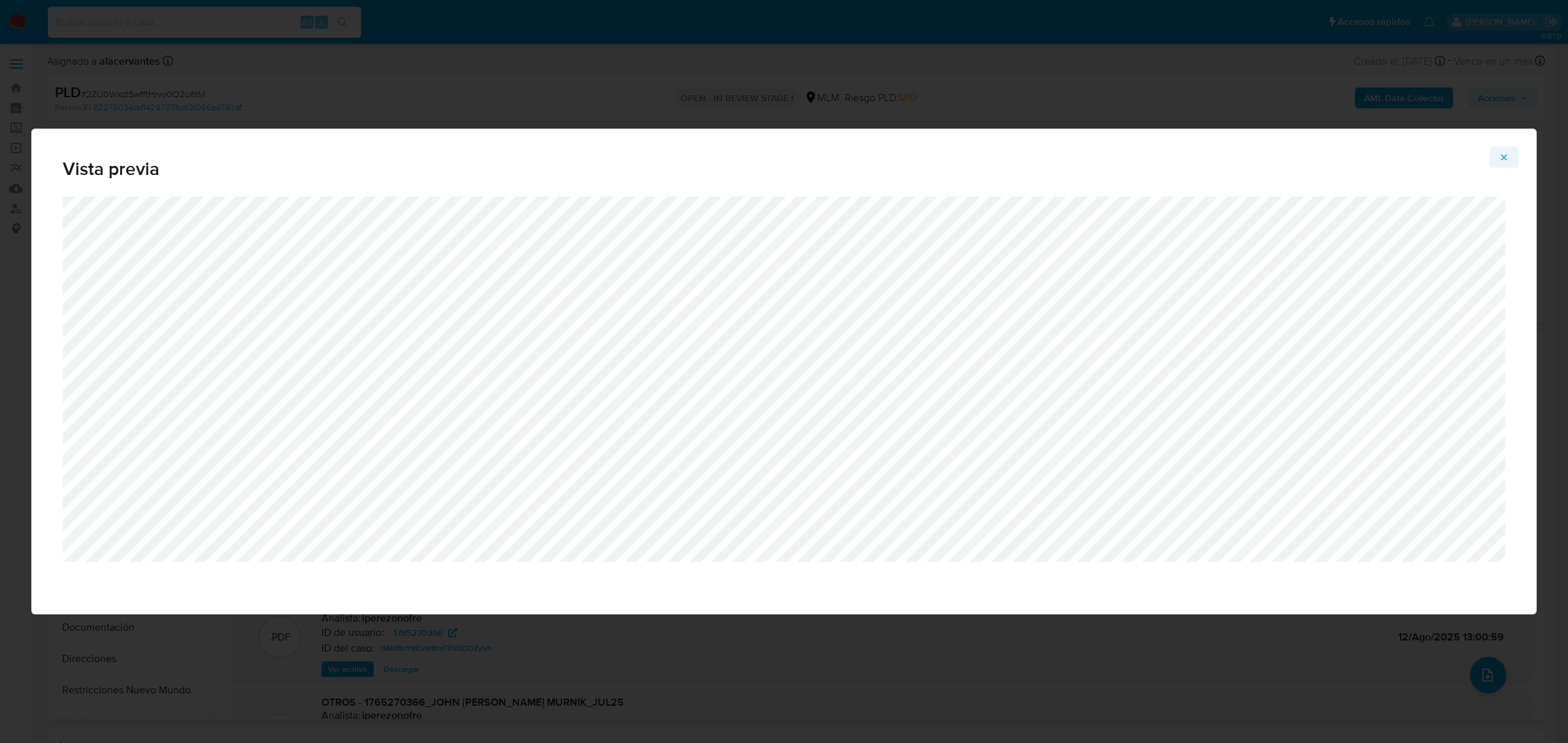
click at [1494, 154] on button "Attachment preview" at bounding box center [1503, 157] width 29 height 21
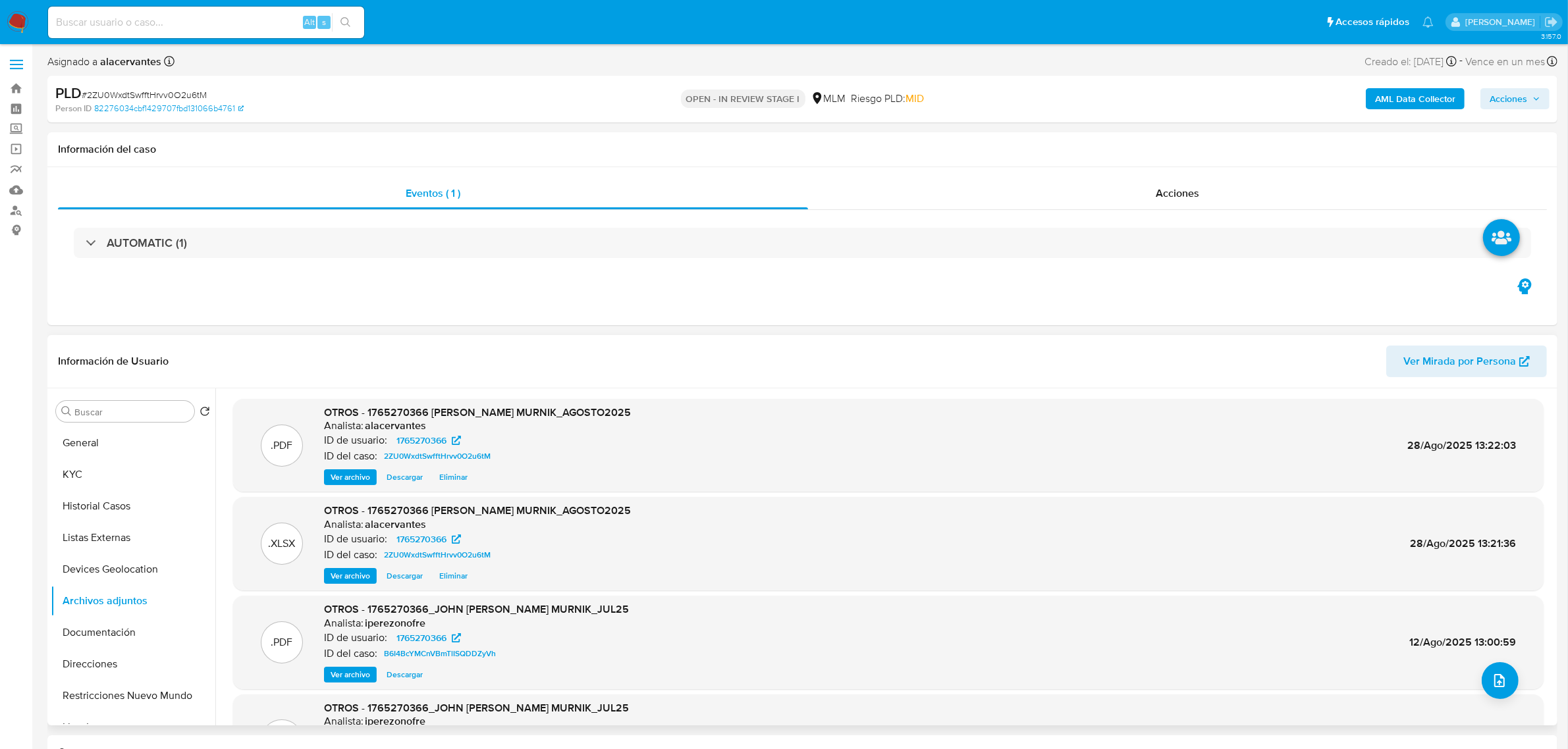
click at [1513, 104] on span "Acciones" at bounding box center [1508, 99] width 38 height 21
click at [1175, 151] on div "Resolución del caso Alt r" at bounding box center [1157, 141] width 126 height 34
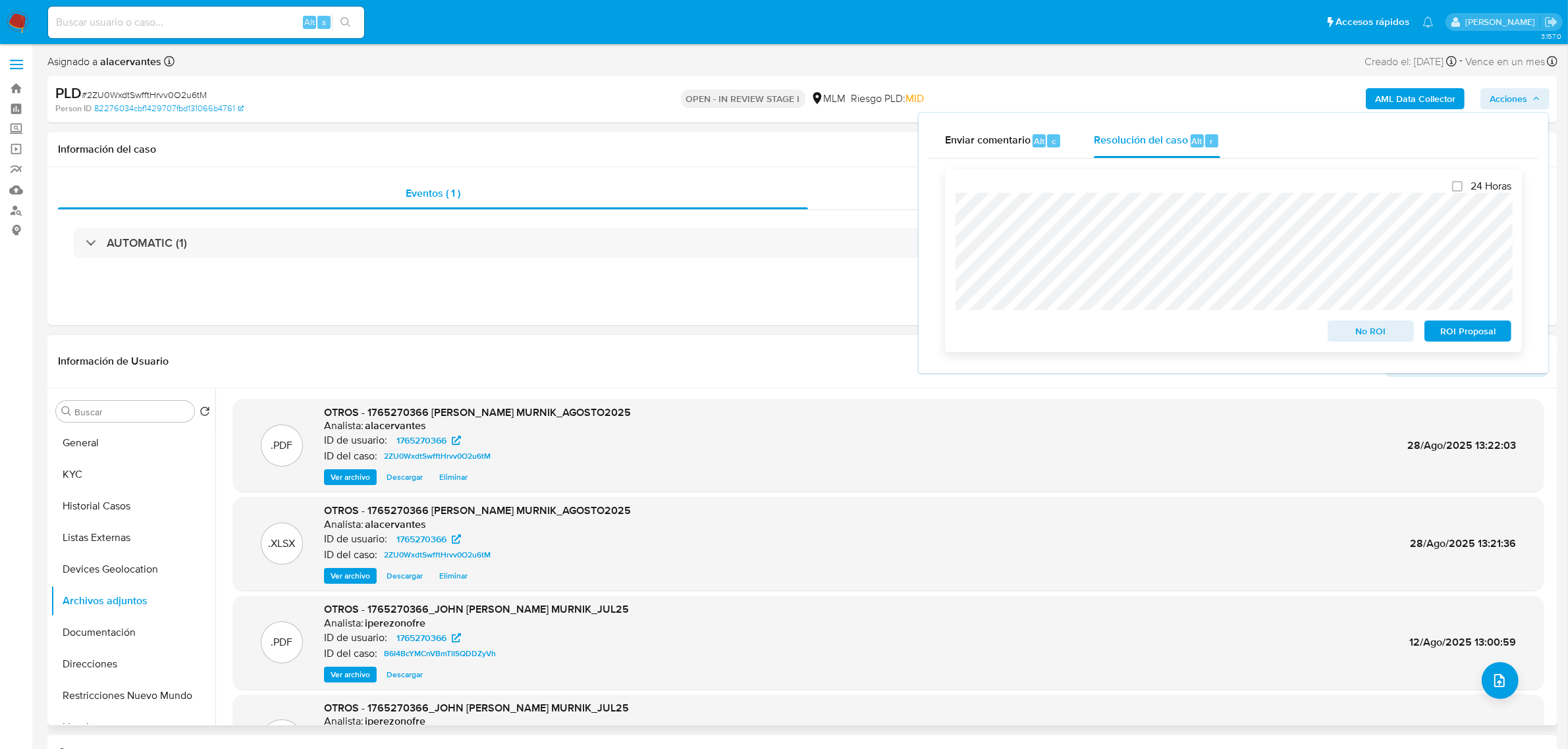
click at [1397, 339] on span "No ROI" at bounding box center [1371, 331] width 69 height 18
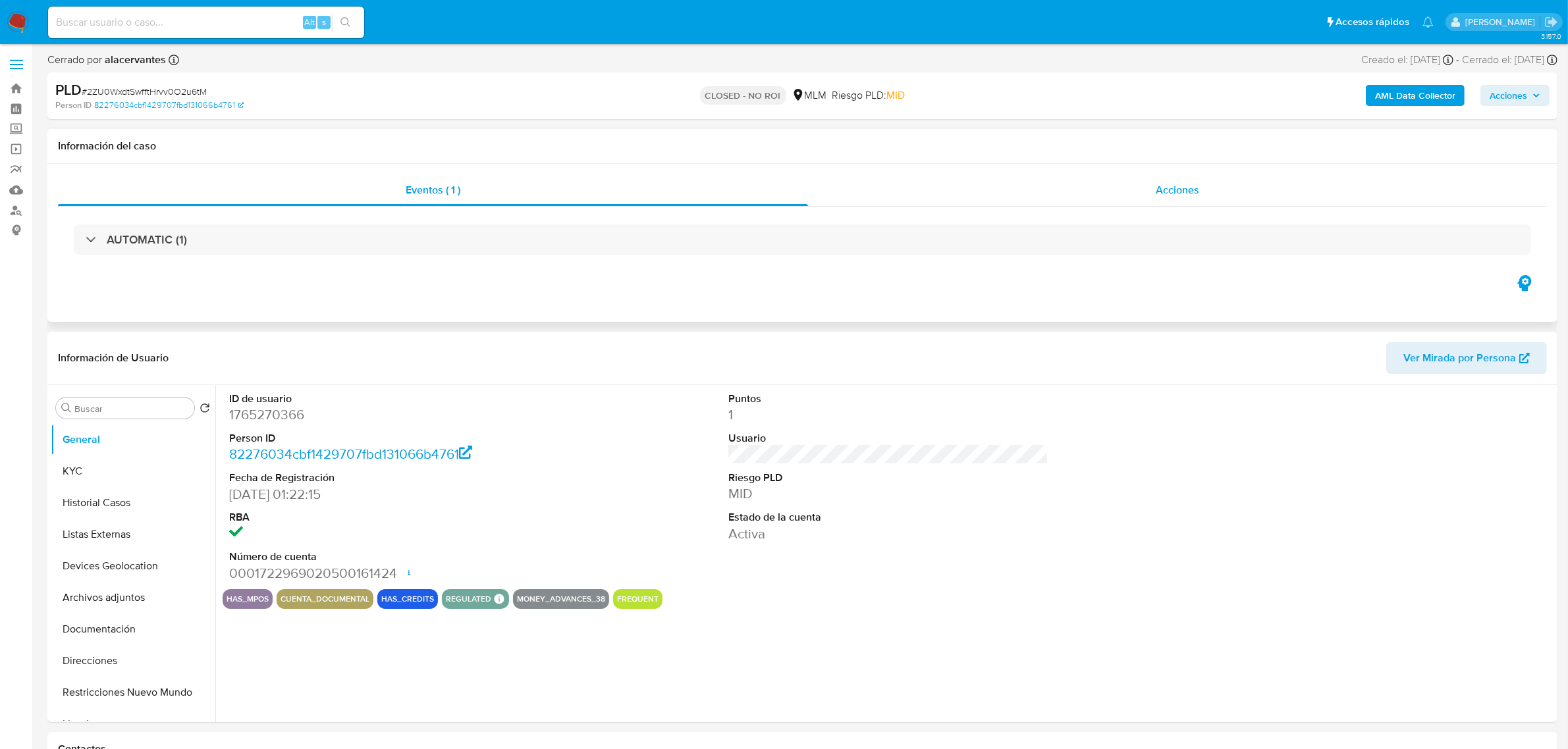
select select "10"
click at [1101, 193] on div "Acciones" at bounding box center [1177, 190] width 739 height 32
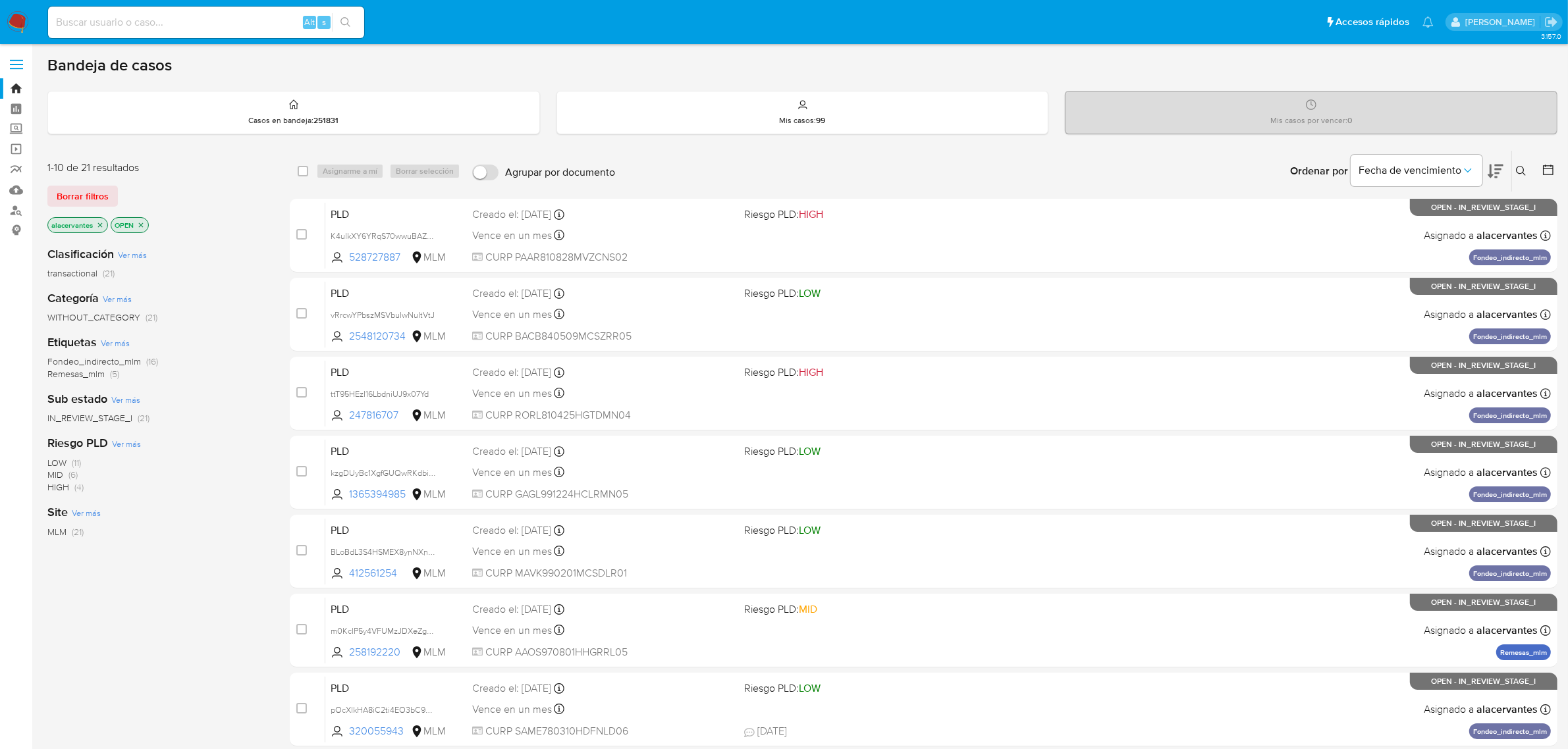
click at [204, 26] on input at bounding box center [206, 23] width 316 height 17
paste input "816836406"
type input "816836406"
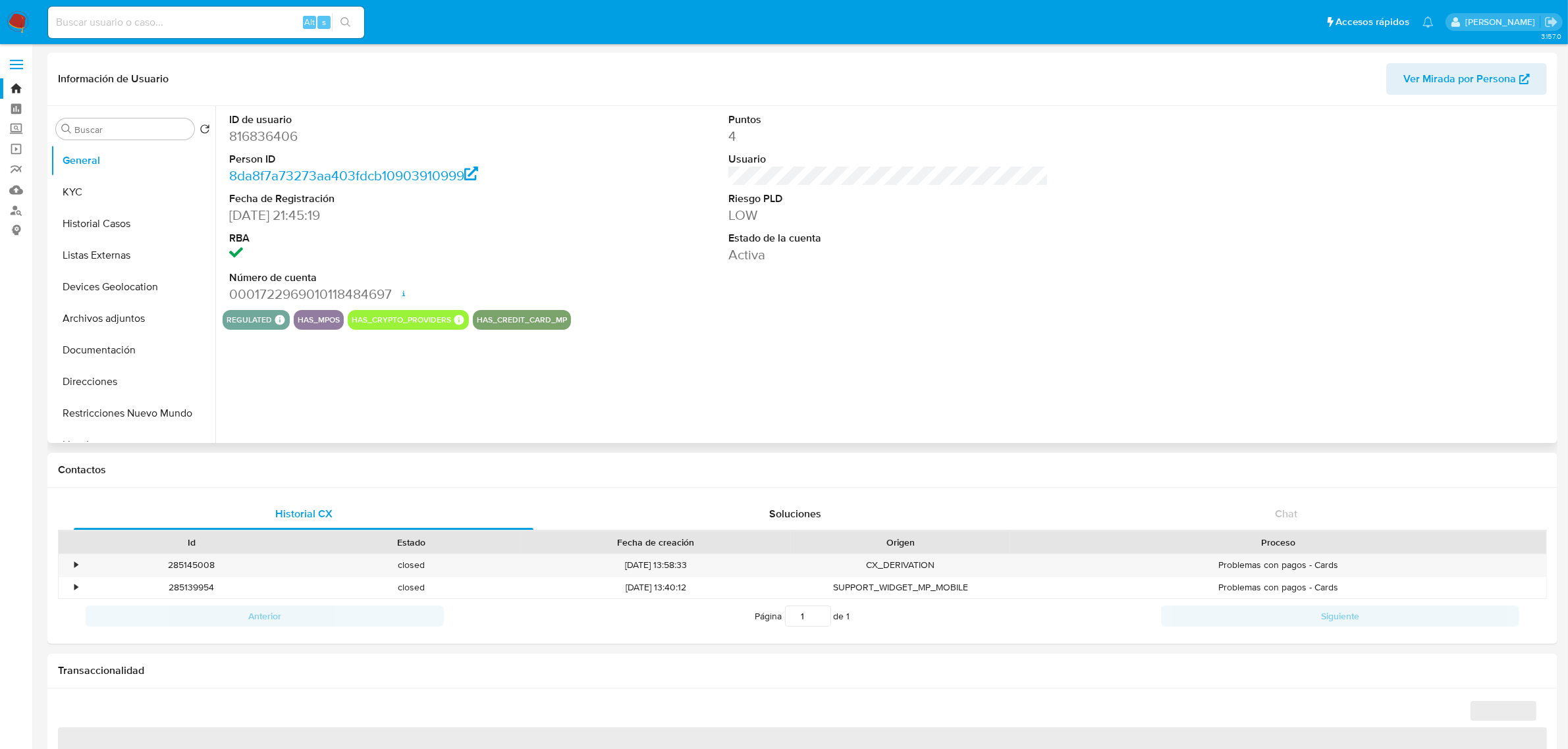
select select "10"
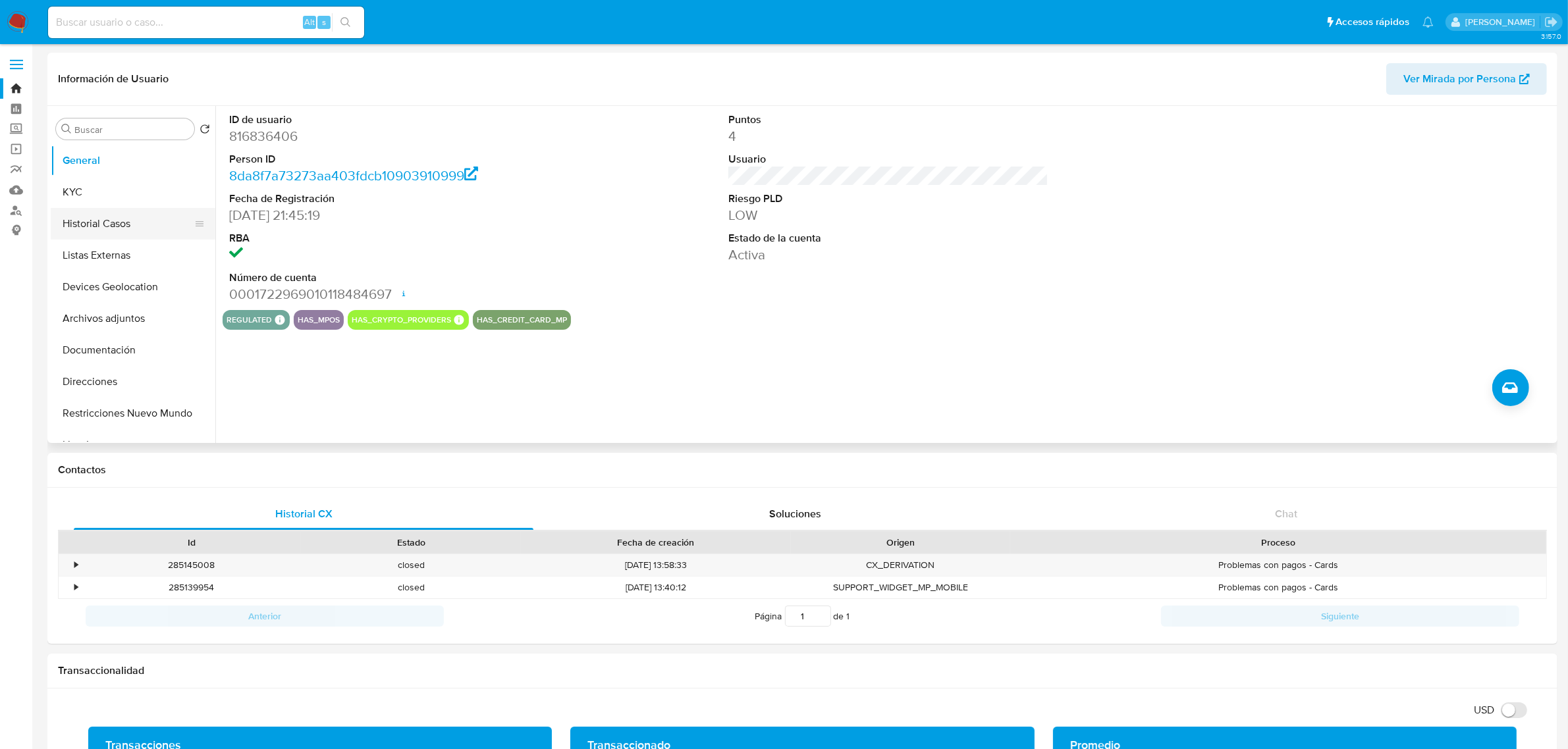
click at [129, 235] on button "Historial Casos" at bounding box center [128, 223] width 154 height 32
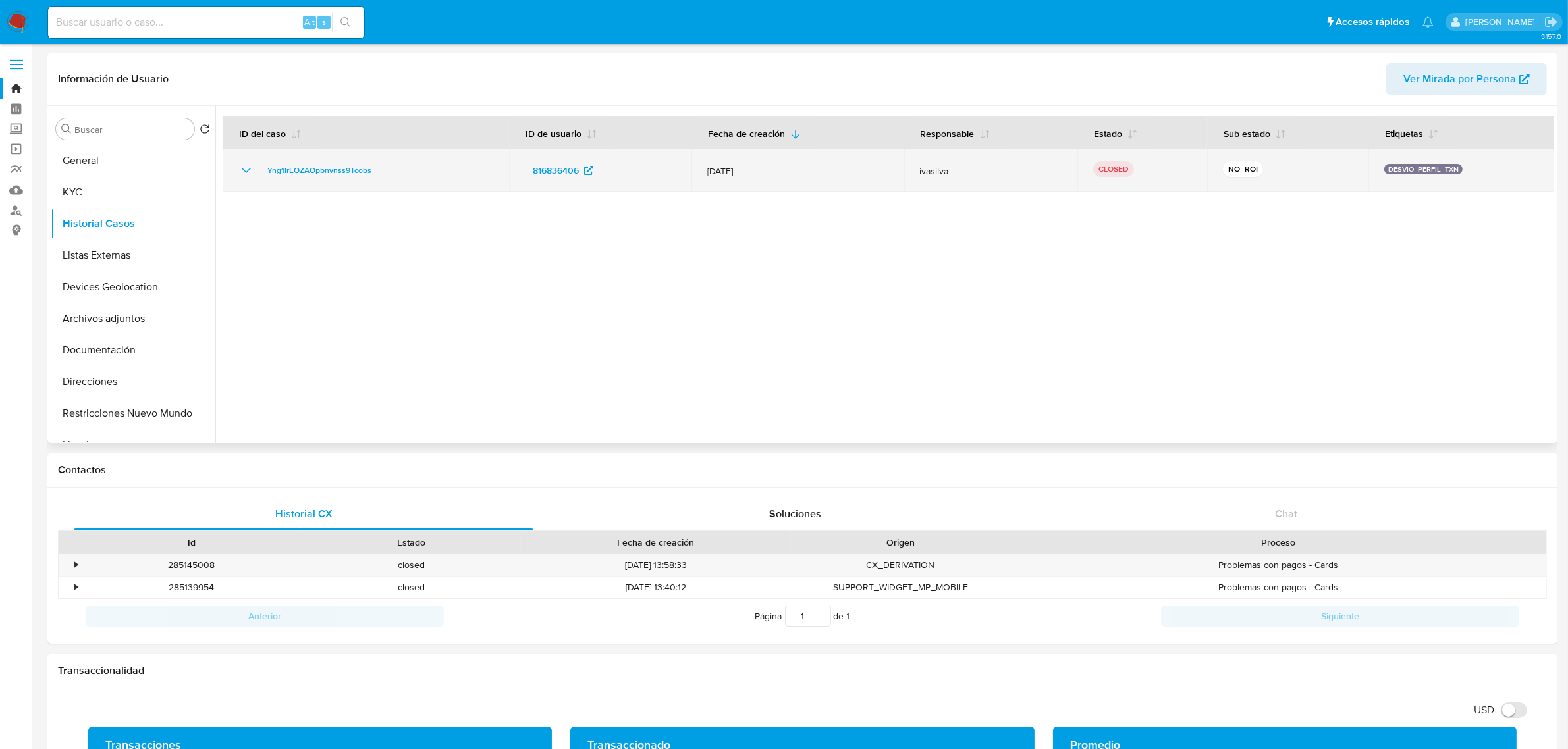
click at [248, 166] on icon "Mostrar/Ocultar" at bounding box center [246, 170] width 16 height 16
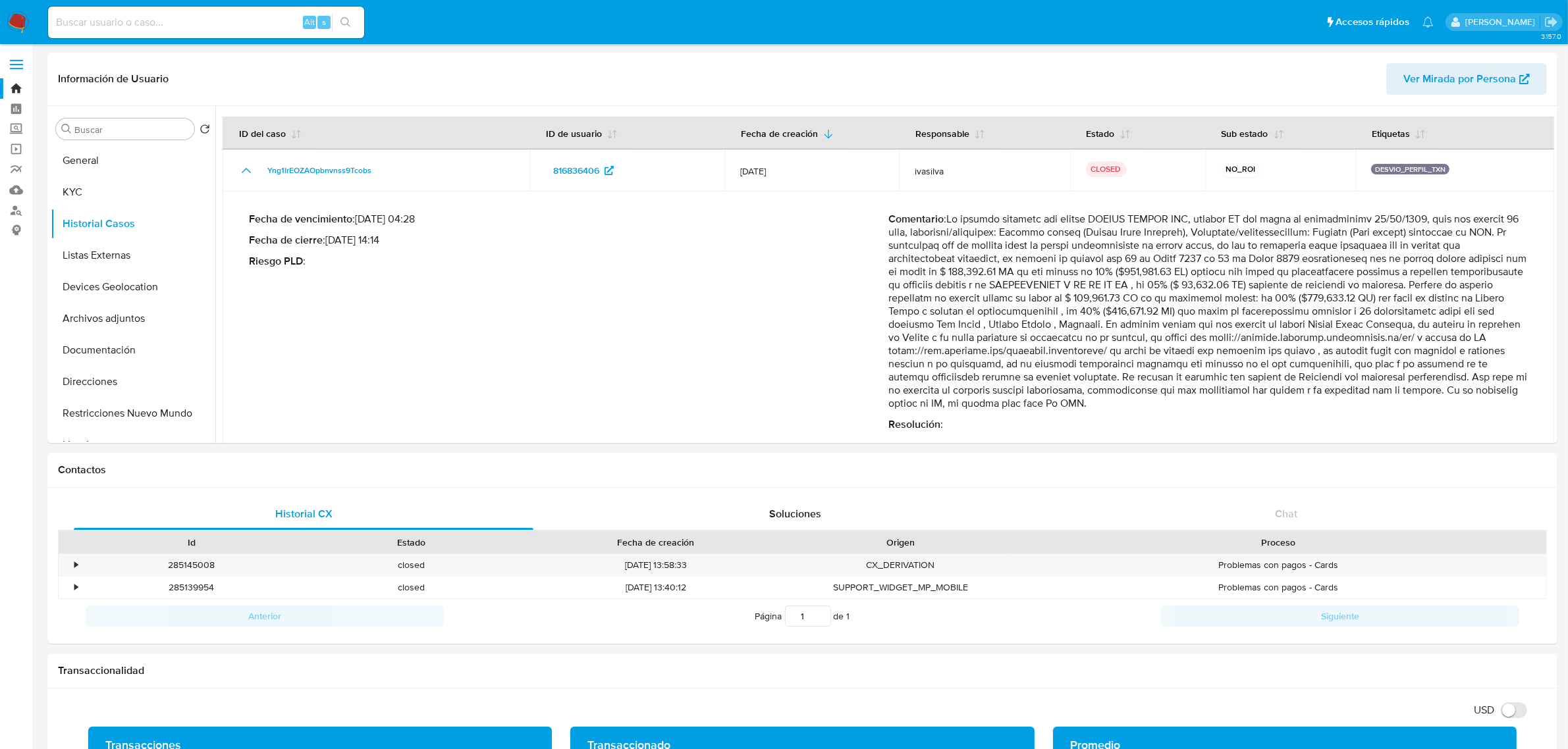
click at [22, 23] on img at bounding box center [18, 23] width 23 height 23
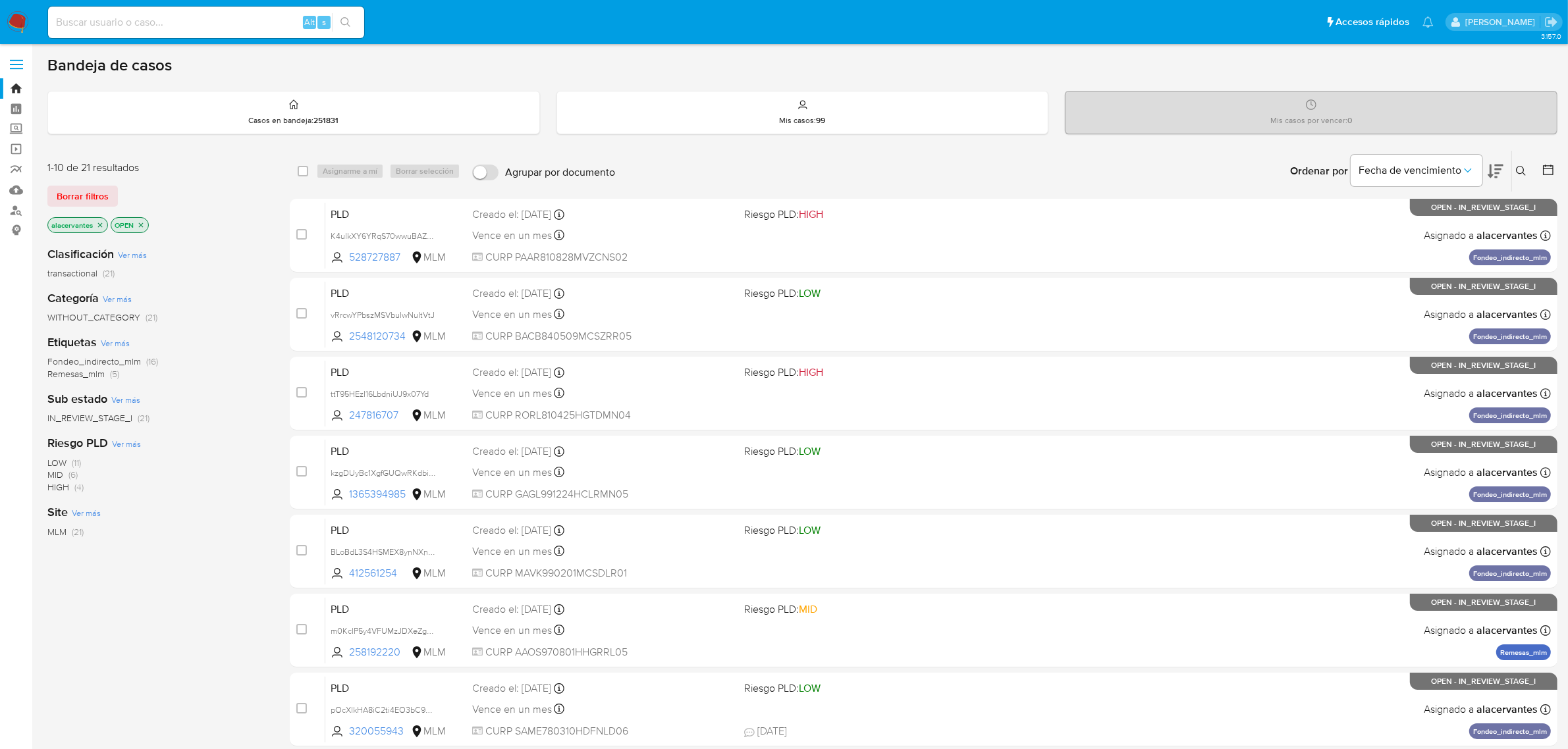
click at [145, 24] on input at bounding box center [206, 23] width 316 height 17
click at [1514, 168] on button at bounding box center [1523, 171] width 22 height 16
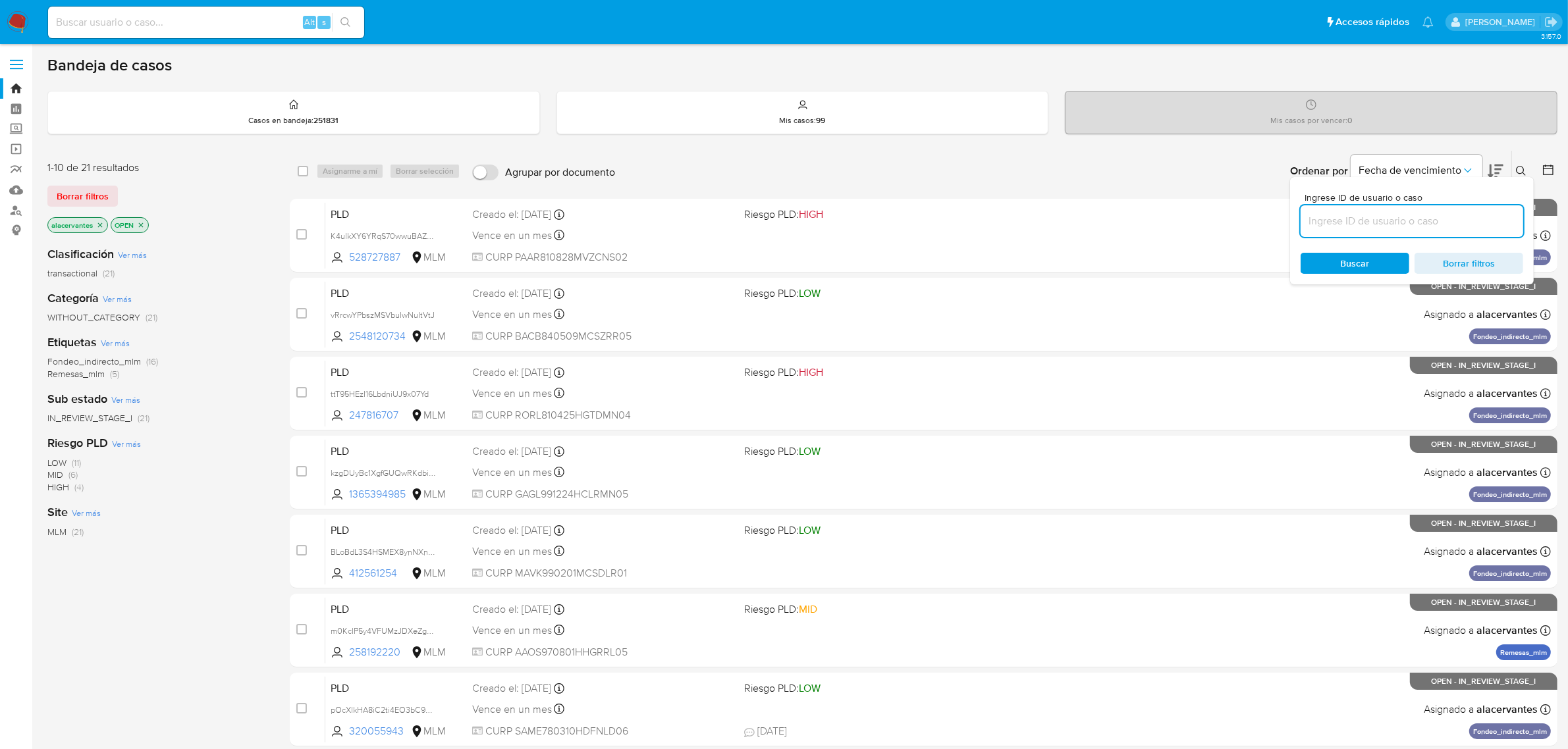
click at [1450, 223] on input at bounding box center [1412, 221] width 223 height 17
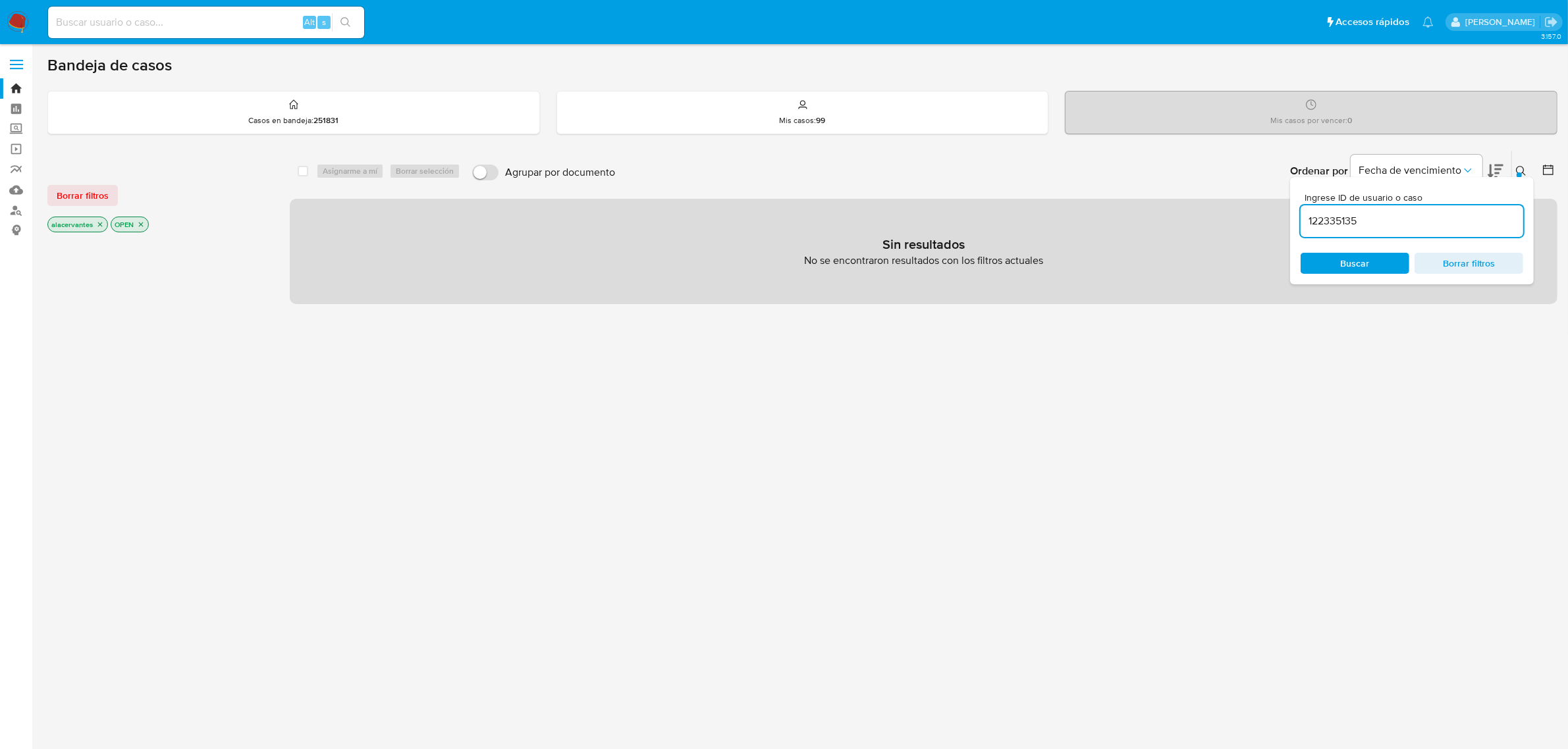
click at [1419, 226] on input "122335135" at bounding box center [1412, 221] width 223 height 17
type input "122335135"
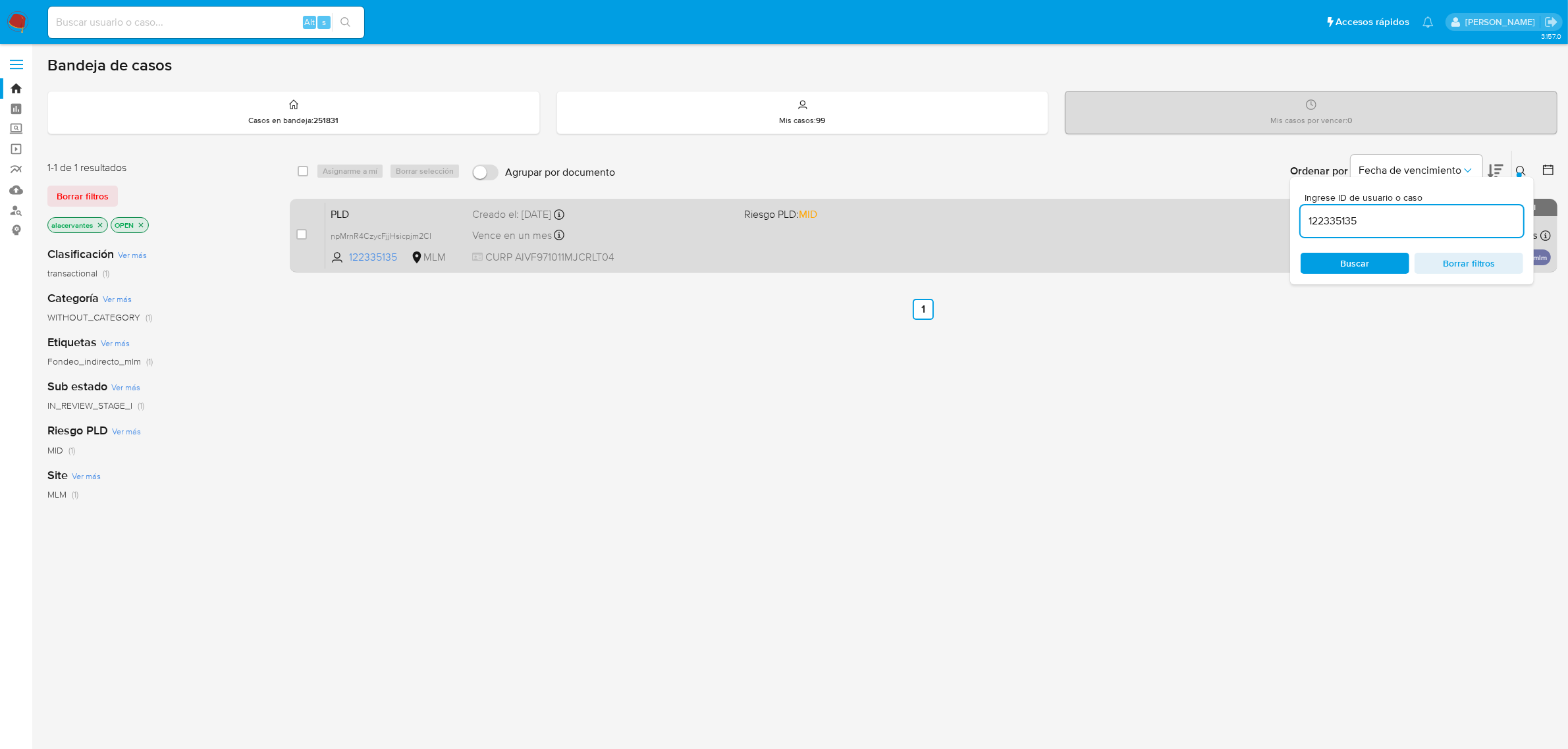
click at [768, 242] on div "PLD npMrnR4CzycFjjHsicpjm2CI 122335135 MLM Riesgo PLD: MID Creado el: [DATE] Cr…" at bounding box center [938, 236] width 1226 height 66
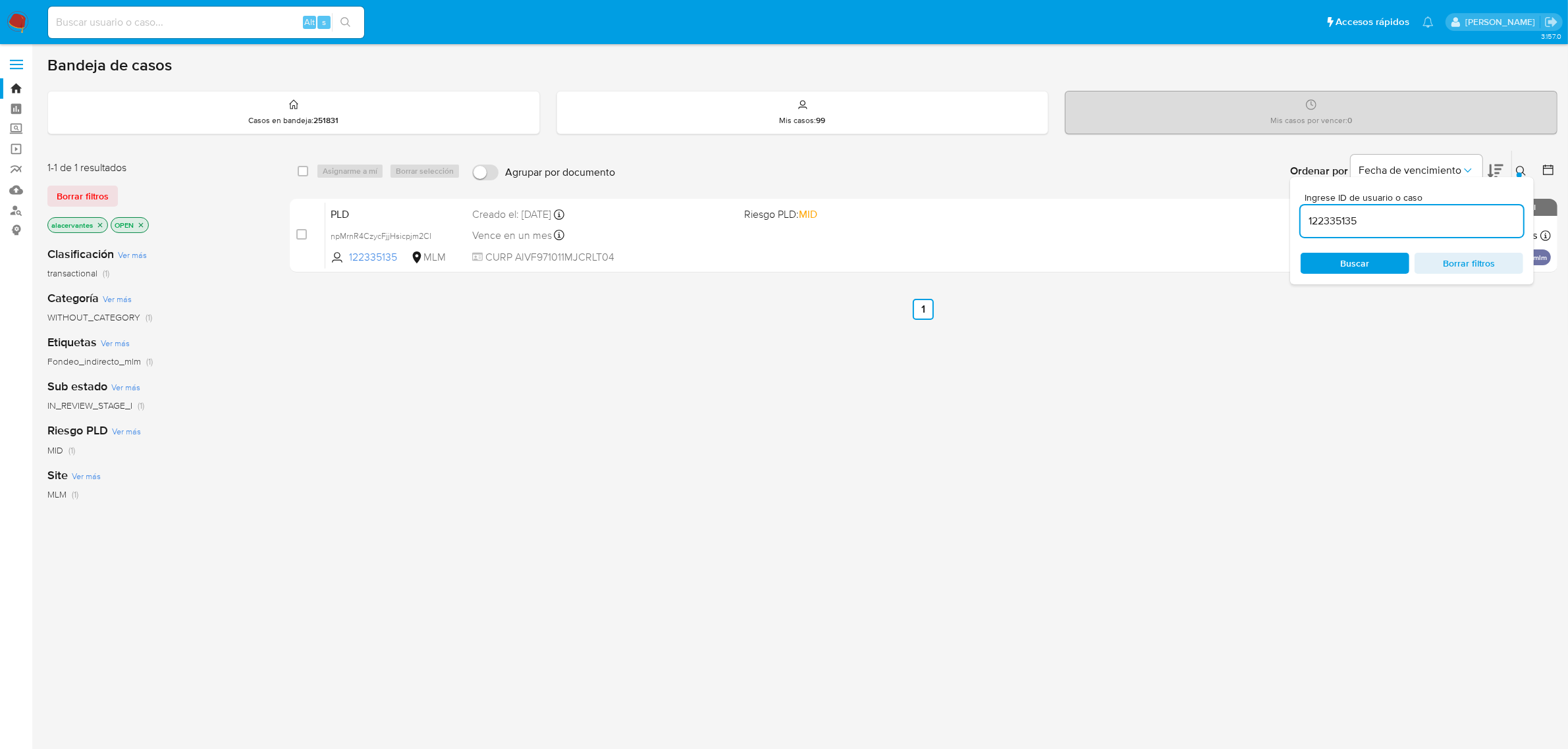
click at [23, 20] on img at bounding box center [18, 23] width 23 height 23
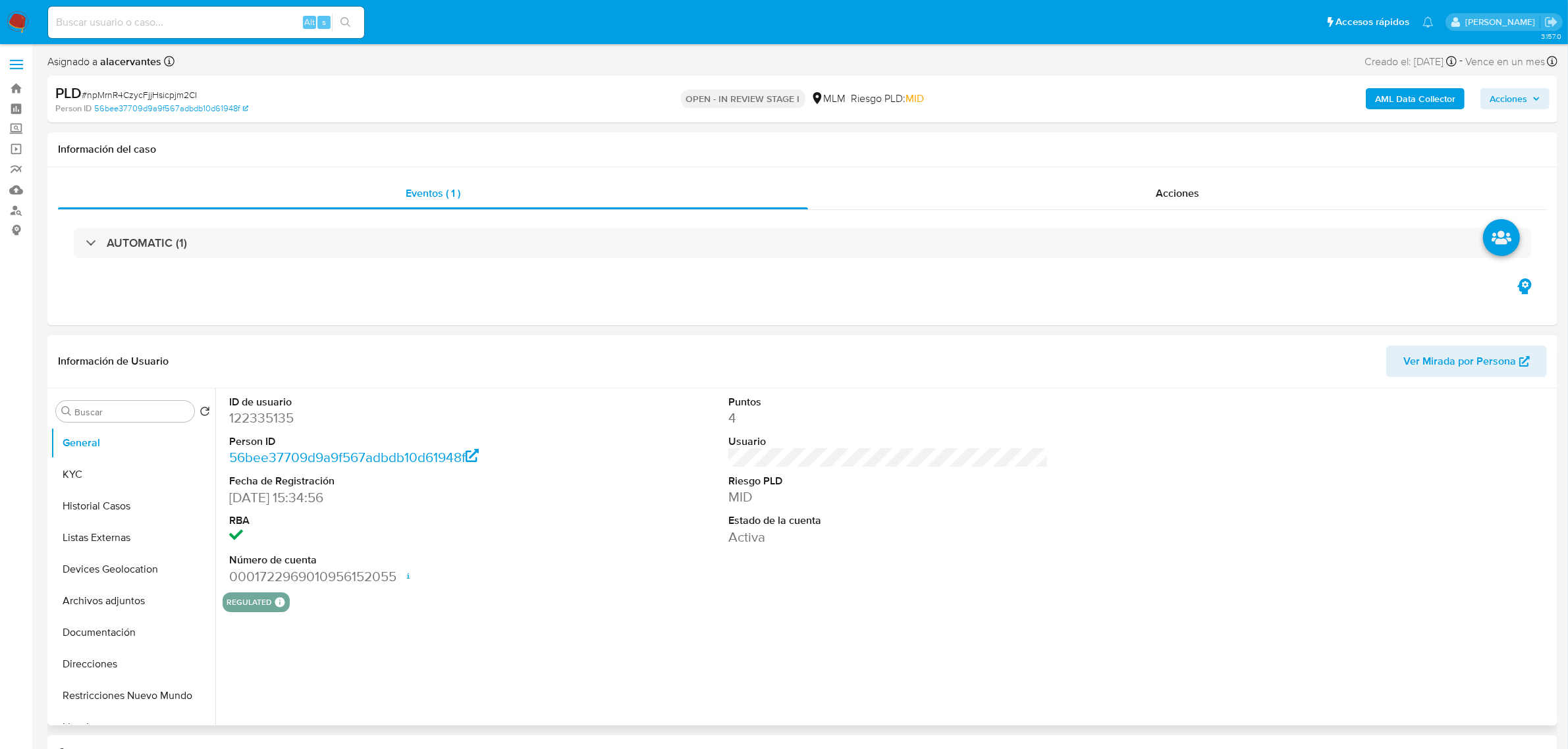
select select "10"
click at [102, 475] on button "KYC" at bounding box center [128, 475] width 154 height 32
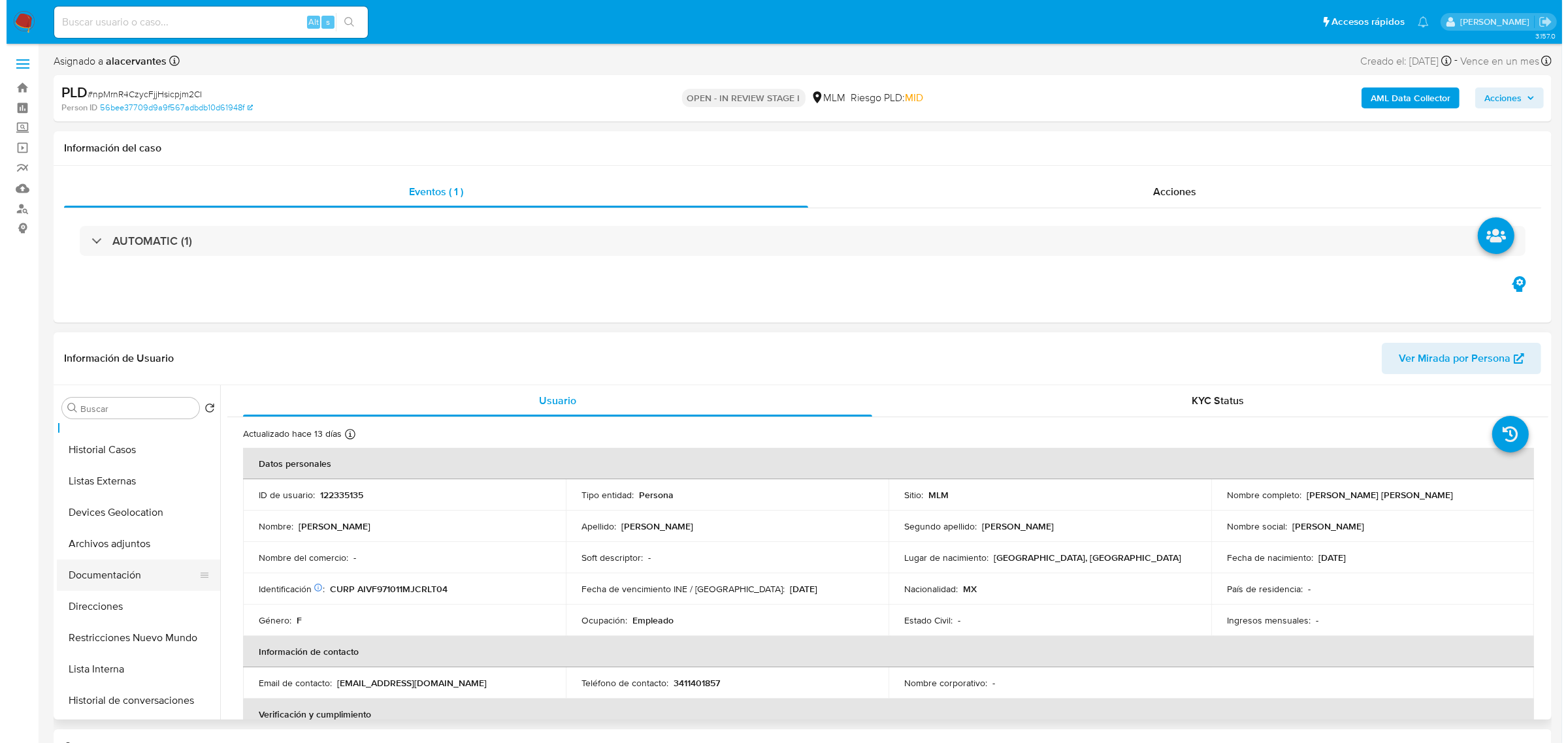
scroll to position [81, 0]
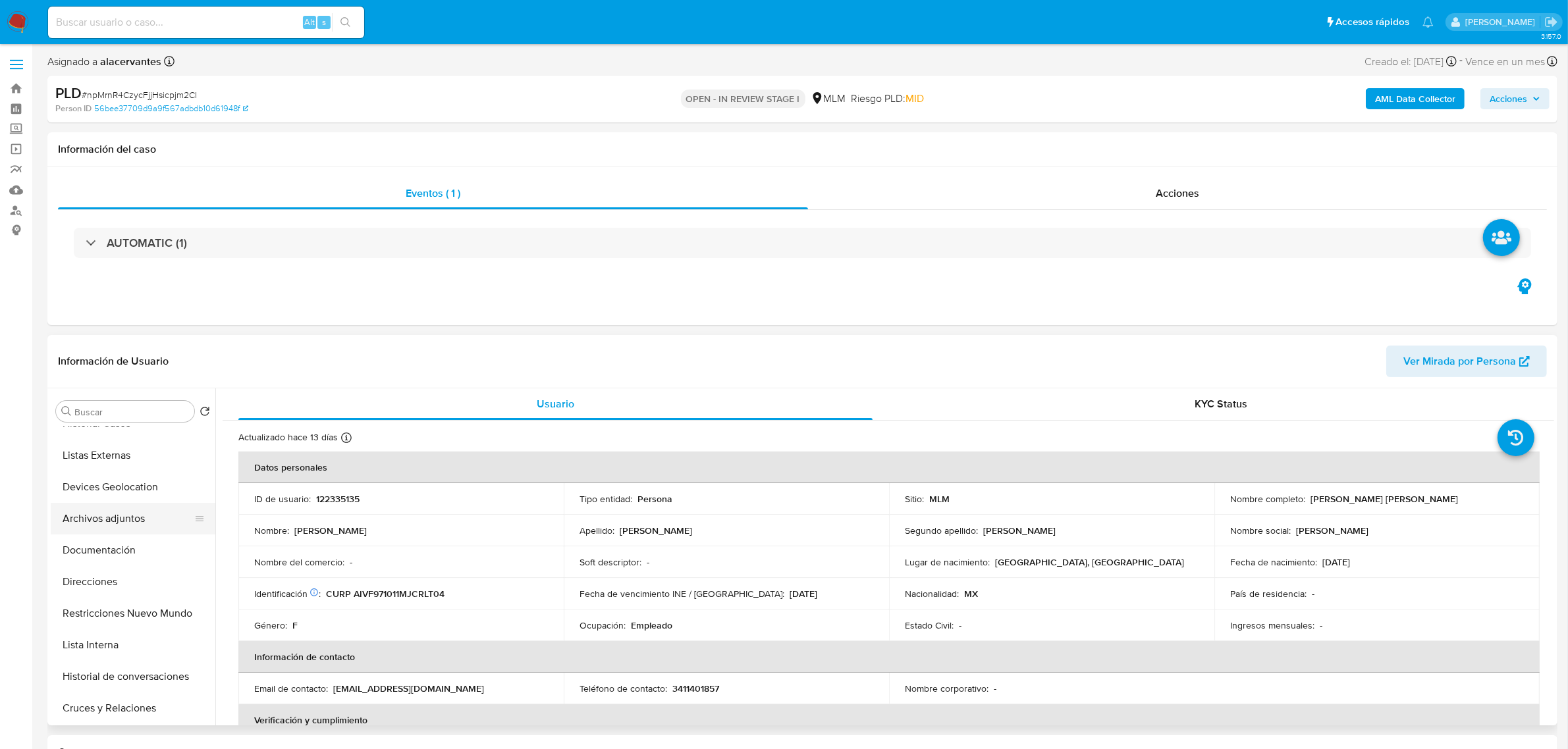
click at [122, 516] on button "Archivos adjuntos" at bounding box center [128, 518] width 154 height 32
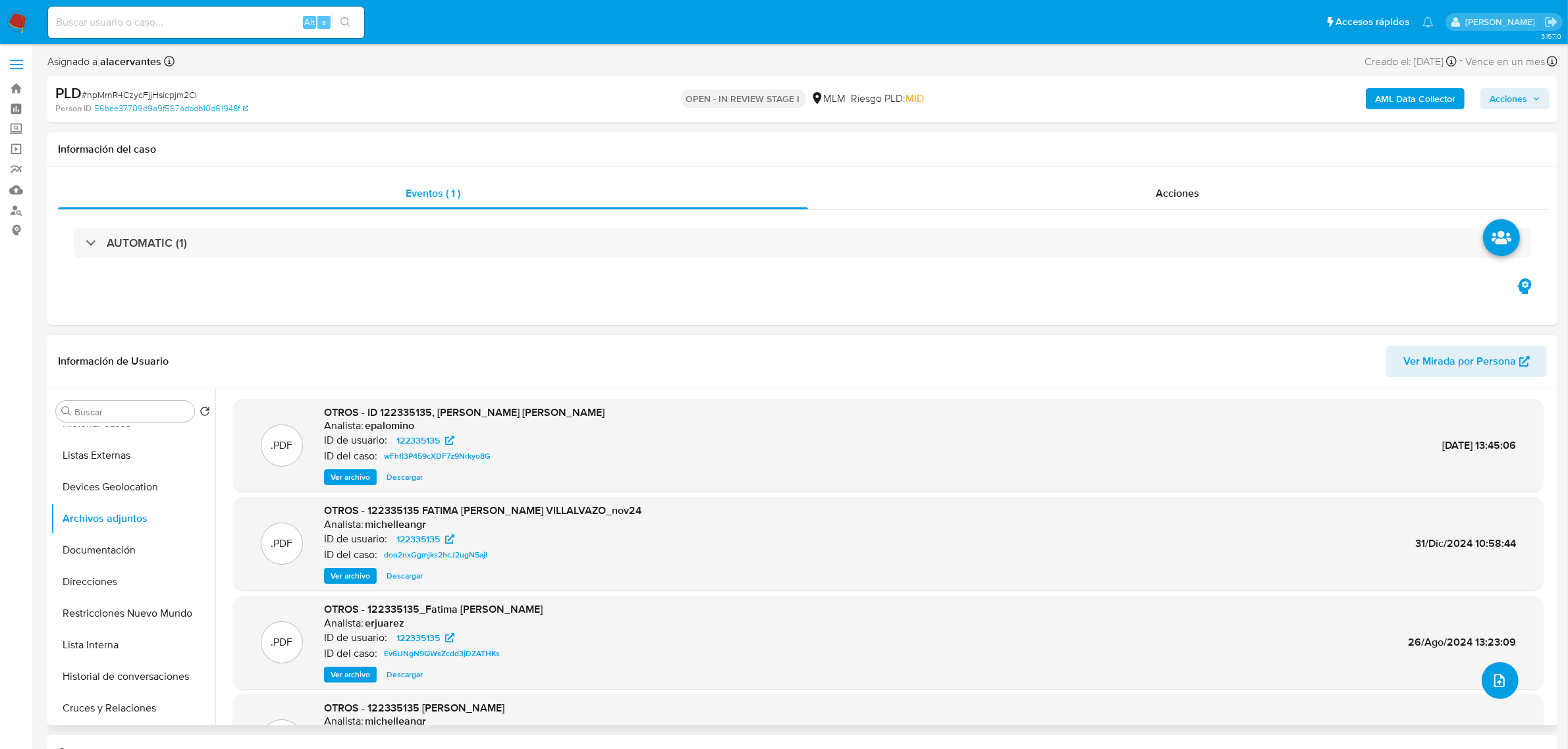
click at [1487, 668] on button "upload-file" at bounding box center [1500, 680] width 37 height 37
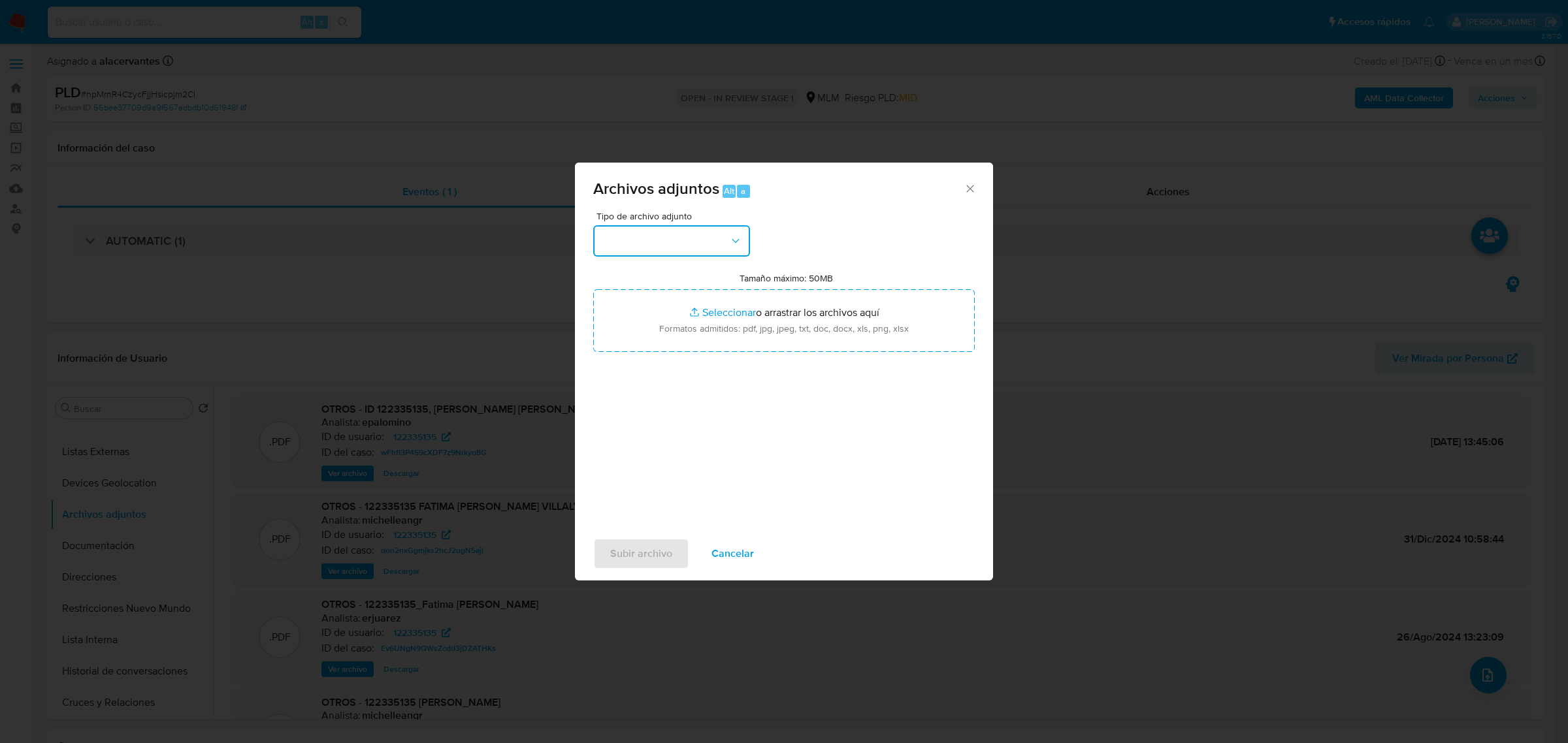
click at [727, 246] on button "button" at bounding box center [671, 241] width 157 height 32
click at [655, 425] on div "OTROS" at bounding box center [667, 413] width 133 height 32
click at [664, 551] on span "Subir archivo" at bounding box center [641, 554] width 62 height 29
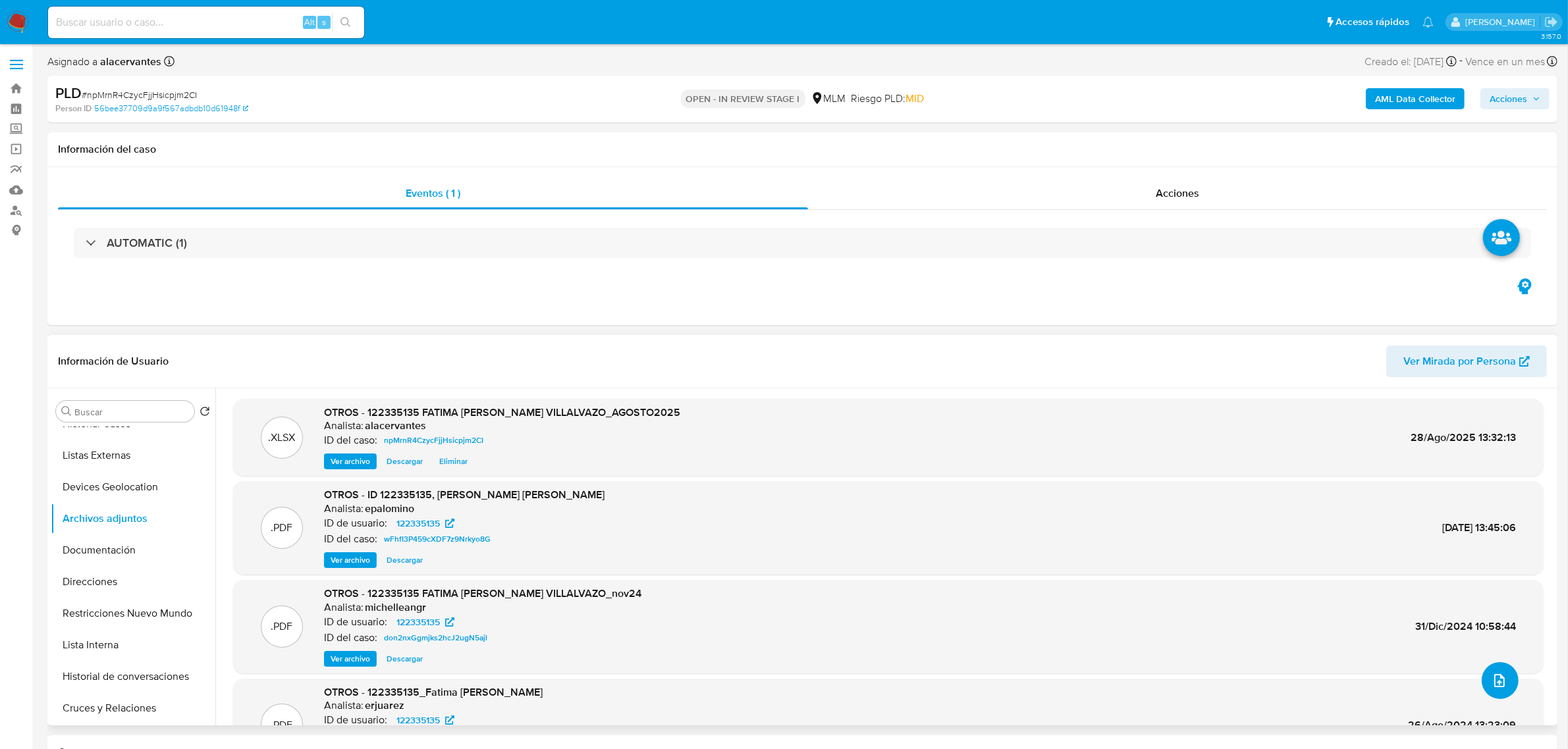
click at [1503, 688] on button "upload-file" at bounding box center [1500, 680] width 37 height 37
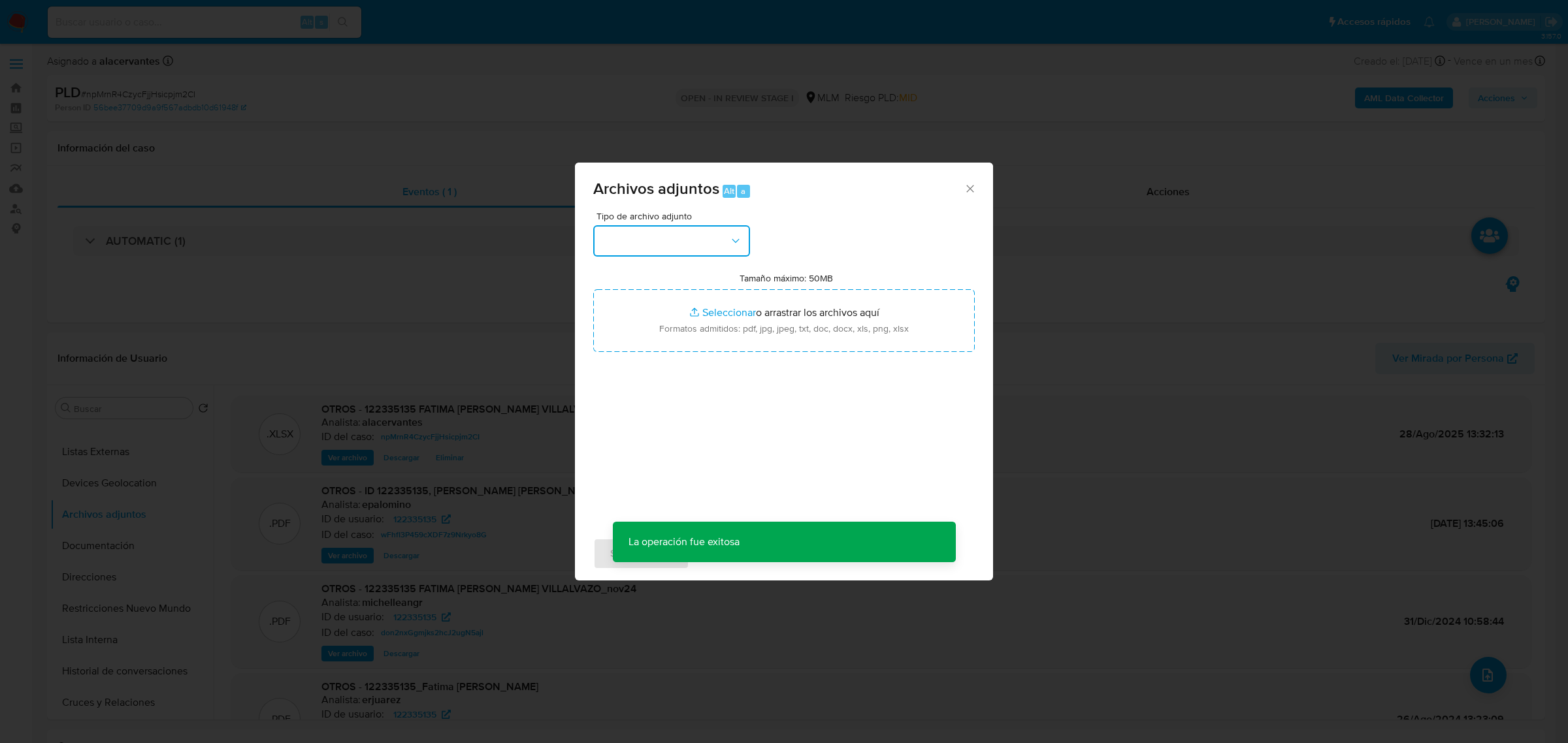
click at [676, 246] on button "button" at bounding box center [671, 241] width 157 height 32
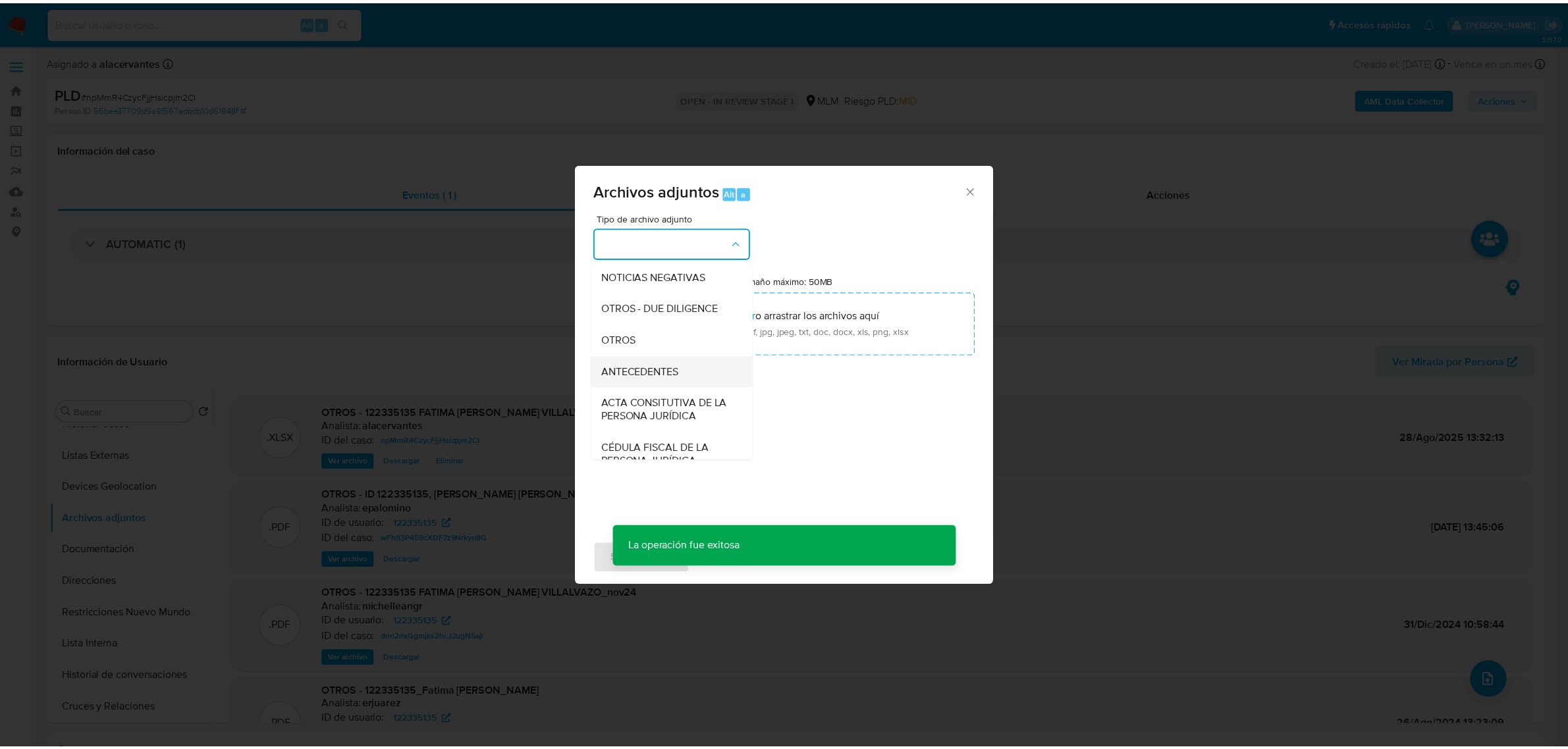
scroll to position [165, 0]
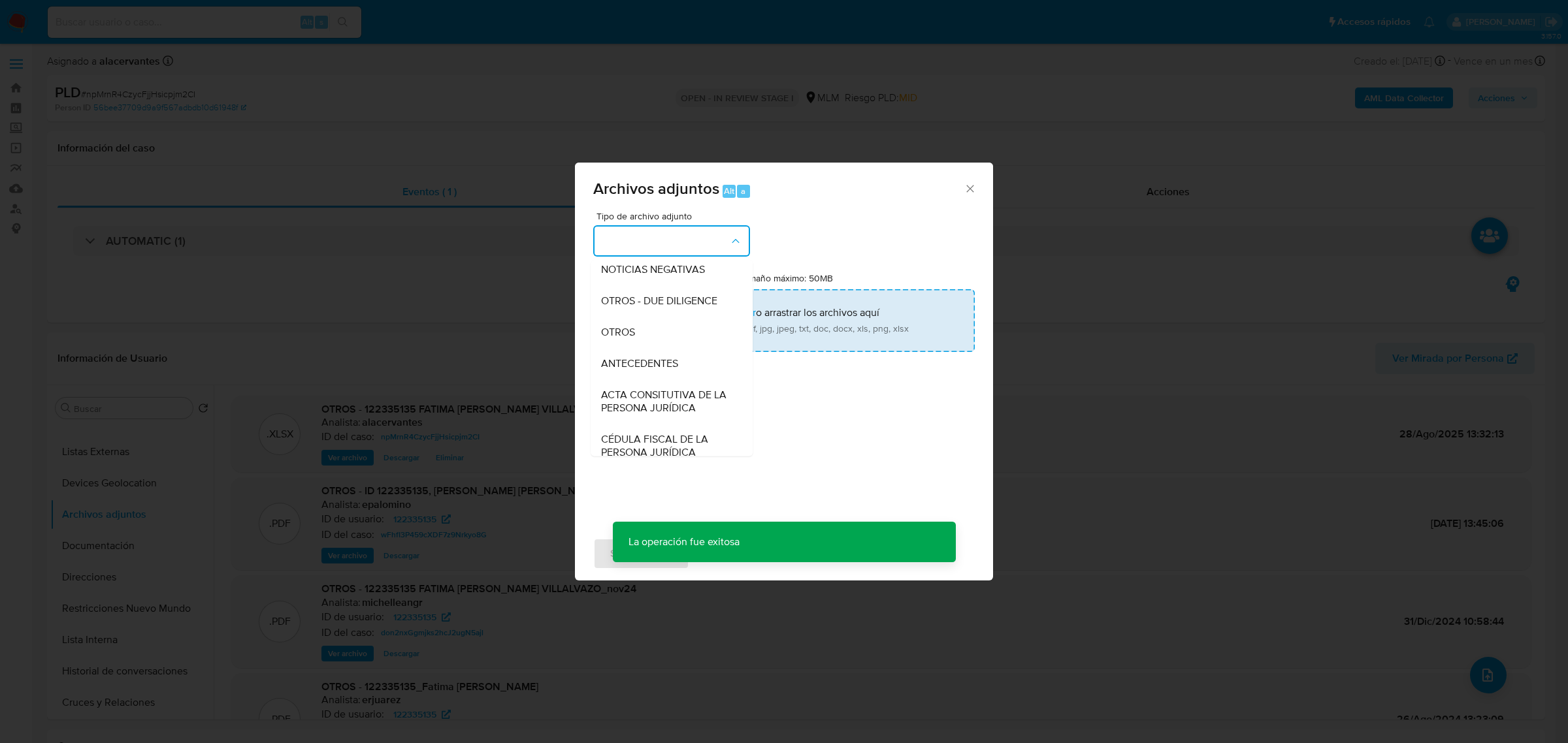
click at [640, 346] on div "OTROS" at bounding box center [667, 331] width 133 height 32
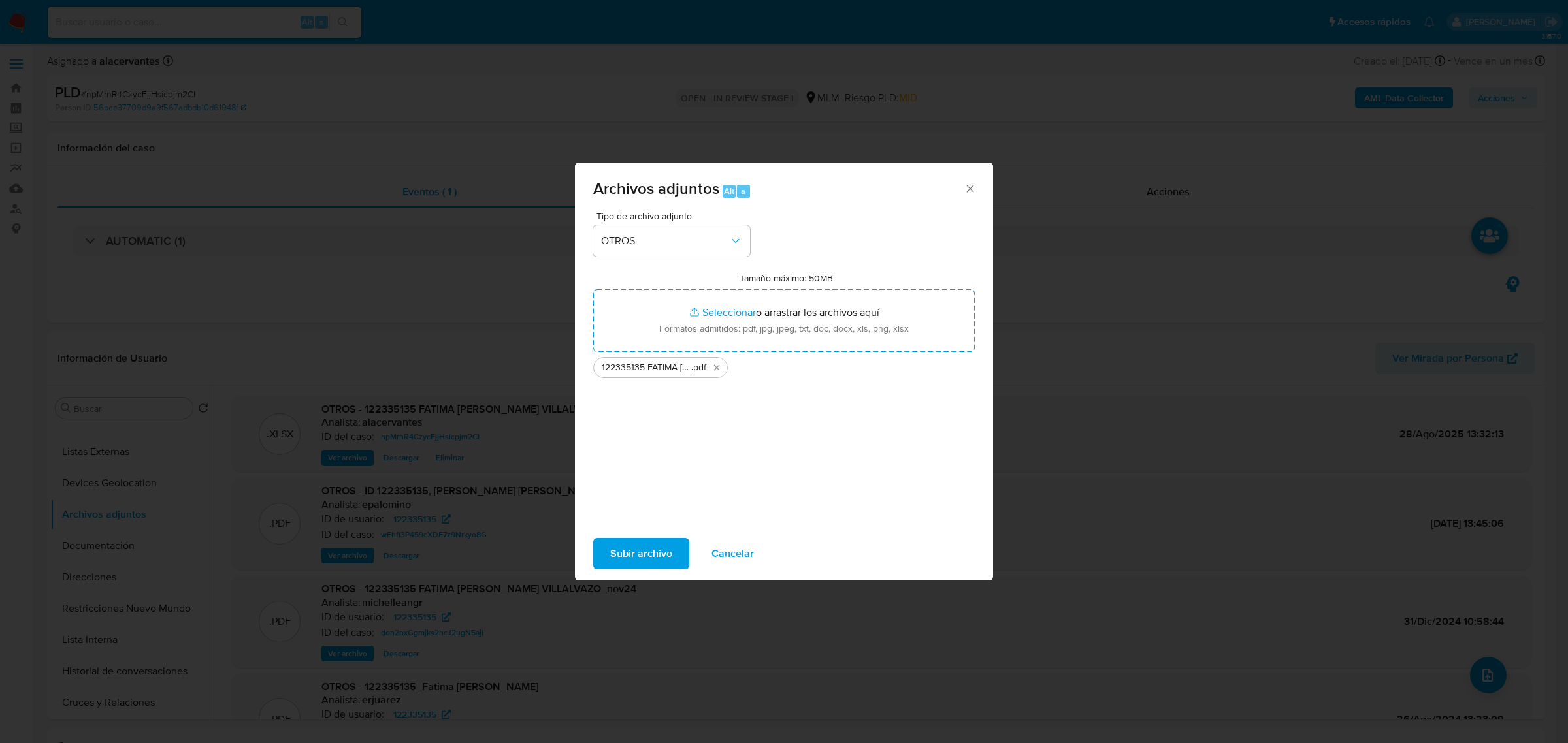
click at [632, 551] on span "Subir archivo" at bounding box center [641, 554] width 62 height 29
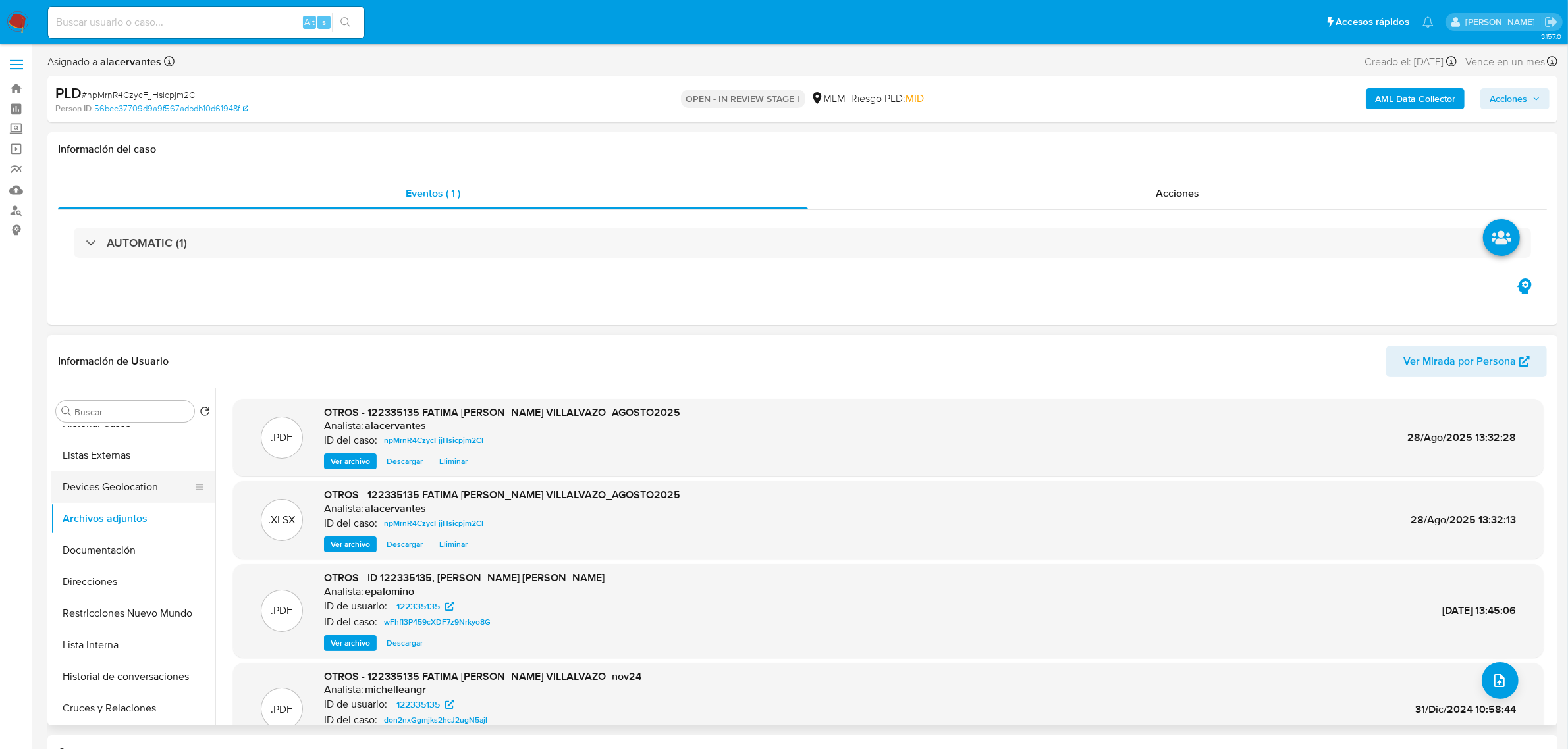
click at [114, 492] on button "Devices Geolocation" at bounding box center [128, 487] width 154 height 32
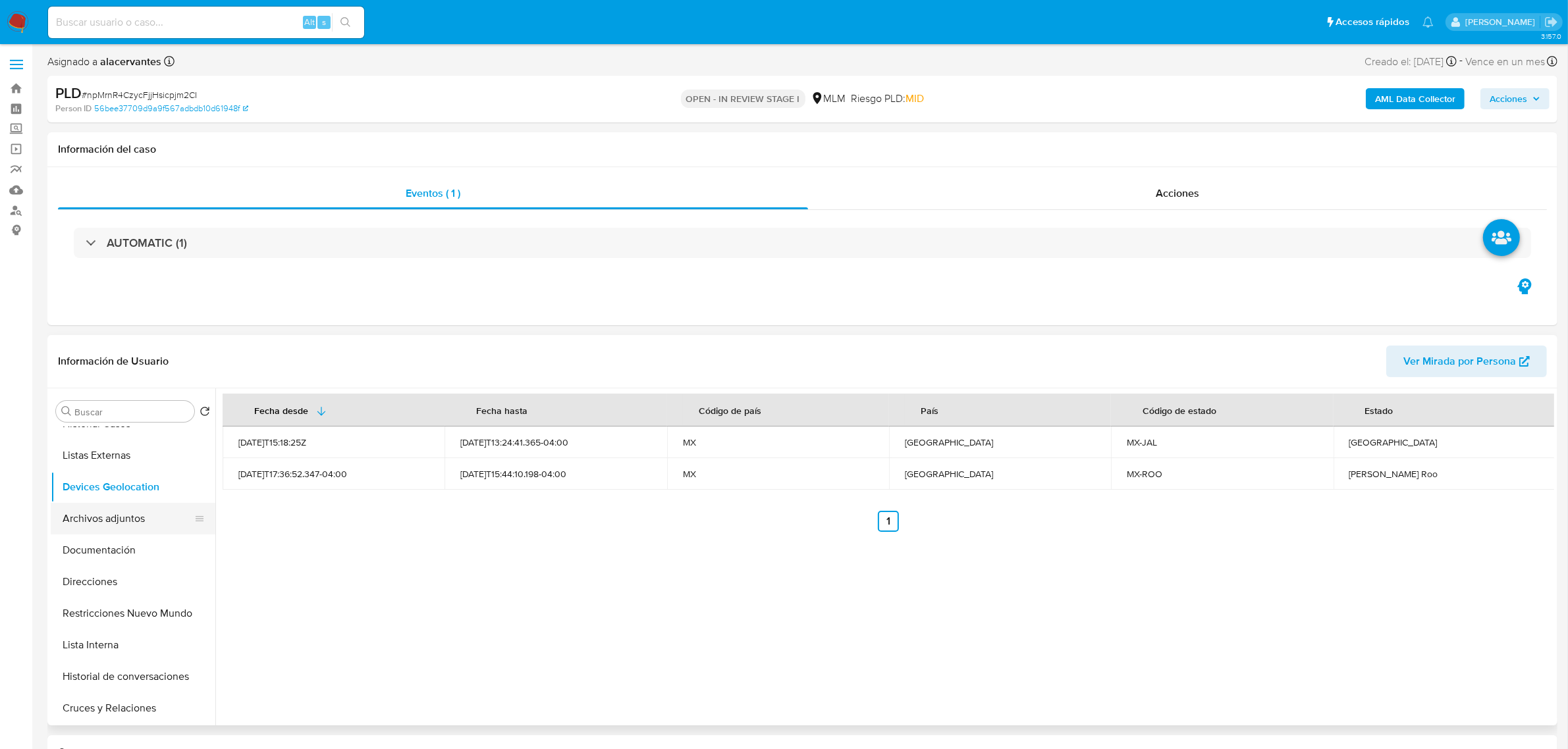
click at [109, 524] on button "Archivos adjuntos" at bounding box center [128, 518] width 154 height 32
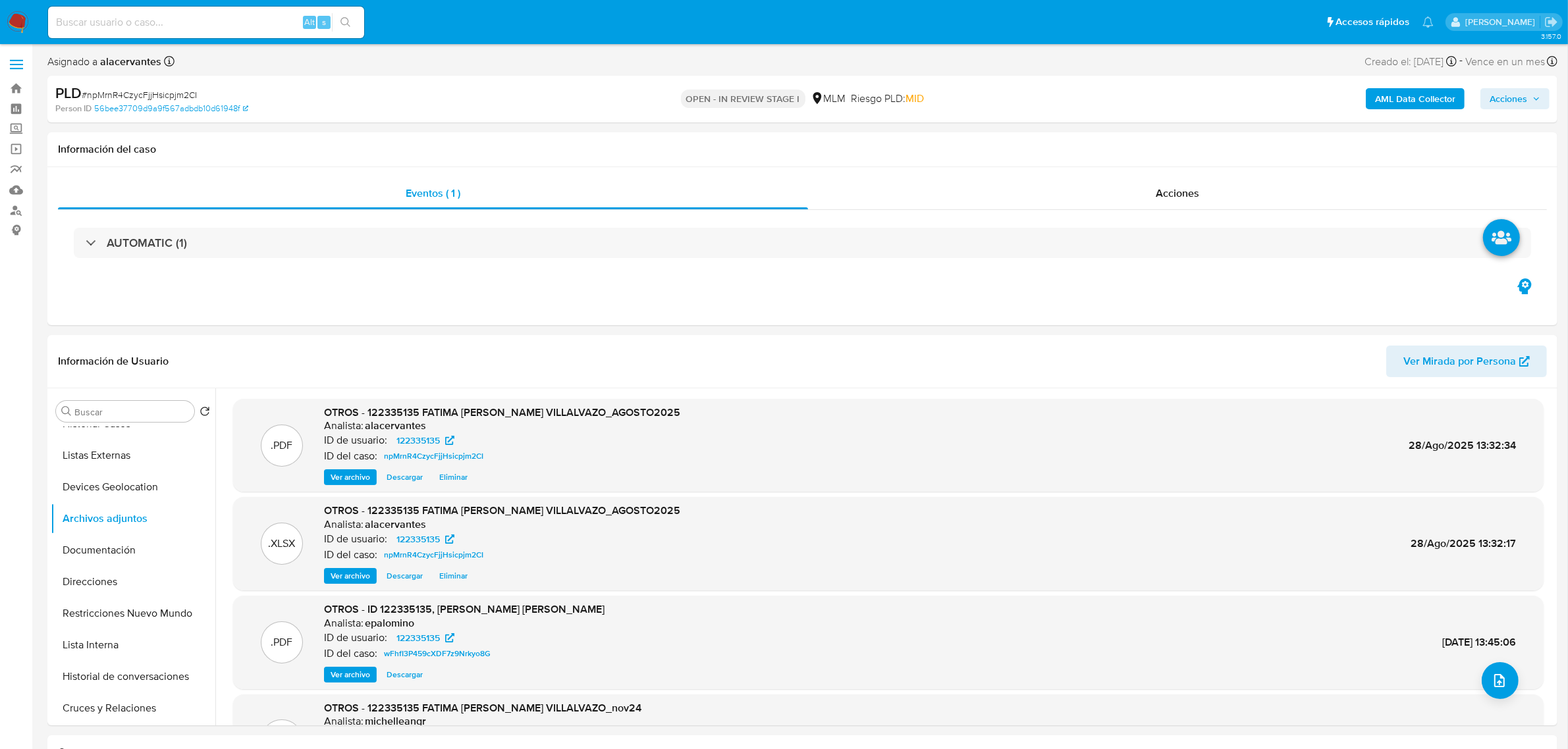
click at [1523, 99] on span "Acciones" at bounding box center [1508, 99] width 38 height 21
click at [1146, 149] on div "Resolución del caso Alt r" at bounding box center [1157, 141] width 126 height 34
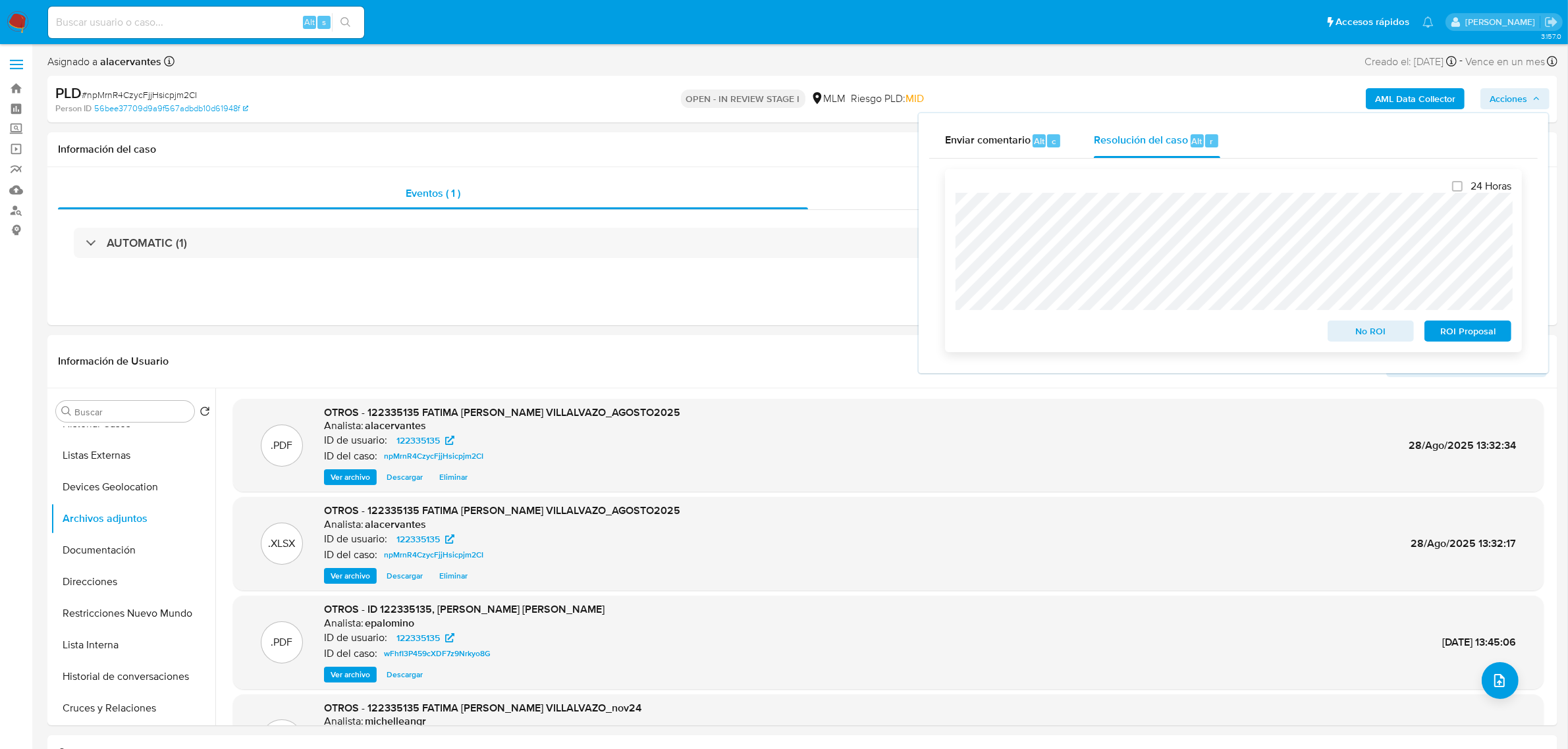
click at [1367, 337] on span "No ROI" at bounding box center [1371, 331] width 69 height 18
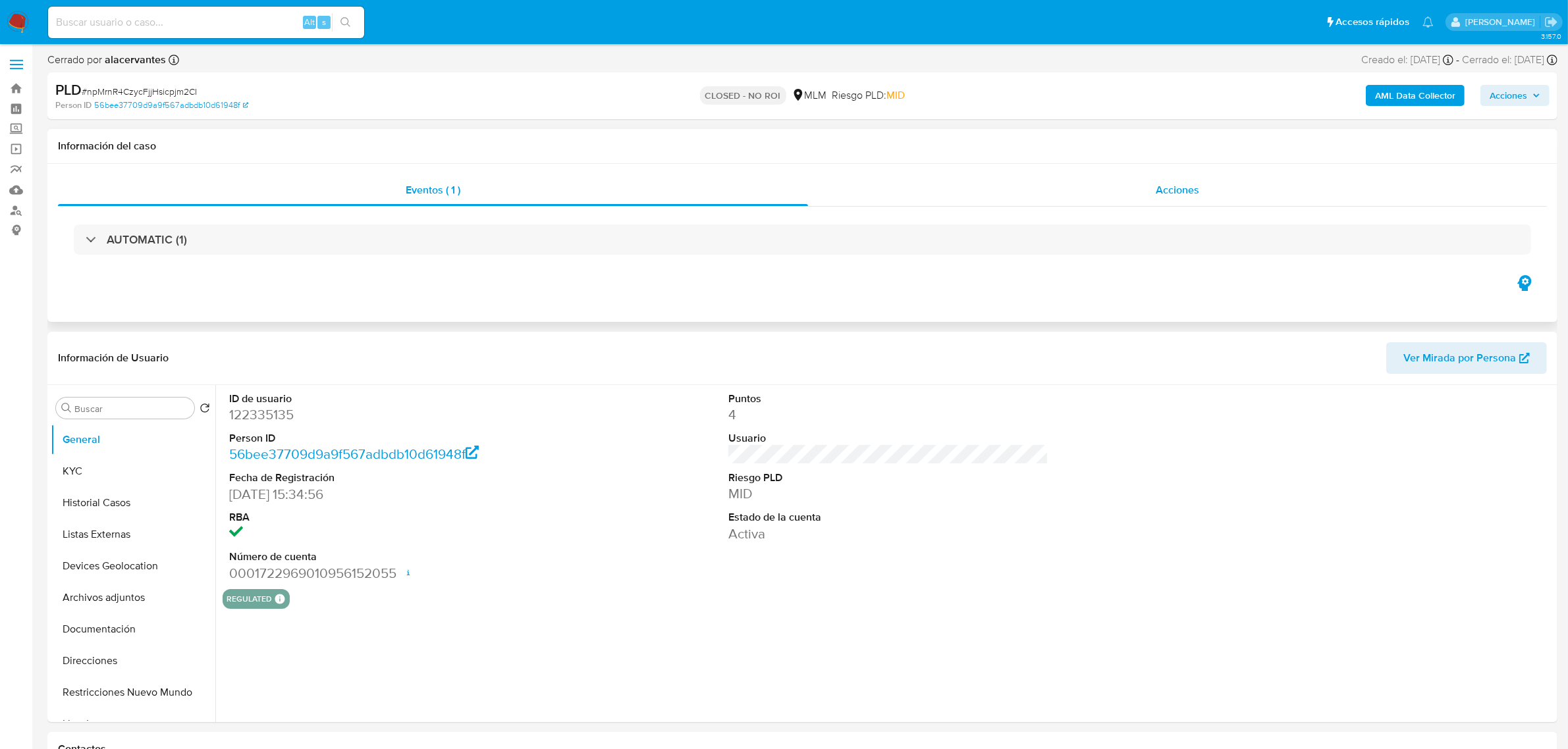
select select "10"
click at [1185, 176] on div "Acciones" at bounding box center [1177, 190] width 739 height 32
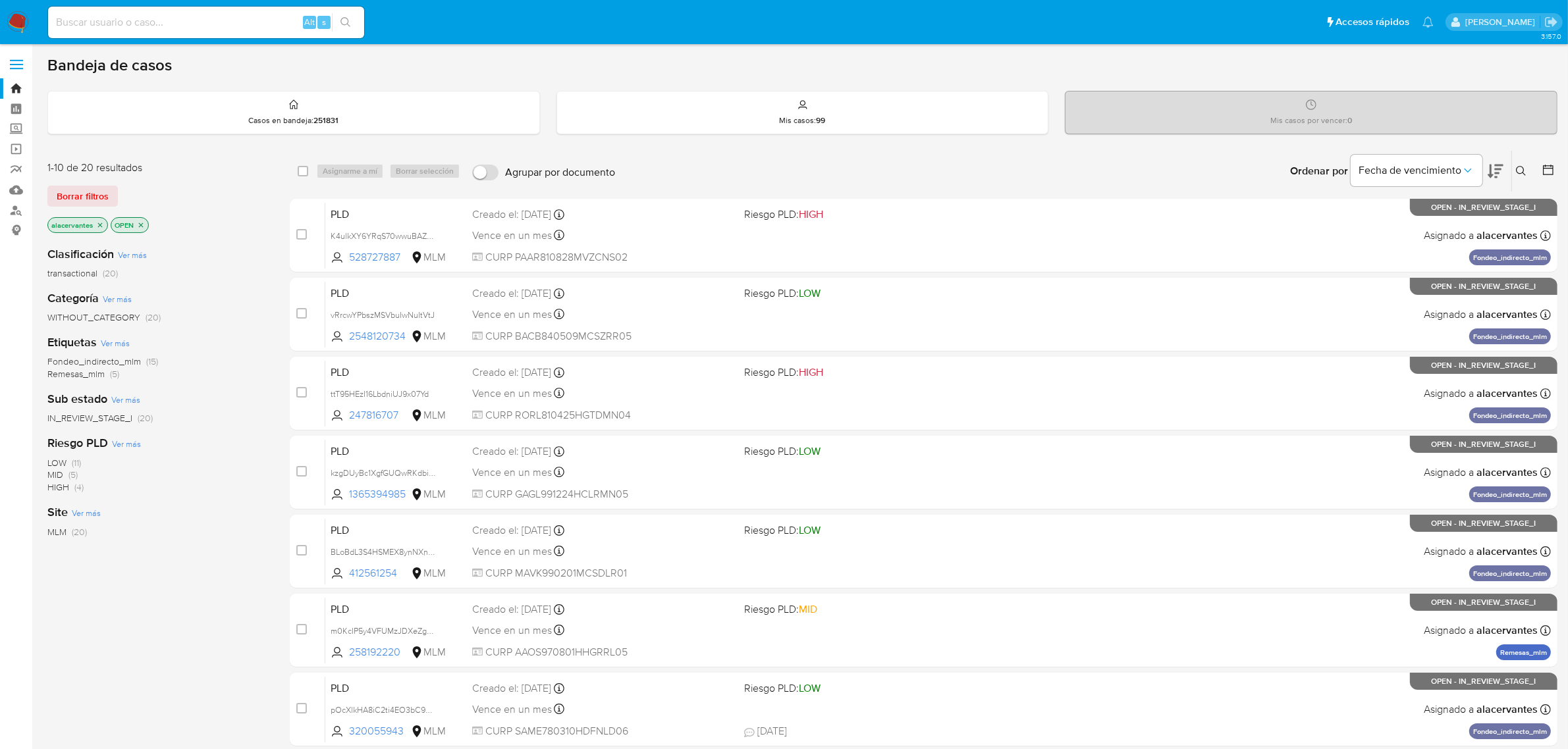
click at [229, 18] on input at bounding box center [206, 23] width 316 height 17
paste input "258192220"
type input "258192220"
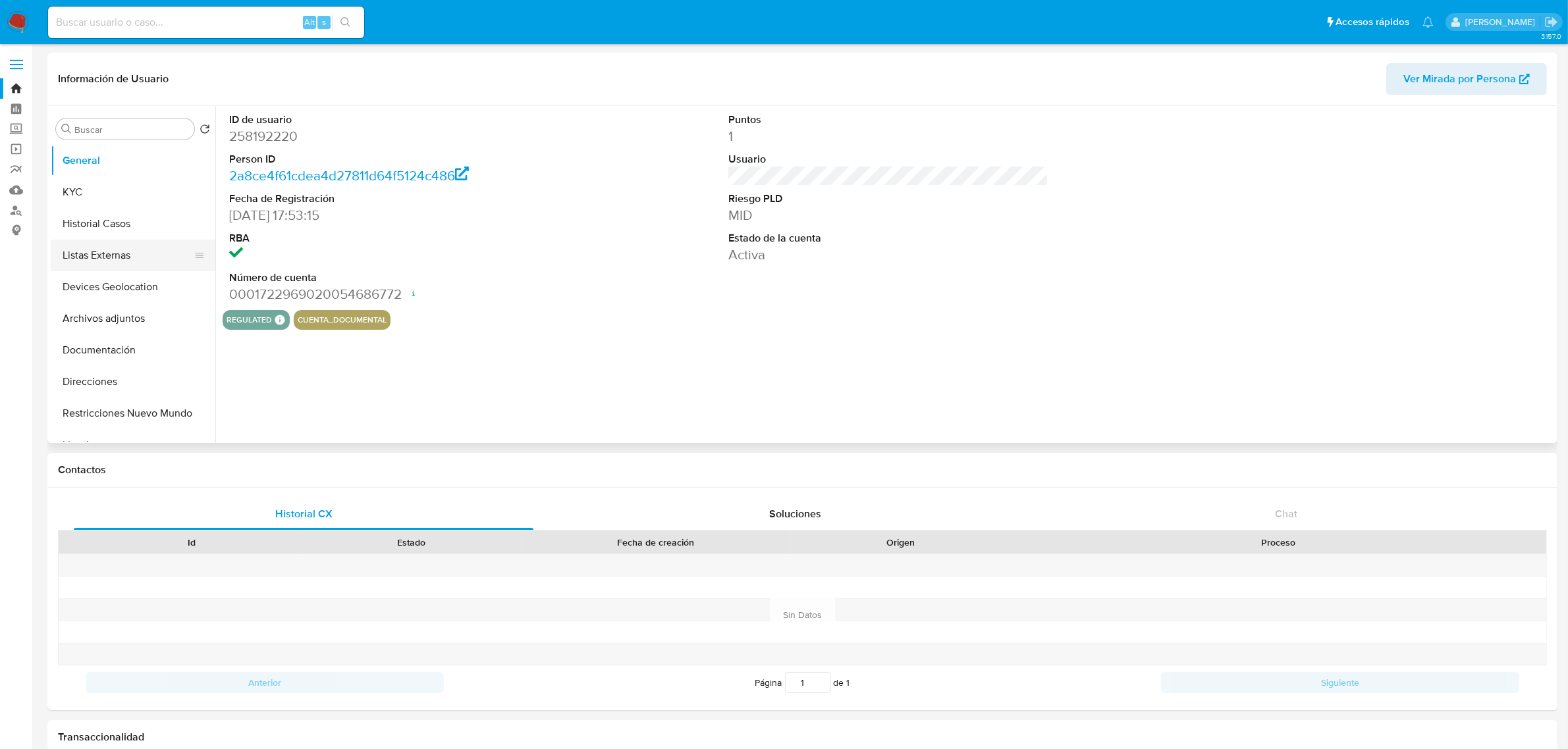
select select "10"
click at [110, 189] on button "KYC" at bounding box center [128, 192] width 154 height 32
select select "10"
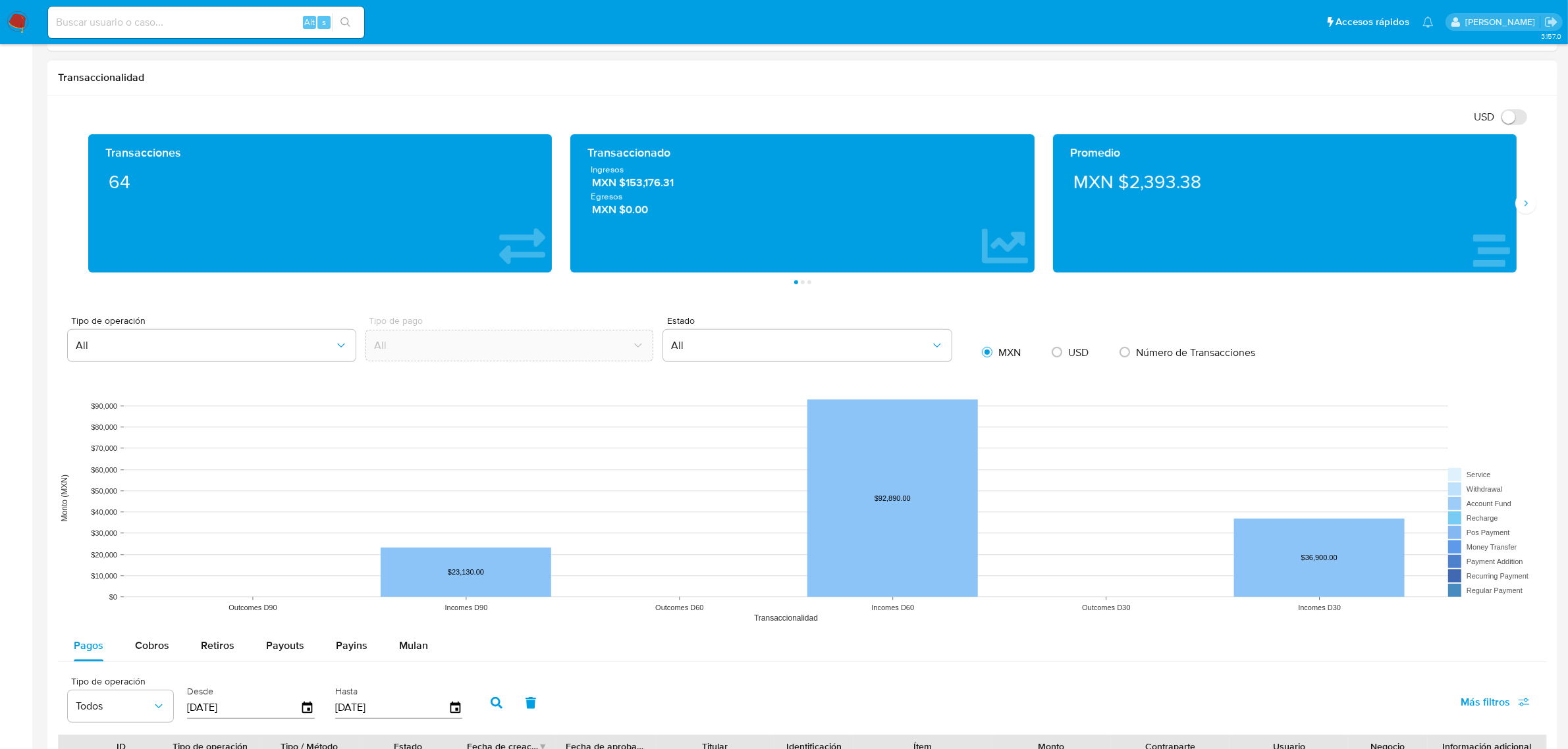
scroll to position [741, 0]
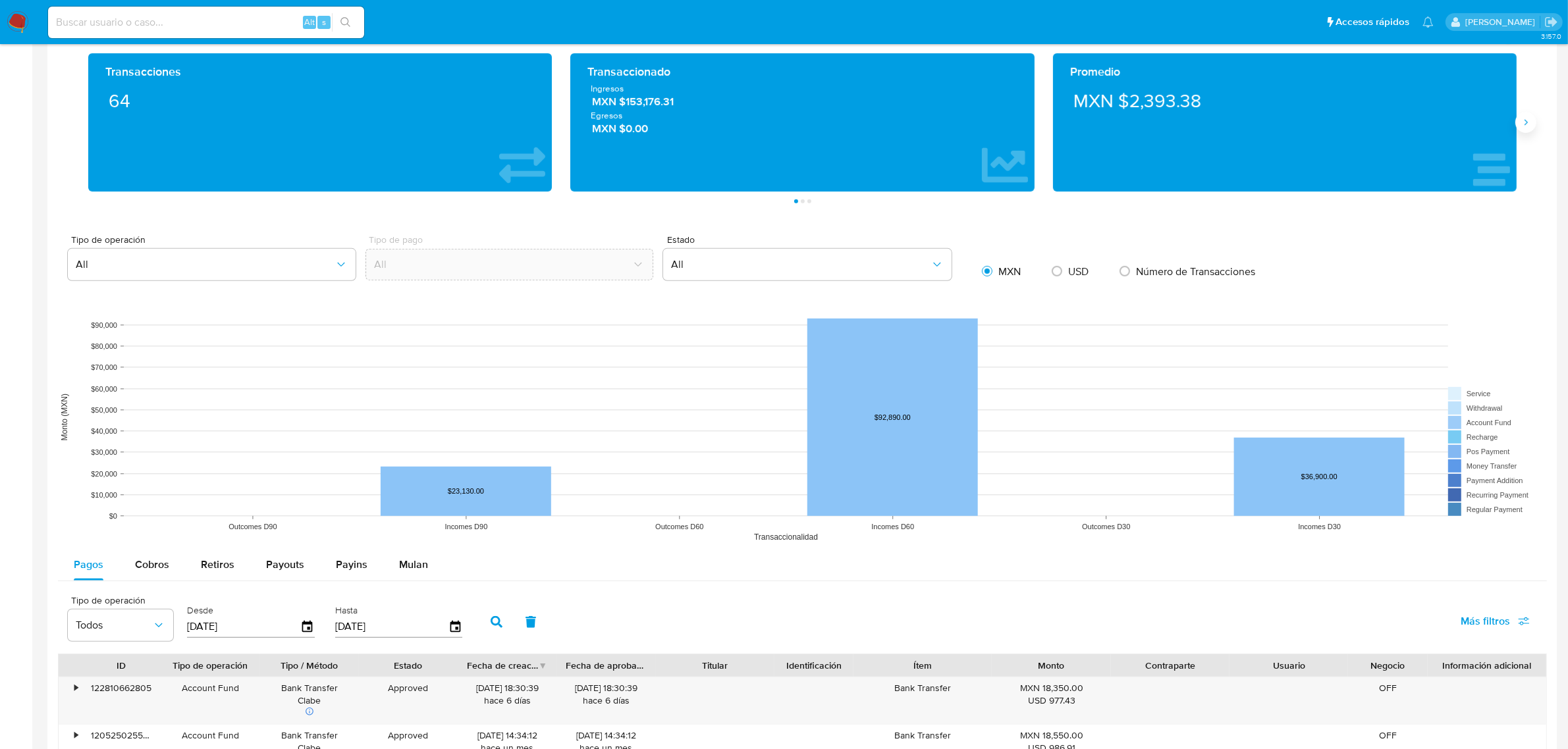
click at [1525, 130] on button "Siguiente" at bounding box center [1526, 122] width 21 height 21
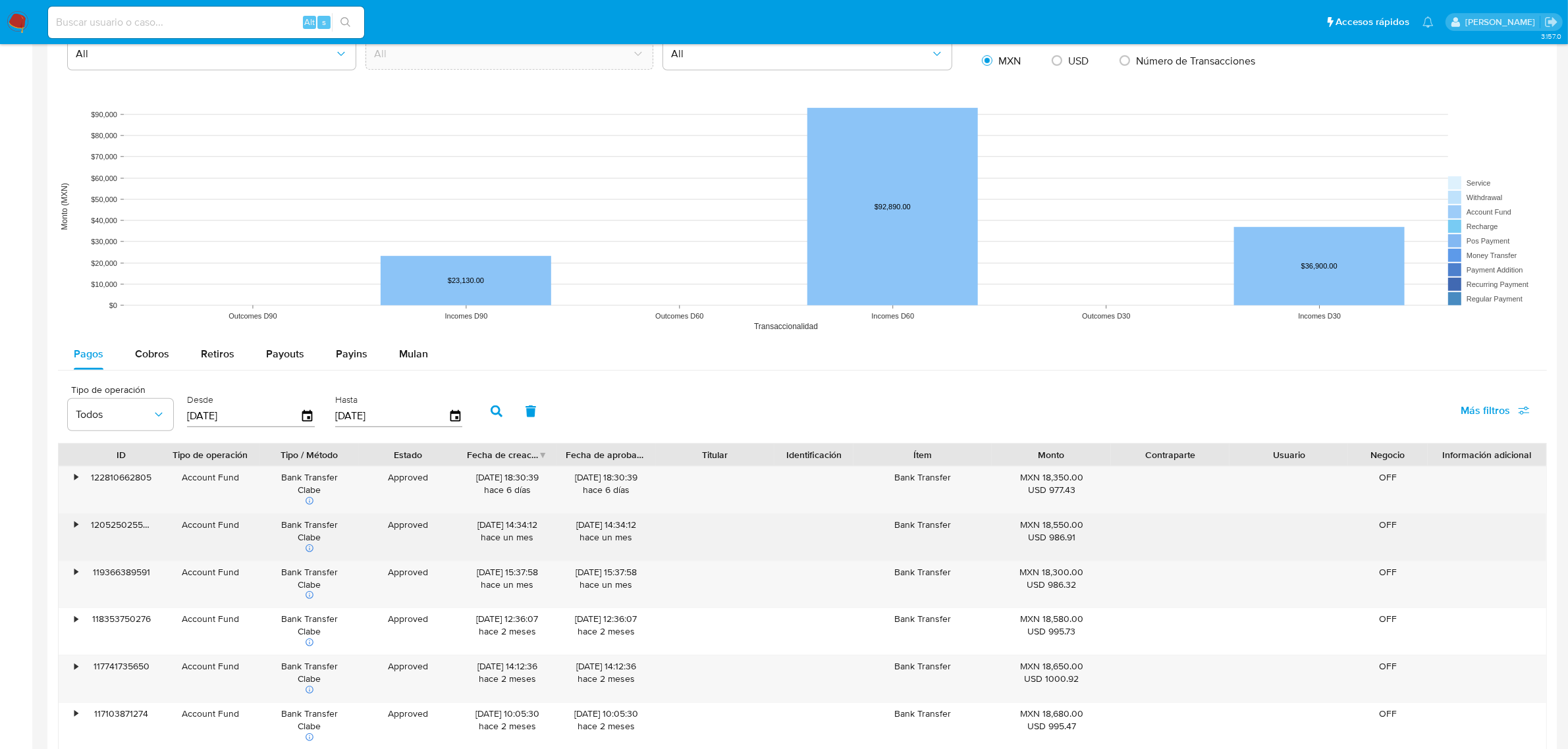
scroll to position [987, 0]
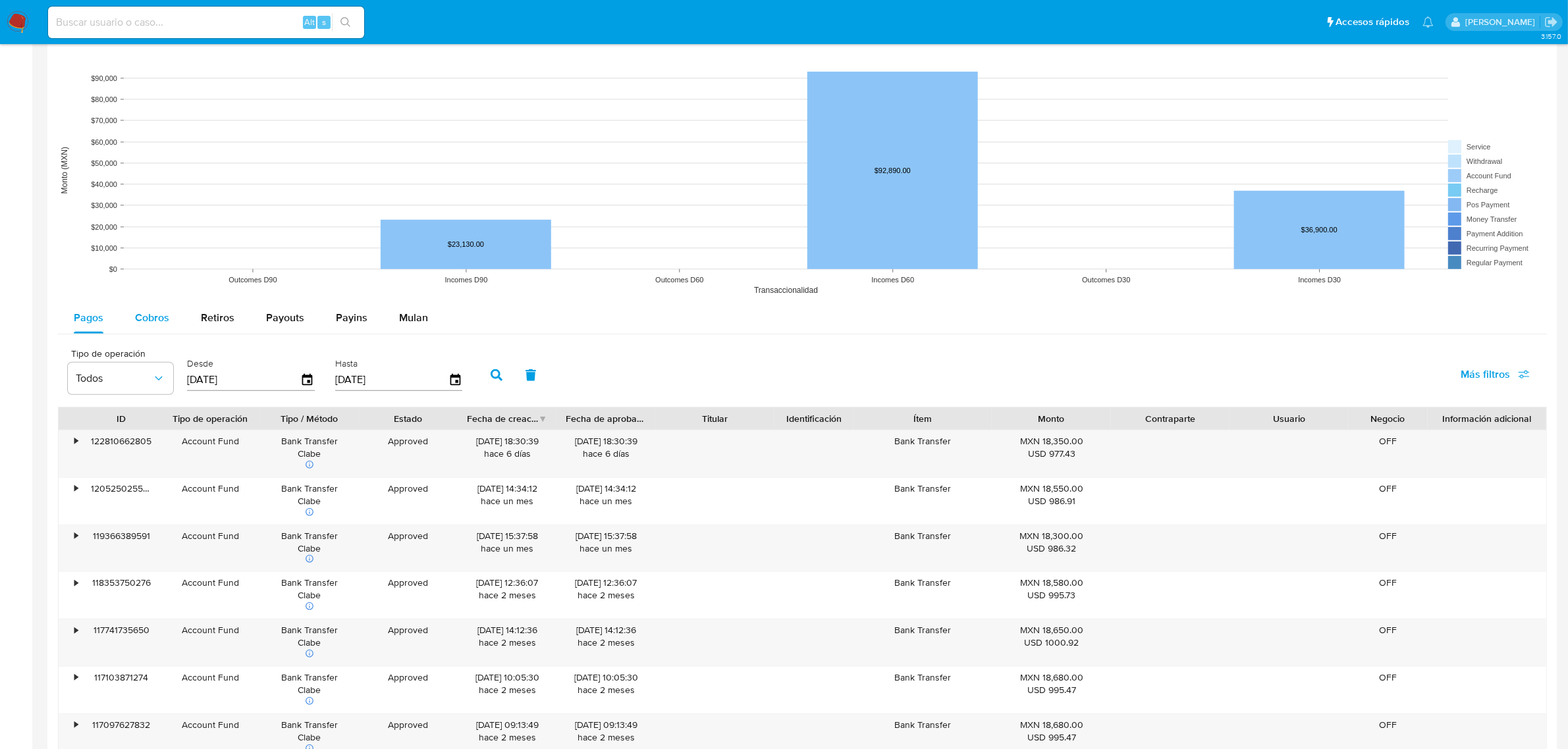
click at [158, 331] on div "Cobros" at bounding box center [152, 318] width 34 height 32
select select "10"
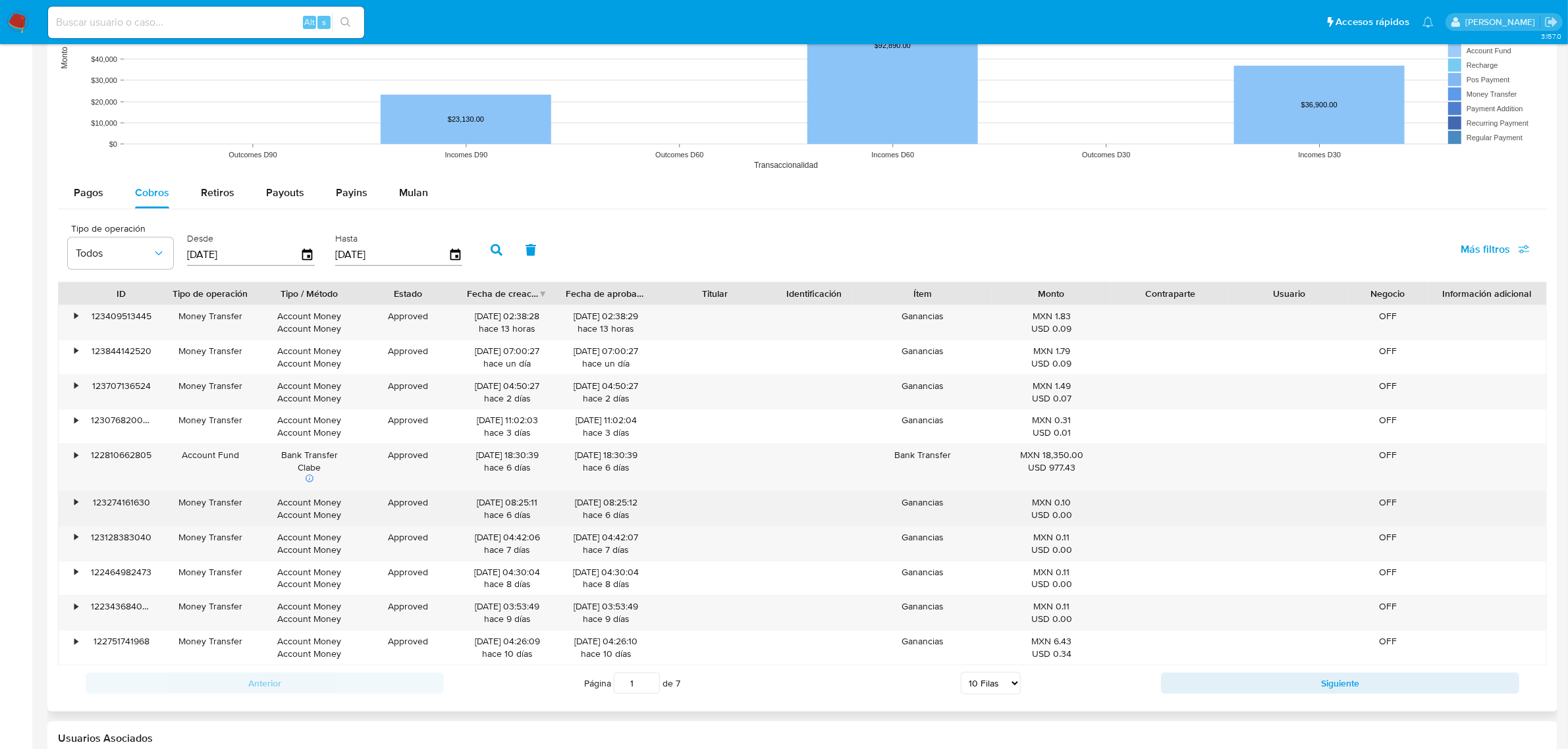
scroll to position [1152, 0]
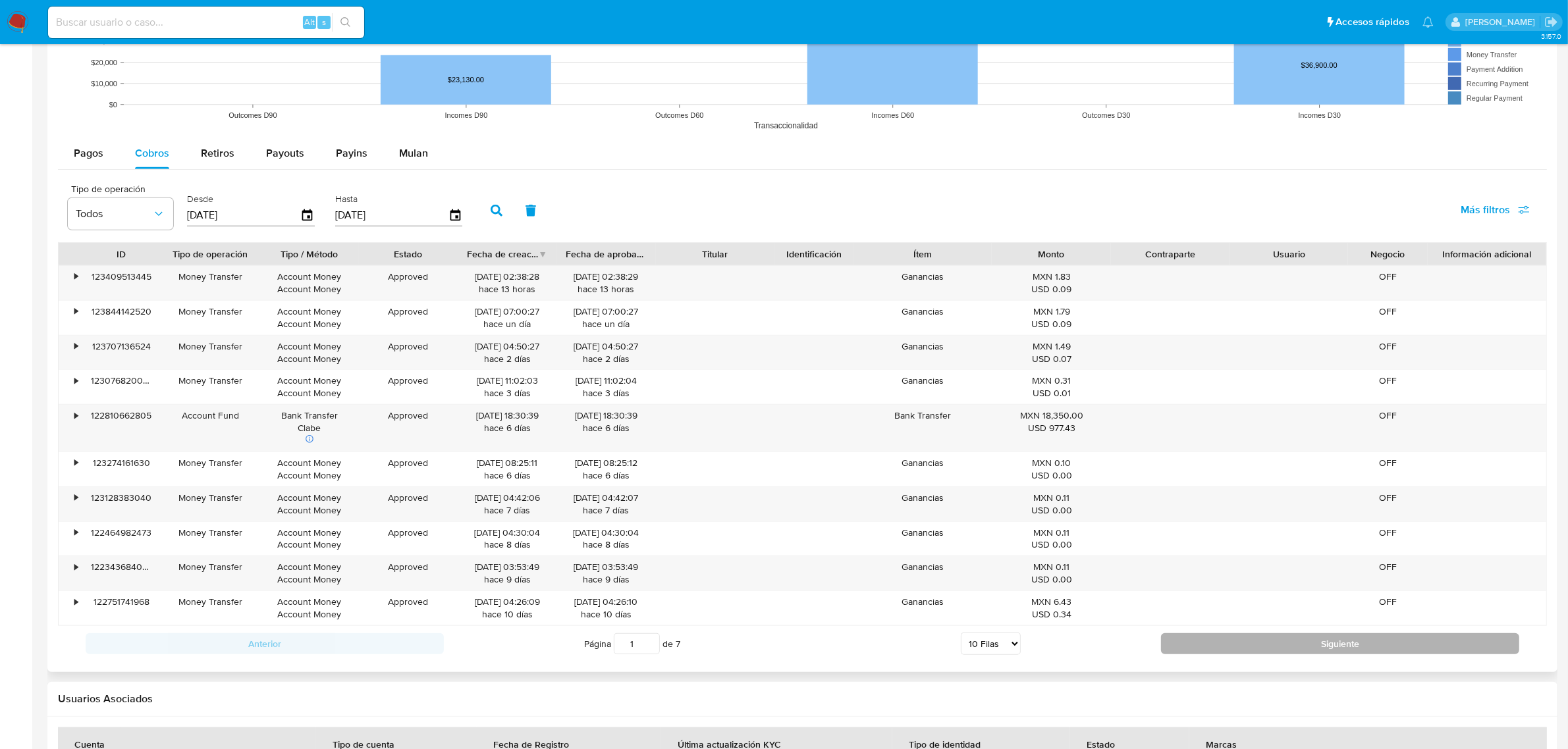
click at [1305, 653] on button "Siguiente" at bounding box center [1340, 644] width 358 height 21
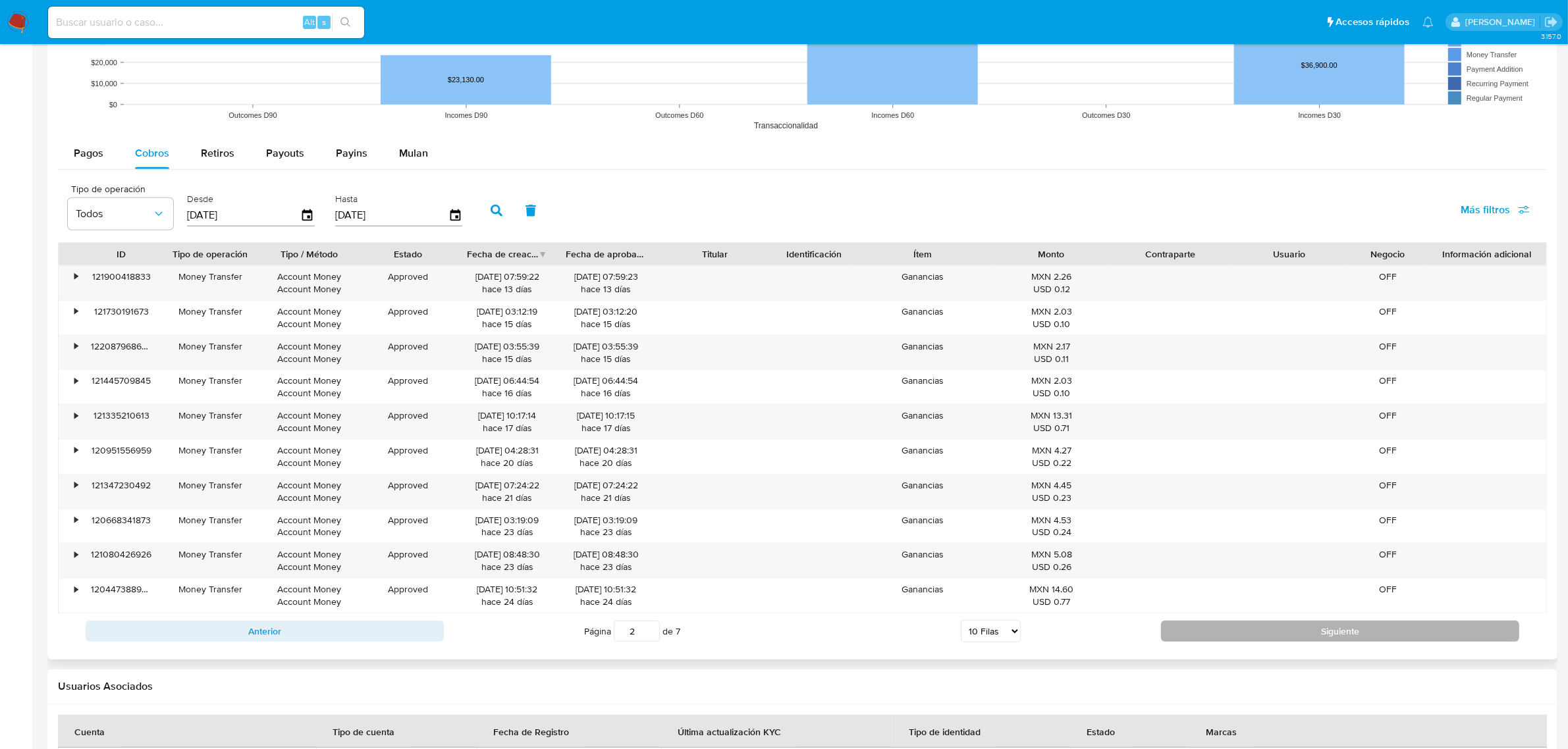
click at [1352, 635] on button "Siguiente" at bounding box center [1340, 632] width 358 height 21
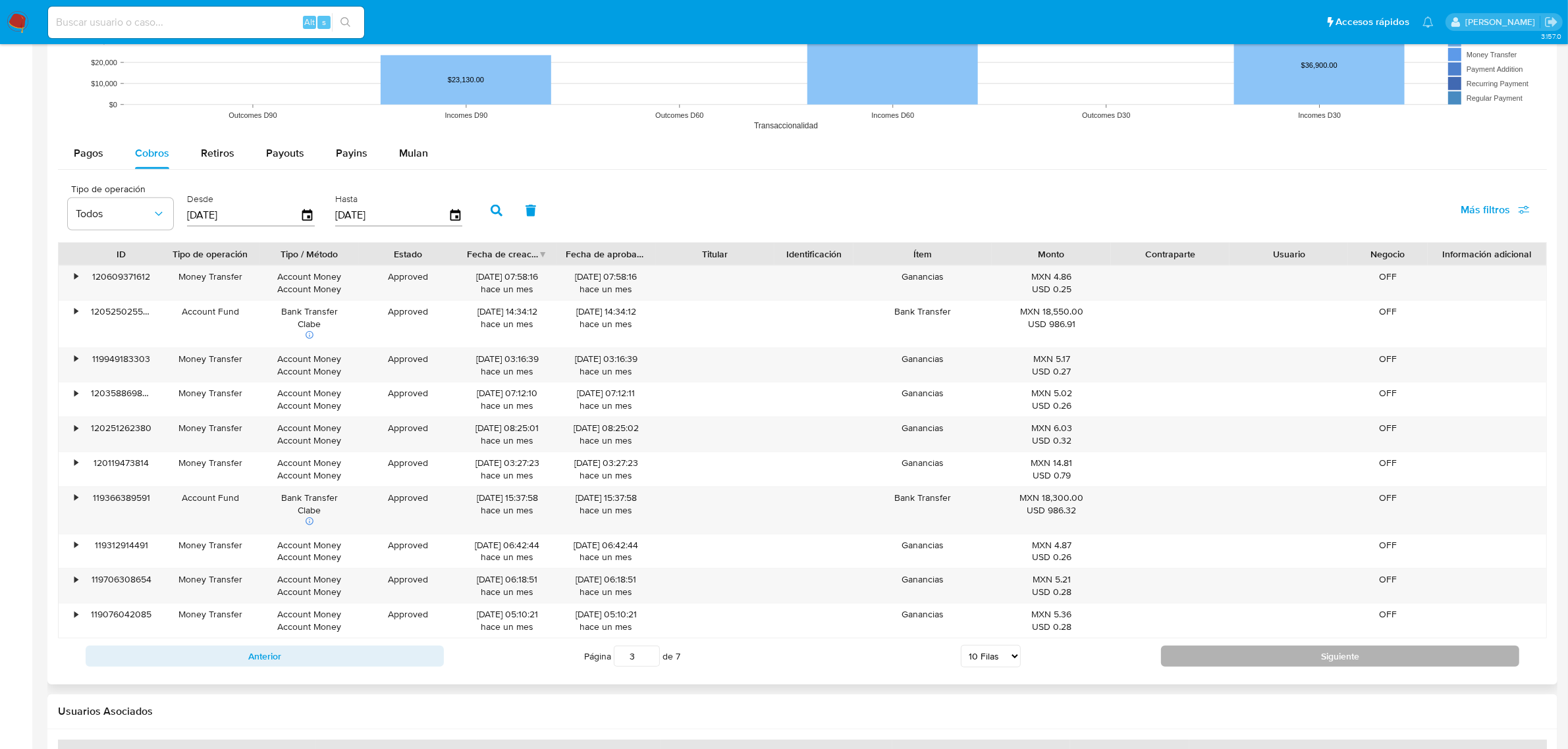
click at [1455, 651] on button "Siguiente" at bounding box center [1340, 656] width 358 height 21
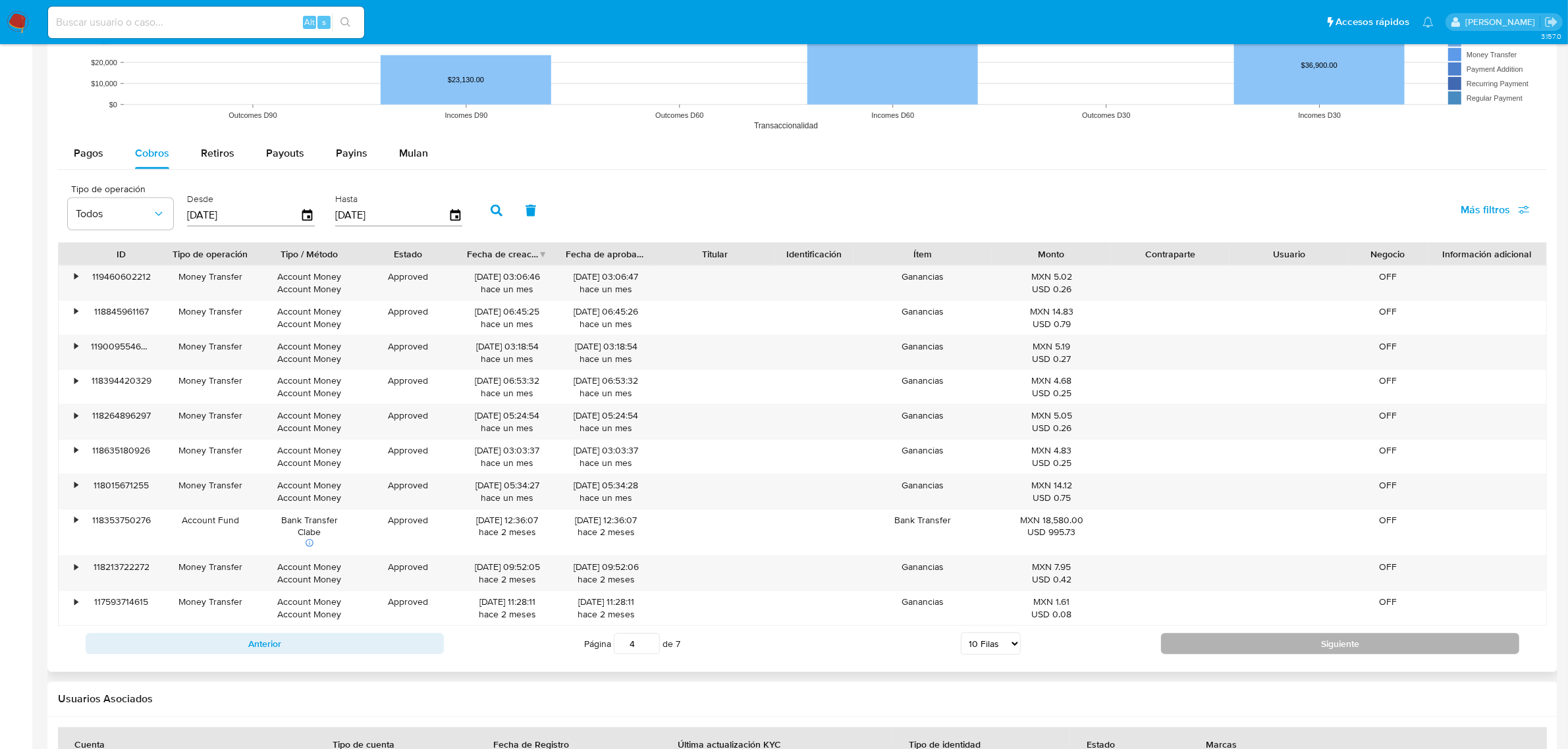
click at [1259, 646] on button "Siguiente" at bounding box center [1340, 644] width 358 height 21
type input "5"
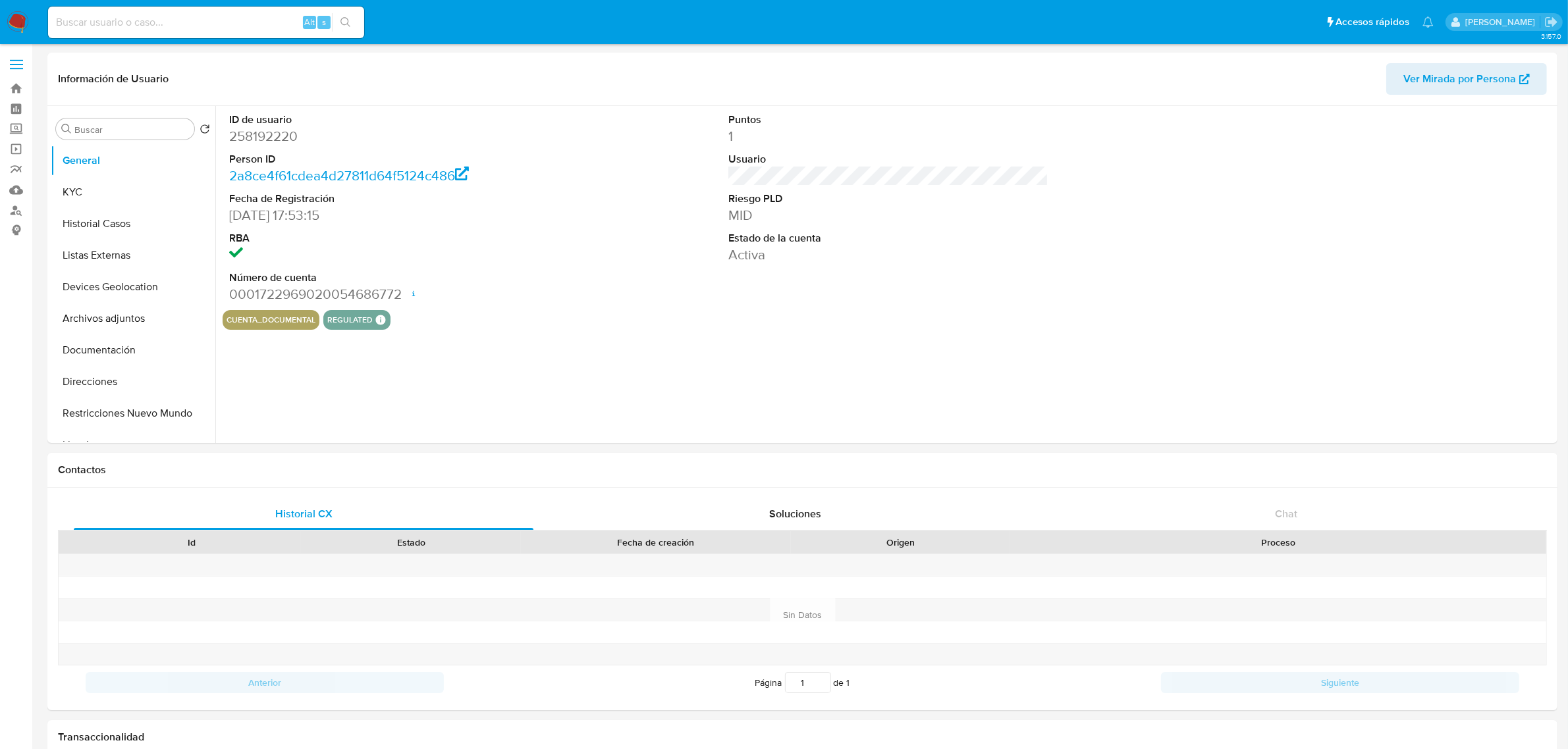
select select "10"
click at [15, 129] on label "Screening" at bounding box center [79, 129] width 157 height 21
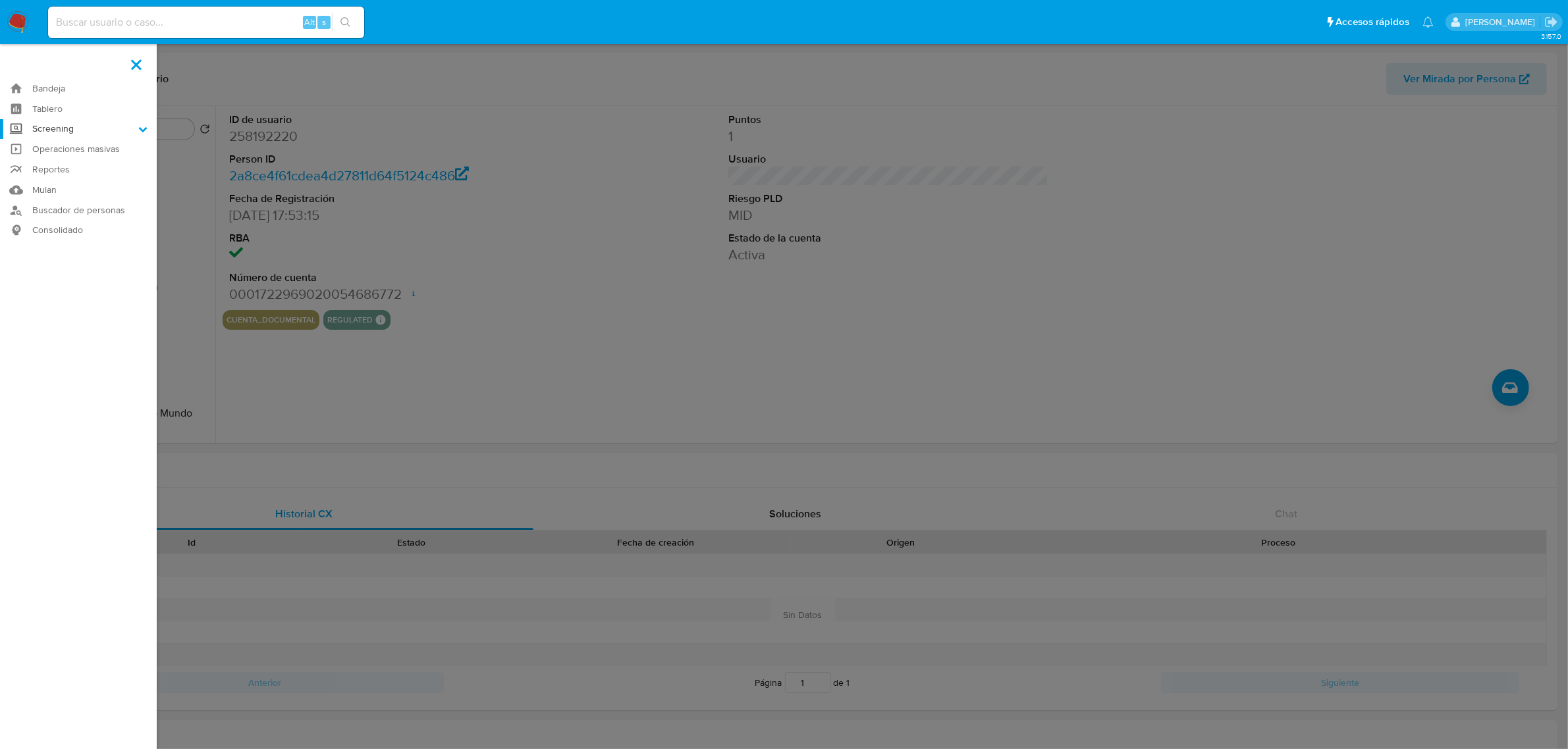
click at [0, 0] on input "Screening" at bounding box center [0, 0] width 0 height 0
click at [71, 175] on link "Herramientas" at bounding box center [79, 180] width 157 height 16
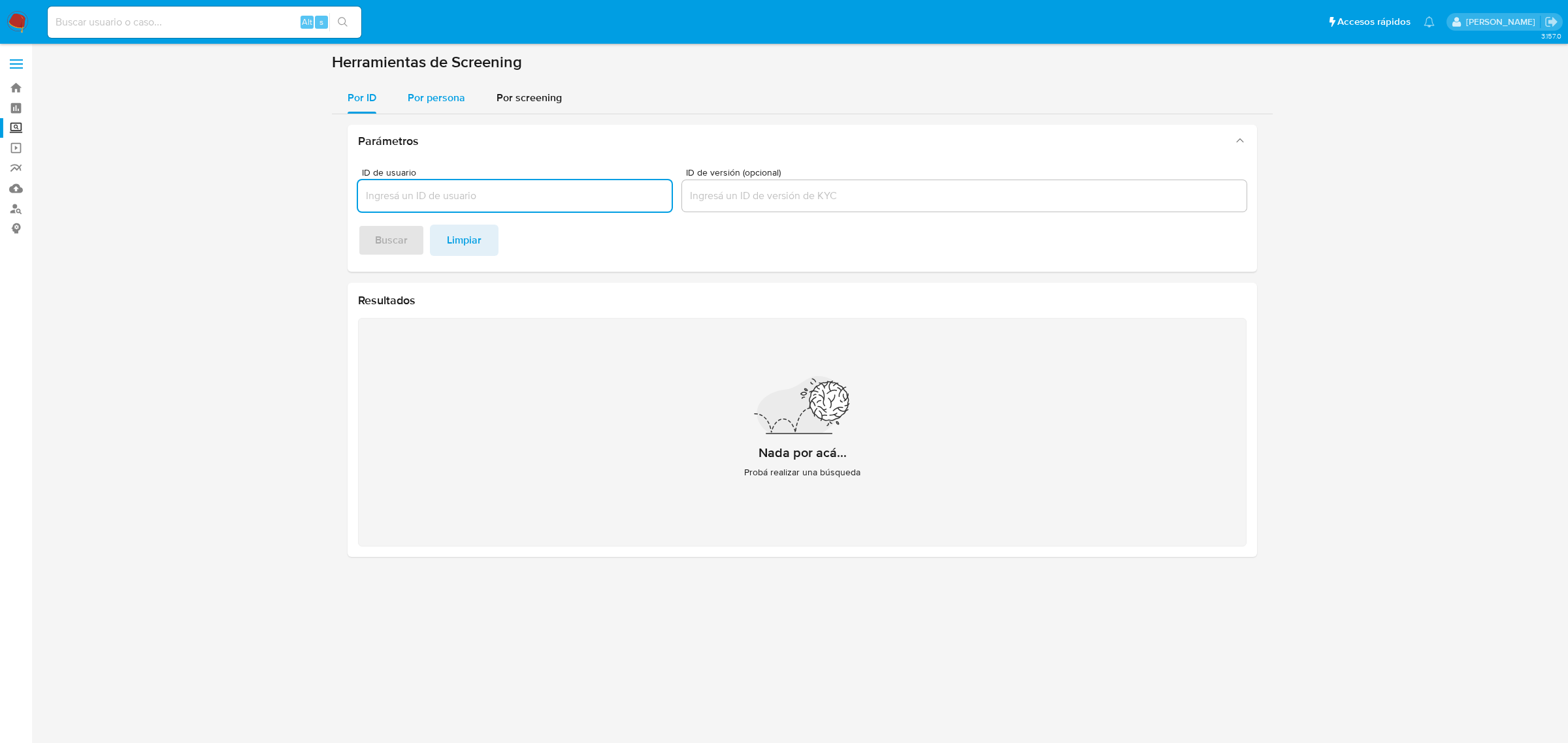
click at [432, 100] on span "Por persona" at bounding box center [437, 97] width 58 height 15
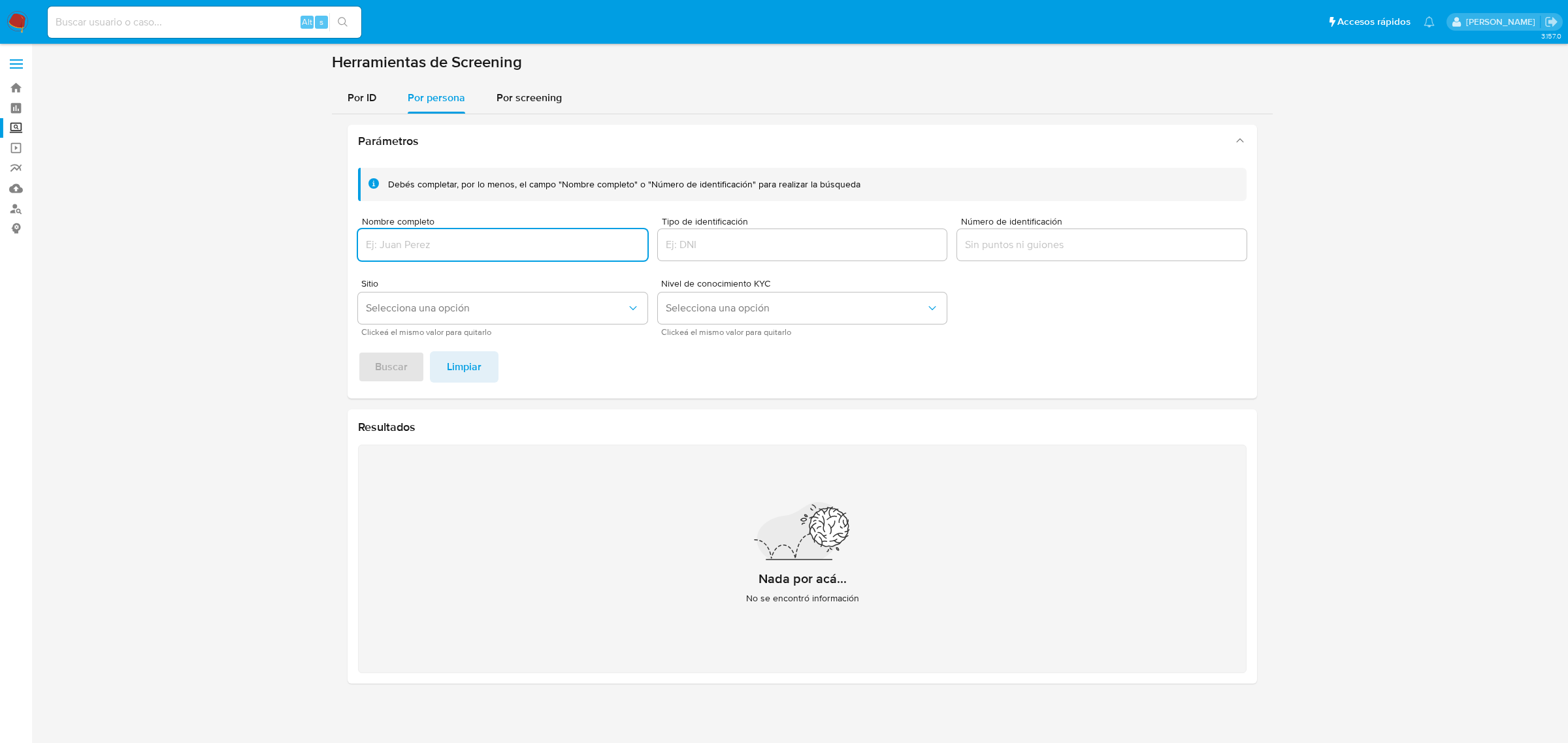
click at [451, 233] on div at bounding box center [503, 245] width 289 height 32
click at [451, 240] on input "Nombre completo" at bounding box center [503, 245] width 289 height 17
click at [406, 380] on span "Buscar" at bounding box center [391, 367] width 33 height 29
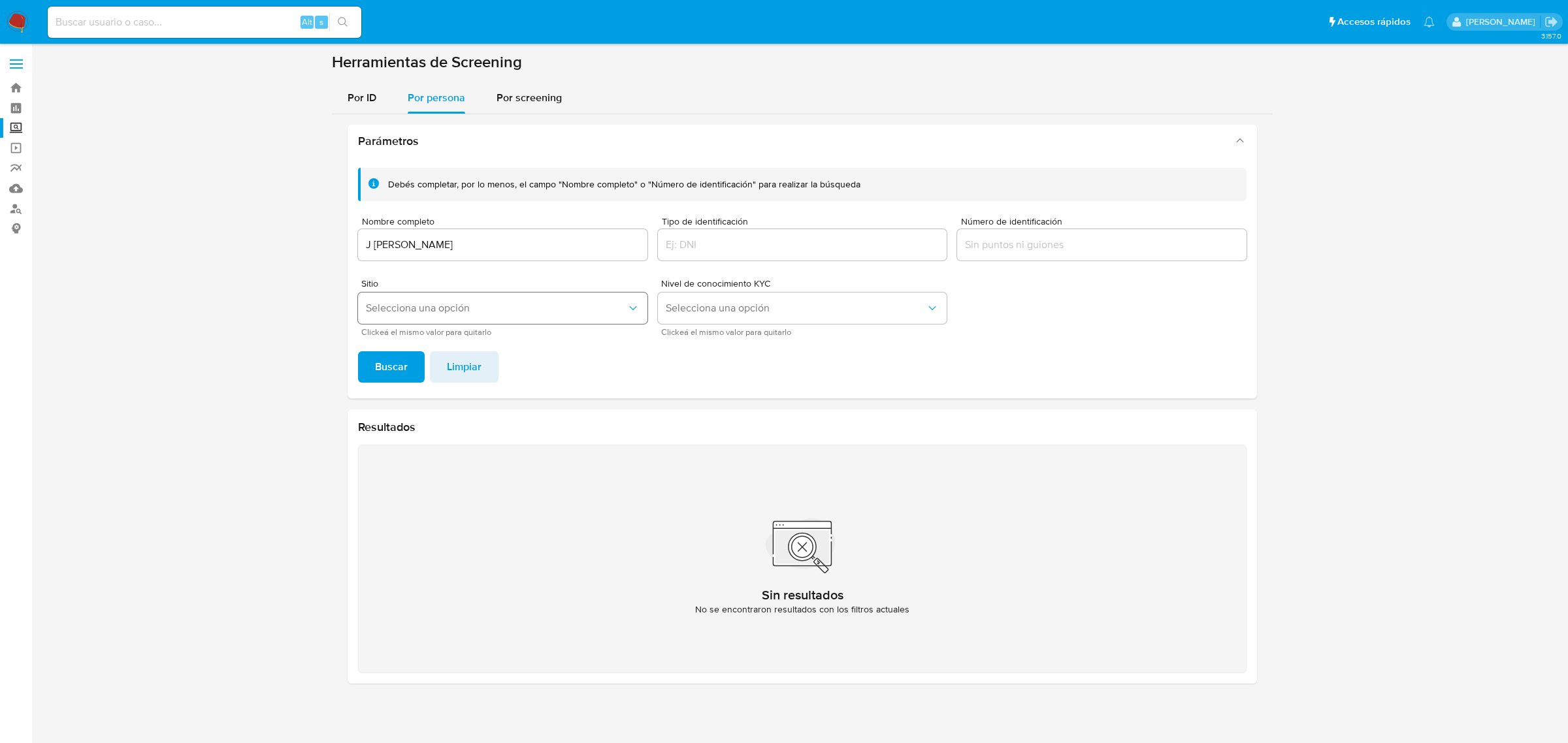
drag, startPoint x: 373, startPoint y: 242, endPoint x: 457, endPoint y: 292, distance: 97.8
click at [373, 242] on input "J [PERSON_NAME]" at bounding box center [503, 245] width 289 height 17
type input "[PERSON_NAME]"
click at [408, 373] on button "Buscar" at bounding box center [391, 367] width 67 height 32
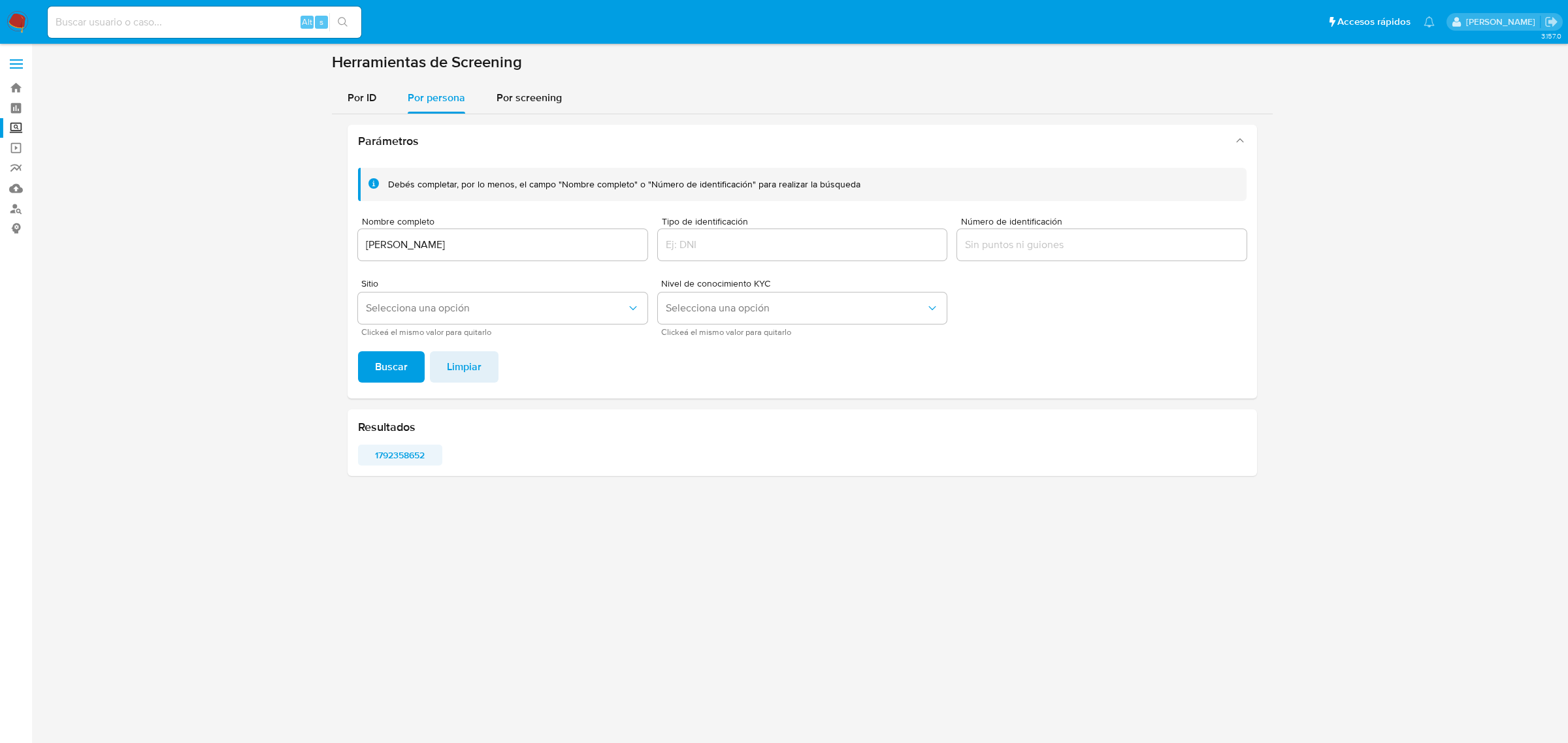
click at [408, 457] on span "1792358652" at bounding box center [400, 455] width 66 height 18
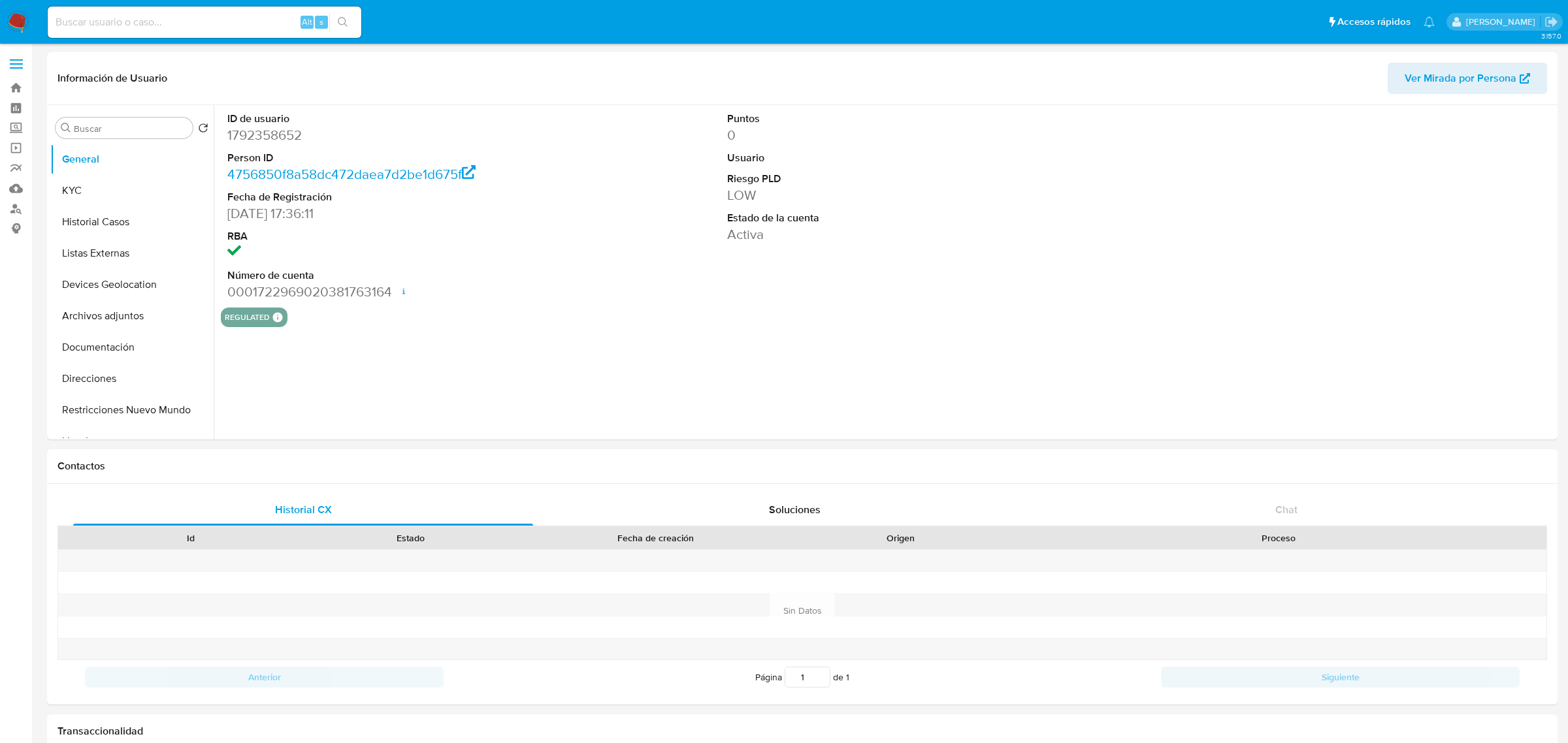
select select "10"
click at [70, 178] on button "KYC" at bounding box center [127, 190] width 153 height 32
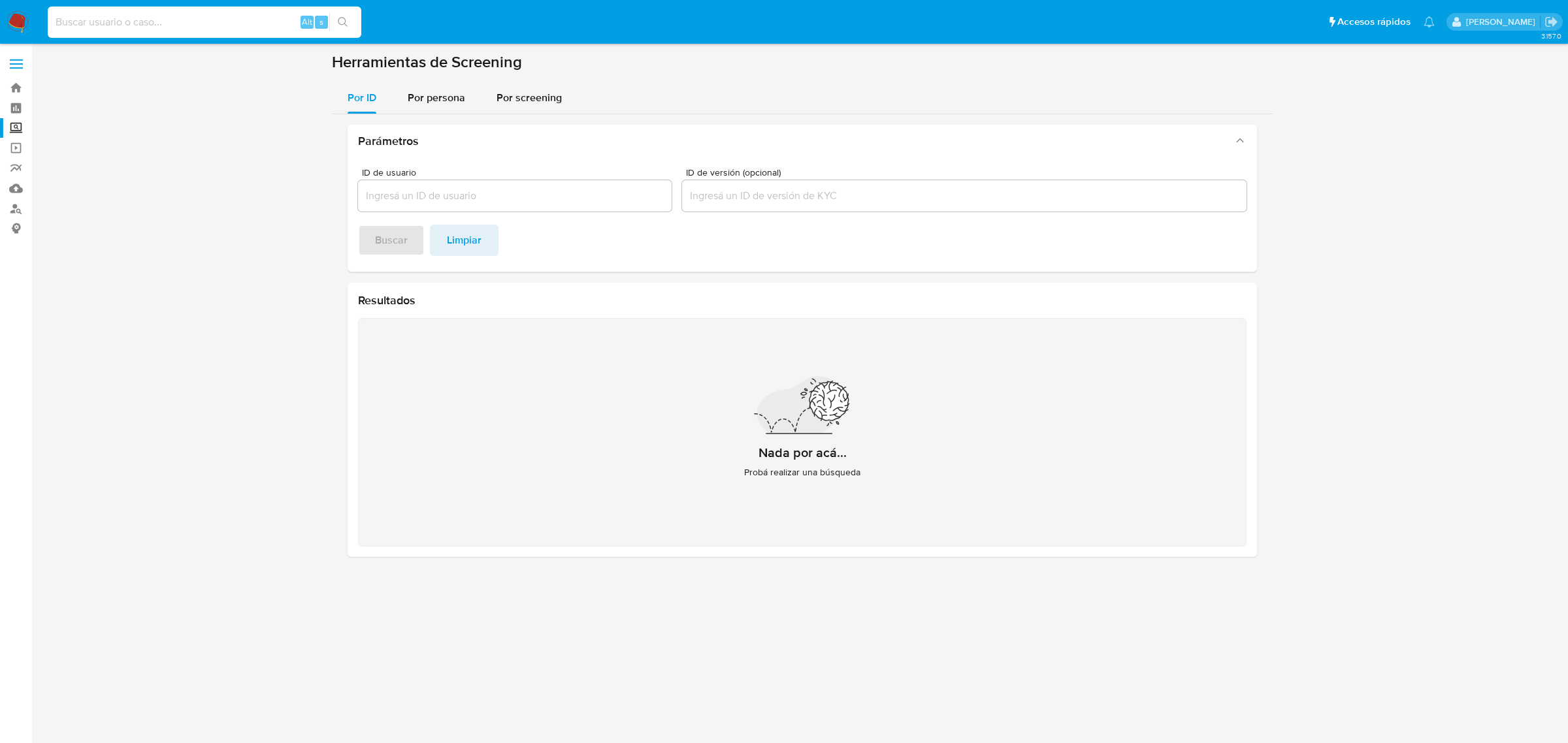
click at [99, 27] on input at bounding box center [204, 22] width 314 height 17
type input "258192220"
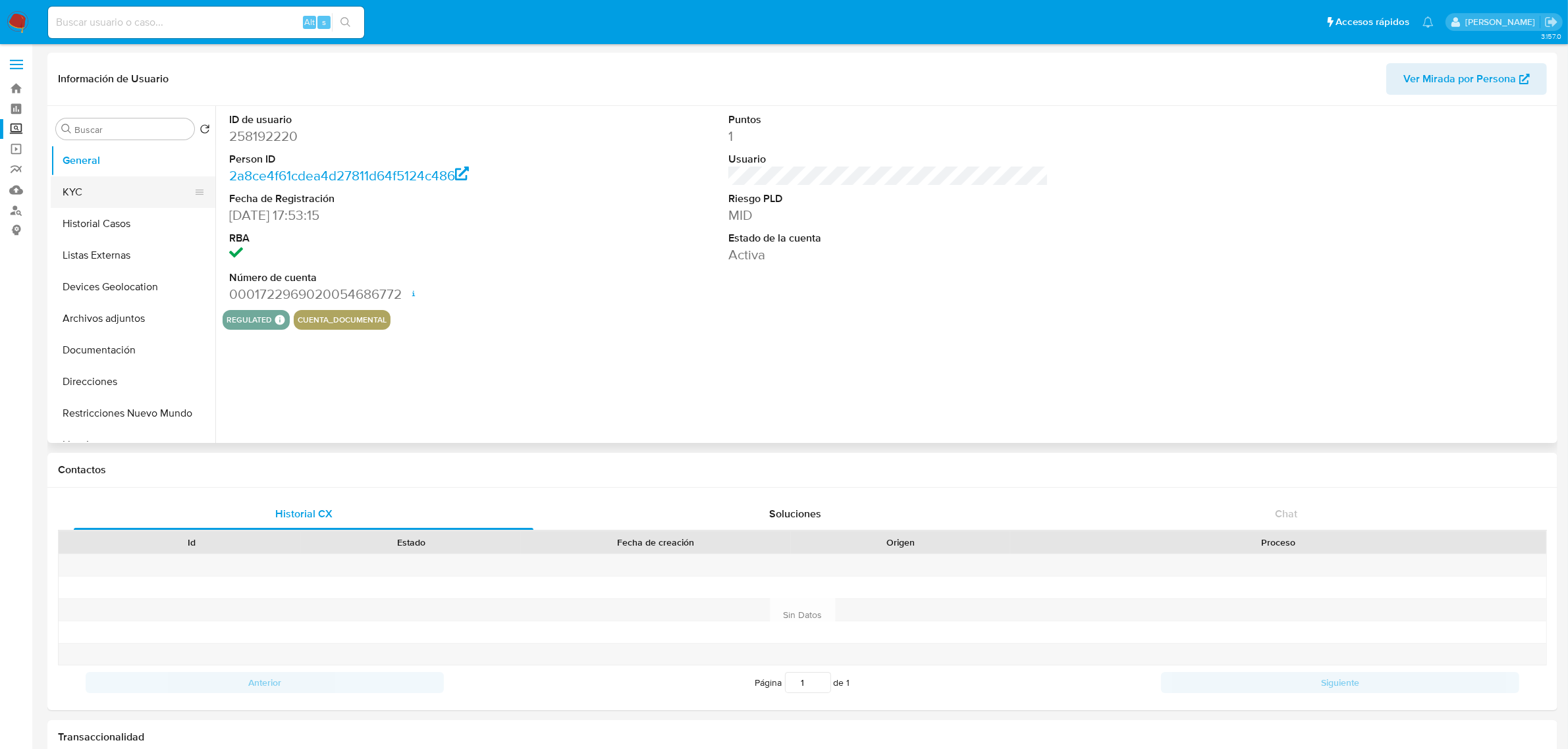
select select "10"
click at [120, 344] on button "Documentación" at bounding box center [128, 350] width 154 height 32
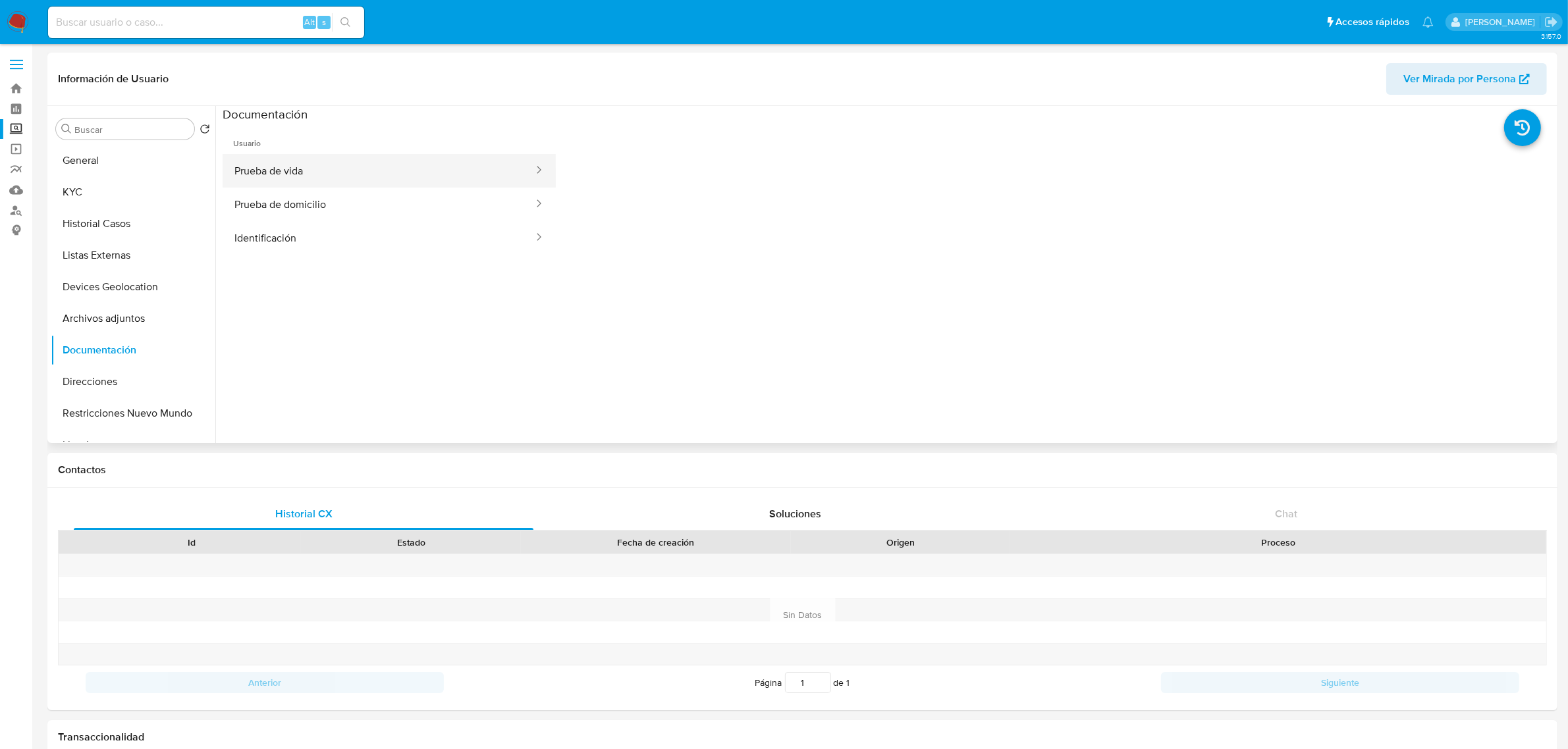
click at [251, 178] on button "Prueba de vida" at bounding box center [379, 170] width 312 height 33
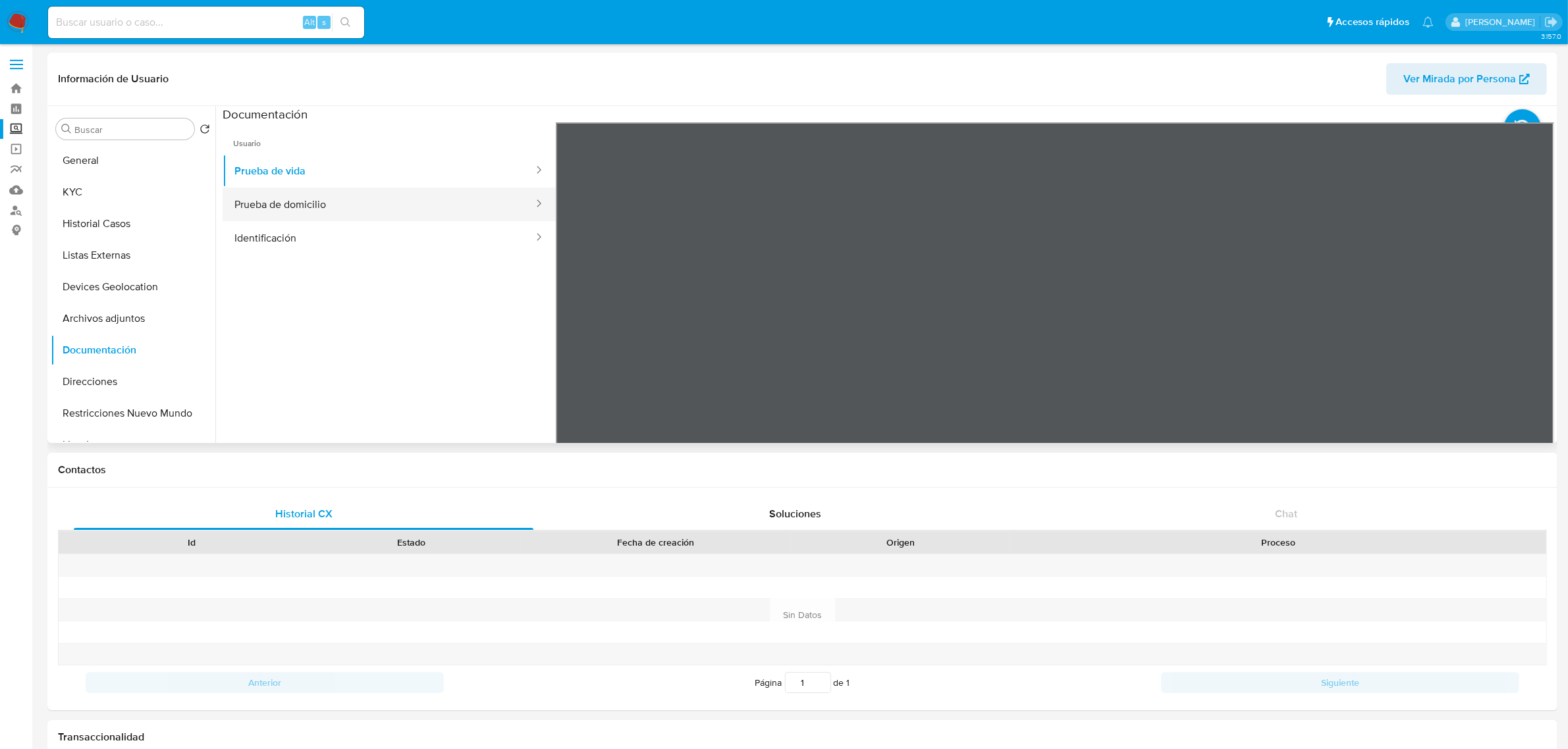
click at [267, 206] on button "Prueba de domicilio" at bounding box center [379, 204] width 312 height 33
click at [265, 245] on button "Identificación" at bounding box center [379, 238] width 312 height 33
click at [258, 244] on button "Identificación" at bounding box center [379, 238] width 312 height 33
click at [109, 196] on button "KYC" at bounding box center [128, 192] width 154 height 32
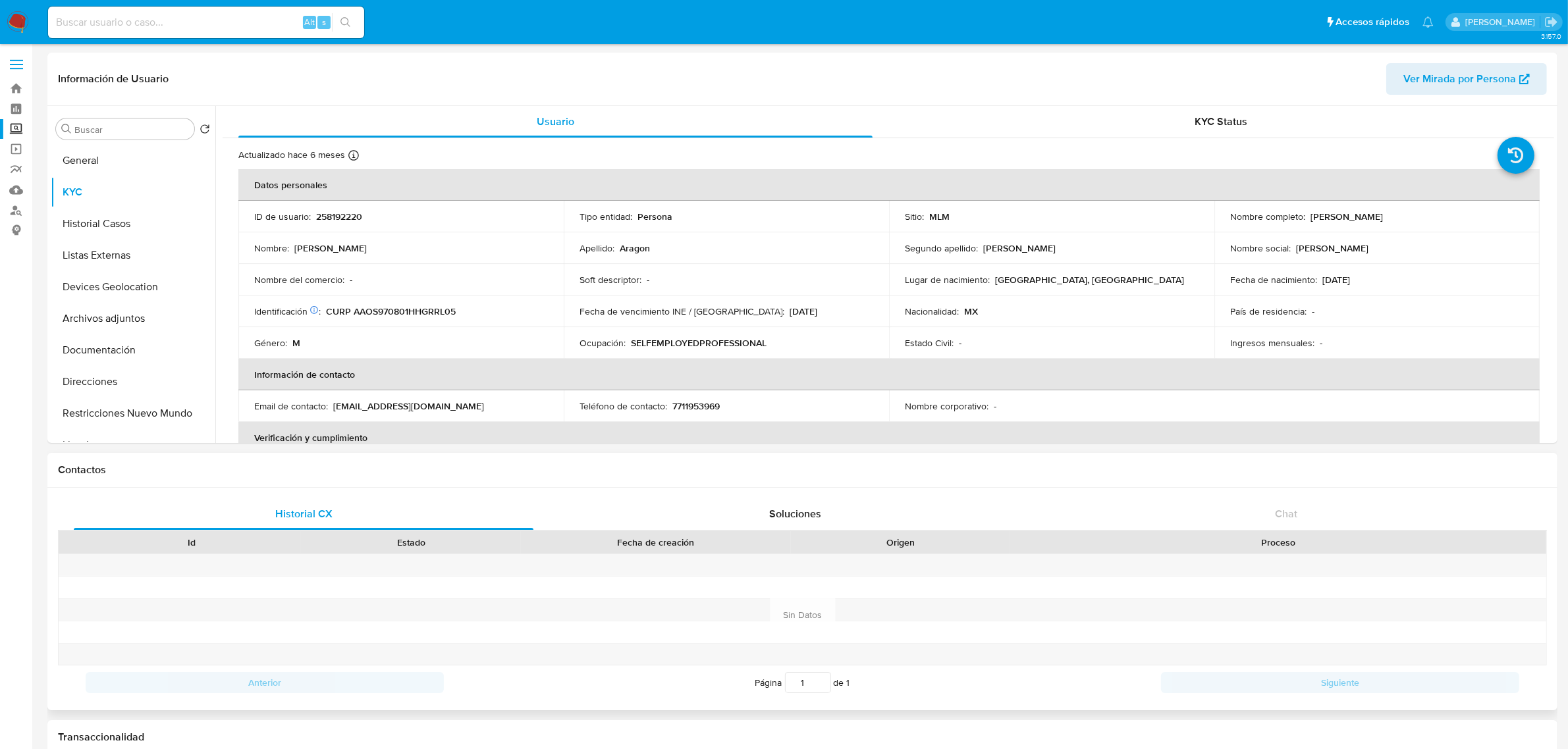
scroll to position [11, 0]
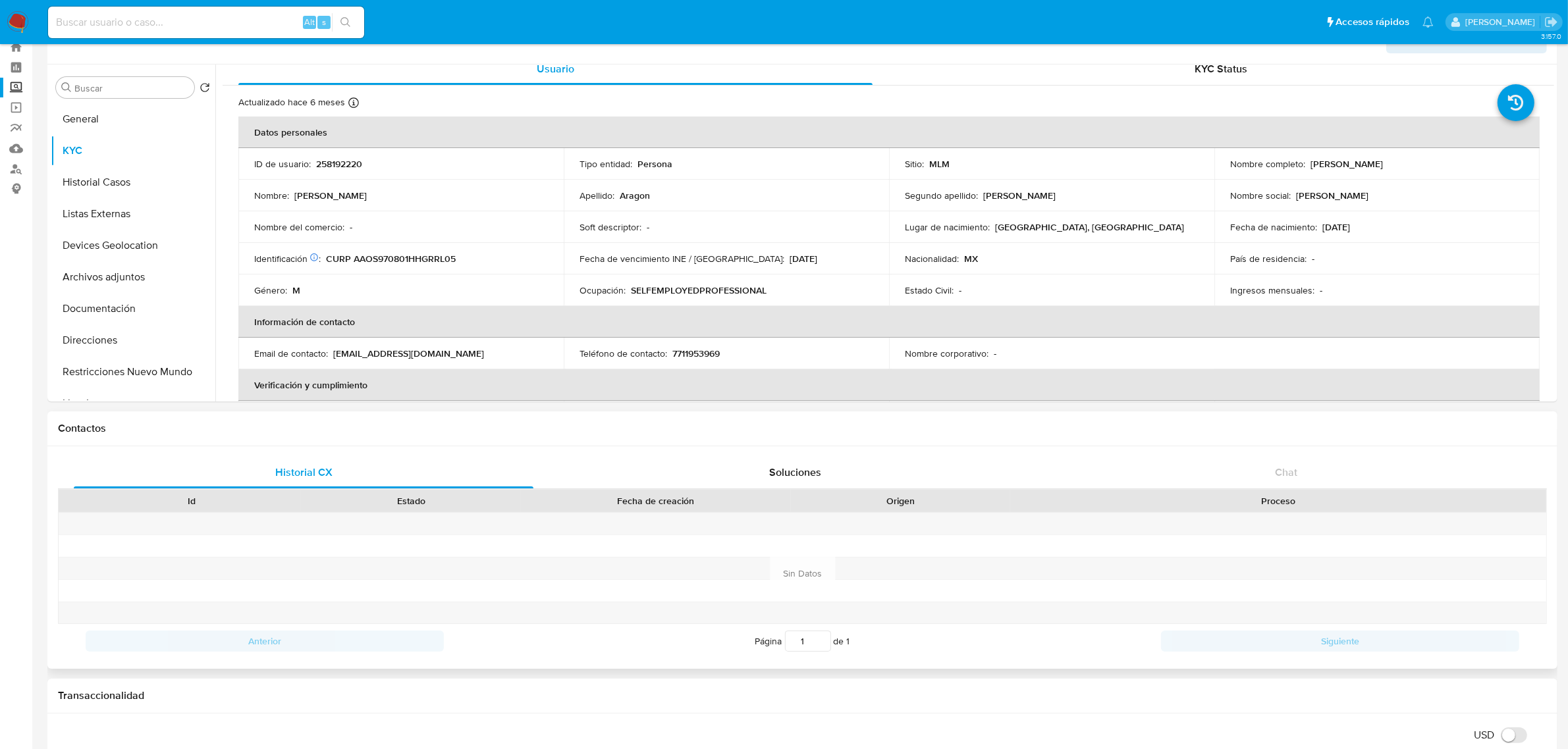
drag, startPoint x: 498, startPoint y: 434, endPoint x: 488, endPoint y: 413, distance: 23.3
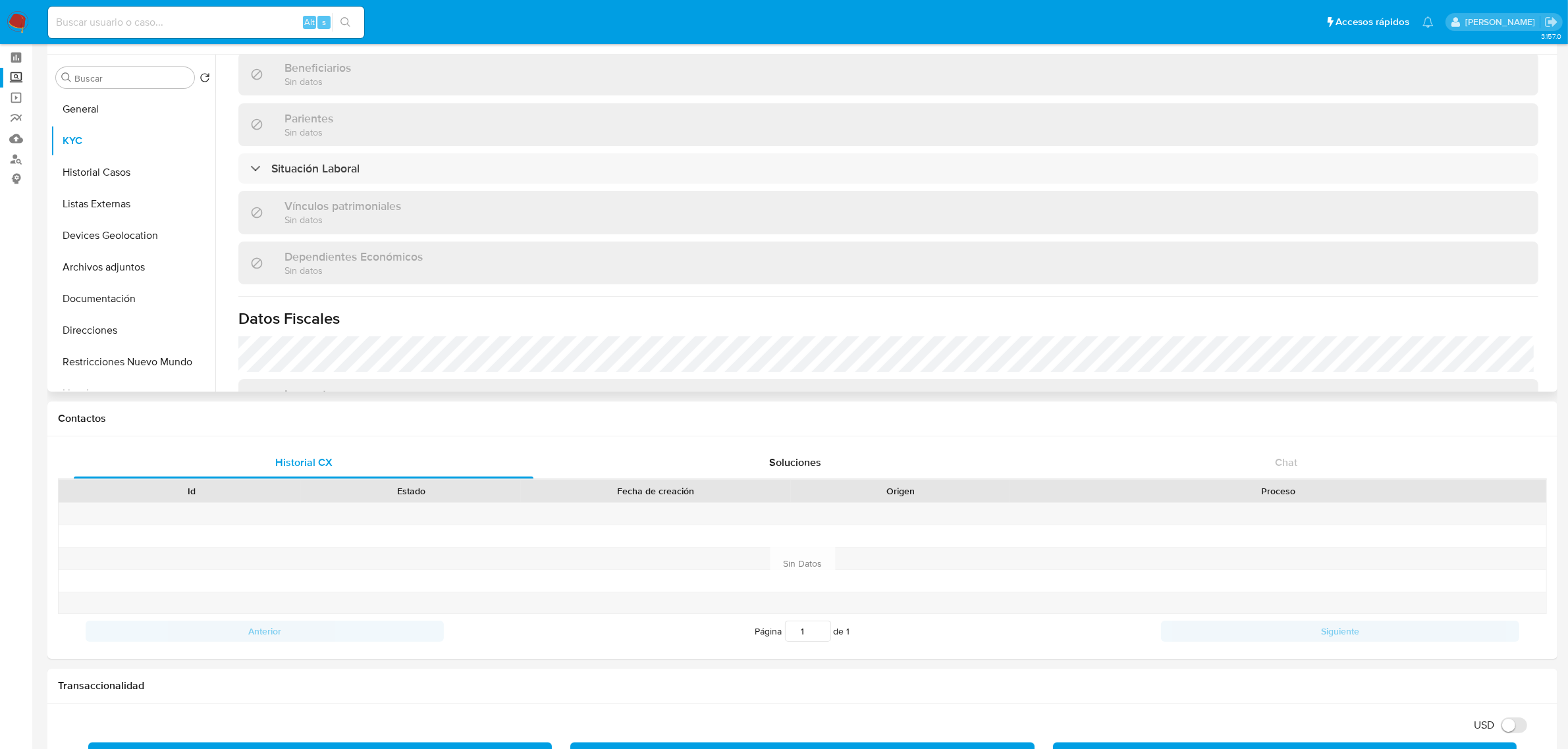
scroll to position [801, 0]
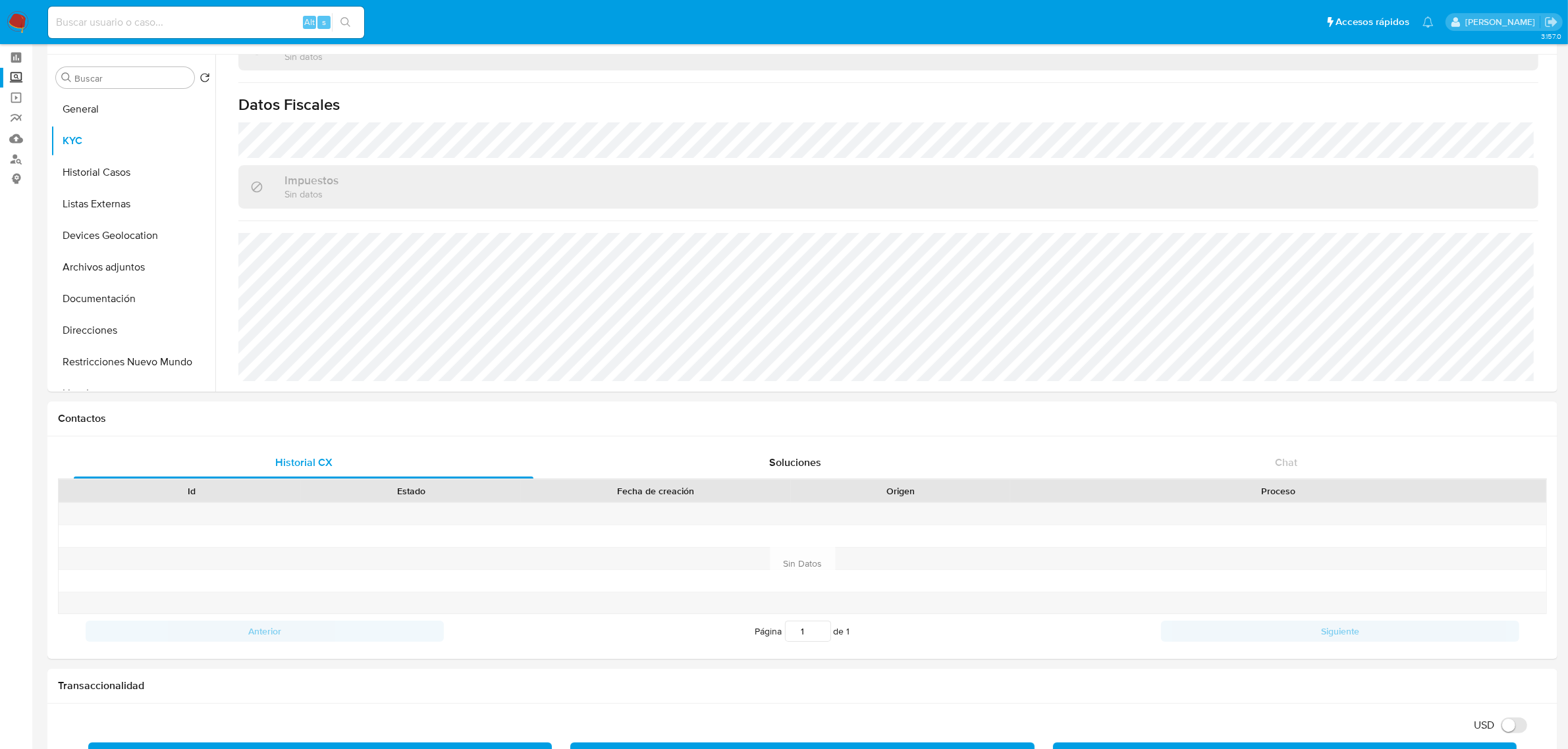
click at [14, 24] on img at bounding box center [18, 23] width 23 height 23
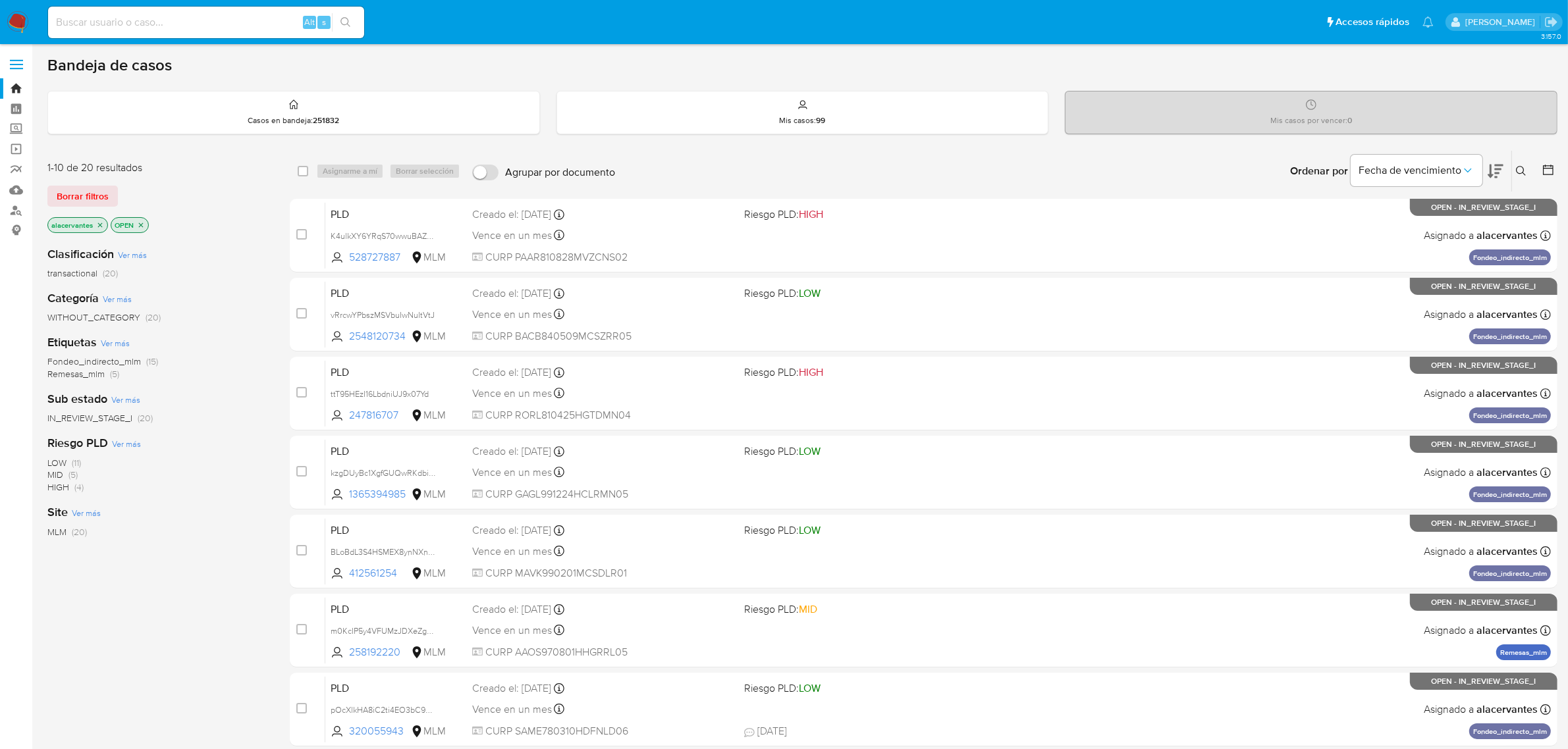
click at [1530, 165] on button at bounding box center [1523, 171] width 22 height 16
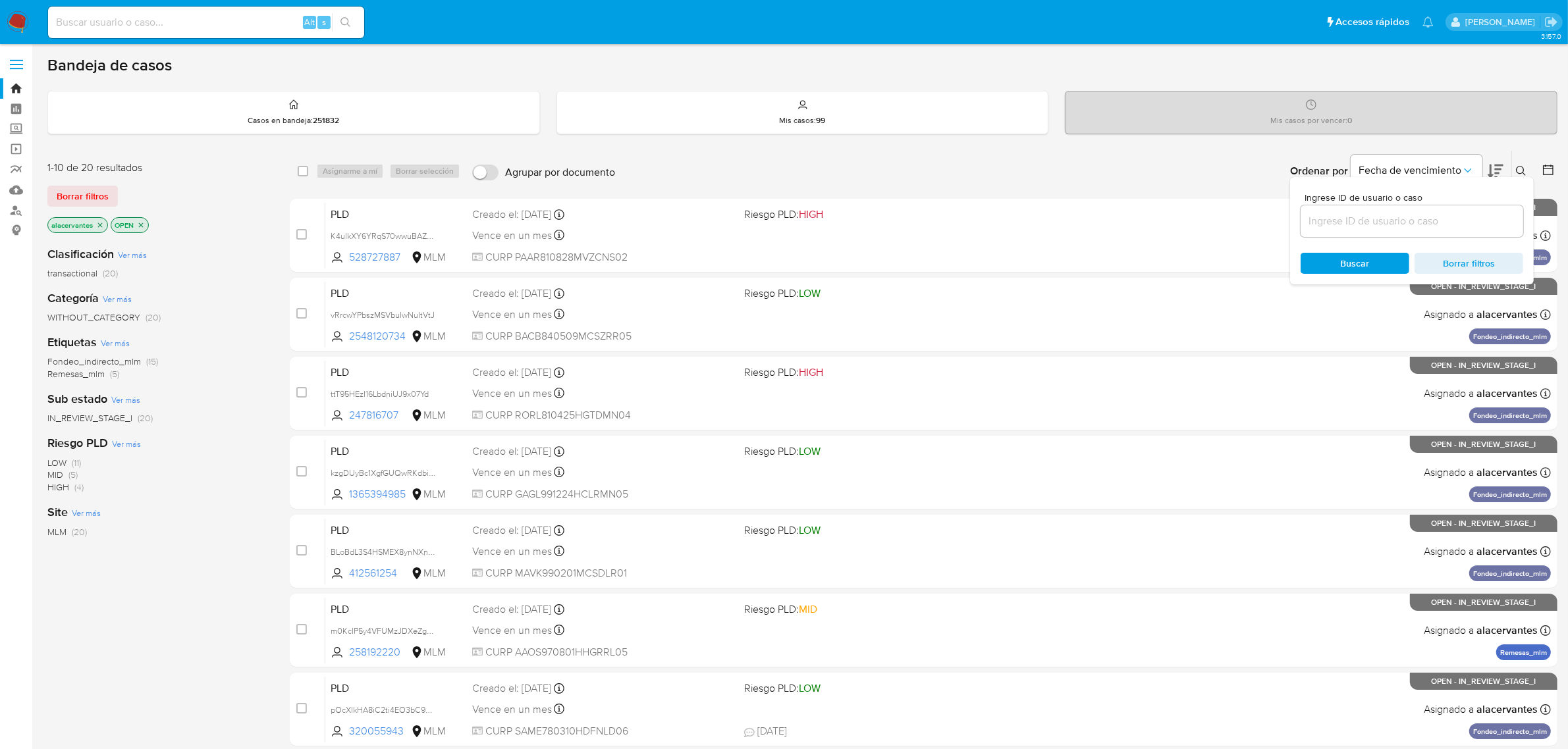
click at [1417, 222] on input at bounding box center [1412, 221] width 223 height 17
type input "258192220"
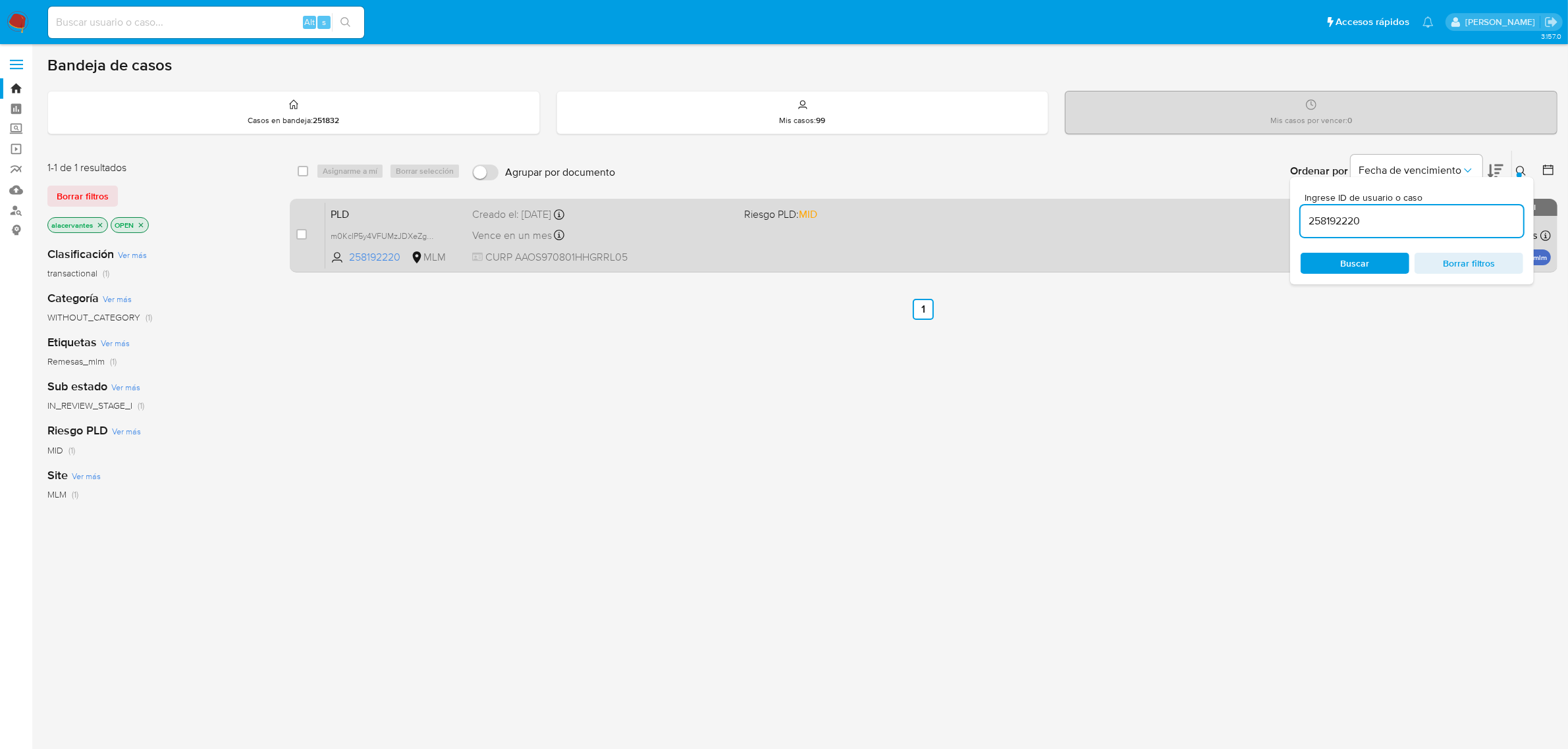
click at [914, 226] on div "PLD m0KcIP5y4VFUMzJDXeZgmWde 258192220 MLM Riesgo PLD: MID Creado el: [DATE] Cr…" at bounding box center [938, 236] width 1226 height 66
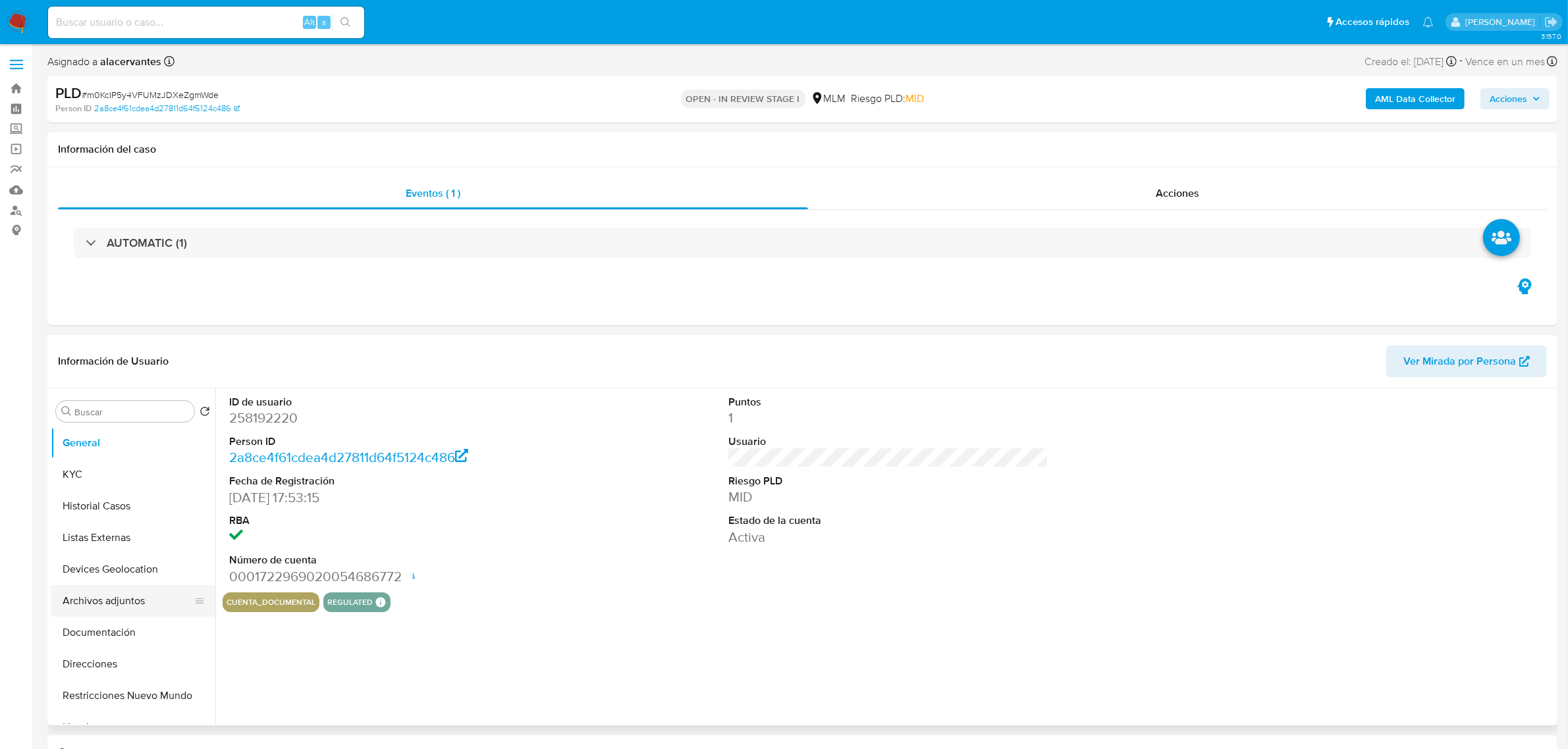
click at [106, 601] on button "Archivos adjuntos" at bounding box center [128, 600] width 154 height 32
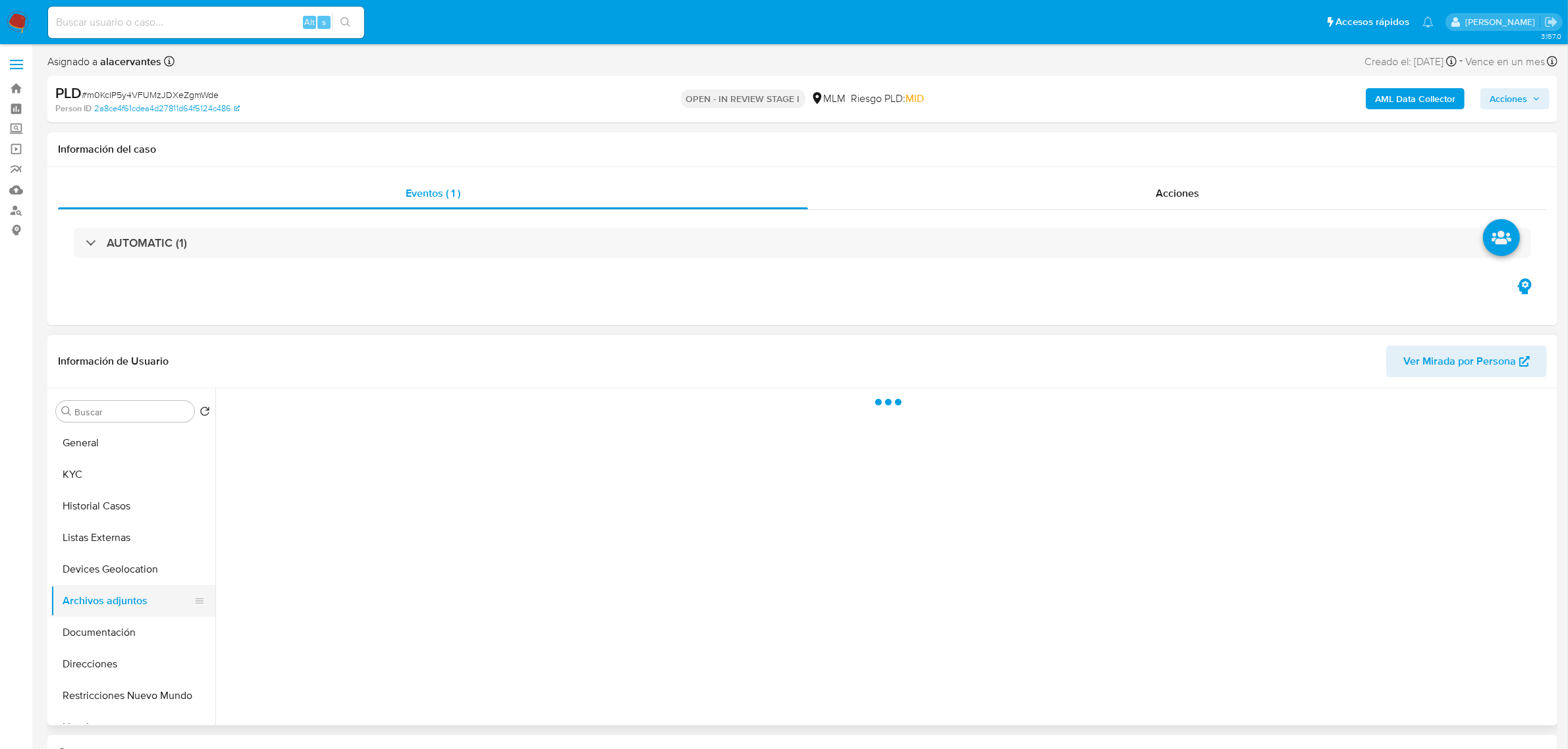
select select "10"
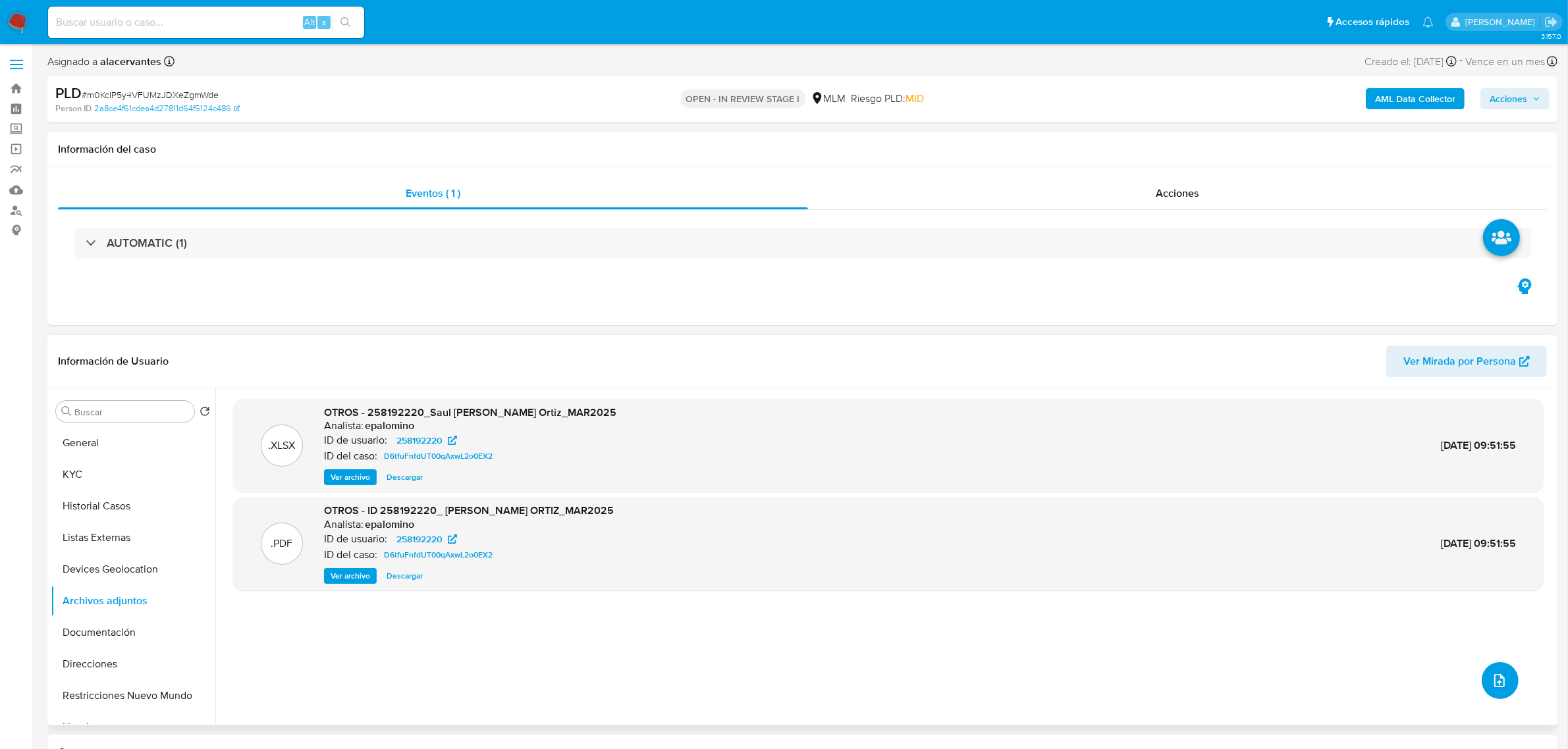
click at [1494, 683] on icon "upload-file" at bounding box center [1499, 680] width 11 height 13
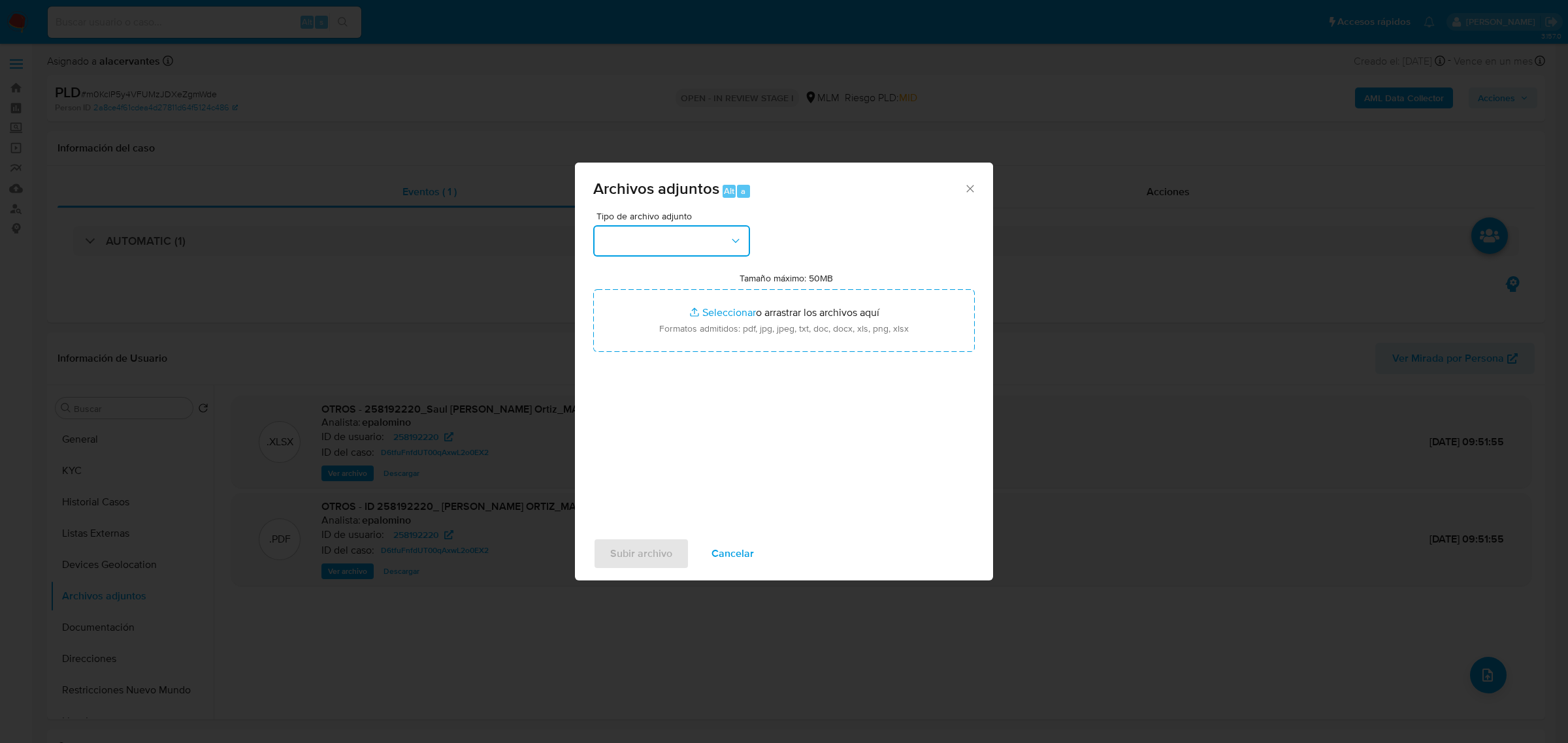
click at [675, 251] on button "button" at bounding box center [671, 241] width 157 height 32
click at [658, 415] on div "OTROS" at bounding box center [667, 413] width 133 height 32
click at [655, 551] on span "Subir archivo" at bounding box center [641, 554] width 62 height 29
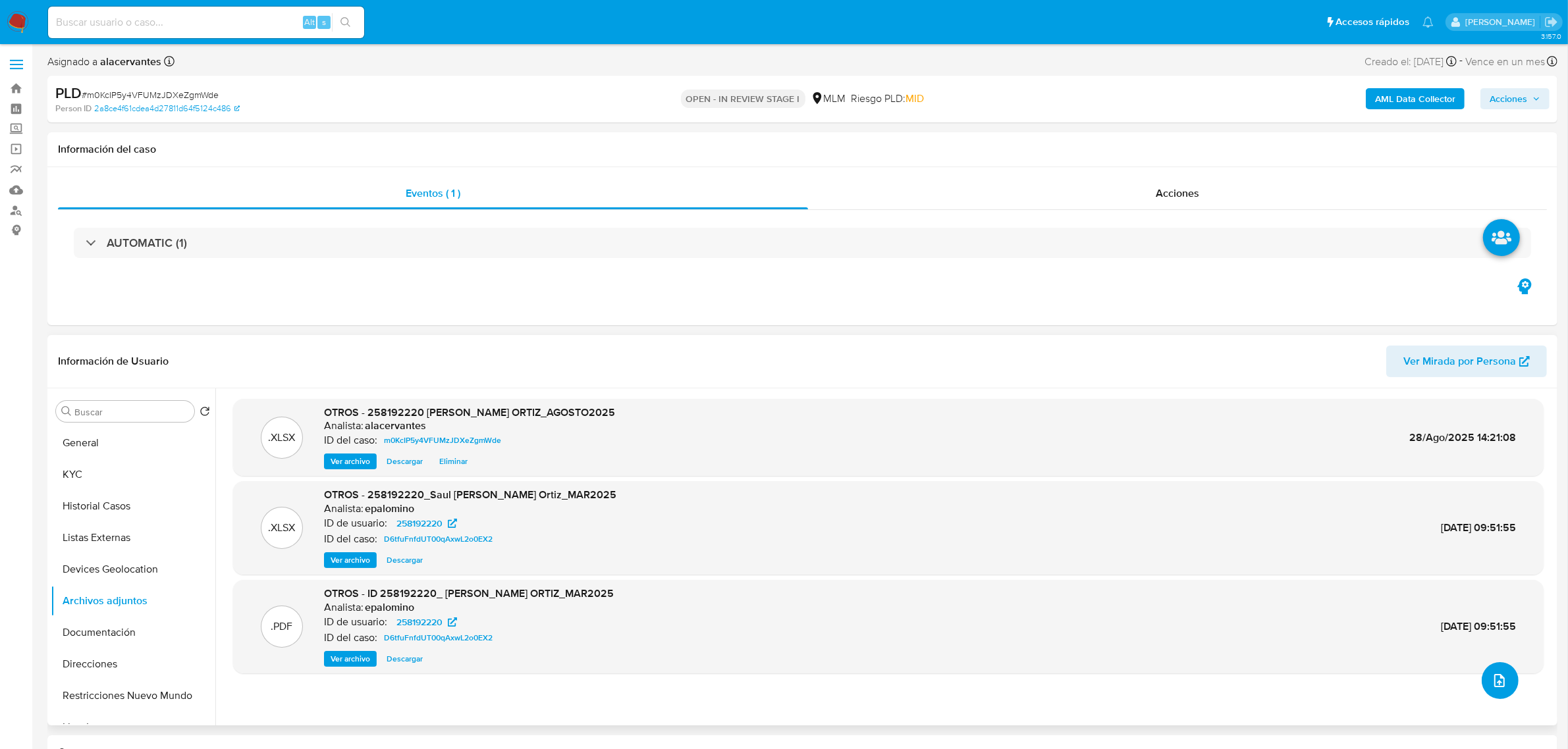
click at [1494, 697] on button "upload-file" at bounding box center [1500, 680] width 37 height 37
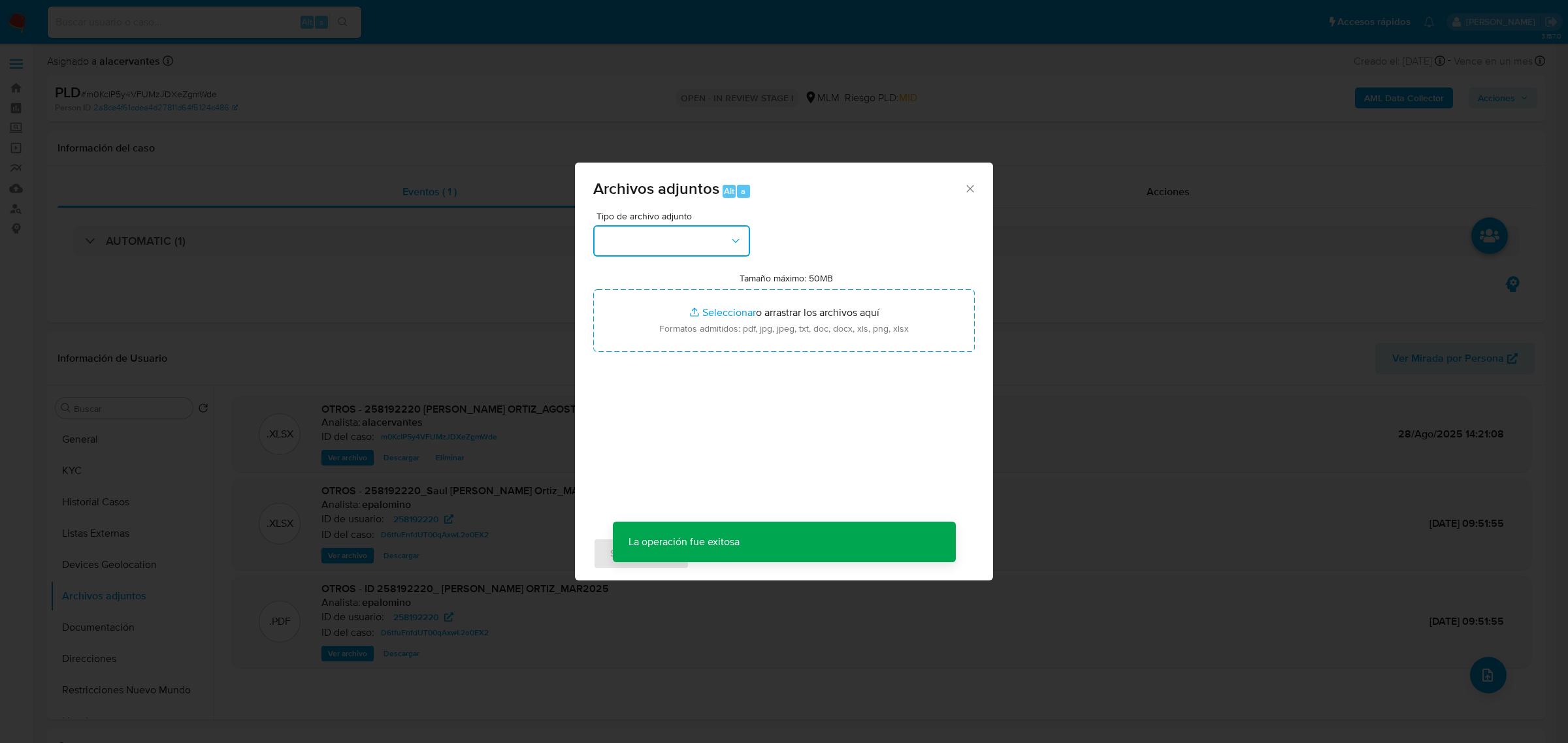
drag, startPoint x: 743, startPoint y: 226, endPoint x: 736, endPoint y: 231, distance: 8.6
click at [743, 226] on button "button" at bounding box center [671, 241] width 157 height 32
click at [658, 422] on div "OTROS" at bounding box center [667, 413] width 133 height 32
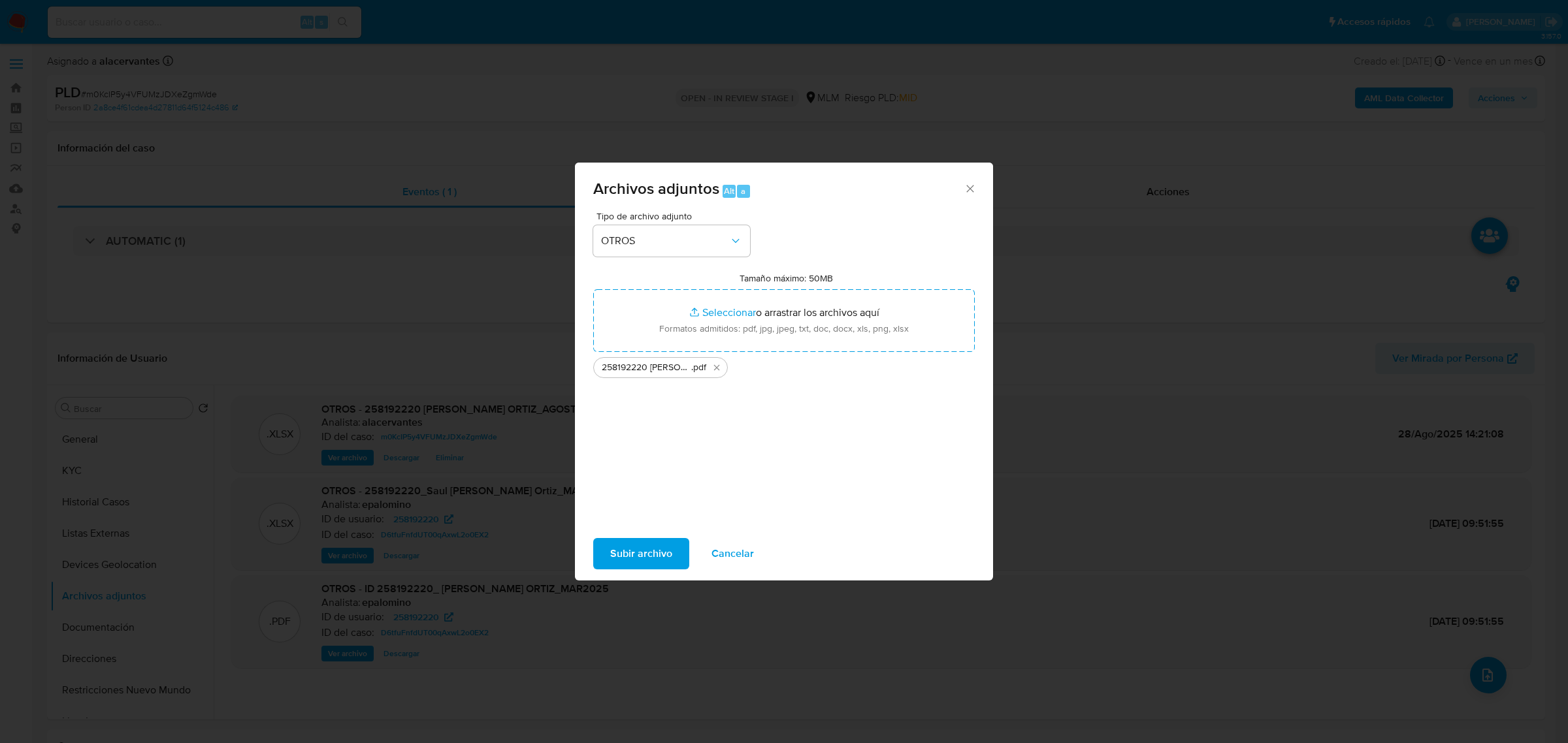
click at [658, 557] on span "Subir archivo" at bounding box center [641, 554] width 62 height 29
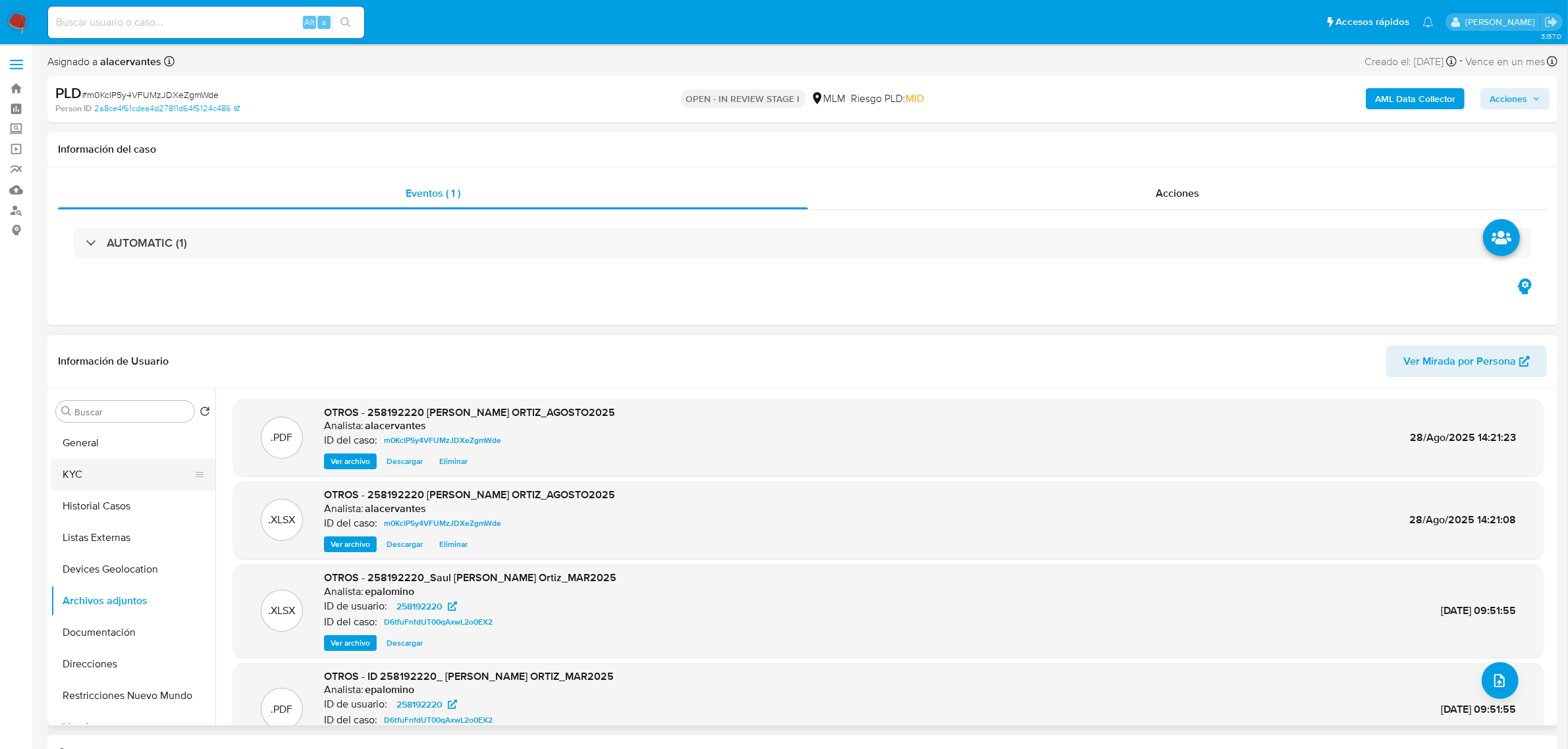
click at [80, 487] on button "KYC" at bounding box center [128, 475] width 154 height 32
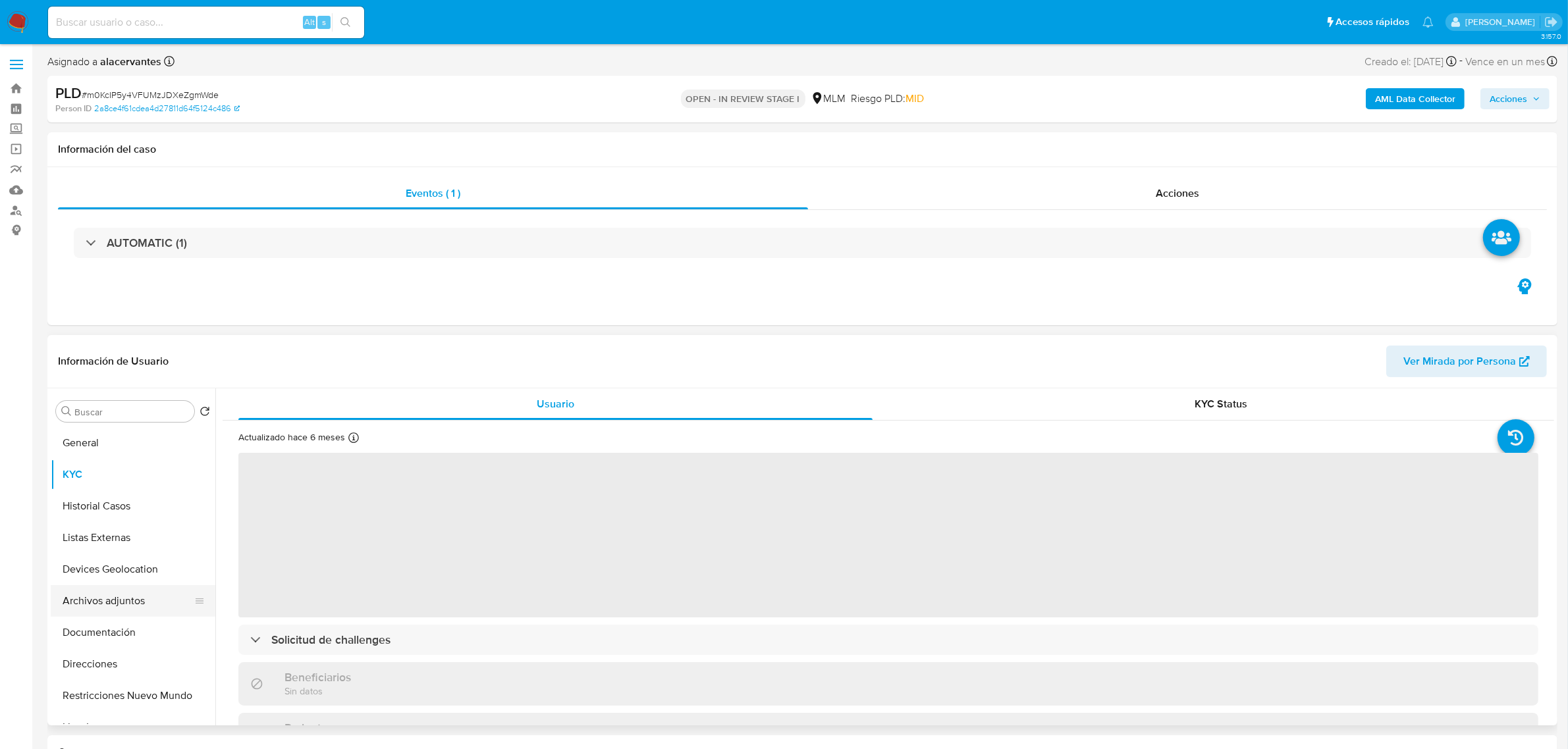
click at [83, 606] on button "Archivos adjuntos" at bounding box center [128, 600] width 154 height 32
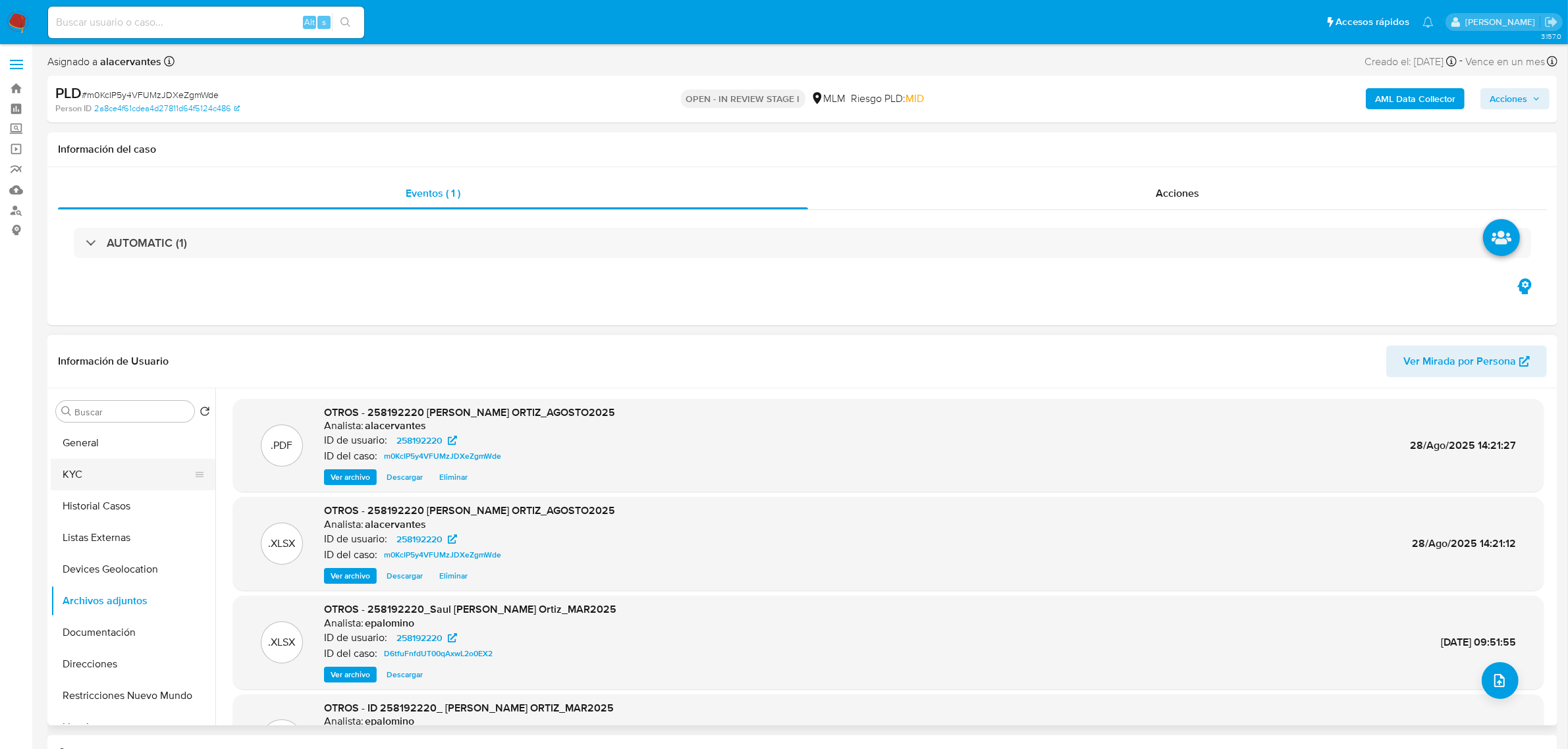
click at [97, 480] on button "KYC" at bounding box center [128, 475] width 154 height 32
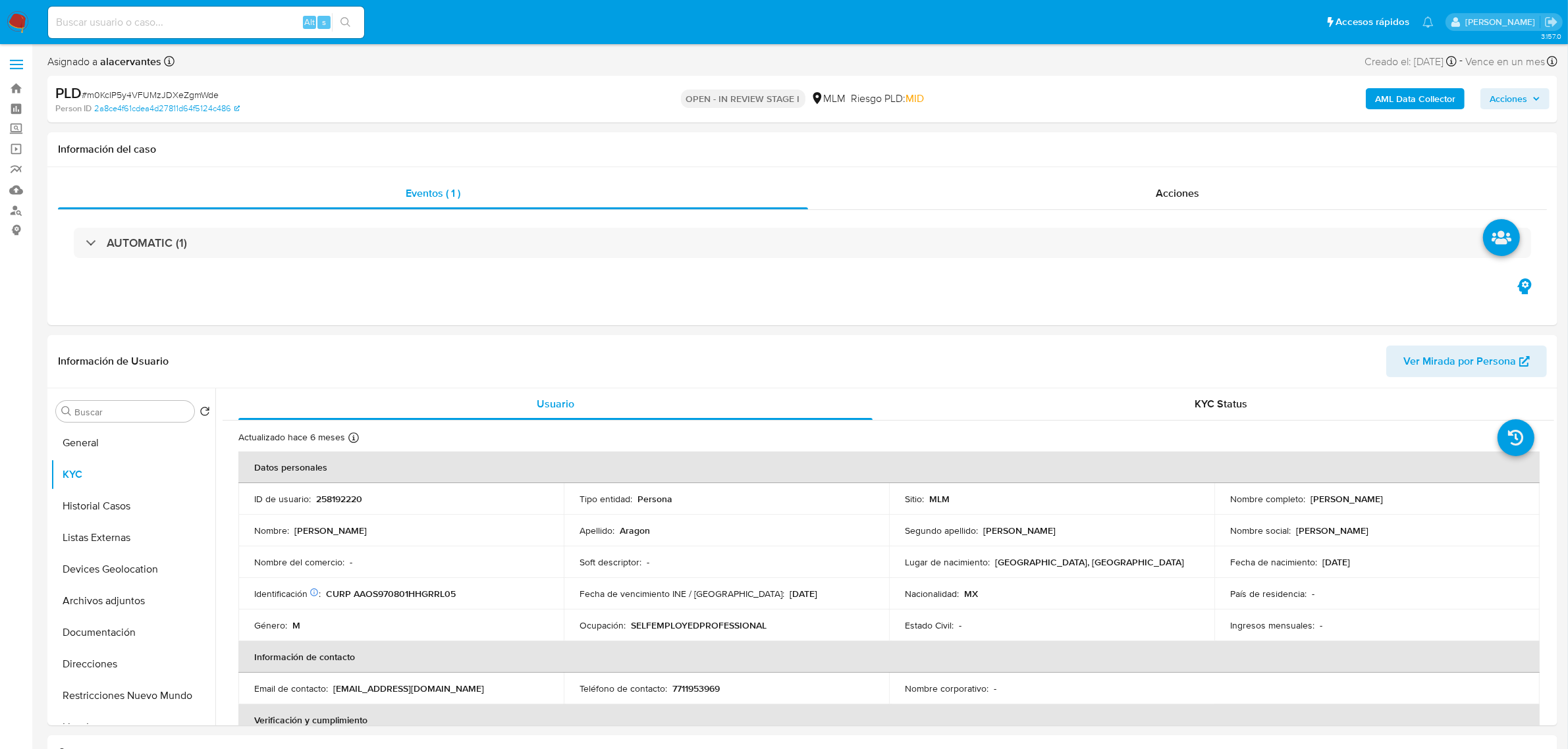
click at [1514, 103] on span "Acciones" at bounding box center [1508, 99] width 38 height 21
click at [1134, 129] on div "Resolución del caso Alt r" at bounding box center [1157, 141] width 126 height 34
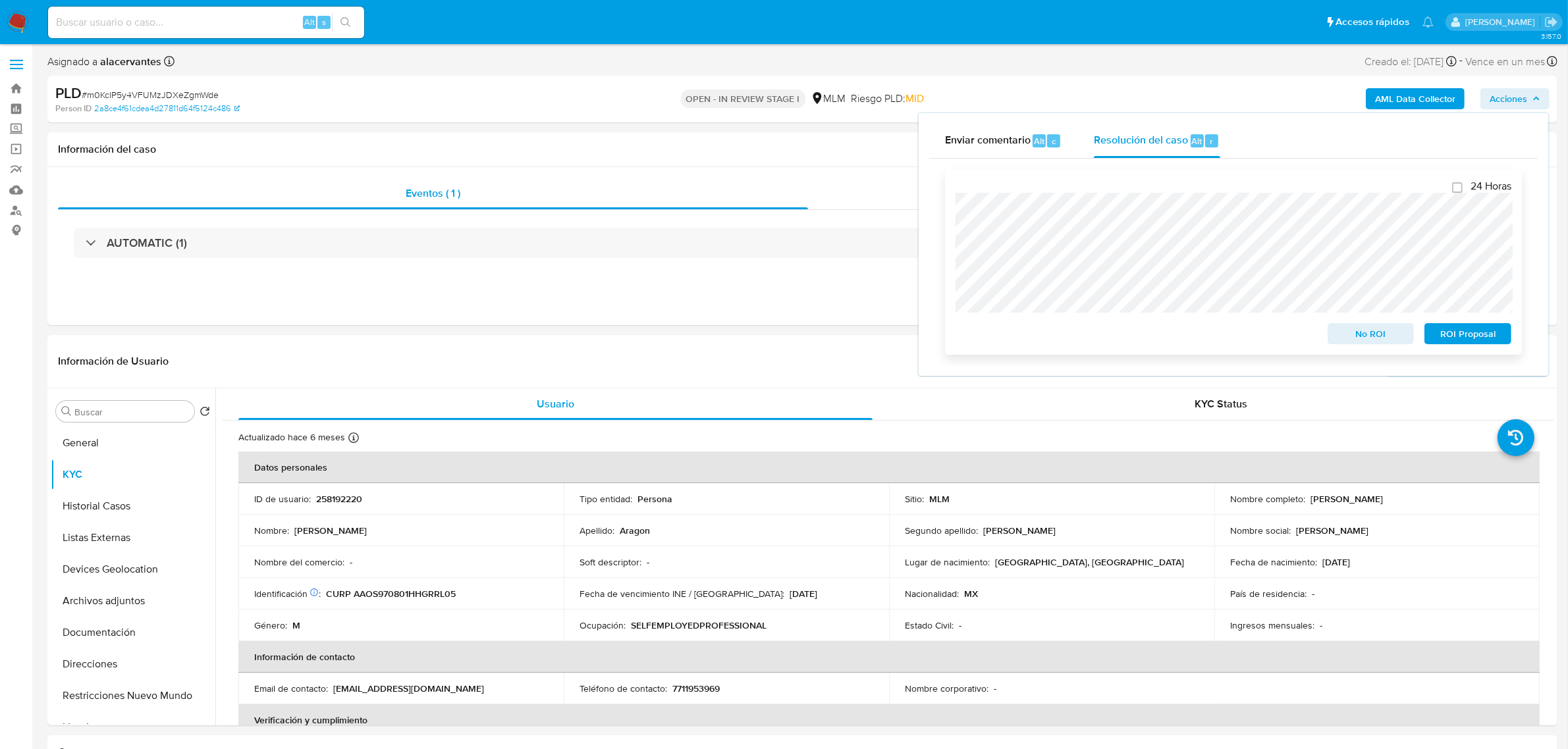
drag, startPoint x: 1371, startPoint y: 337, endPoint x: 1367, endPoint y: 344, distance: 8.1
click at [1367, 343] on span "No ROI" at bounding box center [1371, 334] width 69 height 18
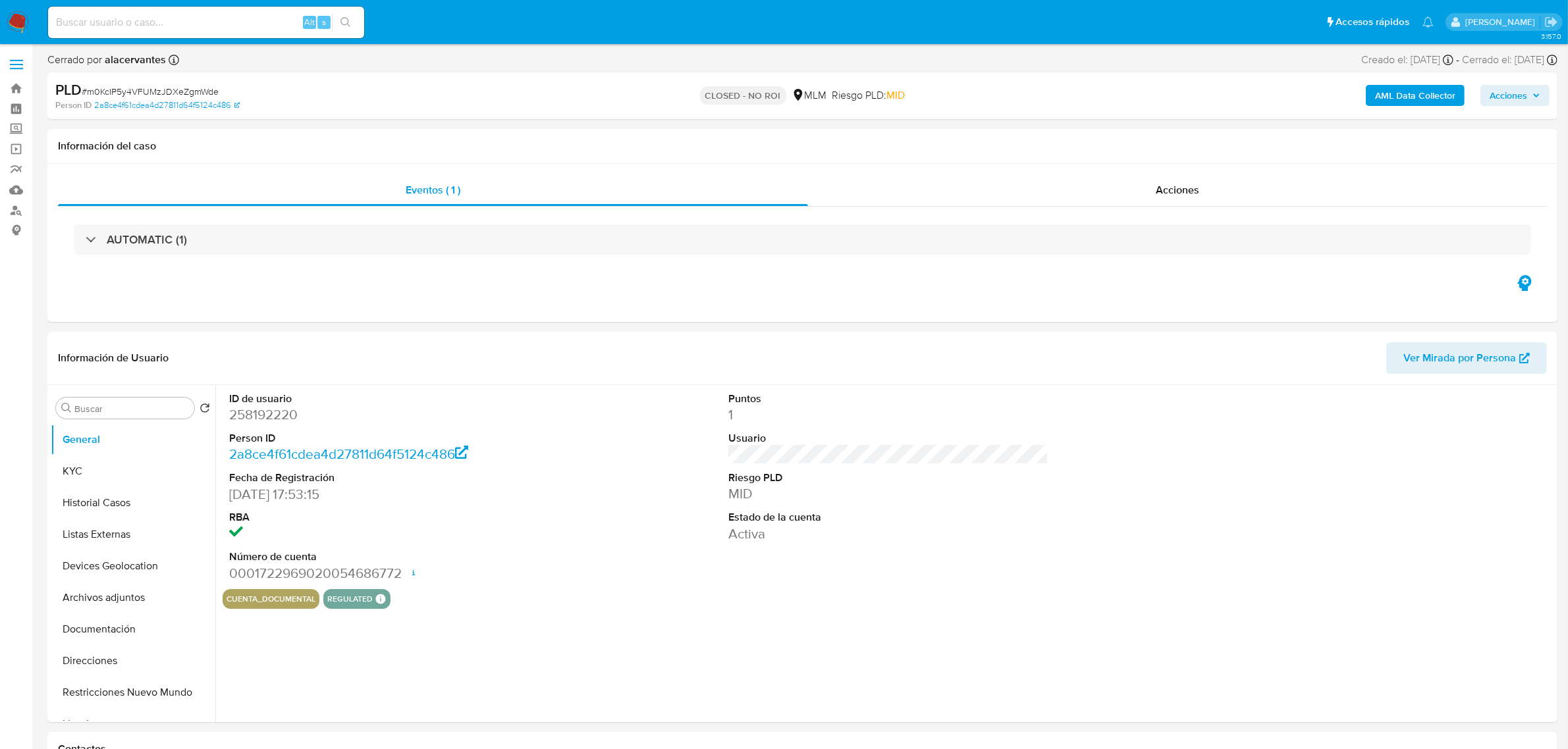
select select "10"
click at [21, 14] on img at bounding box center [18, 23] width 23 height 23
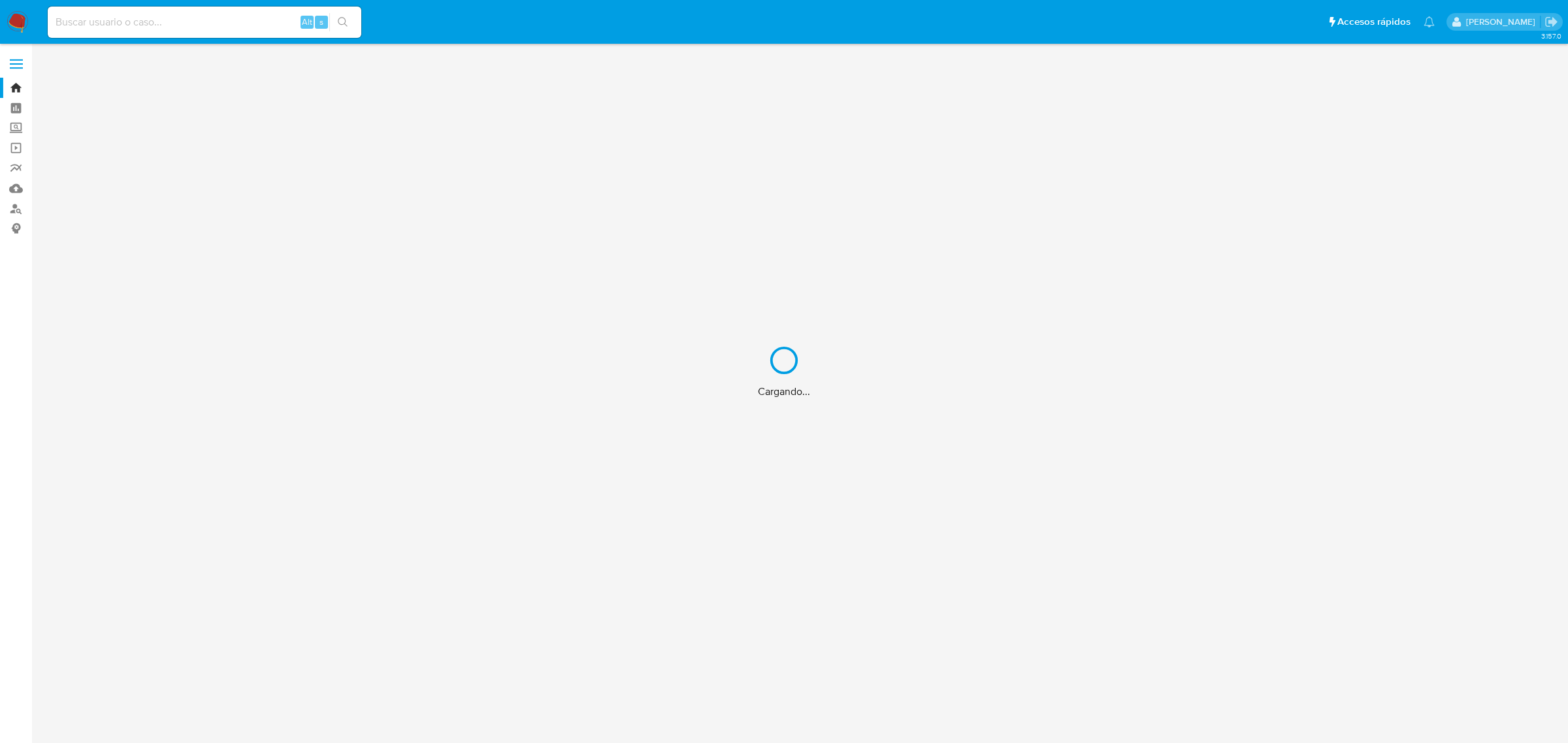
click at [184, 23] on div "Cargando..." at bounding box center [784, 371] width 1568 height 743
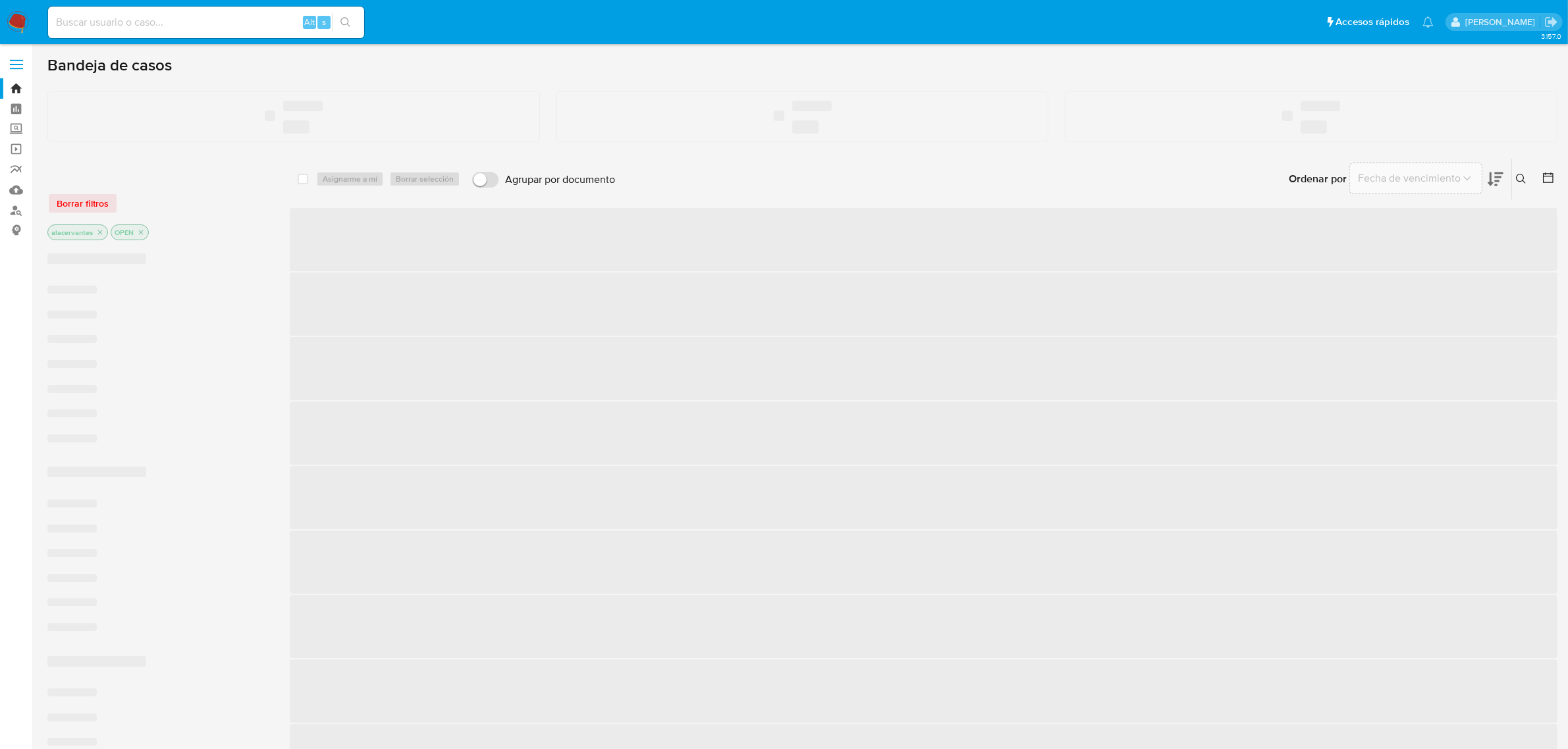
click at [137, 26] on input at bounding box center [206, 23] width 316 height 17
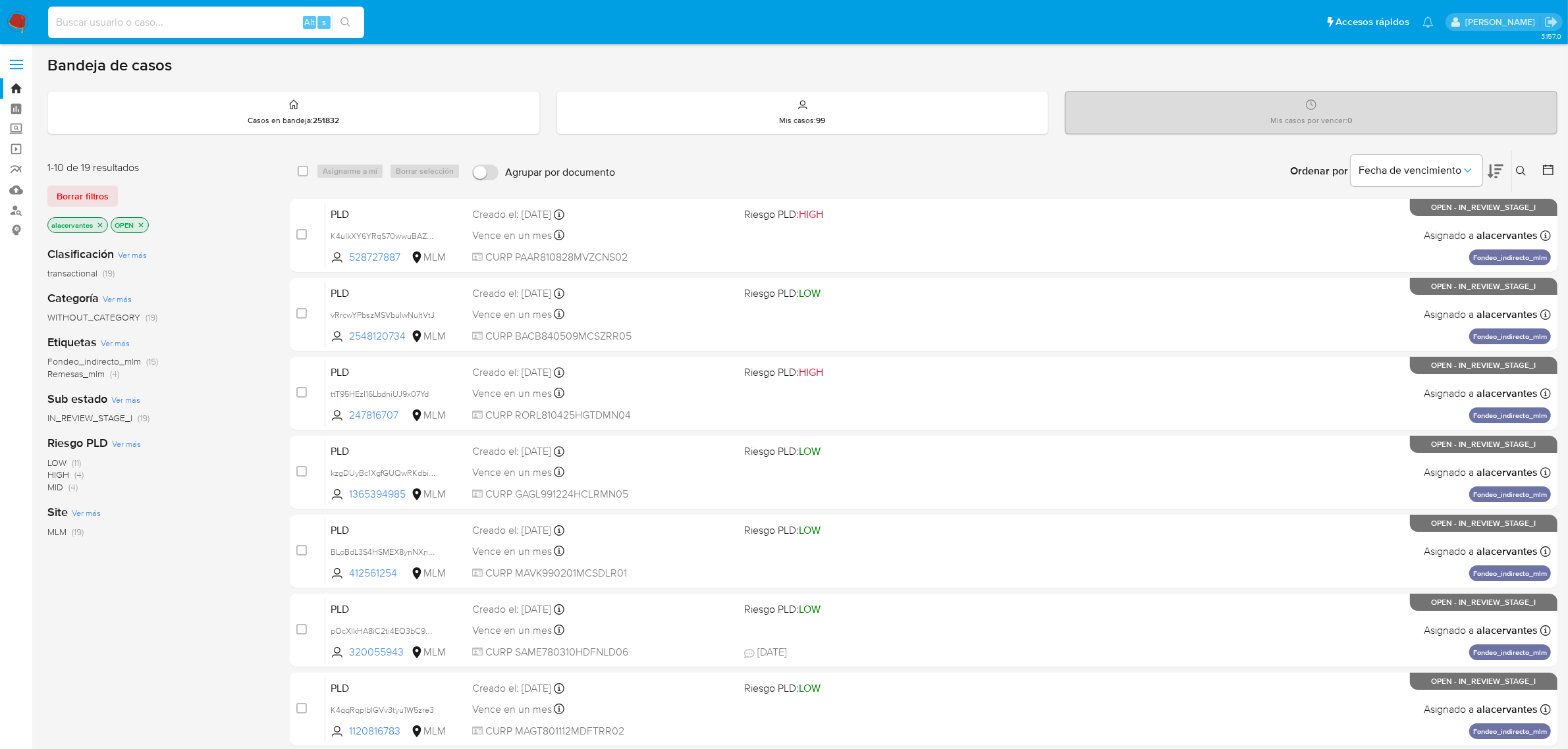
paste input "253464190"
type input "253464190"
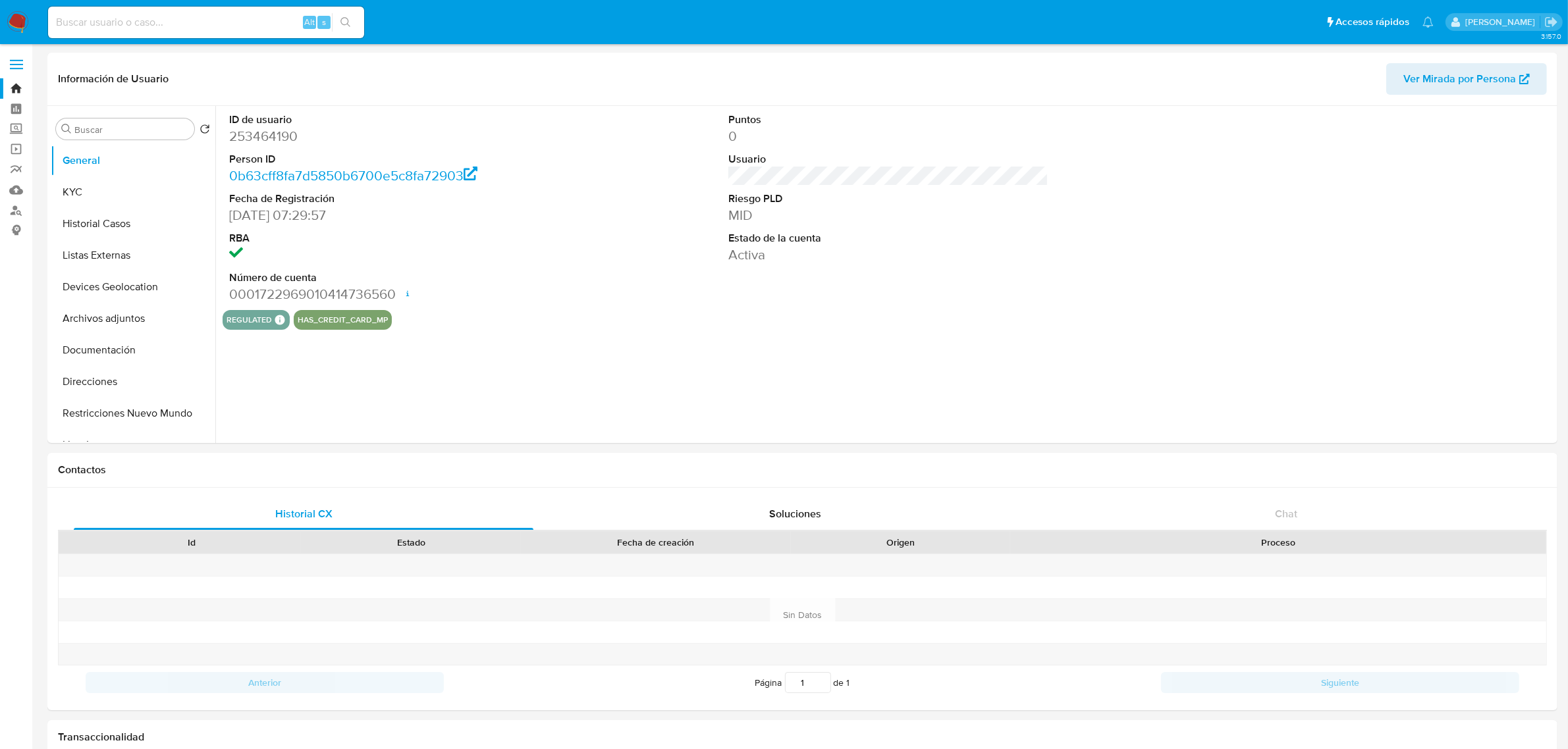
select select "10"
click at [83, 223] on button "Historial Casos" at bounding box center [128, 223] width 154 height 32
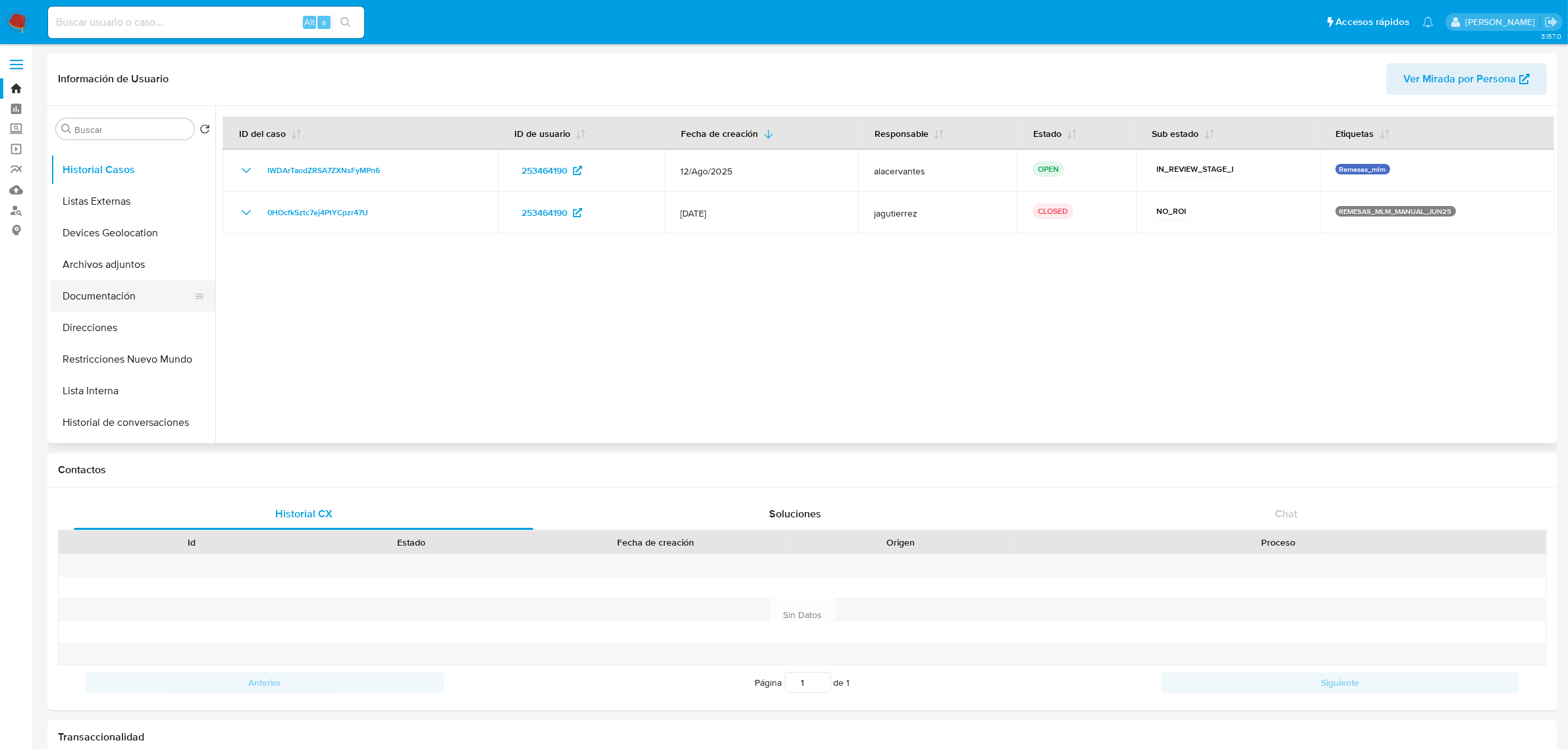
scroll to position [82, 0]
click at [119, 175] on button "Listas Externas" at bounding box center [128, 173] width 154 height 32
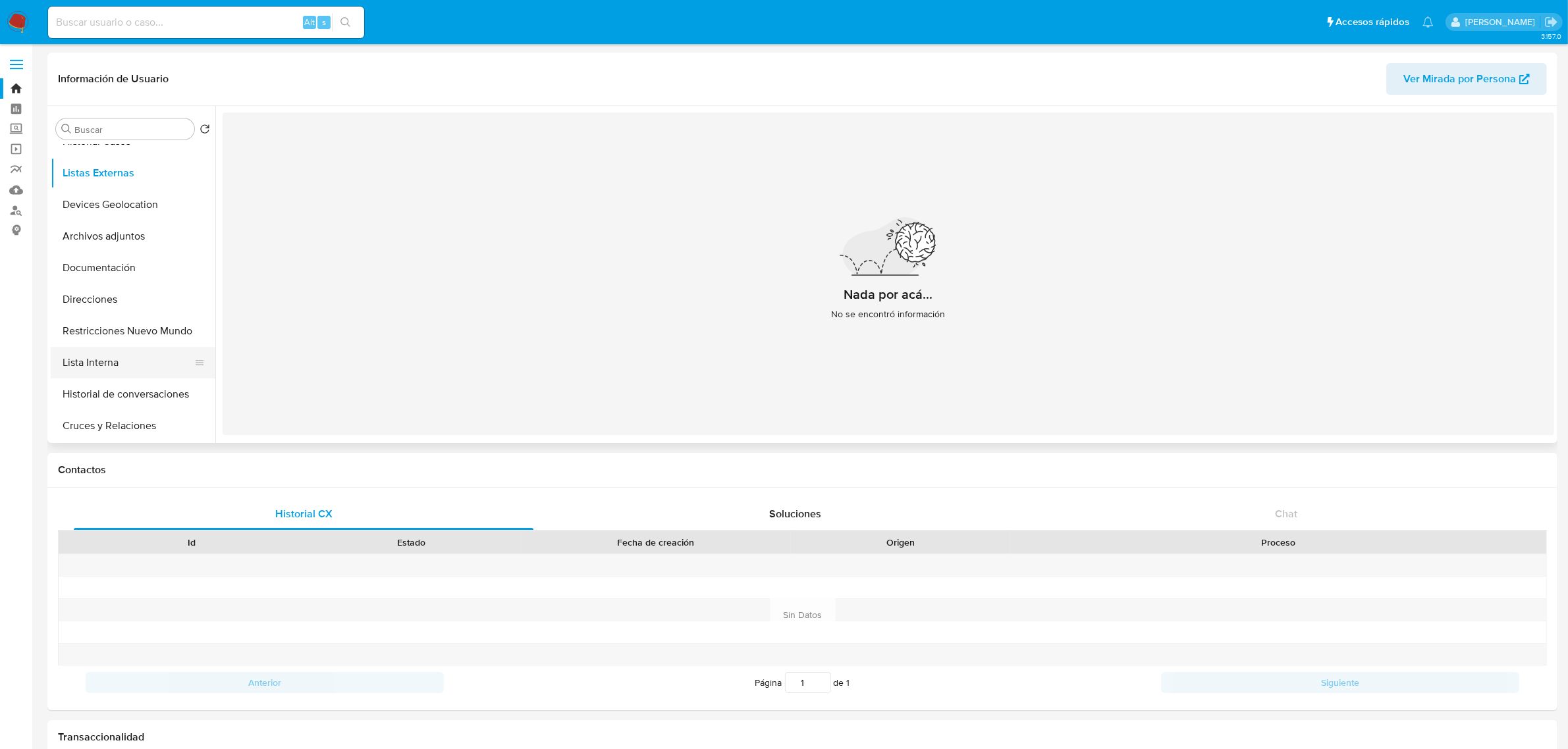
click at [112, 357] on button "Lista Interna" at bounding box center [128, 362] width 154 height 32
click at [129, 194] on button "Devices Geolocation" at bounding box center [128, 204] width 154 height 32
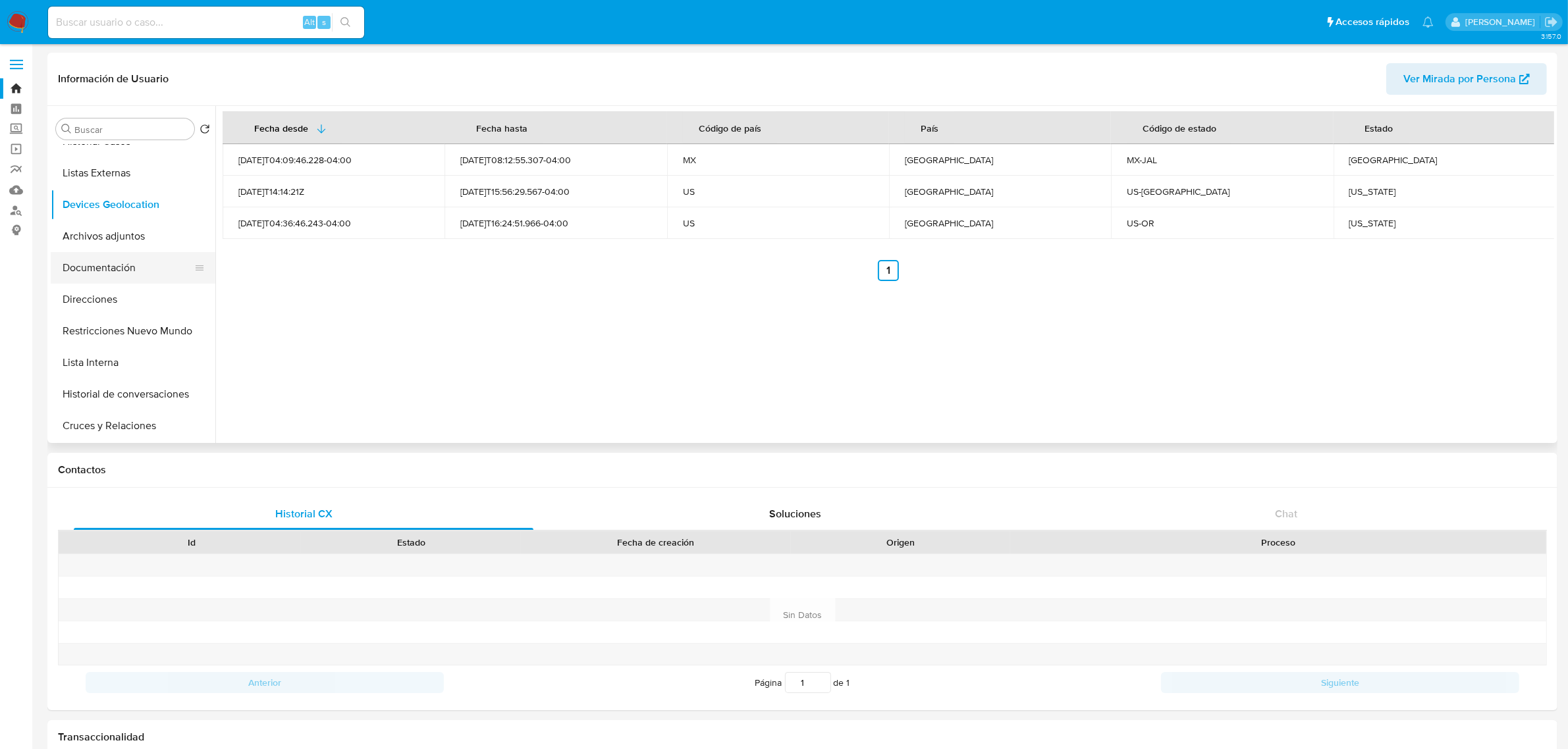
scroll to position [0, 0]
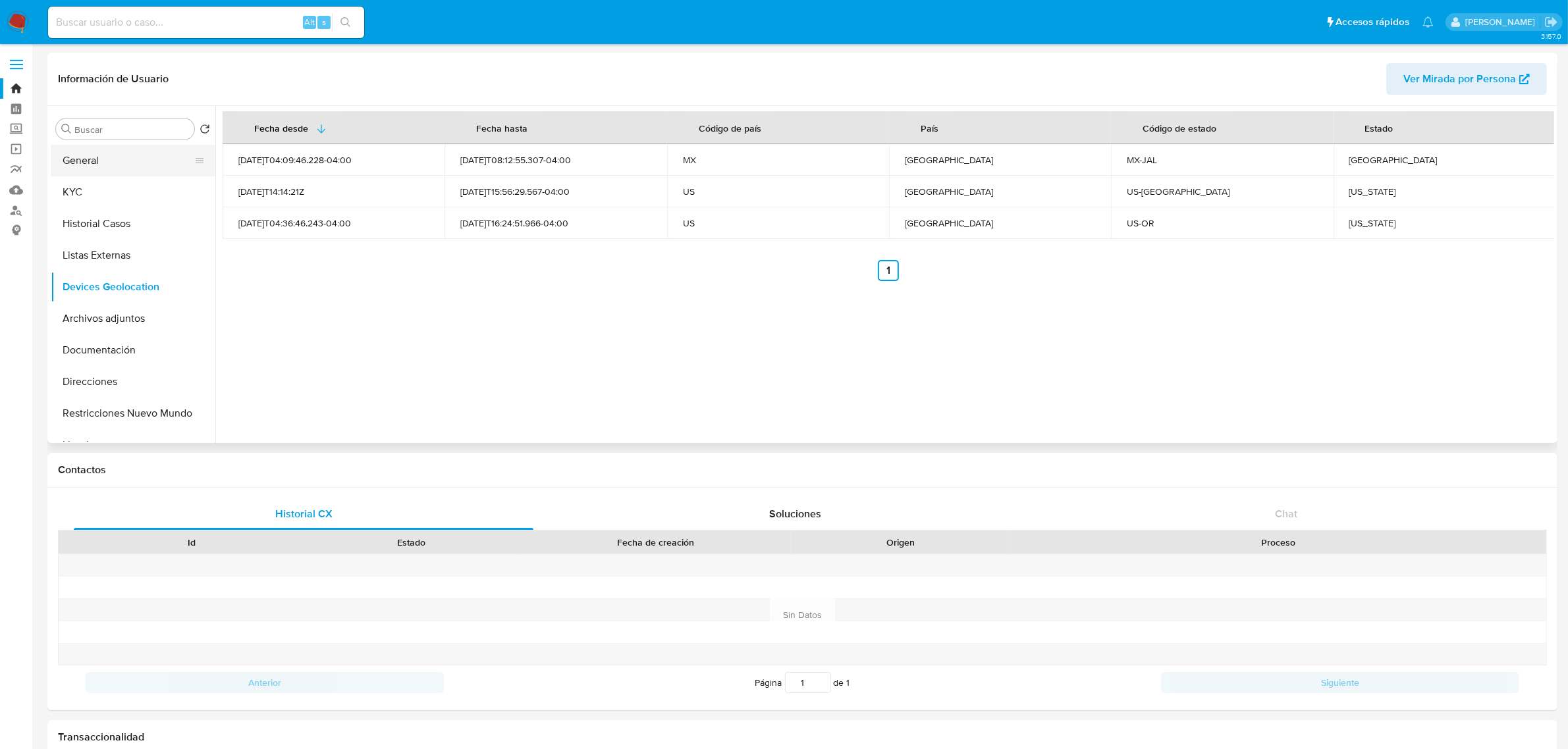
click at [91, 166] on button "General" at bounding box center [128, 161] width 154 height 32
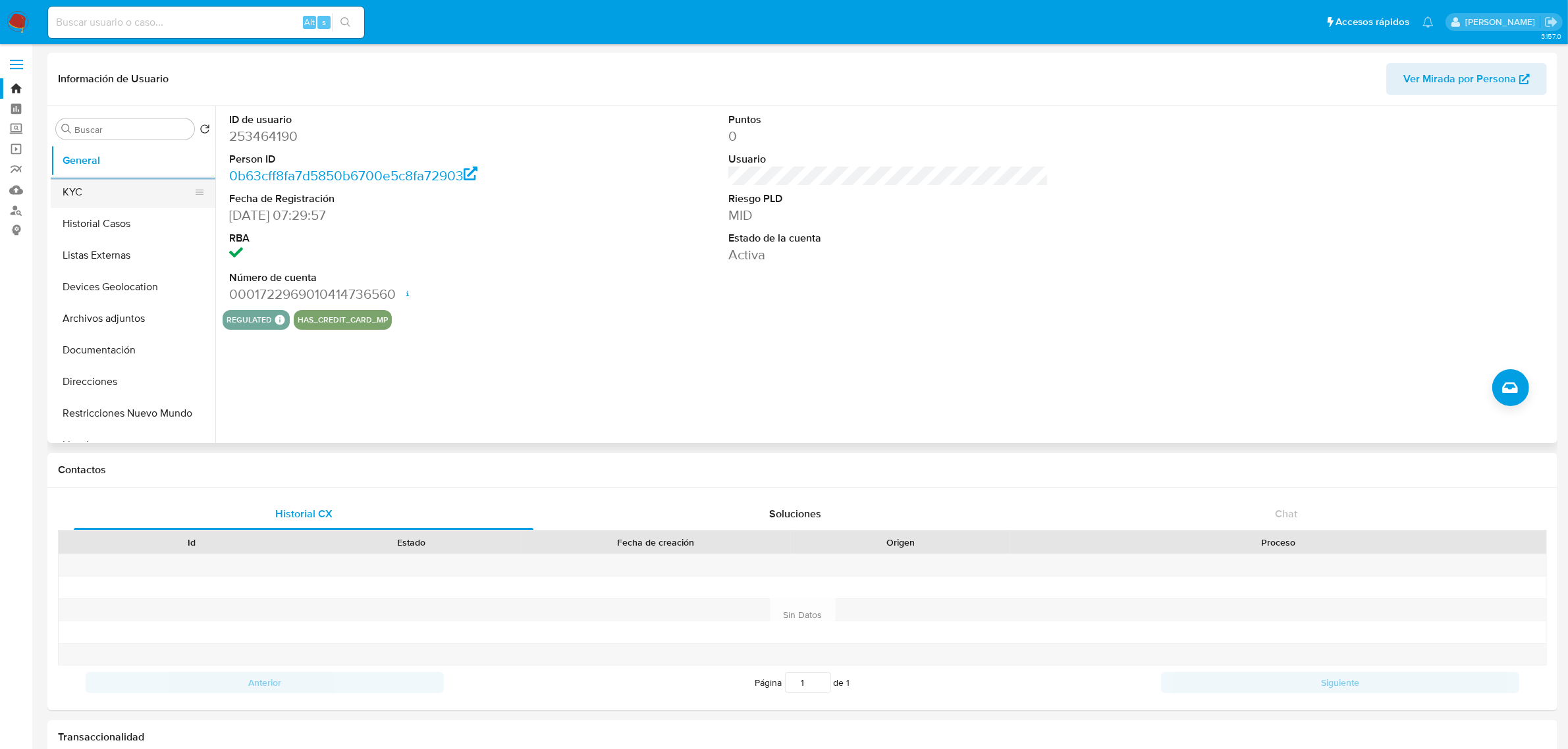
click at [84, 199] on button "KYC" at bounding box center [128, 192] width 154 height 32
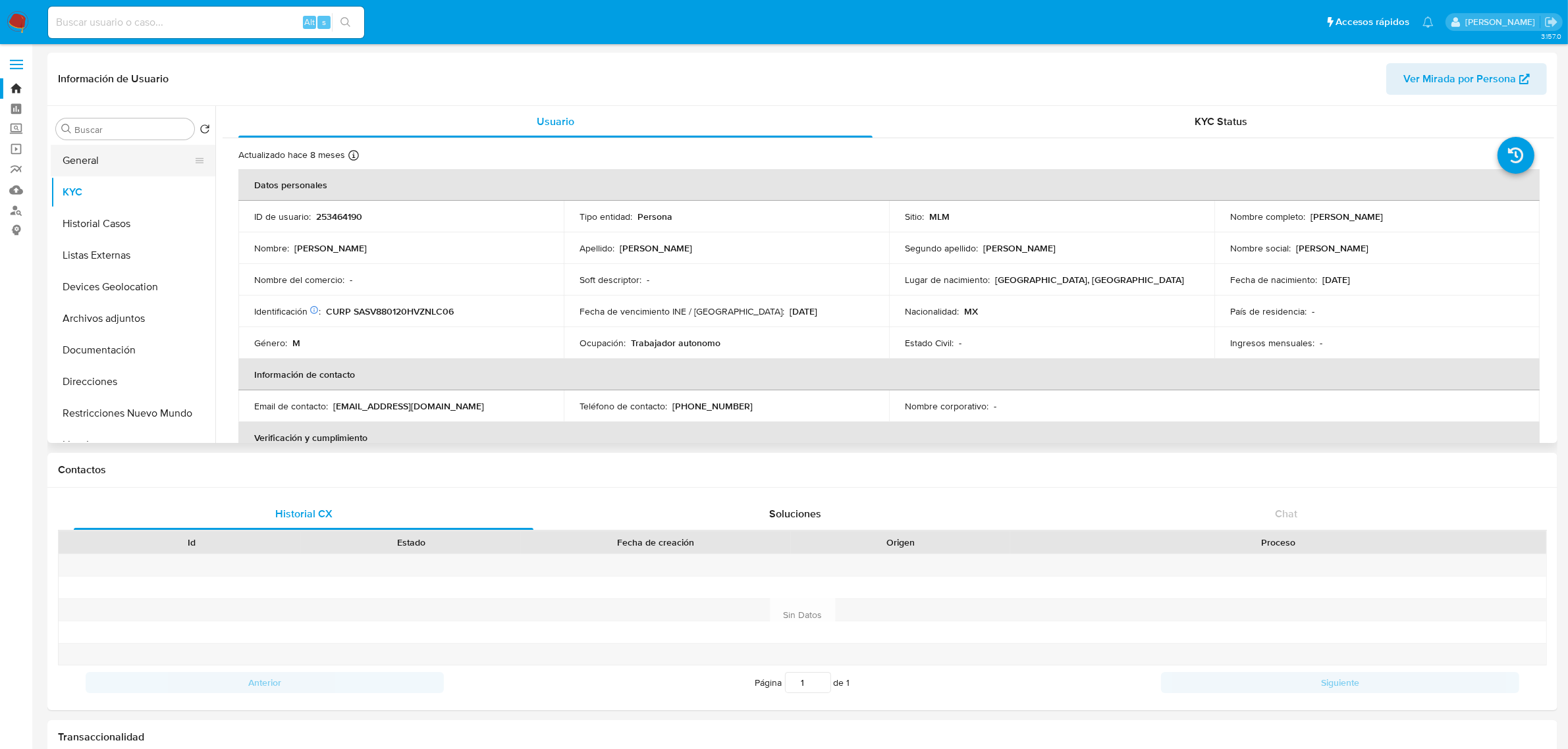
click at [96, 166] on button "General" at bounding box center [128, 161] width 154 height 32
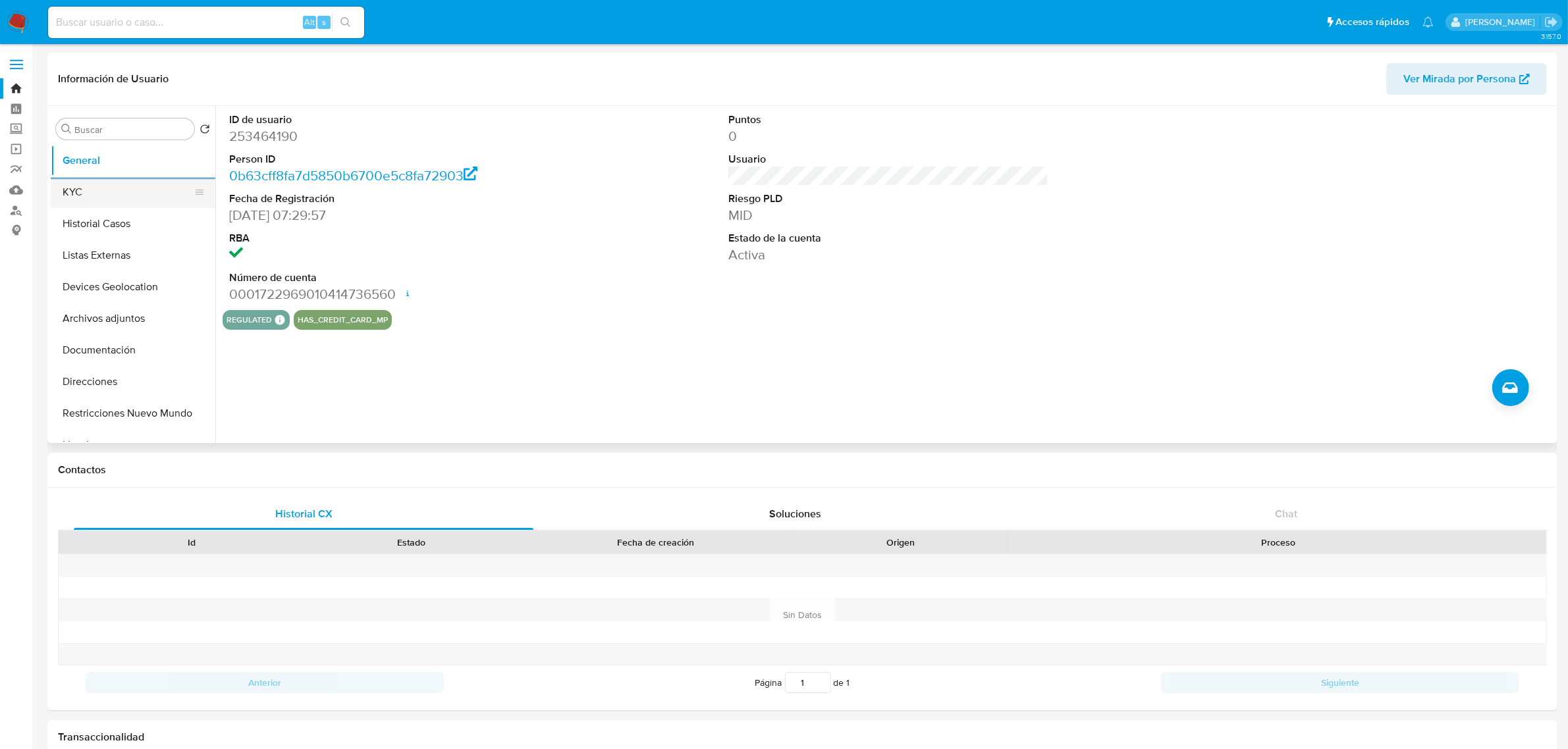
click at [119, 193] on button "KYC" at bounding box center [128, 192] width 154 height 32
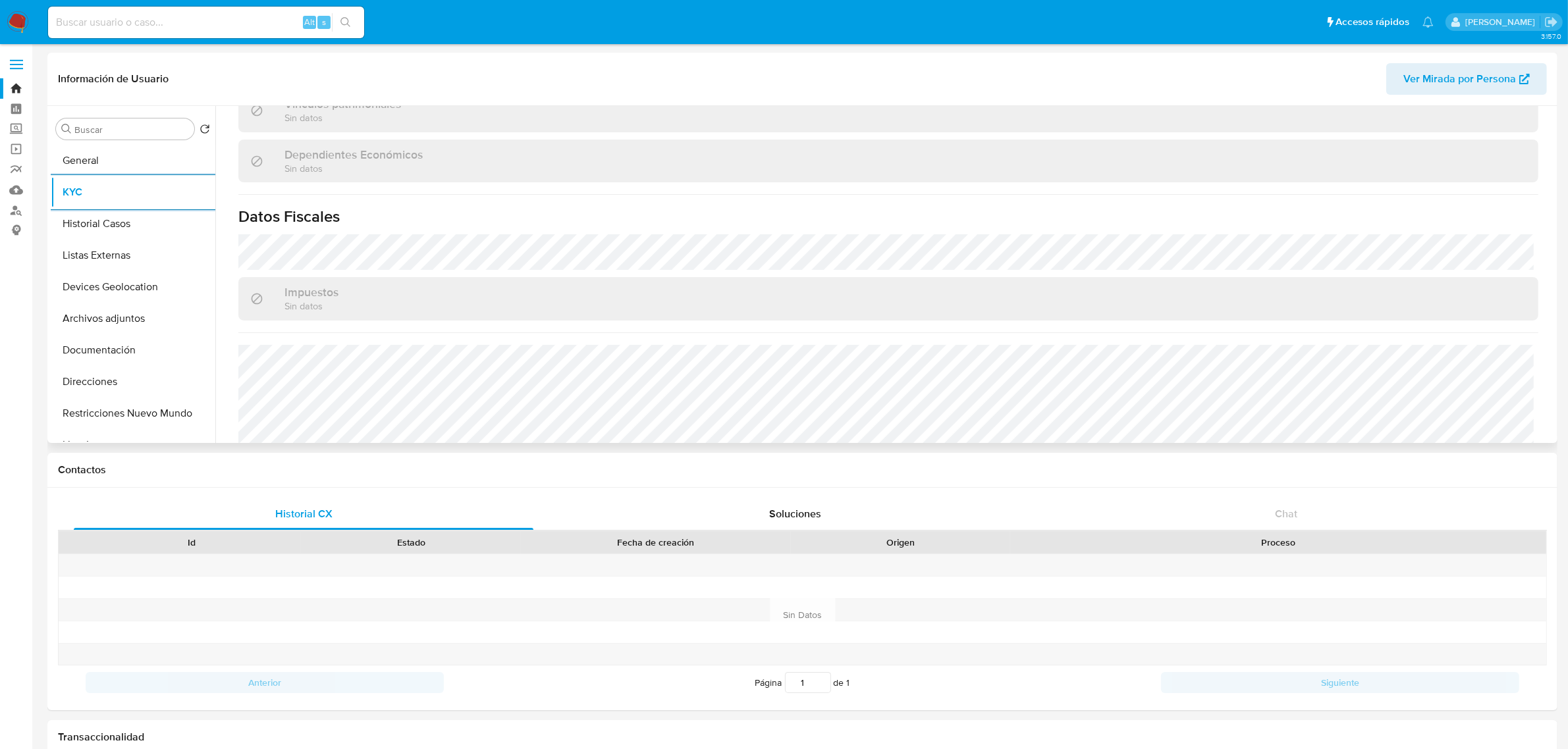
scroll to position [801, 0]
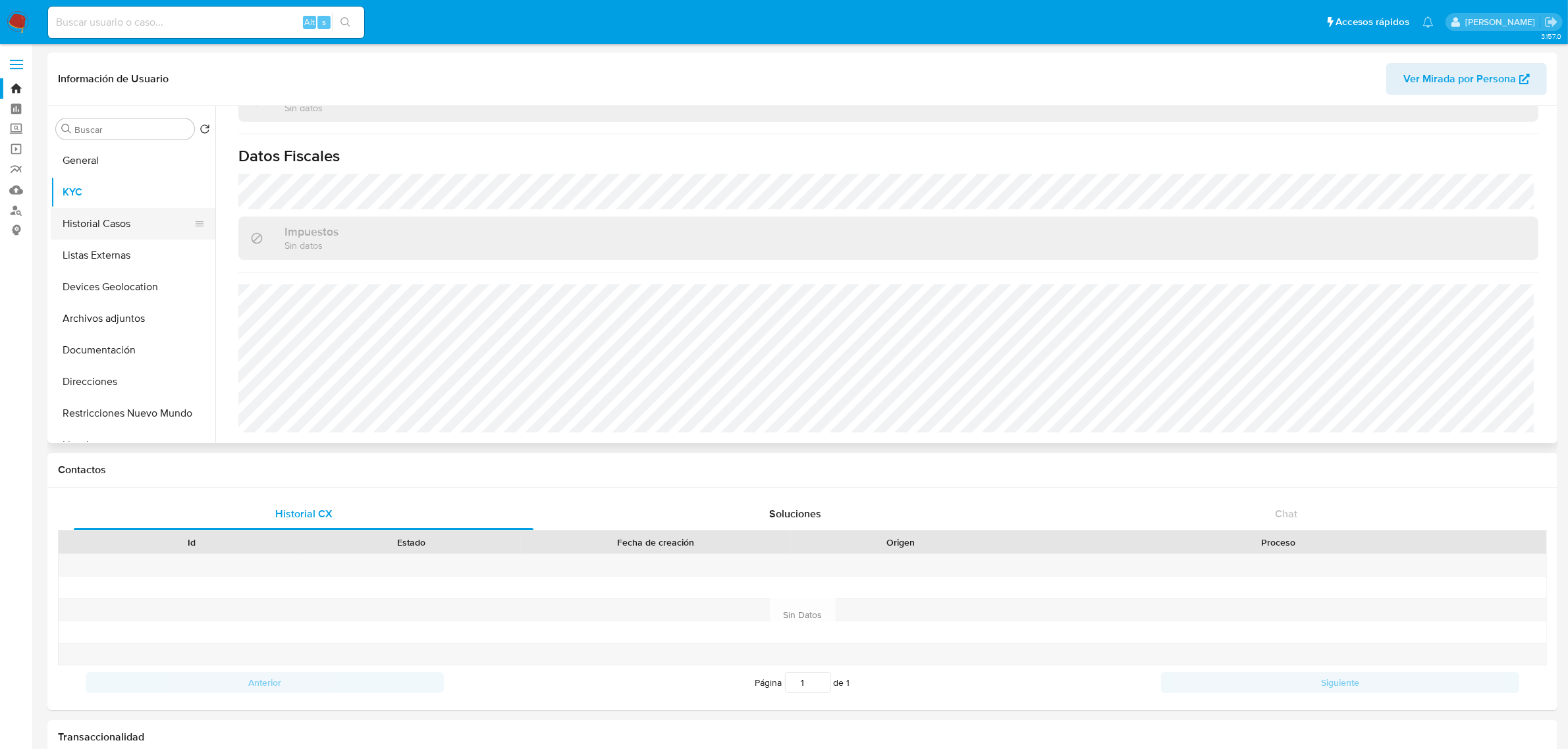
click at [119, 234] on button "Historial Casos" at bounding box center [128, 223] width 154 height 32
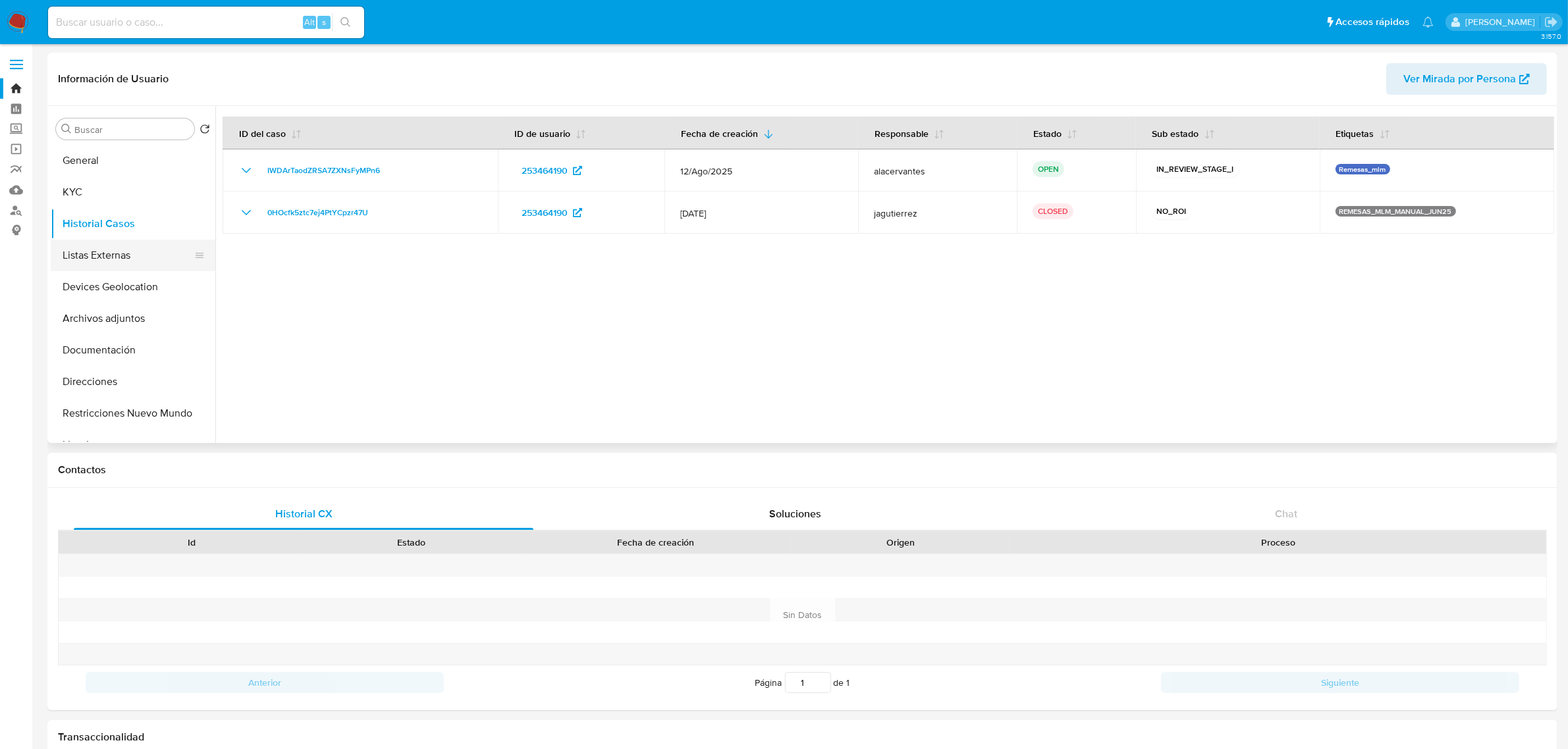
click at [127, 267] on button "Listas Externas" at bounding box center [128, 255] width 154 height 32
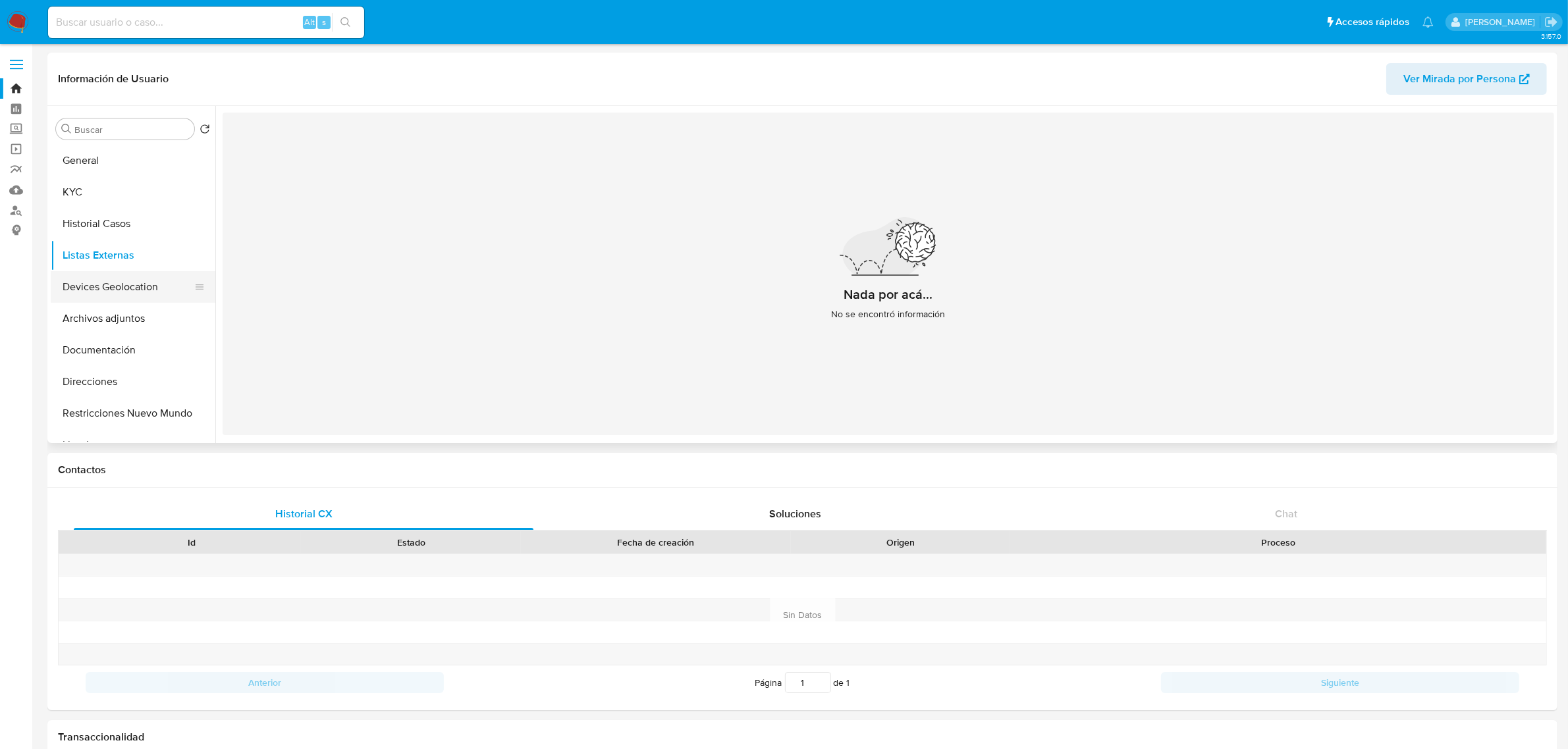
click at [89, 290] on button "Devices Geolocation" at bounding box center [128, 286] width 154 height 32
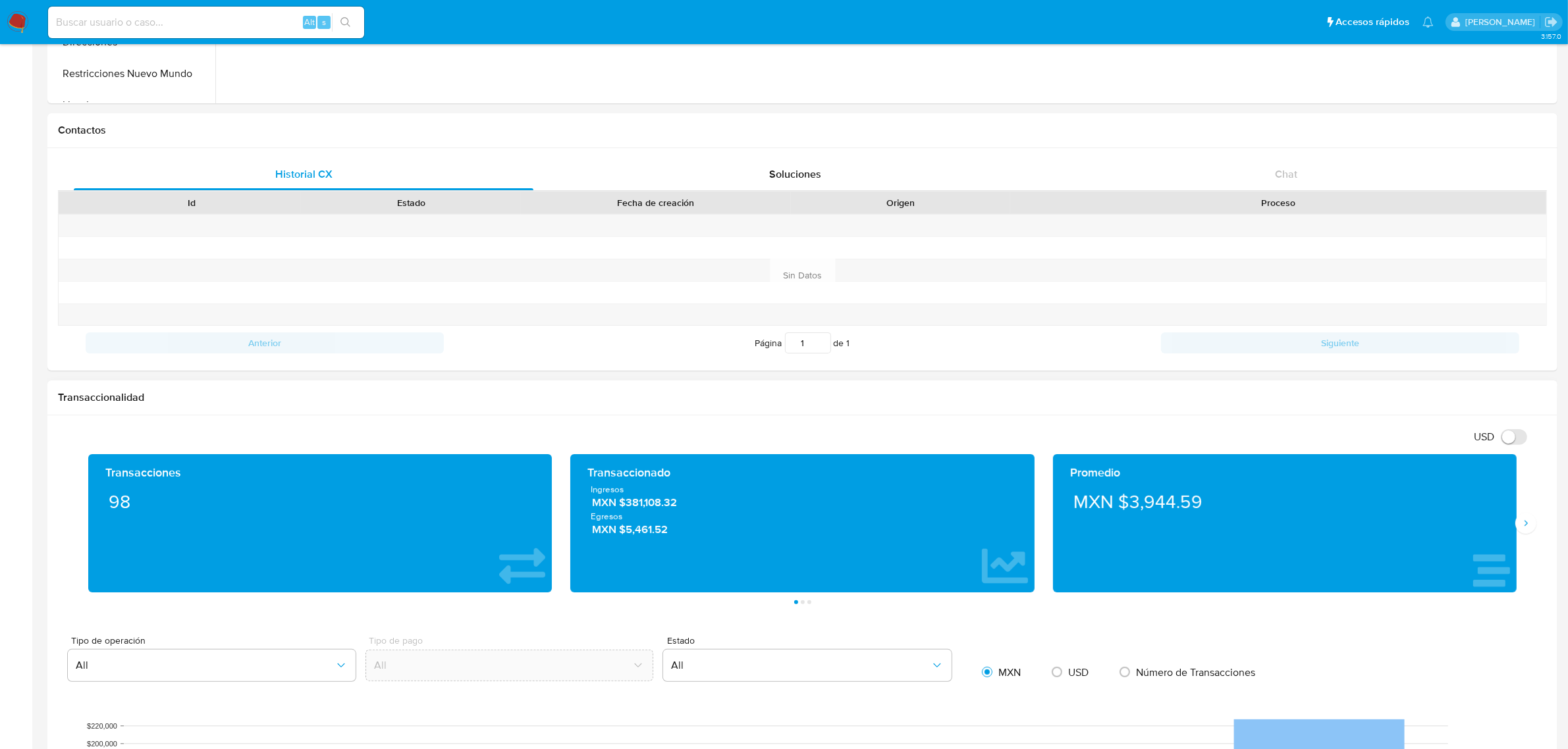
scroll to position [412, 0]
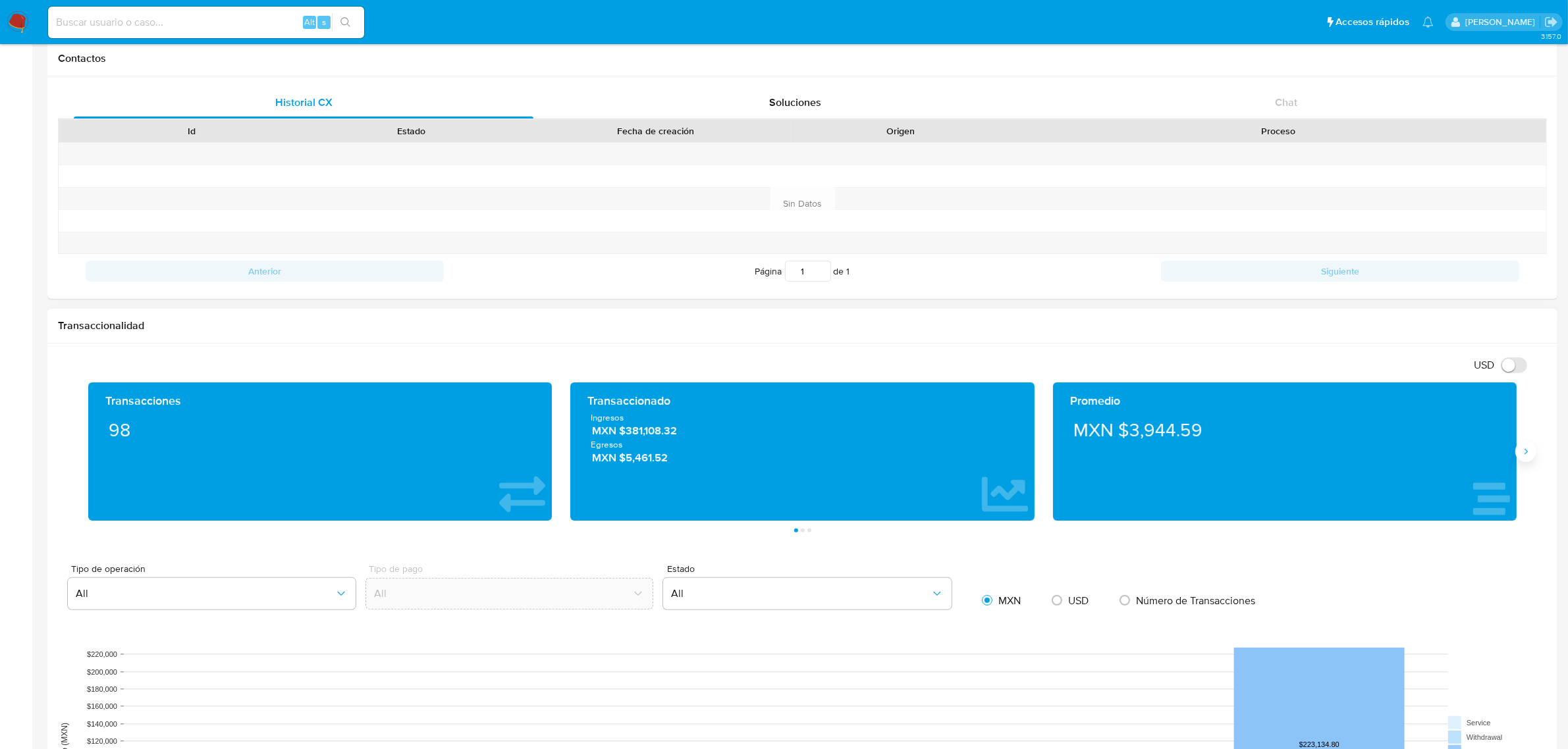
click at [1529, 455] on icon "Siguiente" at bounding box center [1526, 451] width 11 height 11
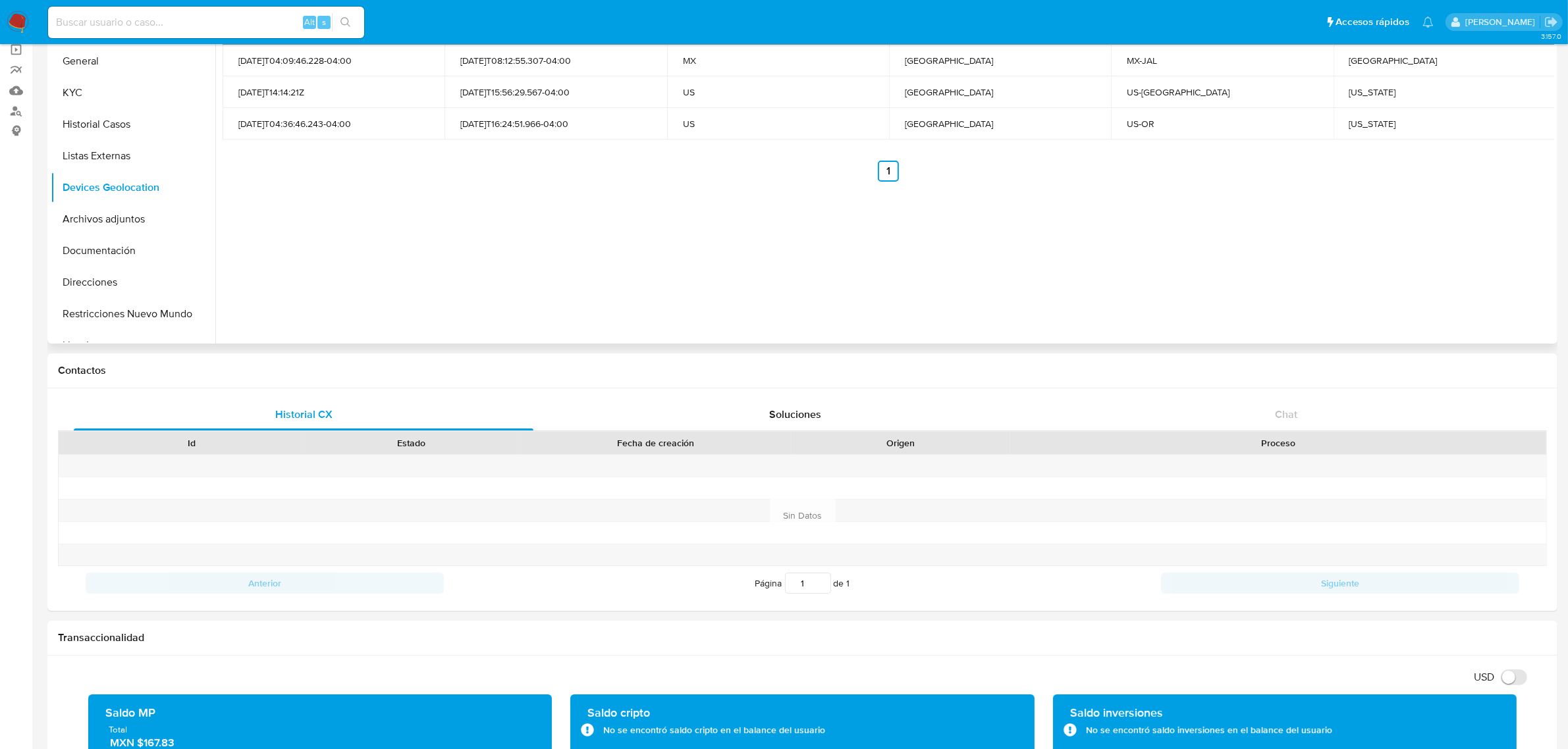
scroll to position [0, 0]
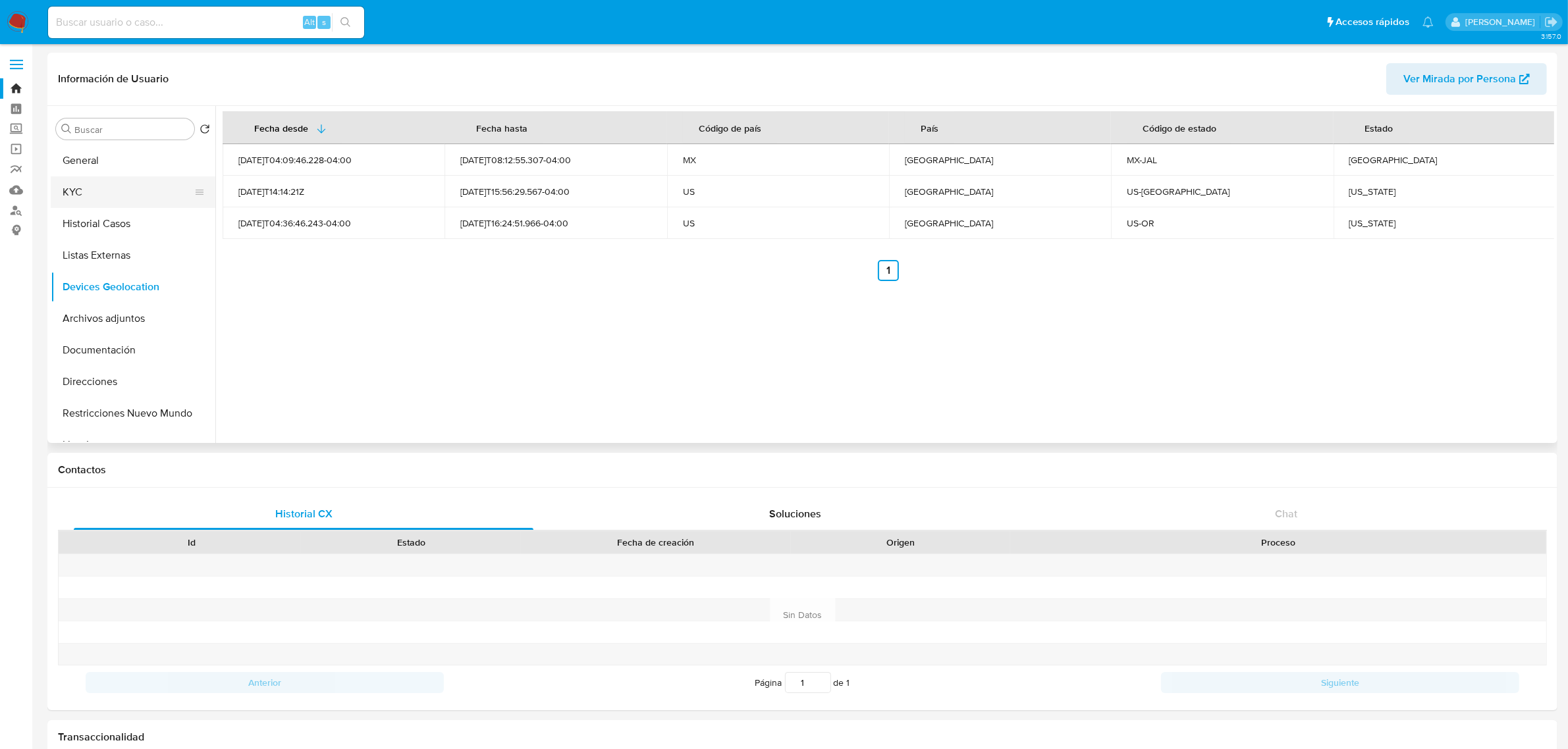
click at [120, 193] on button "KYC" at bounding box center [128, 192] width 154 height 32
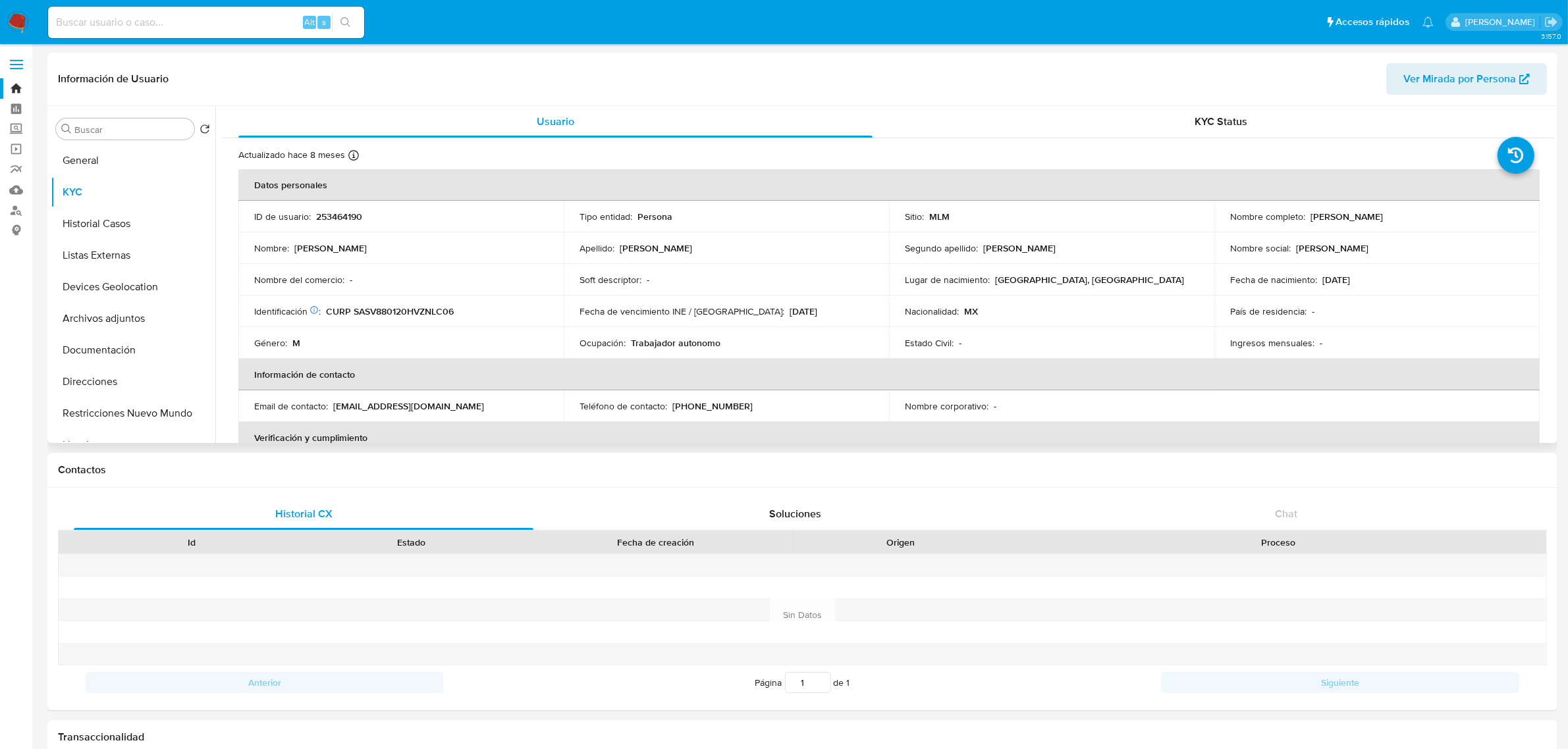
click at [709, 400] on p "(55) 54703367" at bounding box center [713, 406] width 81 height 12
click at [732, 409] on div "Teléfono de contacto : (55) 54703367" at bounding box center [726, 406] width 294 height 12
click at [732, 405] on div "Teléfono de contacto : (55) 54703367" at bounding box center [726, 406] width 294 height 12
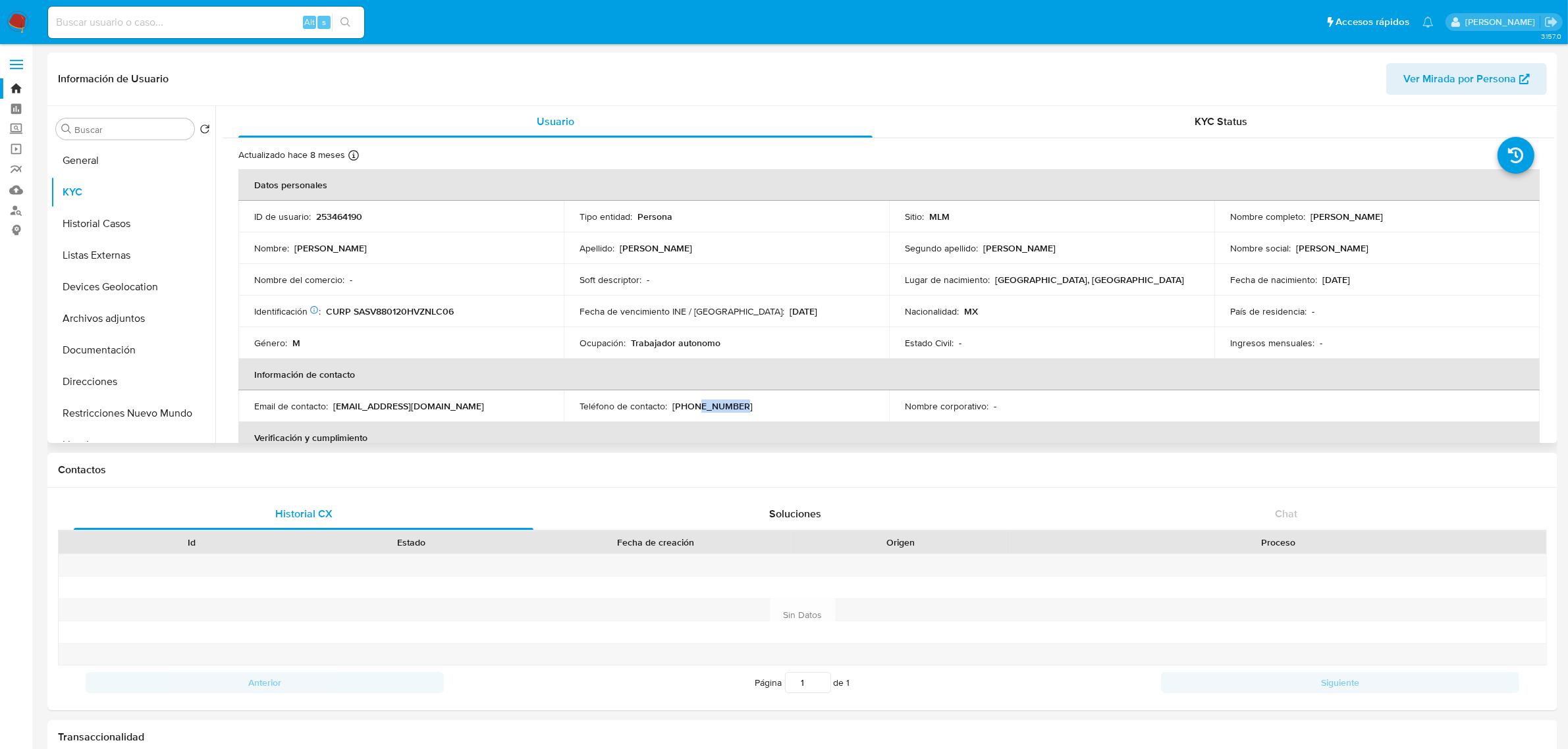
drag, startPoint x: 732, startPoint y: 405, endPoint x: 670, endPoint y: 412, distance: 62.4
click at [670, 412] on td "Teléfono de contacto : (55) 54703367" at bounding box center [727, 406] width 325 height 32
click at [672, 412] on p "(55) 54703367" at bounding box center [713, 406] width 81 height 12
drag, startPoint x: 673, startPoint y: 409, endPoint x: 733, endPoint y: 409, distance: 60.0
click at [733, 409] on div "Teléfono de contacto : (55) 54703367" at bounding box center [726, 406] width 294 height 12
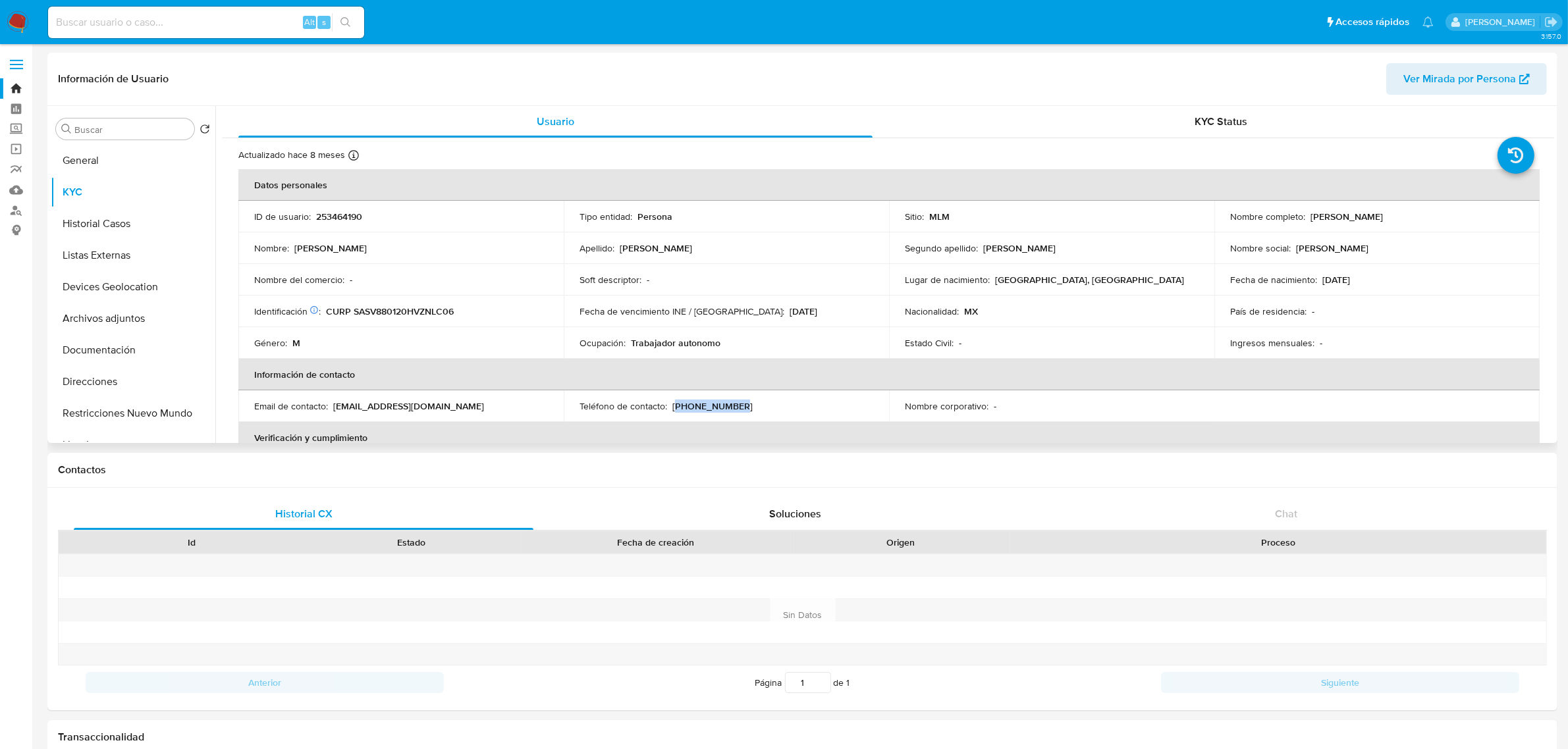
copy p "55) 54703367"
click at [393, 405] on p "vandres1988@gmail.com" at bounding box center [408, 406] width 151 height 12
click at [392, 405] on p "vandres1988@gmail.com" at bounding box center [408, 406] width 151 height 12
click at [353, 403] on p "vandres1988@gmail.com" at bounding box center [408, 406] width 151 height 12
drag, startPoint x: 333, startPoint y: 405, endPoint x: 438, endPoint y: 409, distance: 105.1
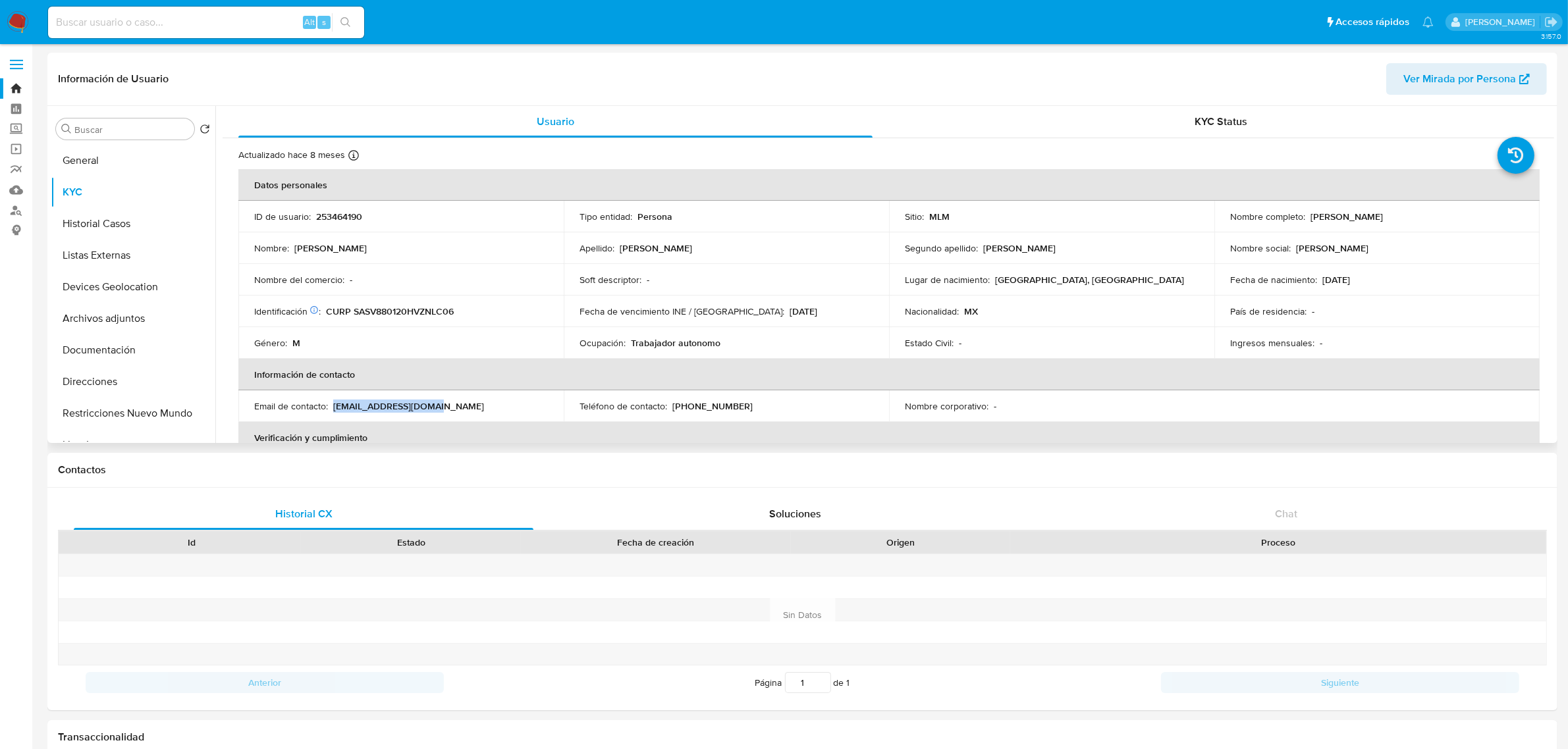
click at [439, 408] on div "Email de contacto : vandres1988@gmail.com" at bounding box center [400, 406] width 294 height 12
copy p "vandres1988@gmail.com"
click at [129, 153] on button "General" at bounding box center [128, 161] width 154 height 32
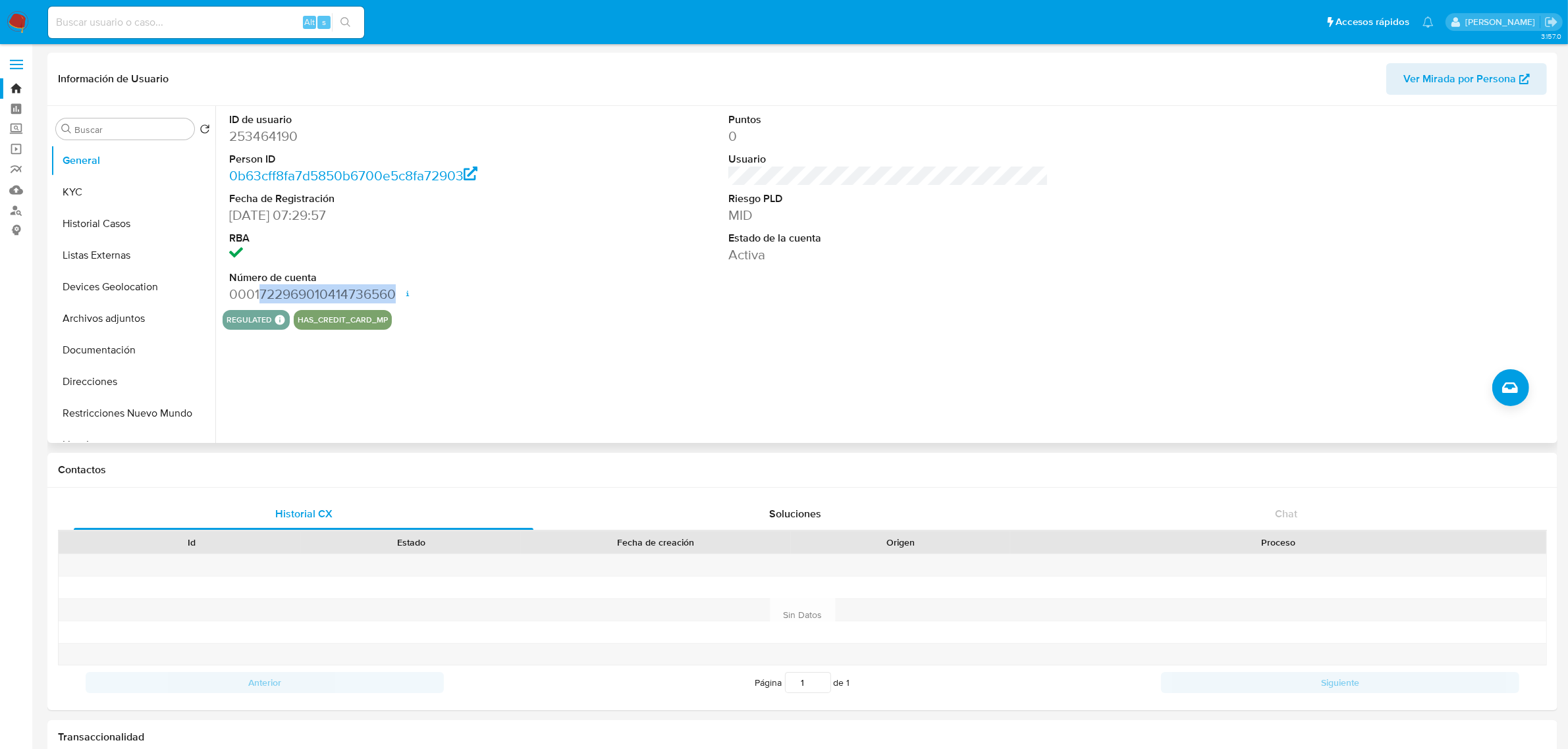
drag, startPoint x: 260, startPoint y: 293, endPoint x: 388, endPoint y: 293, distance: 128.0
click at [396, 293] on dd "0001722969010414736560 Fecha de apertura 19/02/2024 20:53 Estado ACTIVE" at bounding box center [389, 294] width 320 height 18
copy dd "722969010414736560"
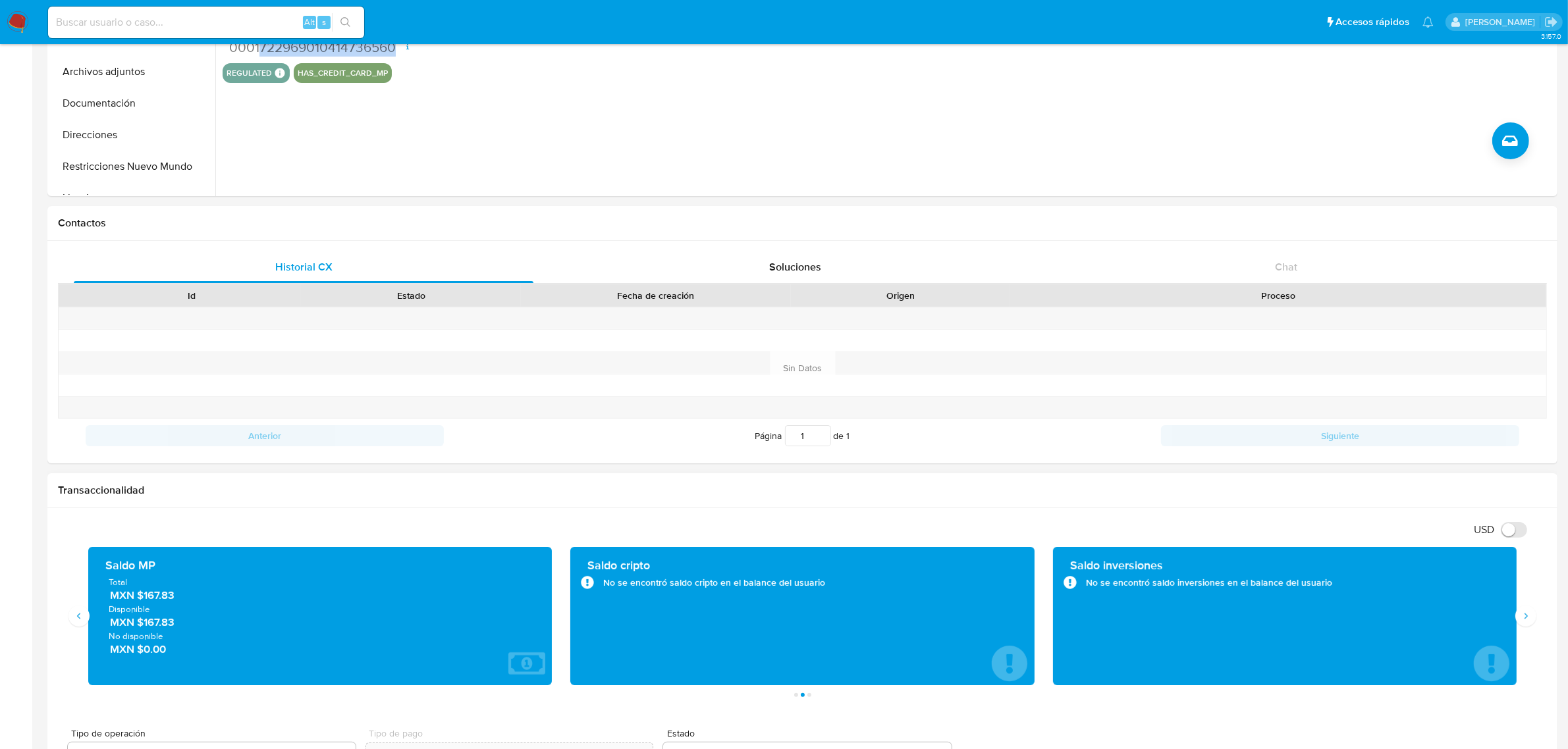
scroll to position [329, 0]
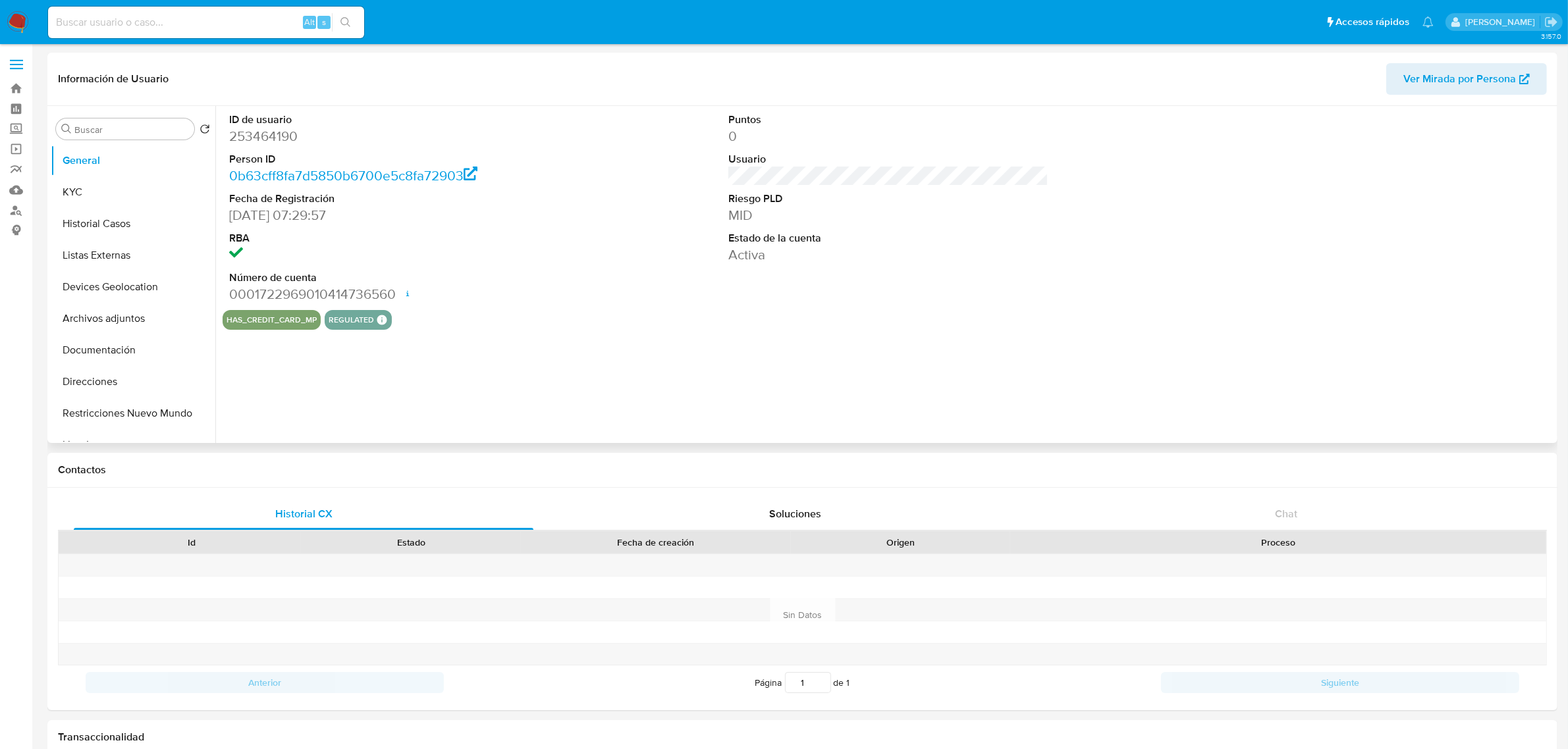
select select "10"
click at [132, 356] on button "Documentación" at bounding box center [128, 350] width 154 height 32
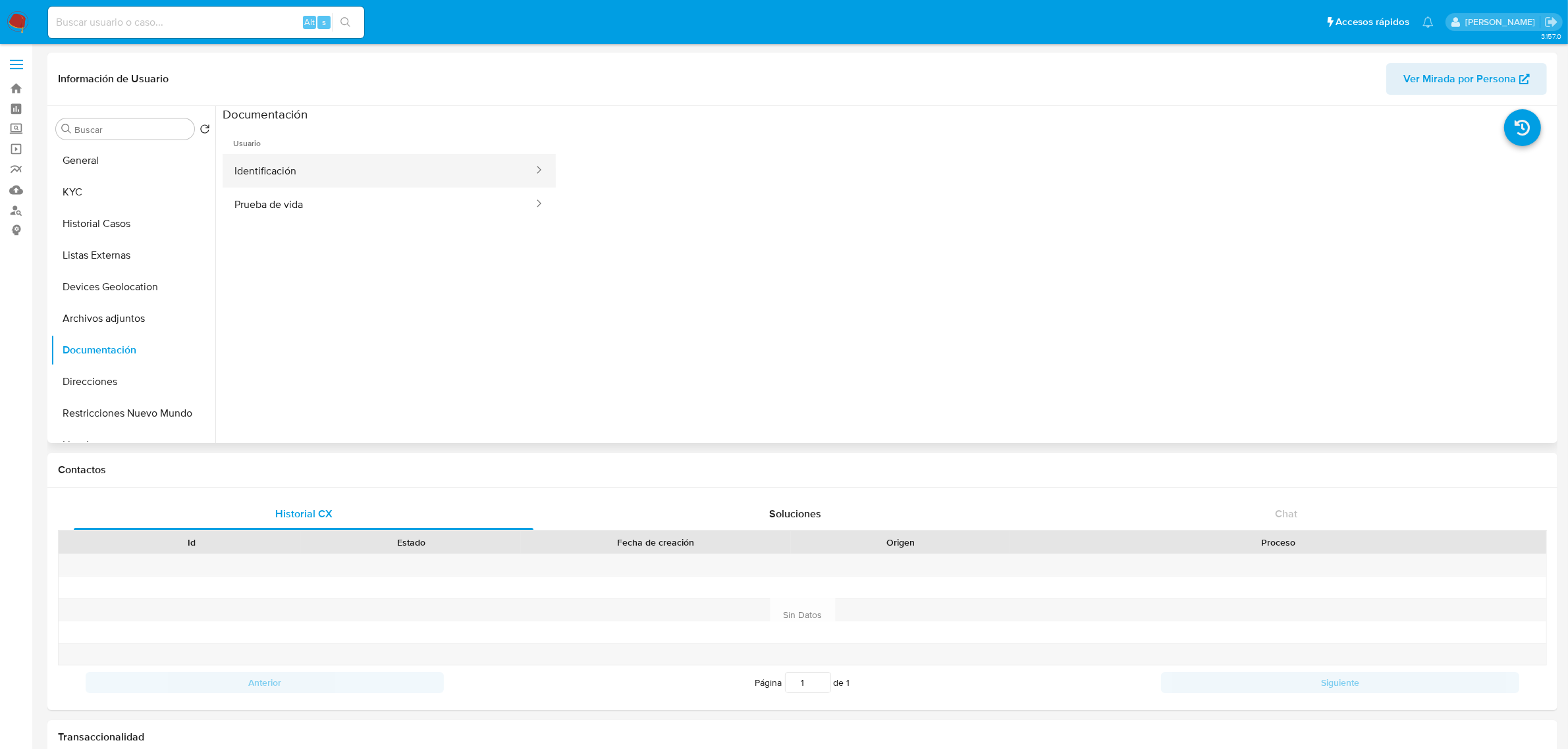
click at [385, 173] on button "Identificación" at bounding box center [379, 170] width 312 height 33
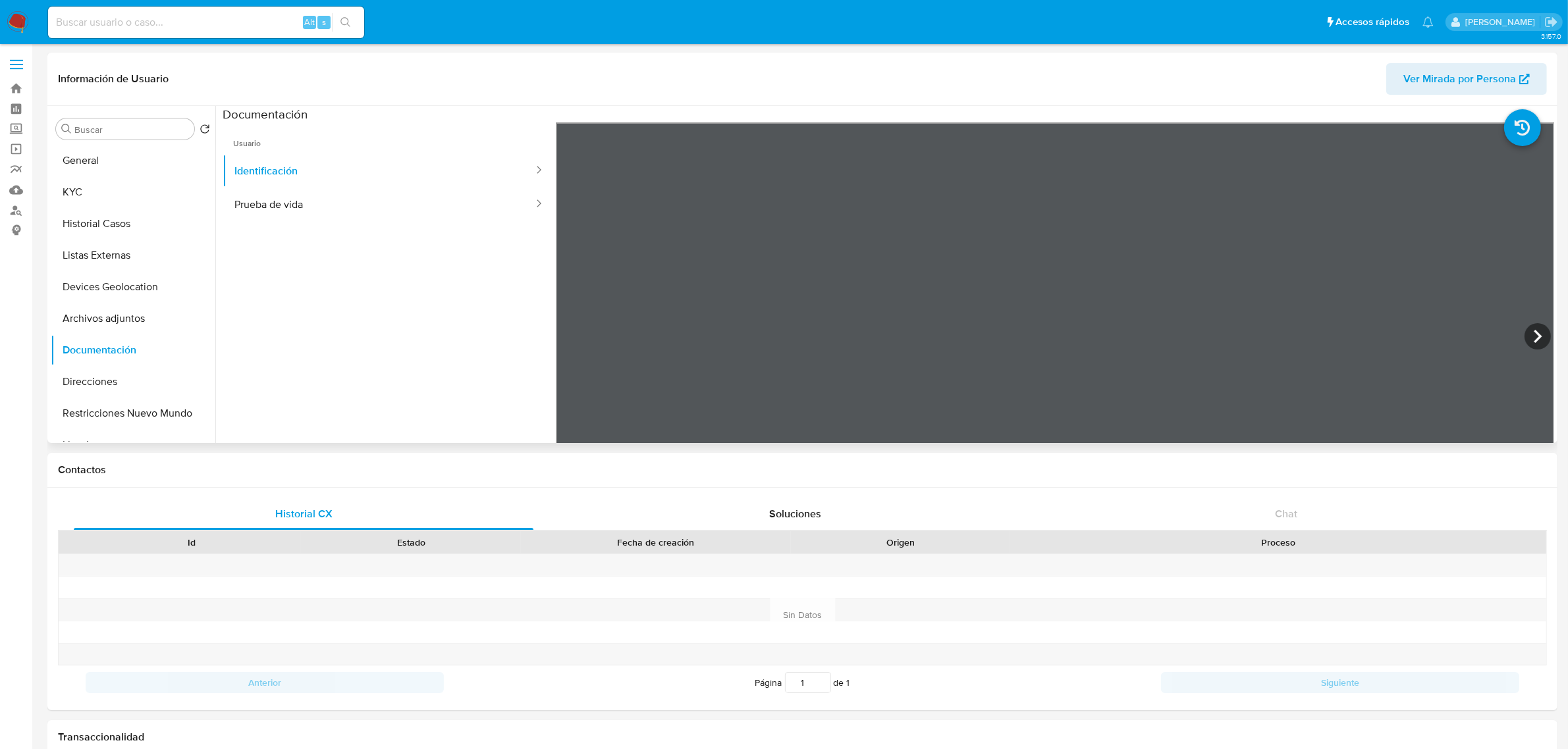
scroll to position [165, 0]
click at [303, 201] on button "Prueba de vida" at bounding box center [379, 204] width 312 height 33
click at [351, 165] on button "Identificación" at bounding box center [379, 170] width 312 height 33
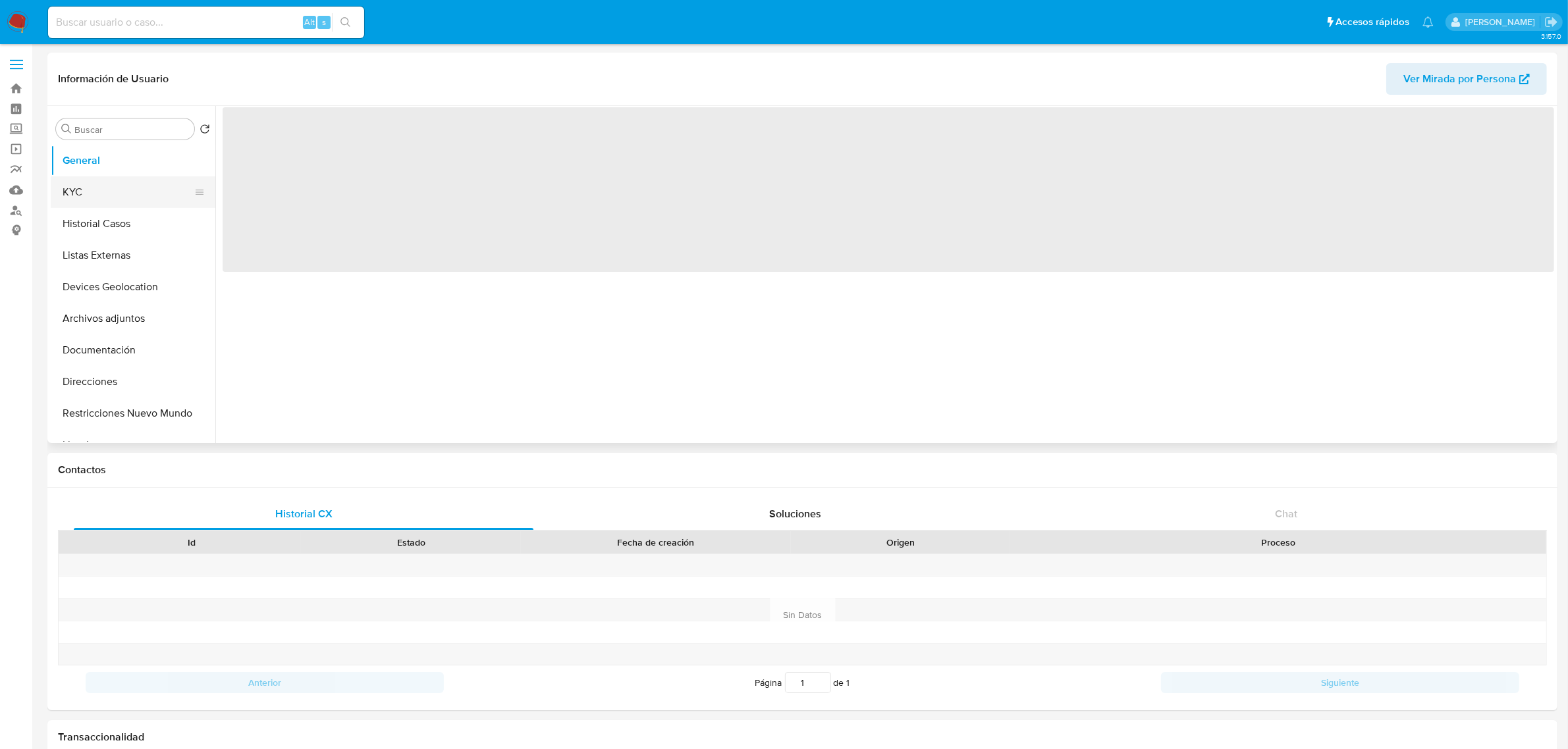
click at [78, 181] on button "KYC" at bounding box center [128, 192] width 154 height 32
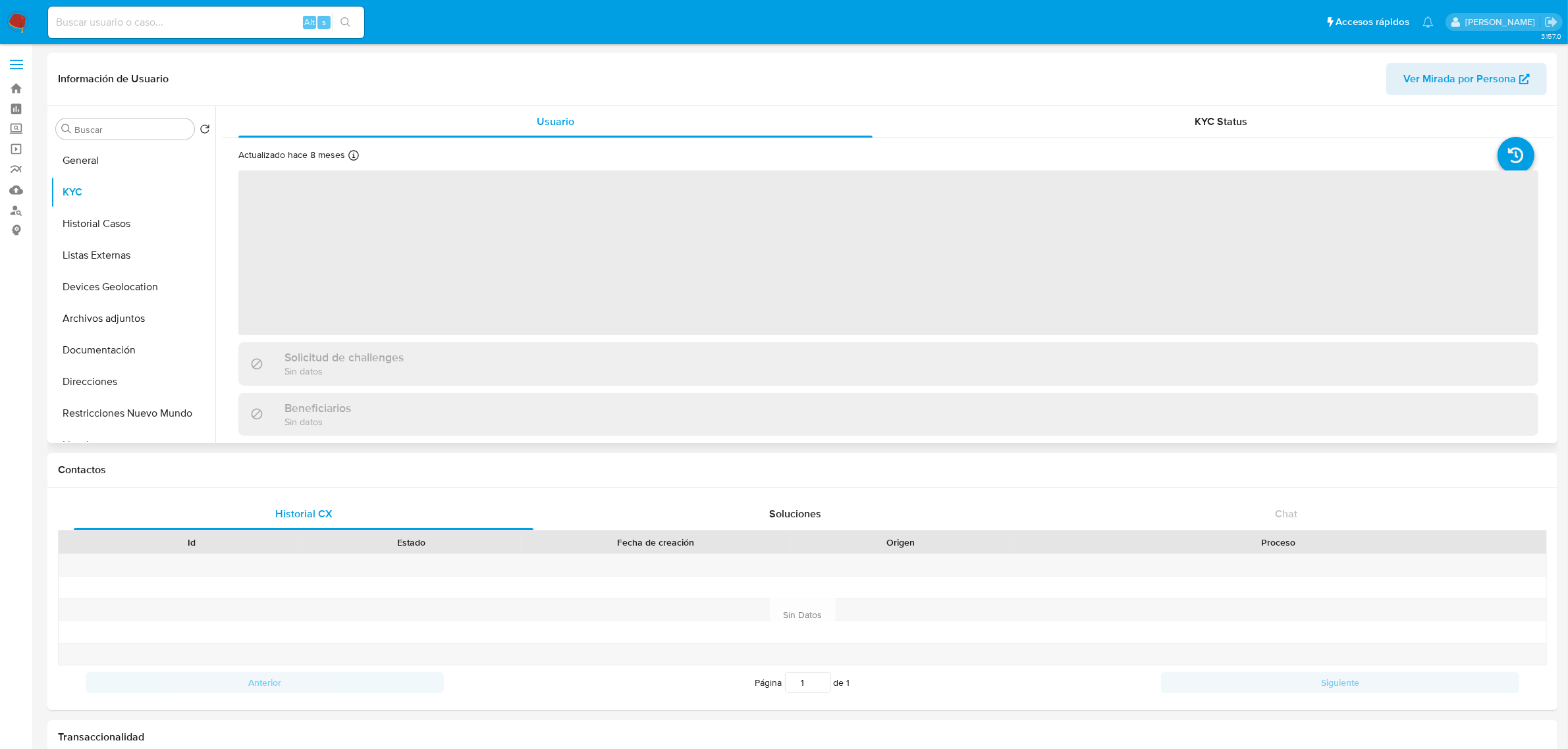
select select "10"
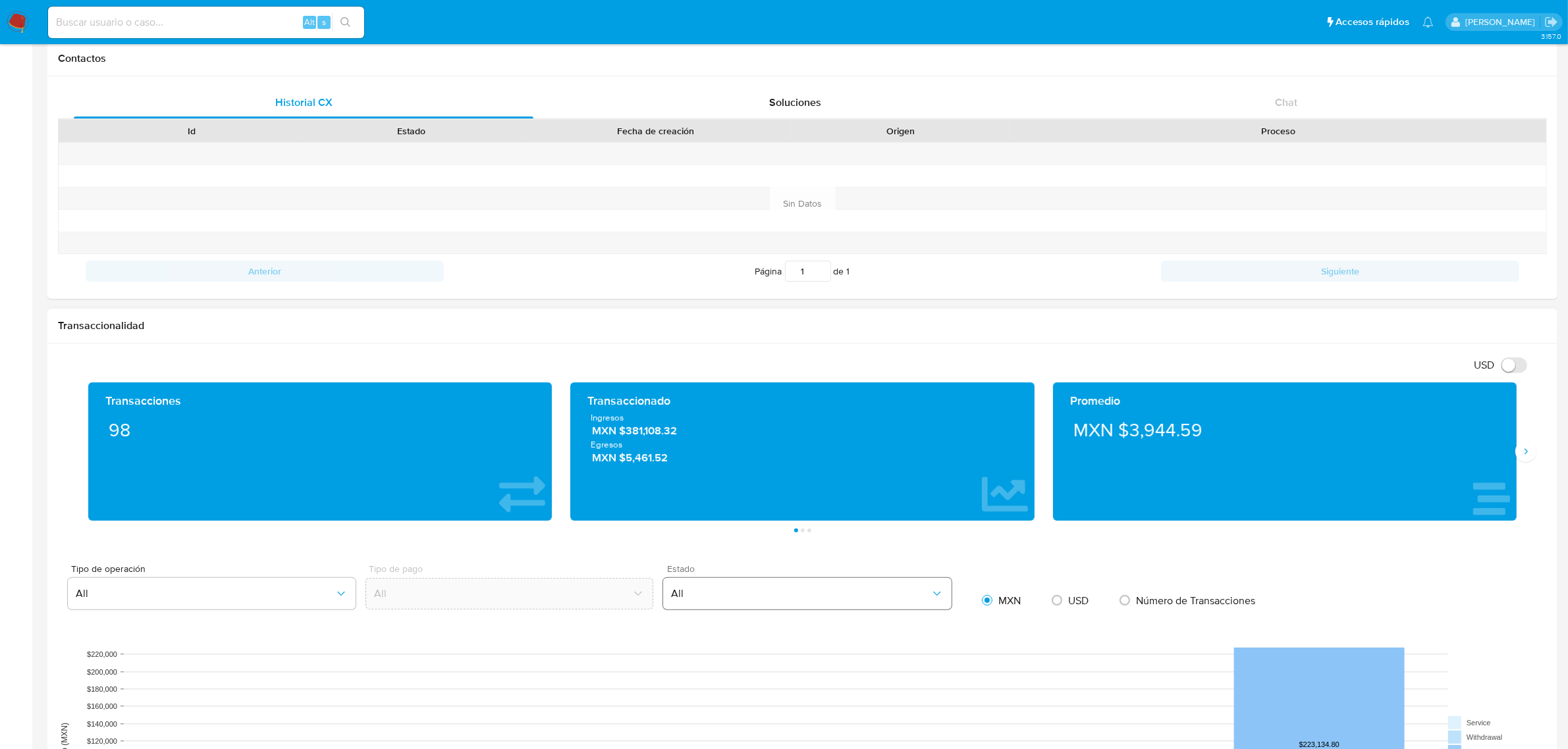
scroll to position [494, 0]
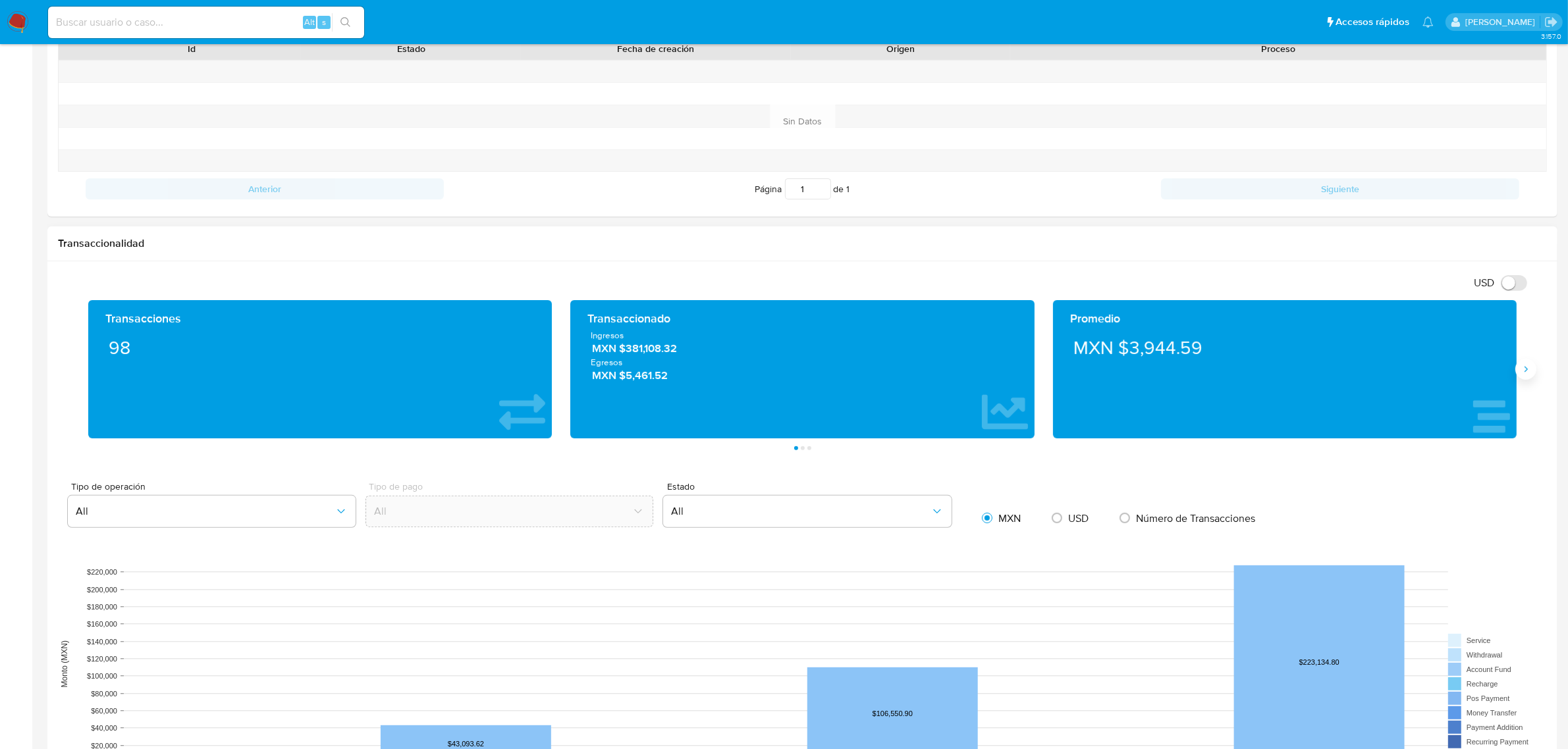
click at [1534, 375] on button "Siguiente" at bounding box center [1526, 369] width 21 height 21
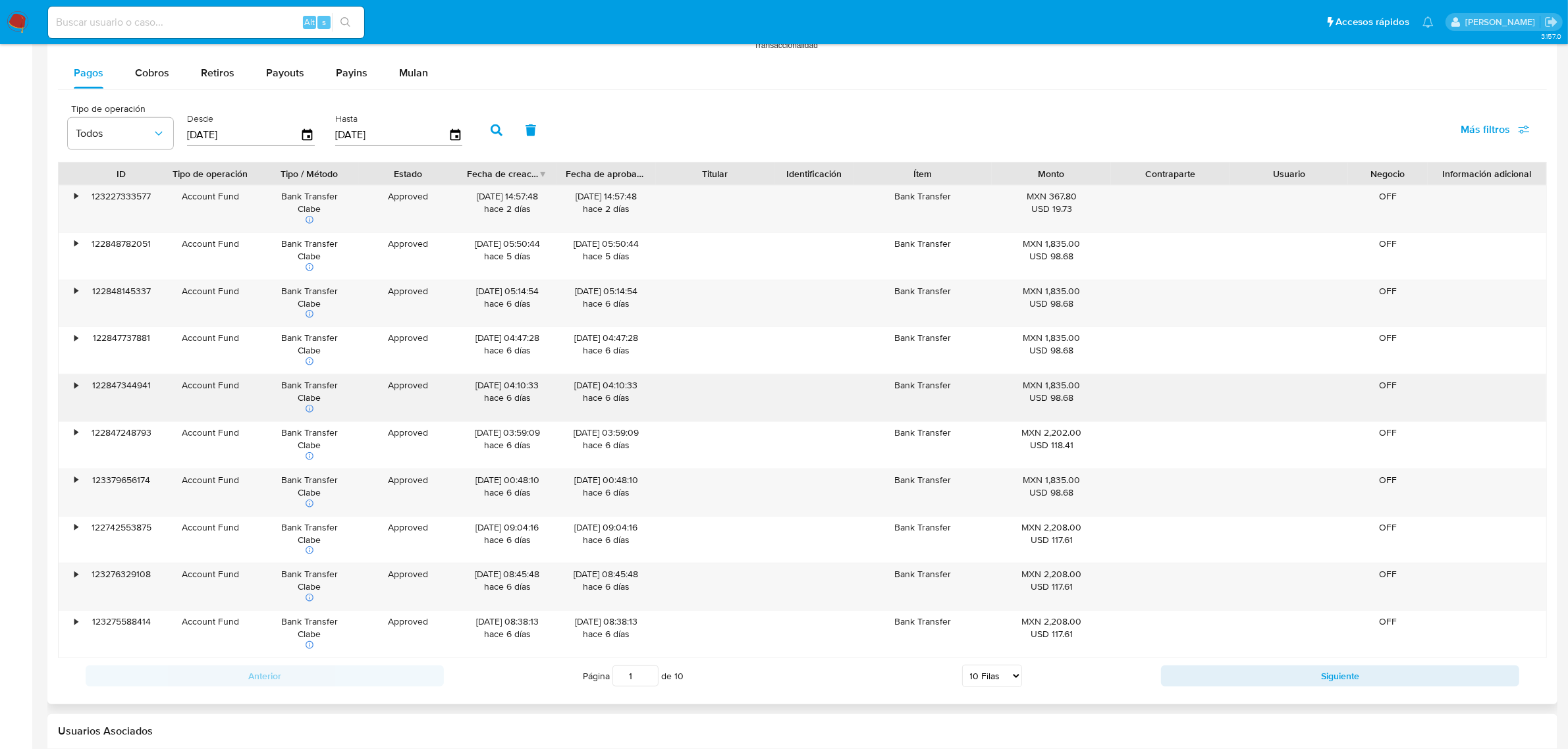
scroll to position [1234, 0]
click at [1314, 695] on div at bounding box center [802, 111] width 1510 height 1182
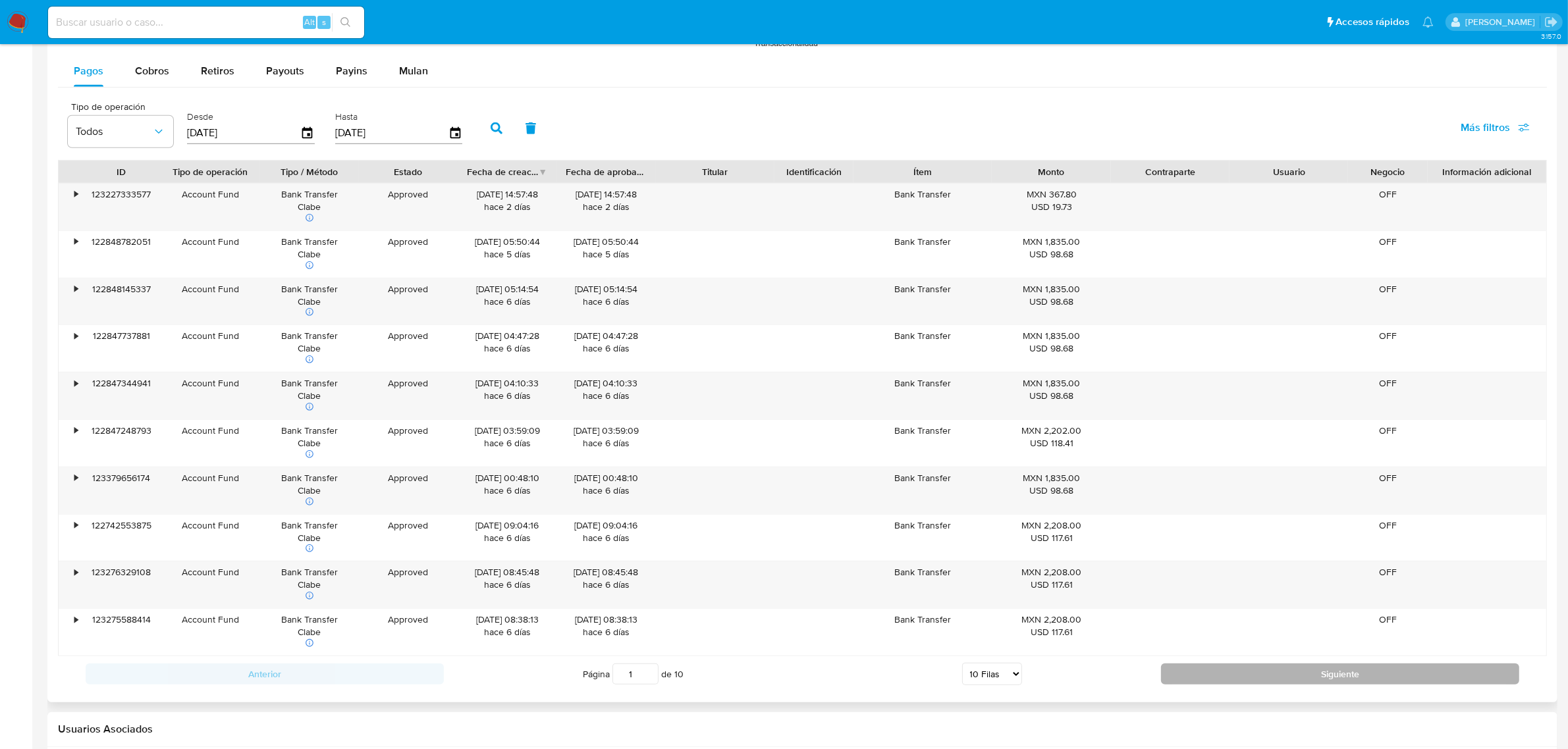
click at [1311, 685] on button "Siguiente" at bounding box center [1340, 674] width 358 height 21
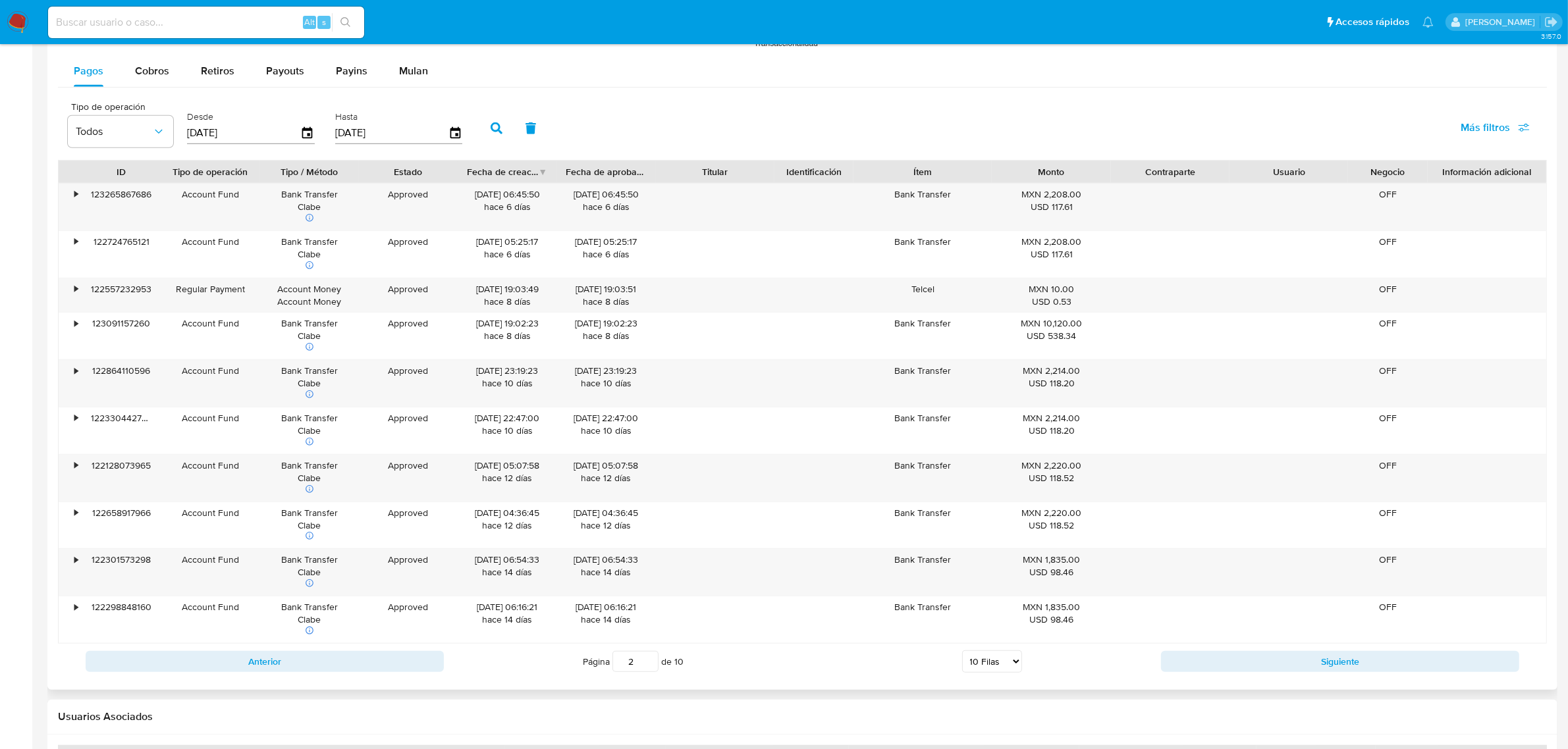
click at [1221, 679] on div "Anterior Página 2 de 10 5 Filas 10 Filas 20 Filas 25 Filas 50 Filas 100 Filas S…" at bounding box center [802, 661] width 1489 height 35
click at [1216, 670] on button "Siguiente" at bounding box center [1340, 661] width 358 height 21
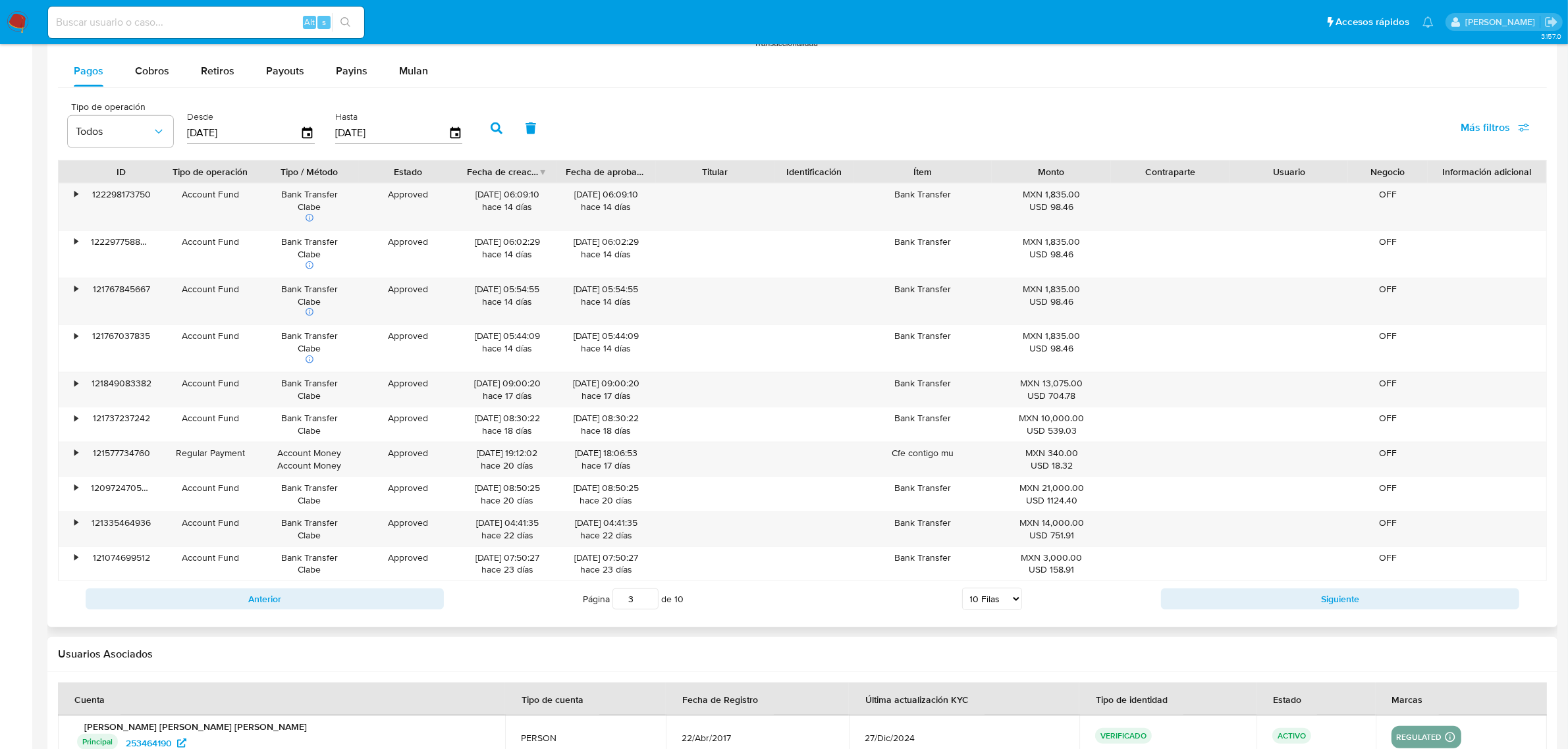
click at [1257, 624] on div at bounding box center [802, 74] width 1510 height 1106
click at [1257, 623] on div at bounding box center [802, 74] width 1510 height 1106
click at [1255, 610] on button "Siguiente" at bounding box center [1340, 599] width 358 height 21
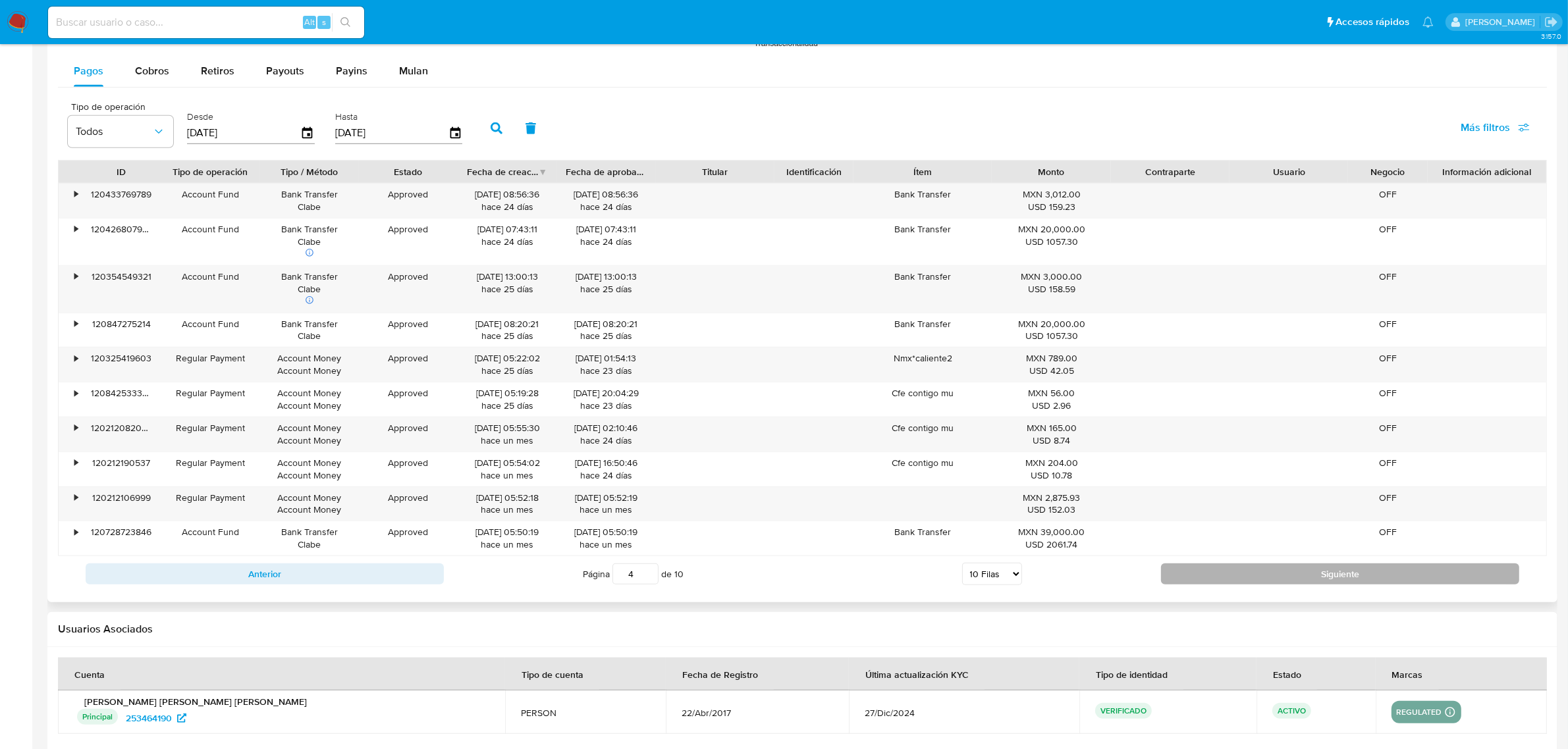
click at [1211, 576] on button "Siguiente" at bounding box center [1340, 574] width 358 height 21
type input "5"
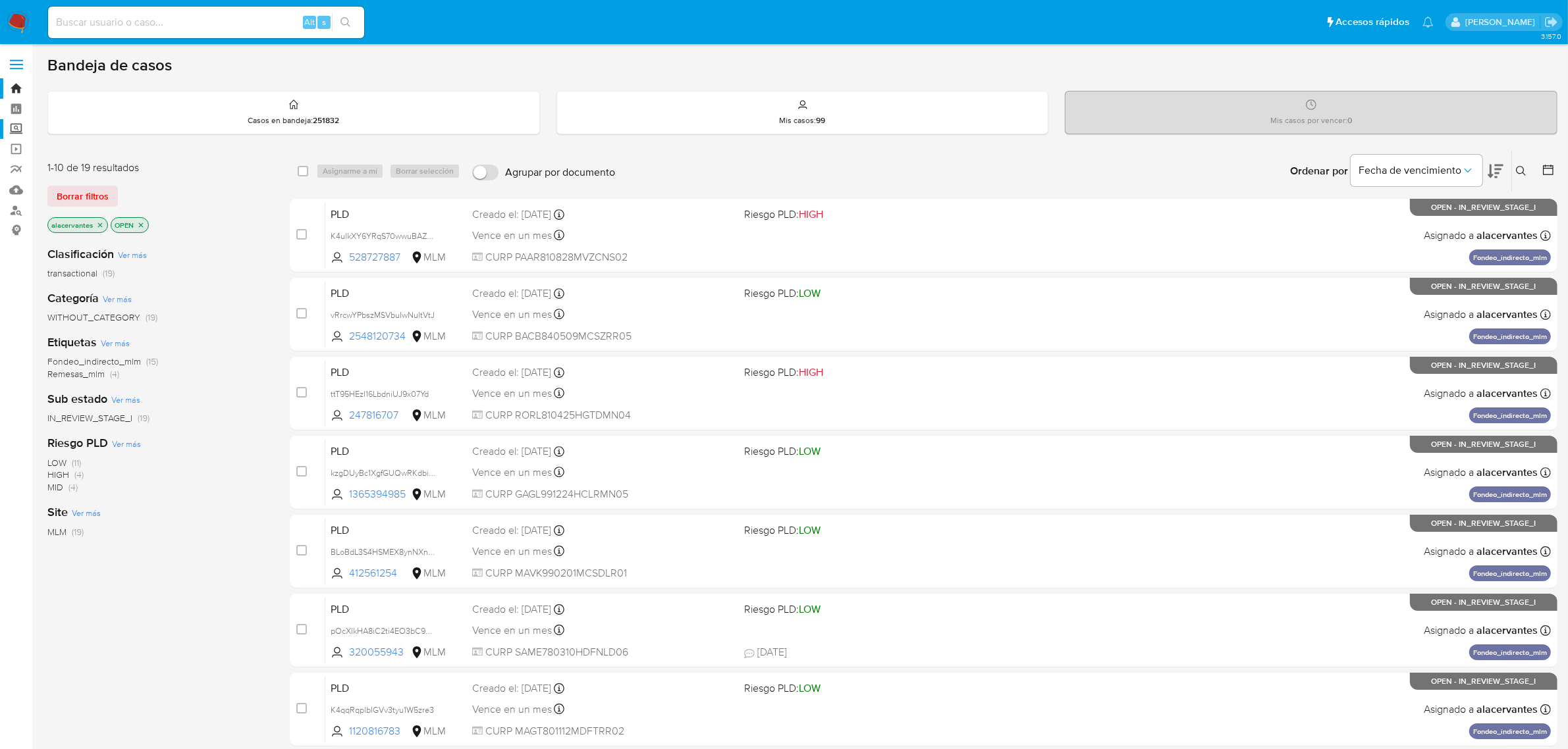
click at [13, 129] on label "Screening" at bounding box center [79, 129] width 157 height 21
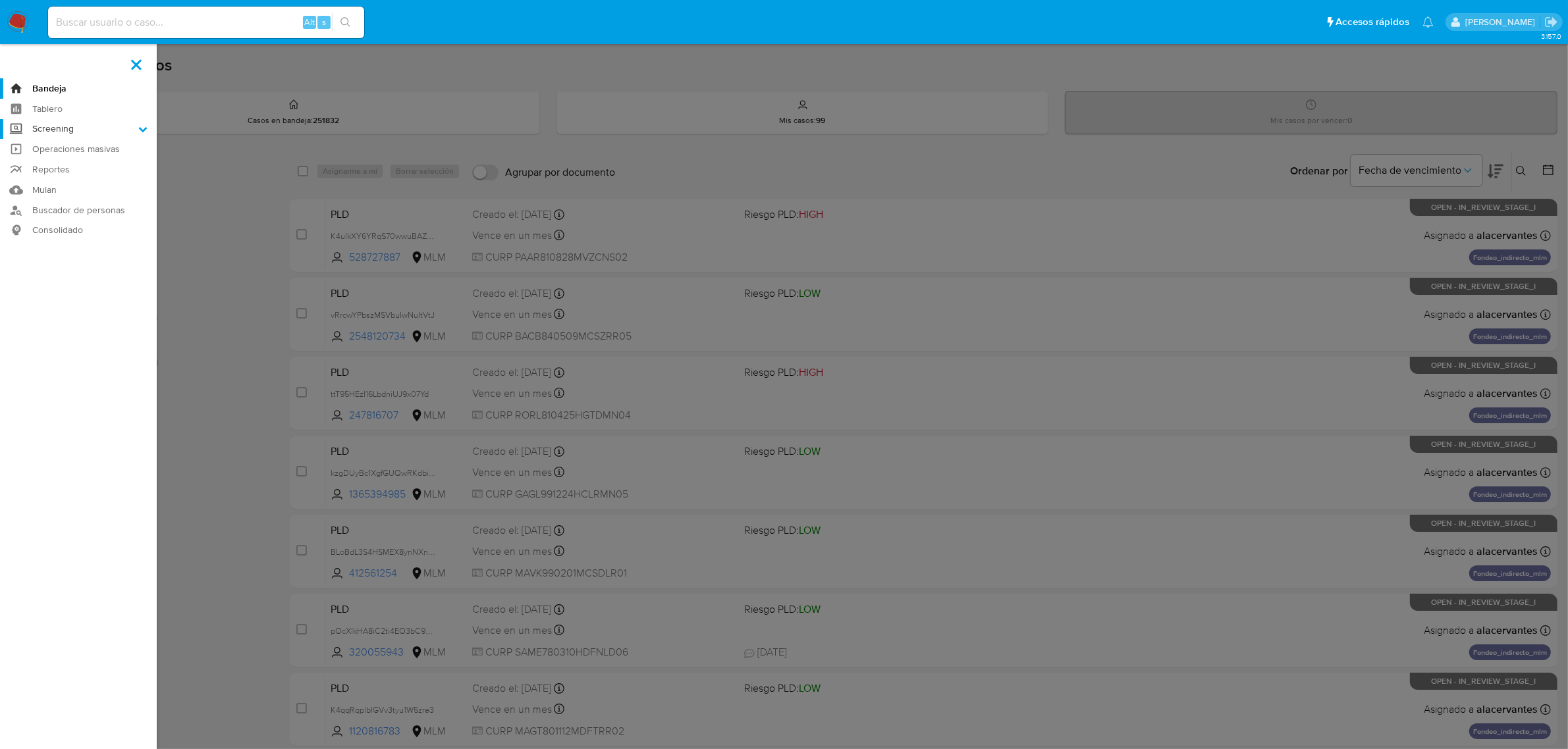
click at [0, 0] on input "Screening" at bounding box center [0, 0] width 0 height 0
click at [62, 178] on link "Herramientas" at bounding box center [79, 180] width 157 height 16
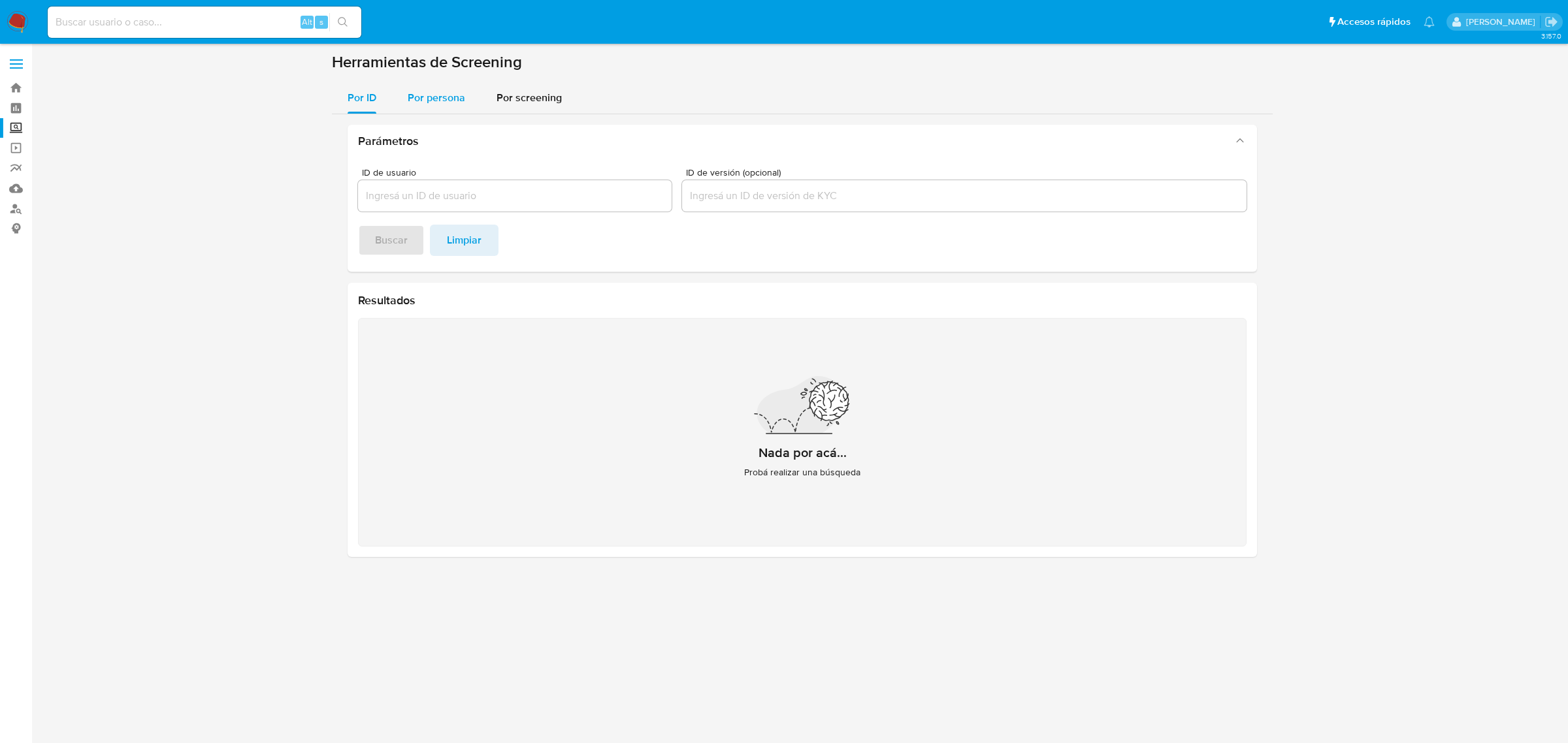
click at [423, 91] on span "Por persona" at bounding box center [437, 97] width 58 height 15
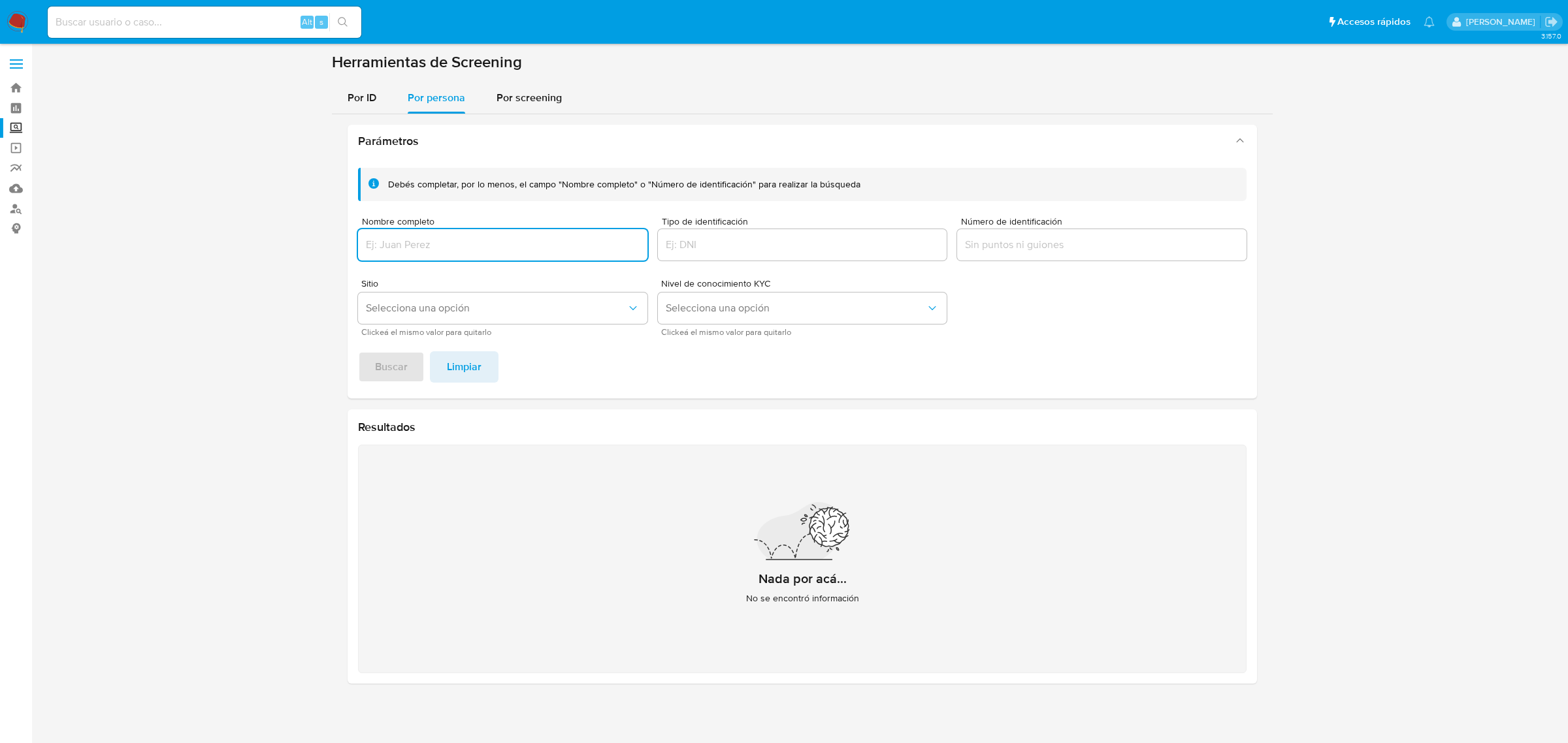
click at [451, 250] on input "Nombre completo" at bounding box center [503, 245] width 289 height 17
click at [632, 236] on input "TECNOLOGIA EN ENTRETENIMIENTO CALIPLAY SOCIEDADS ANONIMA" at bounding box center [503, 245] width 289 height 17
click at [383, 371] on span "Buscar" at bounding box center [391, 367] width 33 height 29
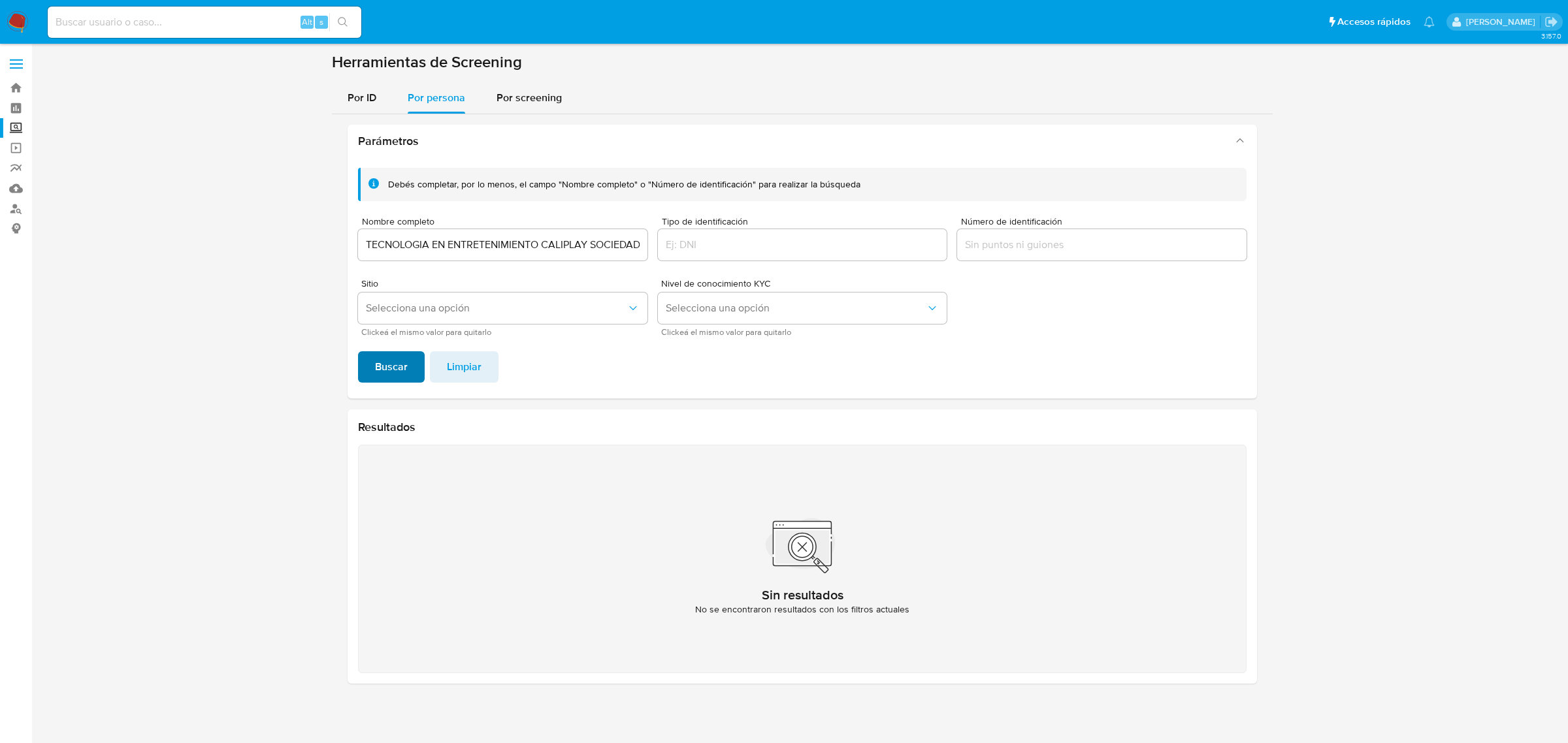
click at [383, 373] on span "Buscar" at bounding box center [391, 367] width 33 height 29
drag, startPoint x: 598, startPoint y: 245, endPoint x: 1060, endPoint y: 236, distance: 462.1
click at [1055, 236] on div "Debés completar, por lo menos, el campo "Nombre completo" o "Número de identifi…" at bounding box center [802, 251] width 889 height 168
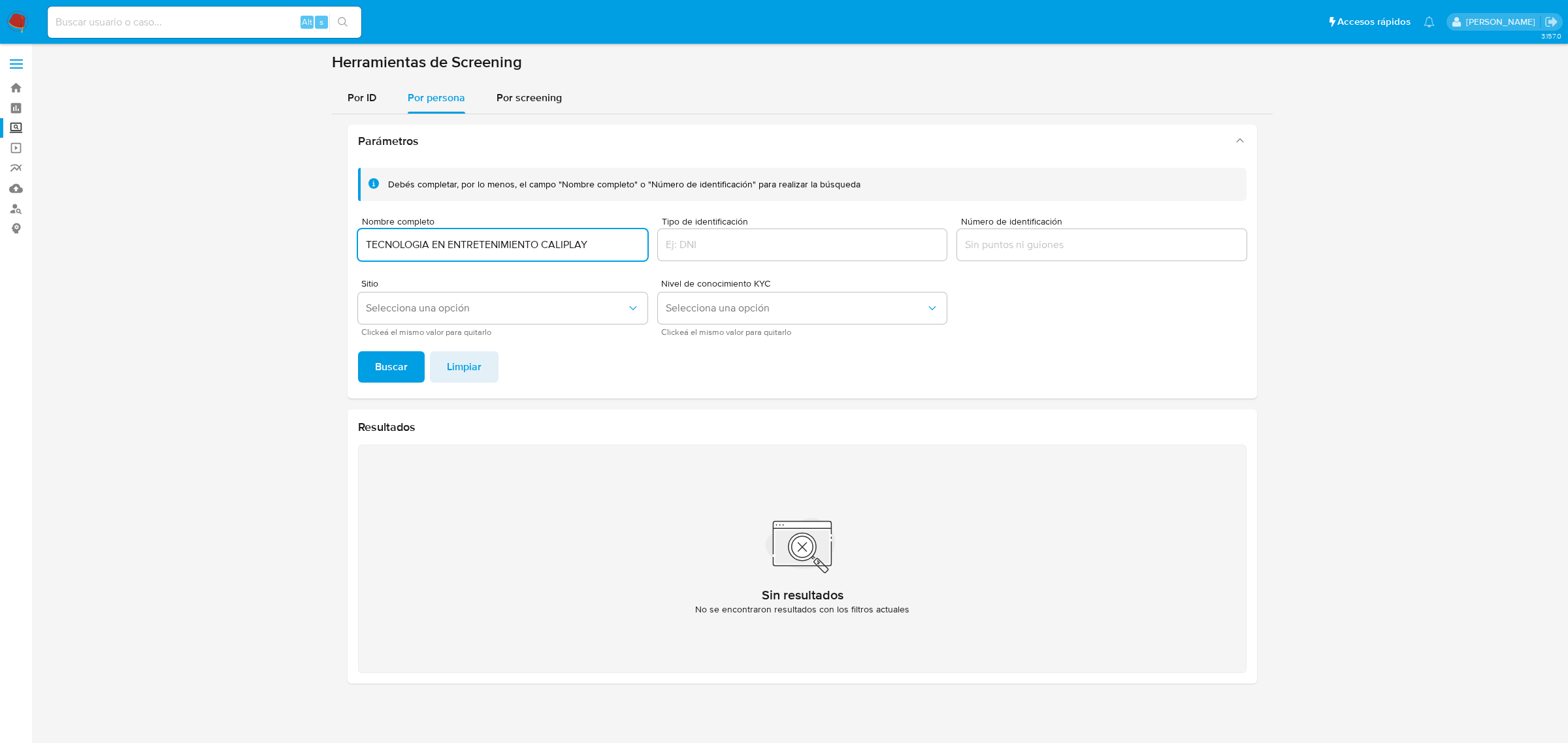
click at [358, 352] on button "Buscar" at bounding box center [391, 367] width 67 height 32
click at [538, 246] on input "TECNOLOGIA EN ENTRETENIMIENTO CALIPLAY" at bounding box center [503, 245] width 289 height 17
click at [557, 242] on input "TECNOLOGIA EN ENTRETENIMIENTO CALIPLAY" at bounding box center [503, 245] width 289 height 17
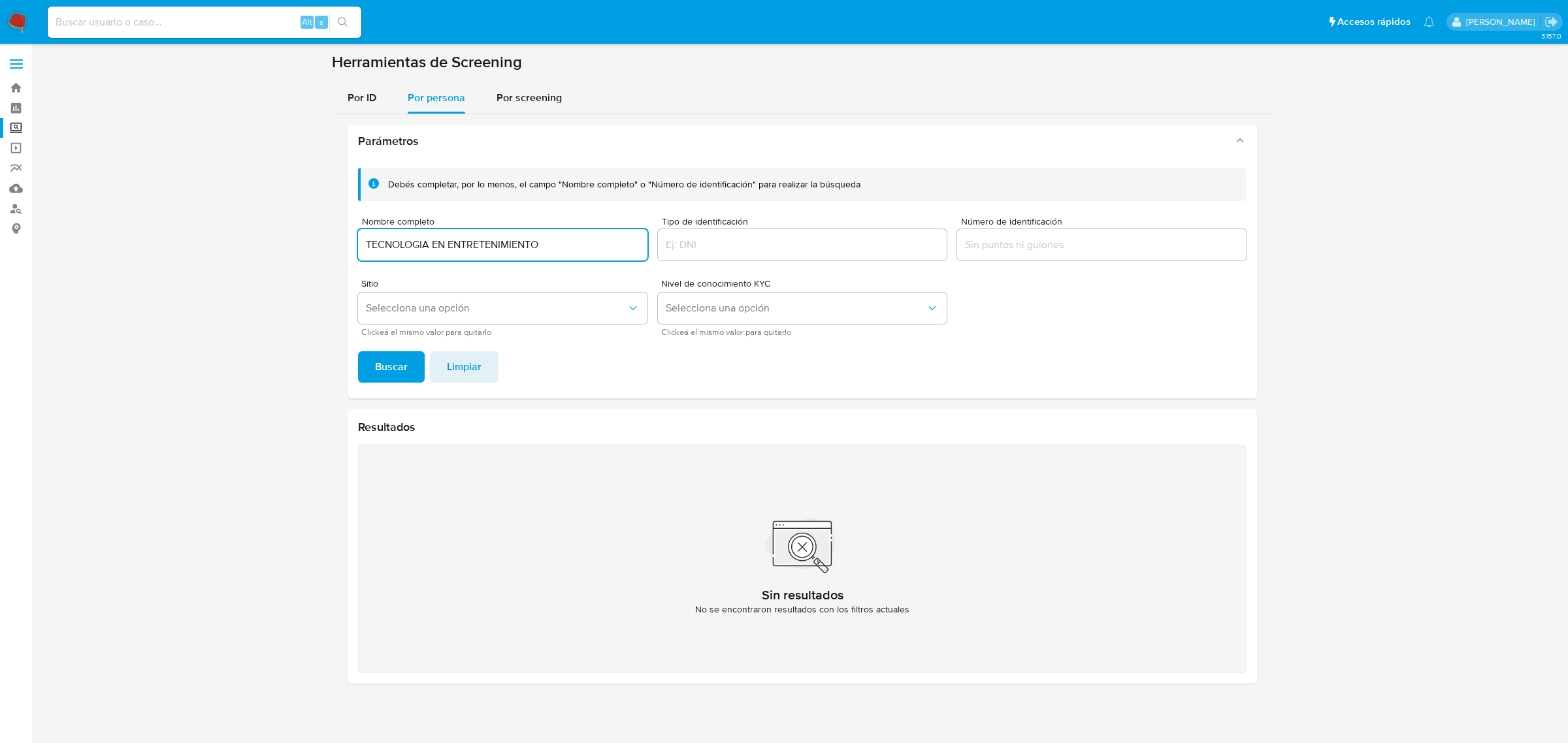
type input "TECNOLOGIA EN ENTRETENIMIENTO"
click at [358, 352] on button "Buscar" at bounding box center [391, 367] width 67 height 32
click at [532, 259] on div "TECNOLOGIA EN ENTRETENIMIENTO" at bounding box center [503, 245] width 289 height 32
click at [531, 240] on input "TECNOLOGIA EN ENTRETENIMIENTO" at bounding box center [503, 245] width 289 height 17
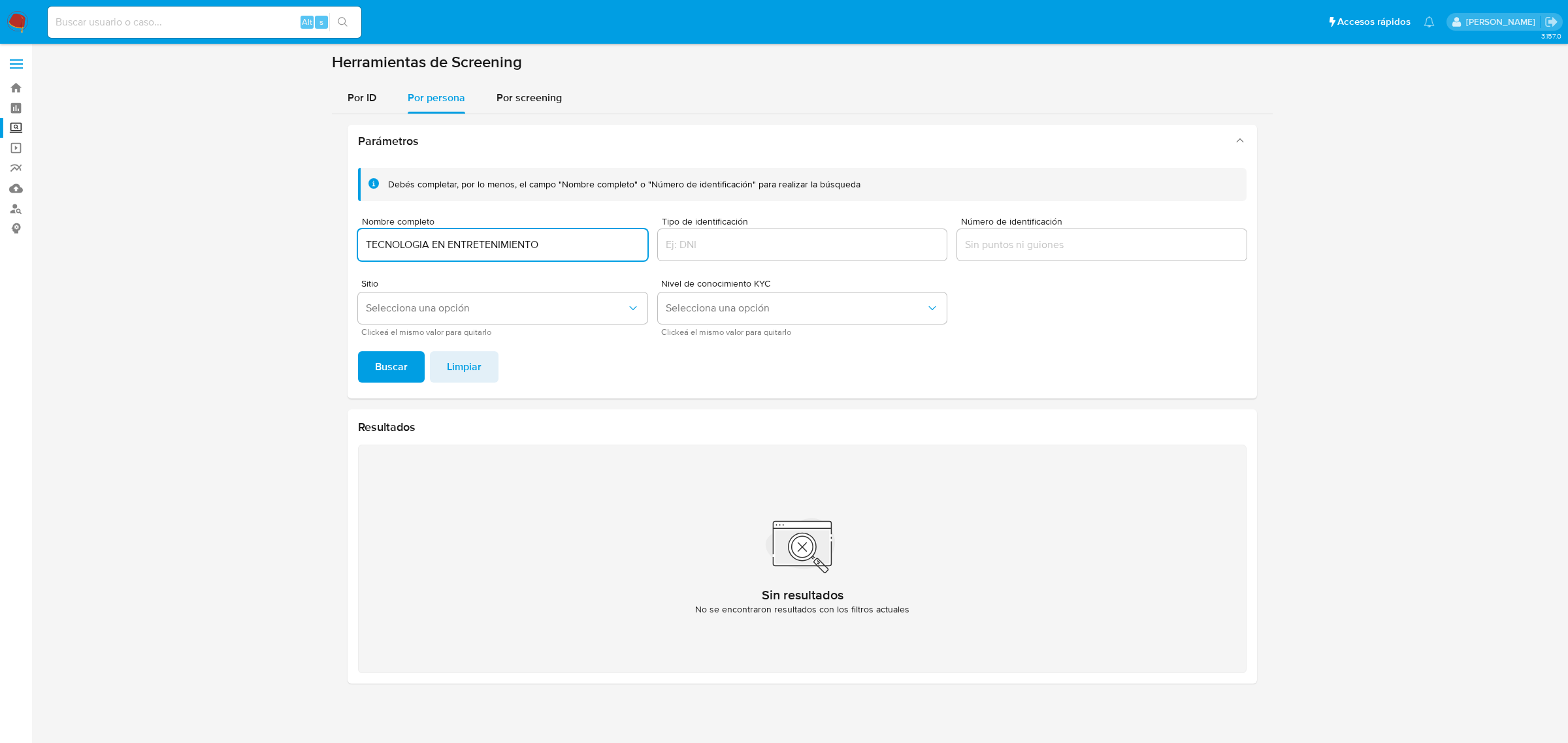
click at [531, 240] on input "TECNOLOGIA EN ENTRETENIMIENTO" at bounding box center [503, 245] width 289 height 17
